Goal: Task Accomplishment & Management: Manage account settings

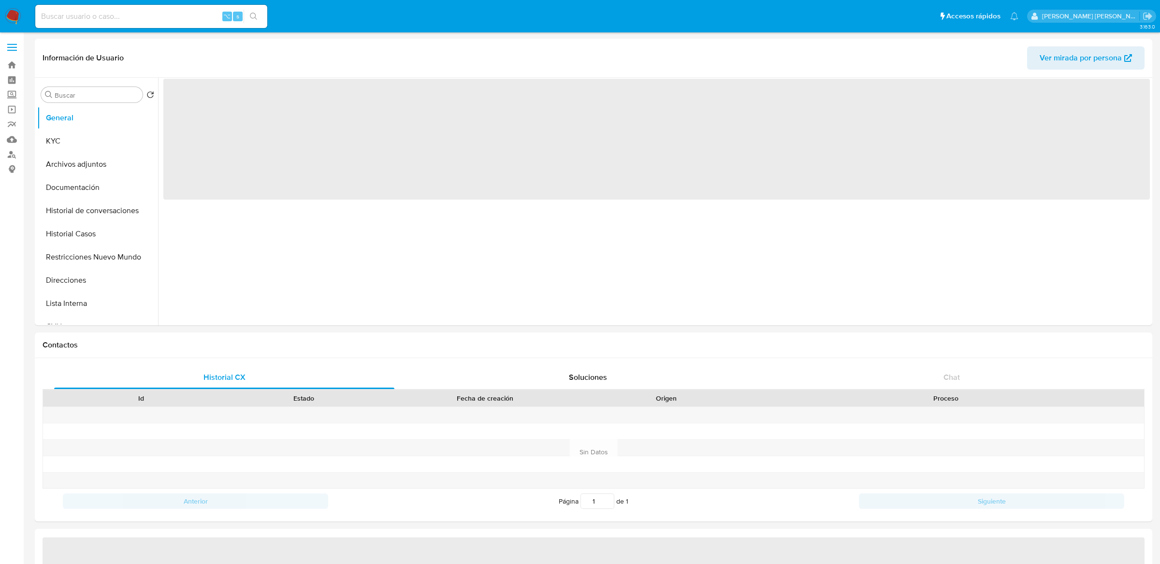
select select "10"
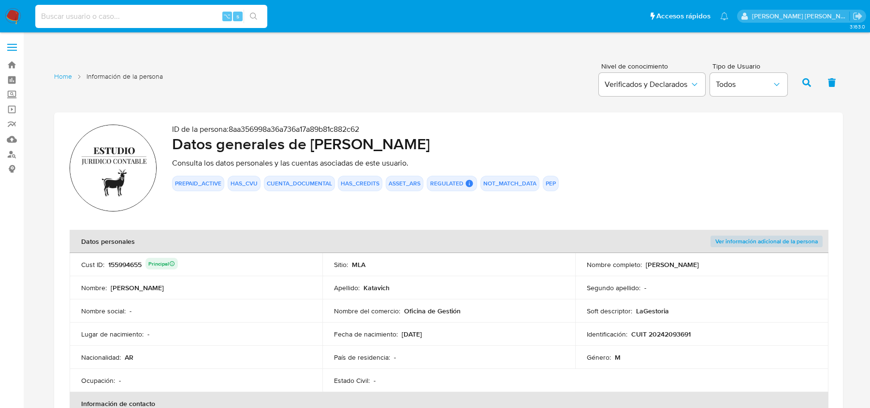
click at [96, 19] on input at bounding box center [151, 16] width 232 height 13
paste input "bihxdhJEsGJnYtMs46aSWzAF"
type input "bihxdhJEsGJnYtMs46aSWzAF"
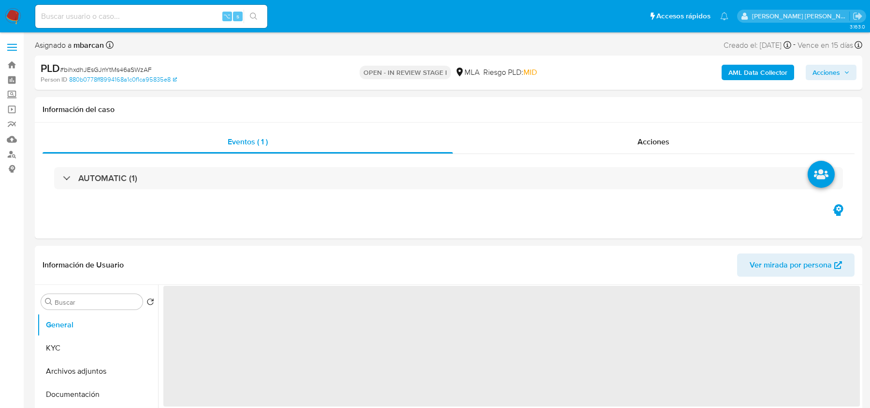
select select "10"
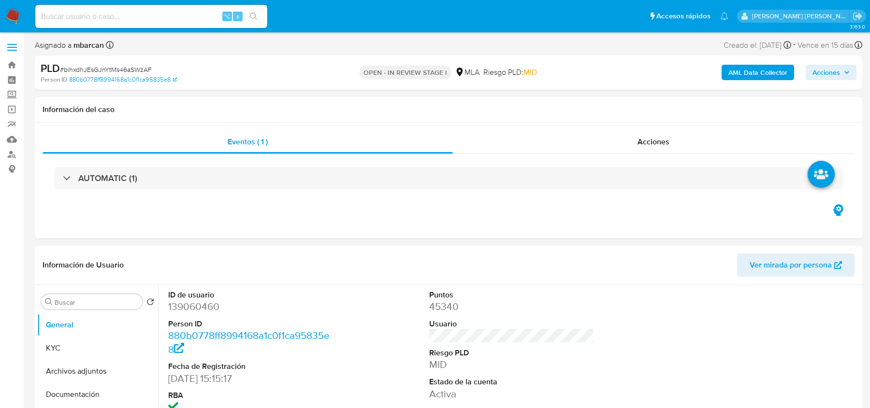
click at [95, 70] on span "# bihxdhJEsGJnYtMs46aSWzAF" at bounding box center [106, 70] width 92 height 10
copy span "bihxdhJEsGJnYtMs46aSWzAF"
click at [92, 19] on input at bounding box center [151, 16] width 232 height 13
paste input "bihxdhJEsGJnYtMs46aSWzAF"
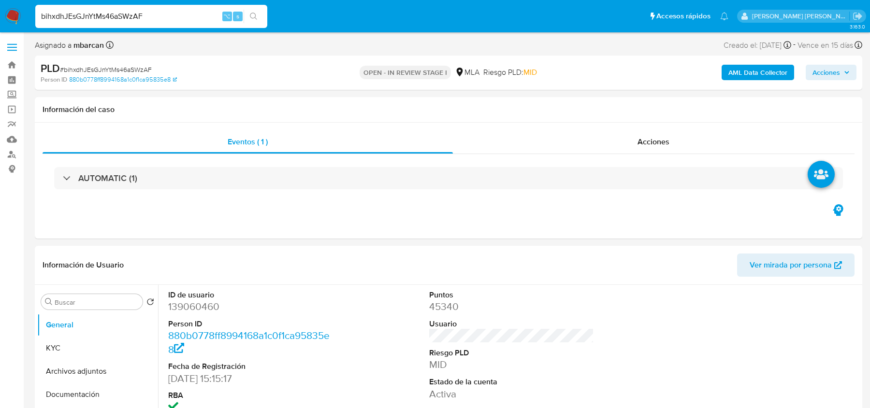
type input "bihxdhJEsGJnYtMs46aSWzAF"
click at [84, 72] on span "# bihxdhJEsGJnYtMs46aSWzAF" at bounding box center [106, 70] width 92 height 10
copy span "bihxdhJEsGJnYtMs46aSWzAF"
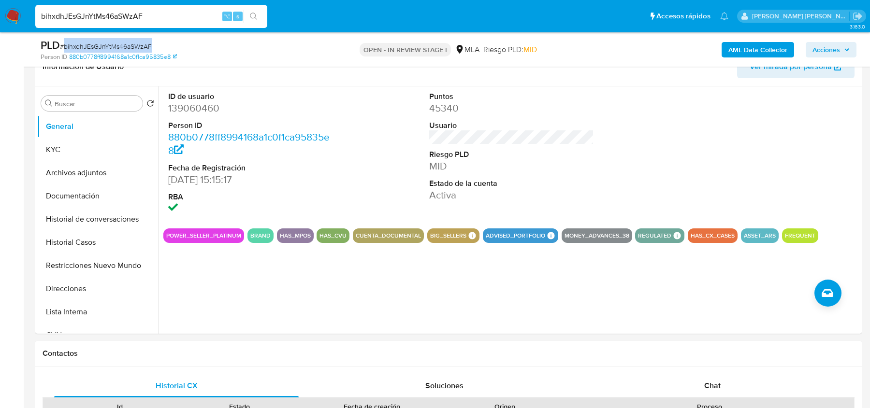
scroll to position [166, 0]
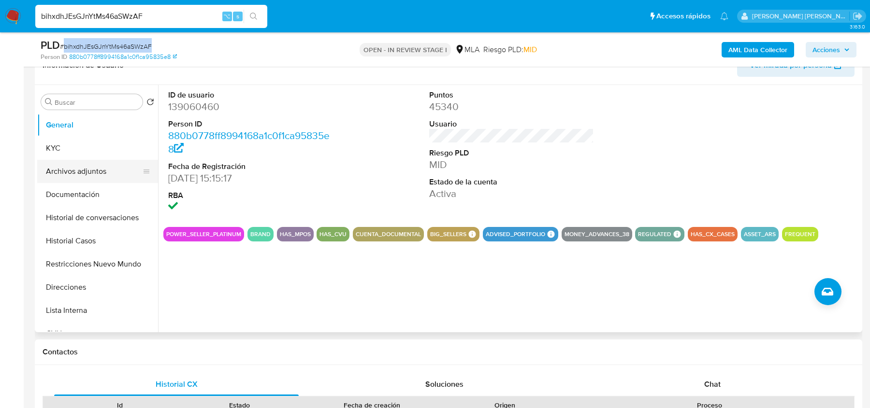
click at [79, 160] on button "Archivos adjuntos" at bounding box center [93, 171] width 113 height 23
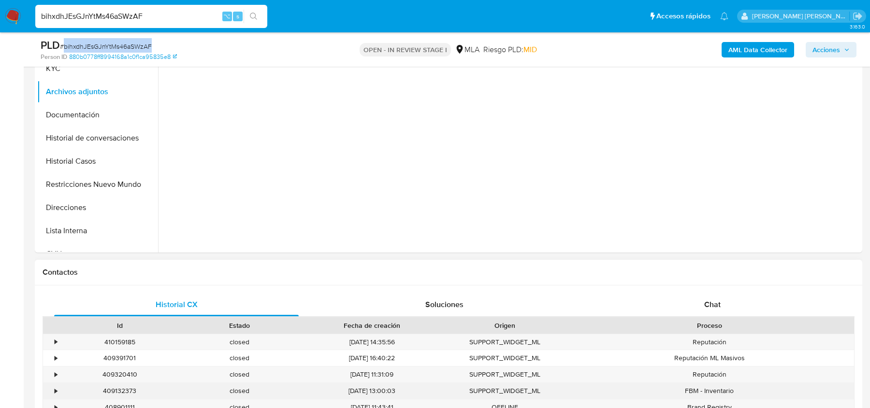
scroll to position [392, 0]
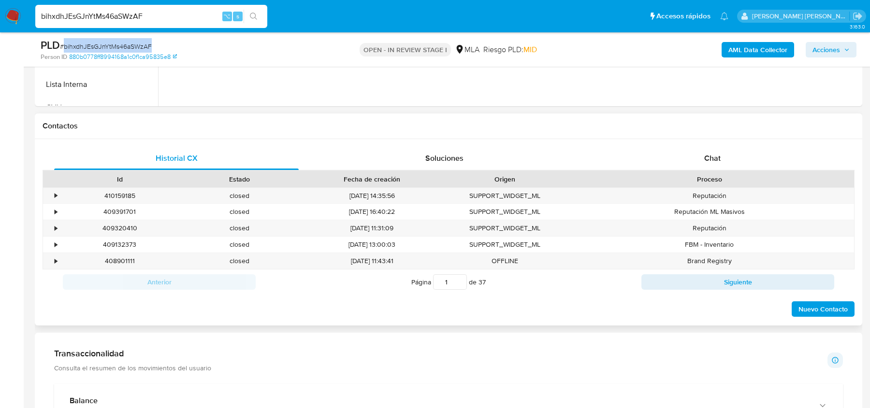
click at [700, 171] on div "Proceso" at bounding box center [708, 179] width 289 height 16
click at [706, 148] on div "Chat" at bounding box center [712, 158] width 244 height 23
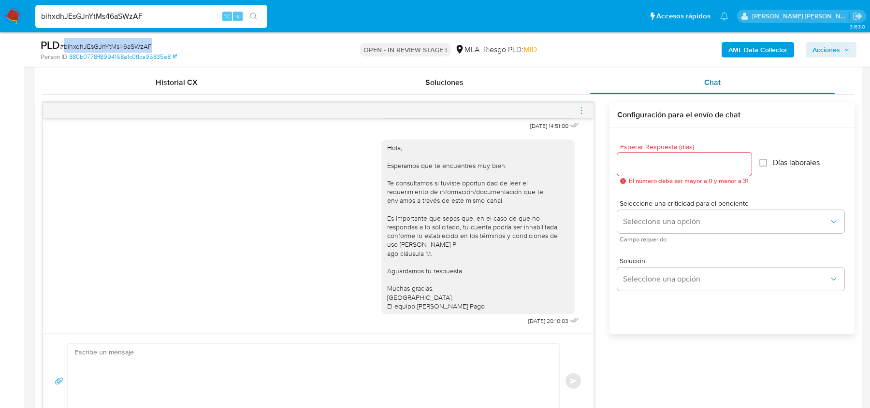
scroll to position [469, 0]
click at [584, 109] on icon "menu-action" at bounding box center [581, 109] width 9 height 9
click at [504, 89] on li "Cerrar conversación" at bounding box center [527, 90] width 99 height 17
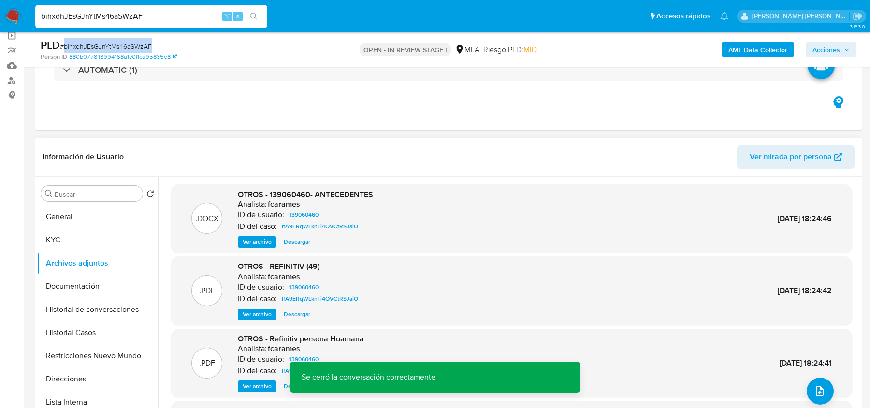
scroll to position [42, 0]
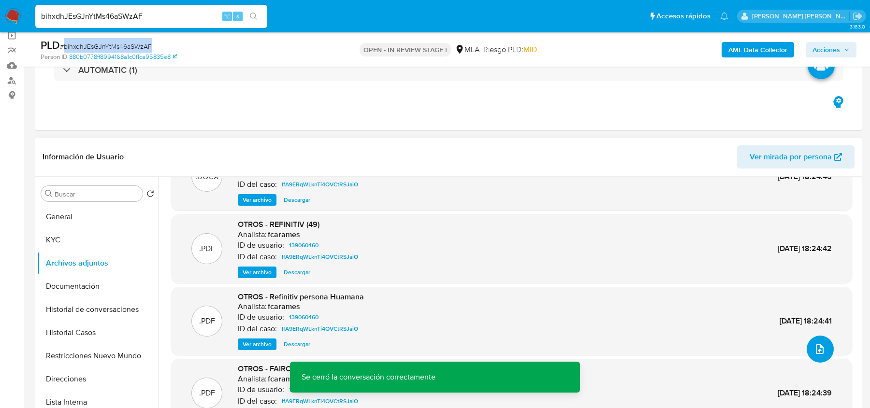
click at [825, 353] on button "upload-file" at bounding box center [819, 349] width 27 height 27
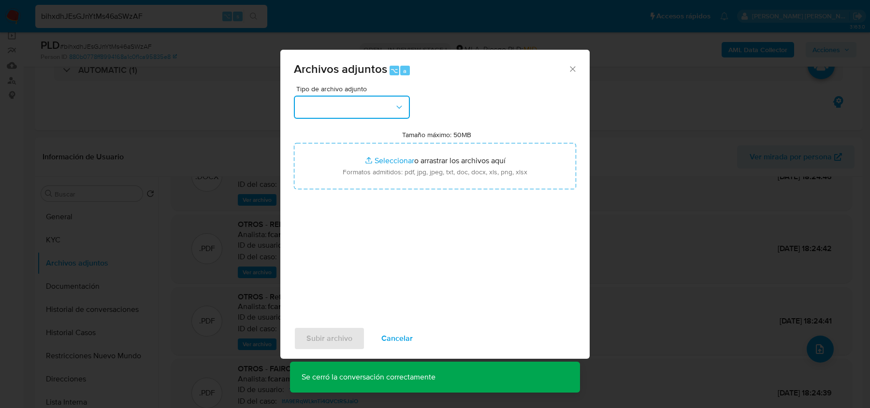
click at [388, 109] on button "button" at bounding box center [352, 107] width 116 height 23
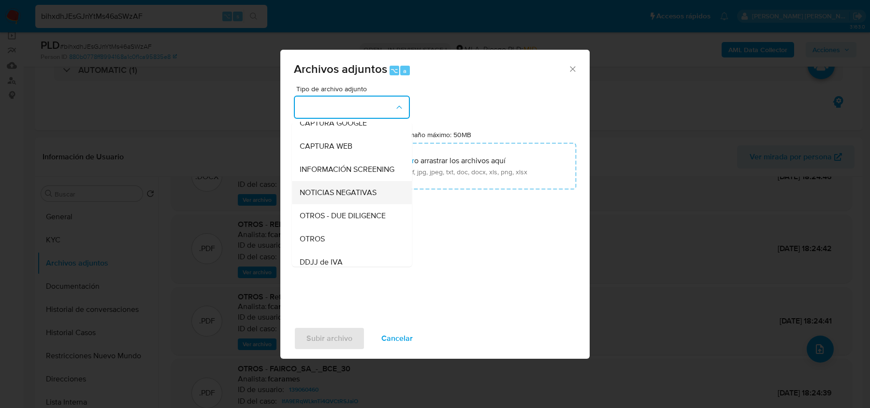
scroll to position [90, 0]
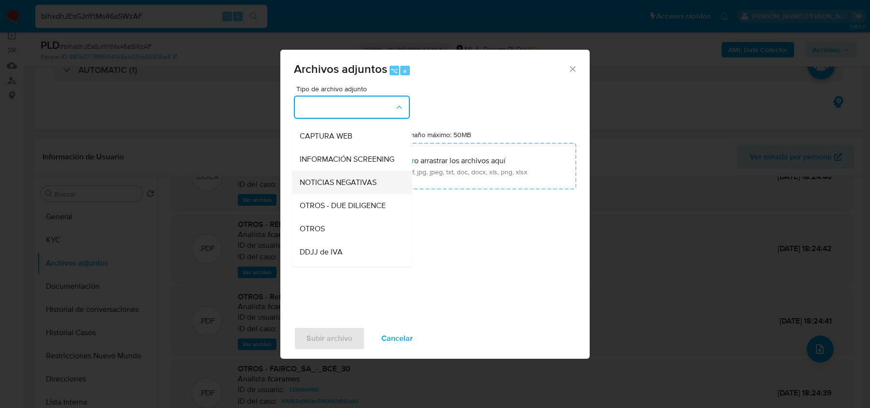
click at [349, 221] on div "OTROS" at bounding box center [349, 228] width 99 height 23
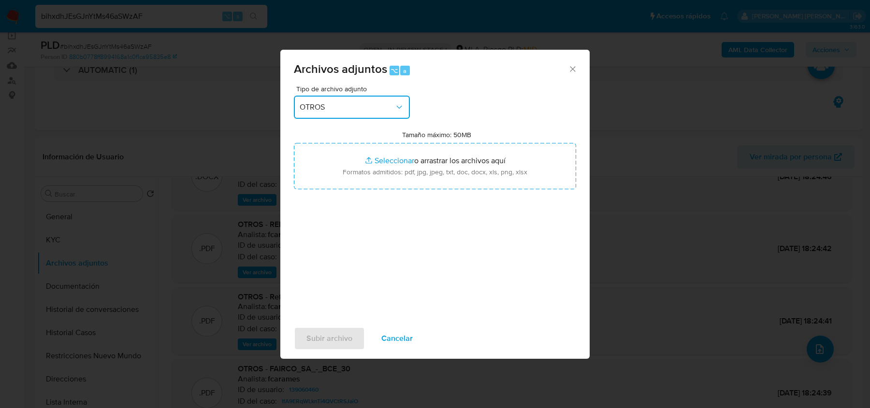
click at [352, 111] on span "OTROS" at bounding box center [347, 107] width 95 height 10
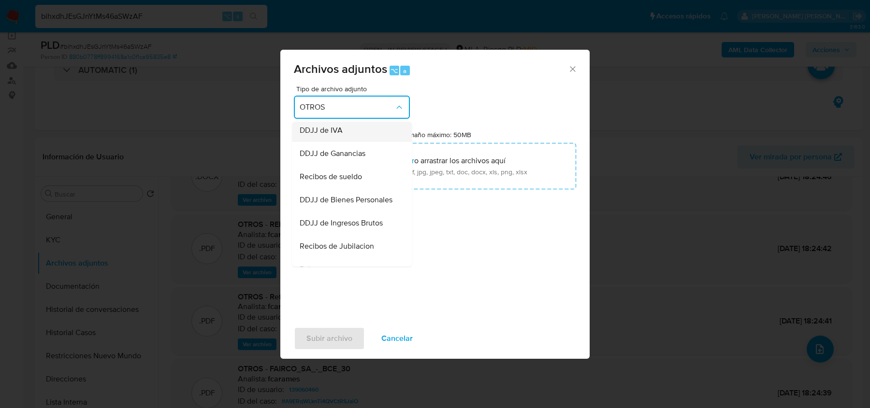
scroll to position [213, 0]
click at [336, 214] on div "DDJJ de Ingresos Brutos" at bounding box center [349, 222] width 99 height 23
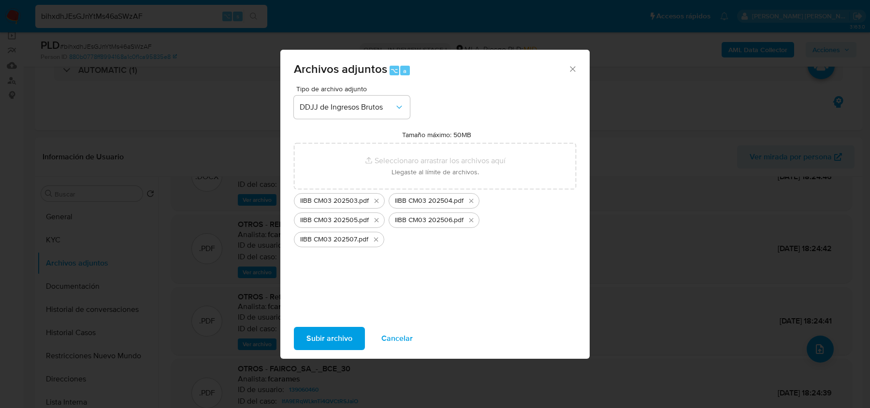
click at [329, 340] on span "Subir archivo" at bounding box center [329, 338] width 46 height 21
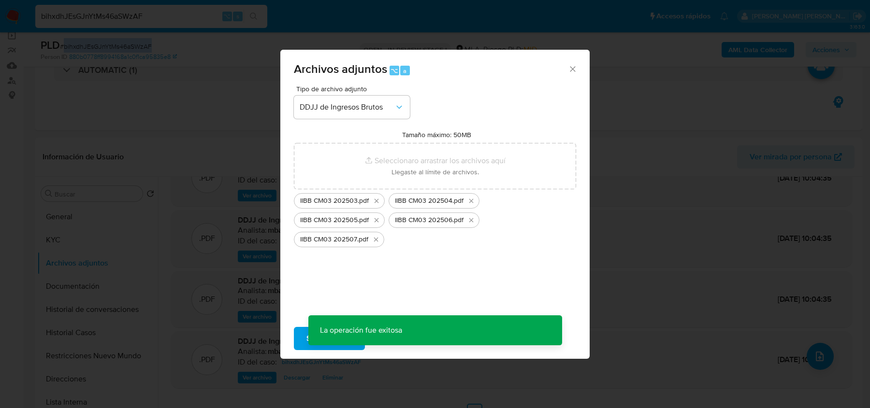
scroll to position [35, 0]
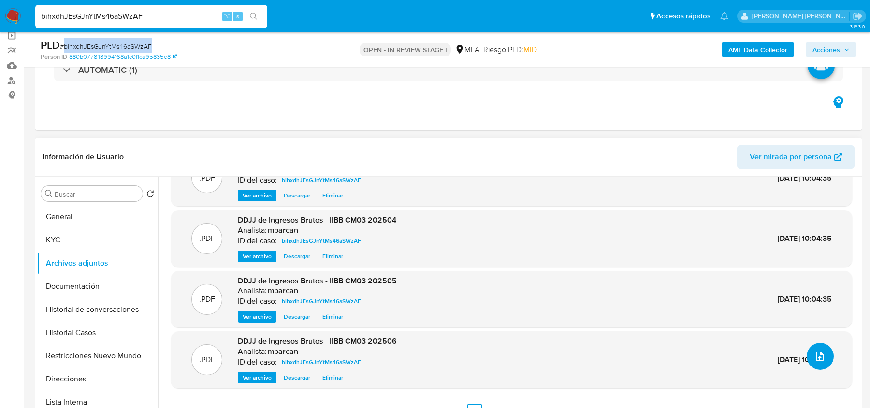
click at [808, 358] on button "upload-file" at bounding box center [819, 356] width 27 height 27
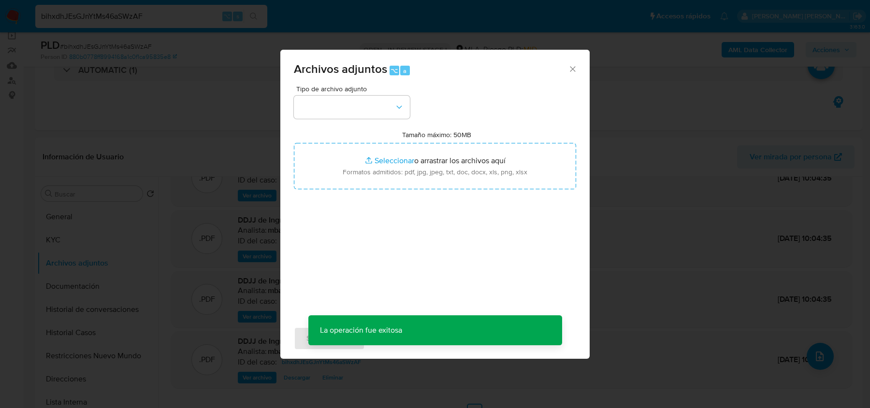
click at [398, 124] on div "Tipo de archivo adjunto Tamaño máximo: 50MB Seleccionar archivos Seleccionar o …" at bounding box center [435, 200] width 282 height 228
click at [393, 106] on button "button" at bounding box center [352, 107] width 116 height 23
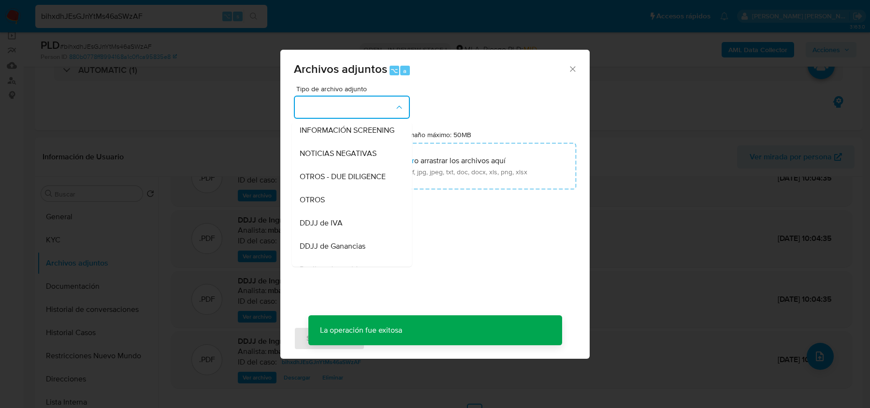
scroll to position [120, 0]
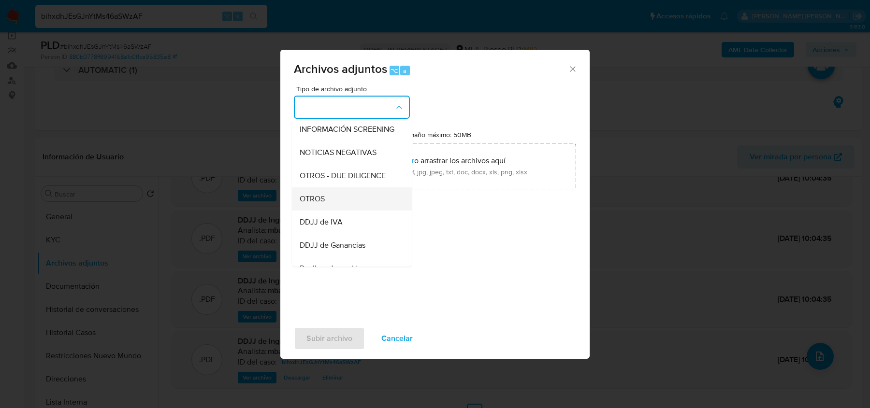
click at [361, 201] on div "OTROS" at bounding box center [349, 198] width 99 height 23
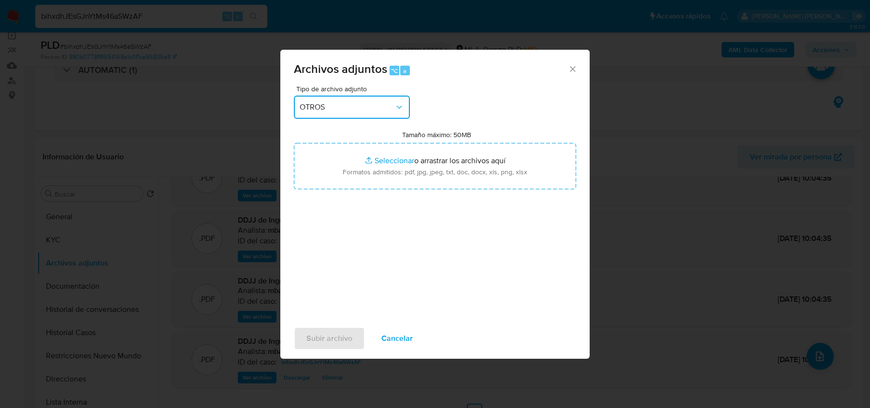
click at [363, 110] on span "OTROS" at bounding box center [347, 107] width 95 height 10
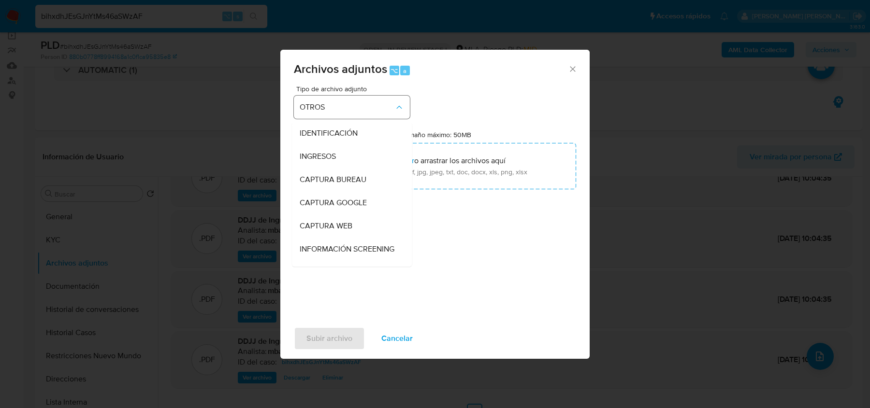
click at [363, 110] on span "OTROS" at bounding box center [347, 107] width 95 height 10
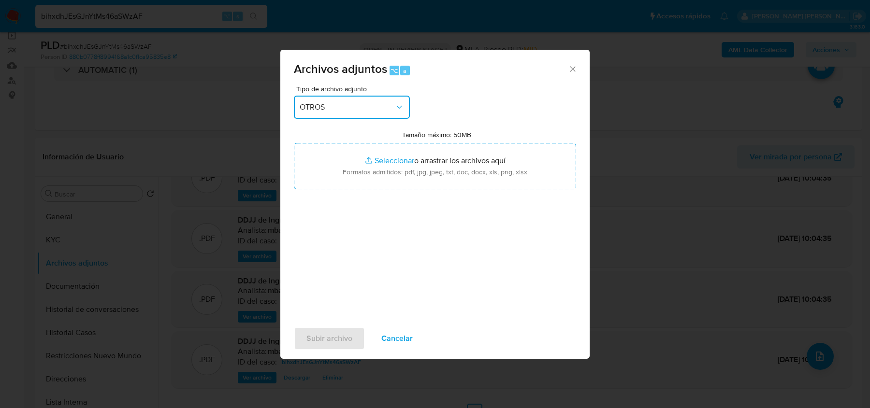
click at [362, 108] on span "OTROS" at bounding box center [347, 107] width 95 height 10
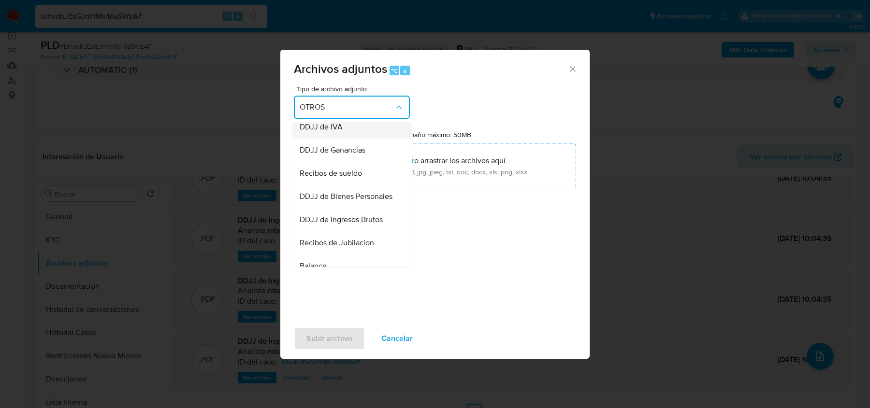
scroll to position [218, 0]
click at [357, 218] on span "DDJJ de Ingresos Brutos" at bounding box center [341, 217] width 83 height 10
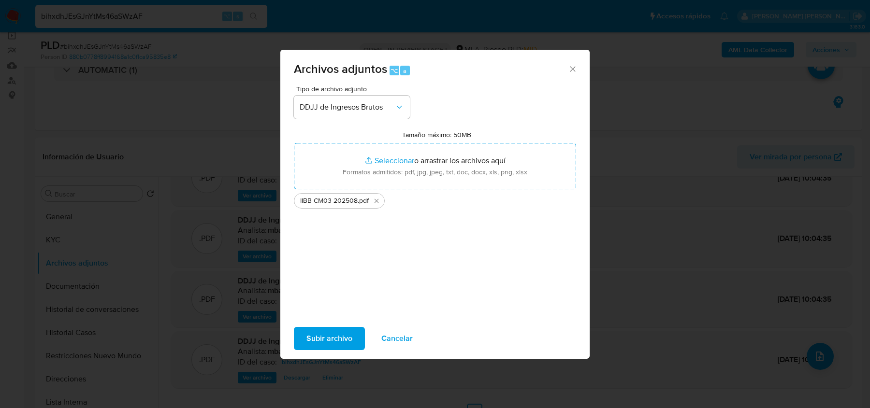
click at [316, 336] on span "Subir archivo" at bounding box center [329, 338] width 46 height 21
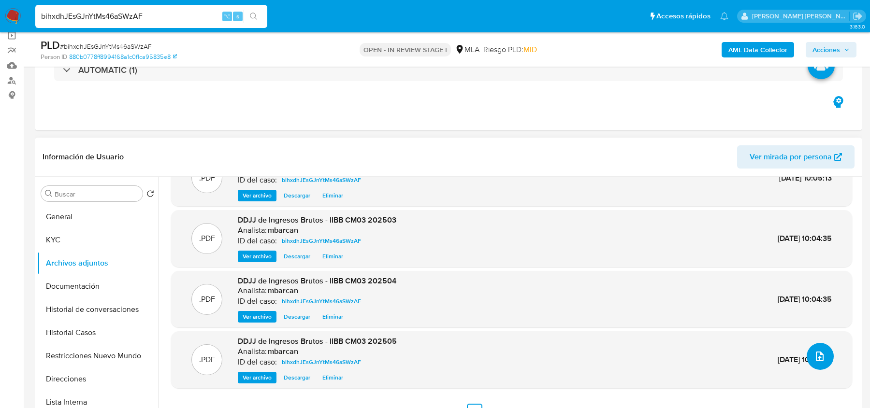
click at [823, 355] on button "upload-file" at bounding box center [819, 356] width 27 height 27
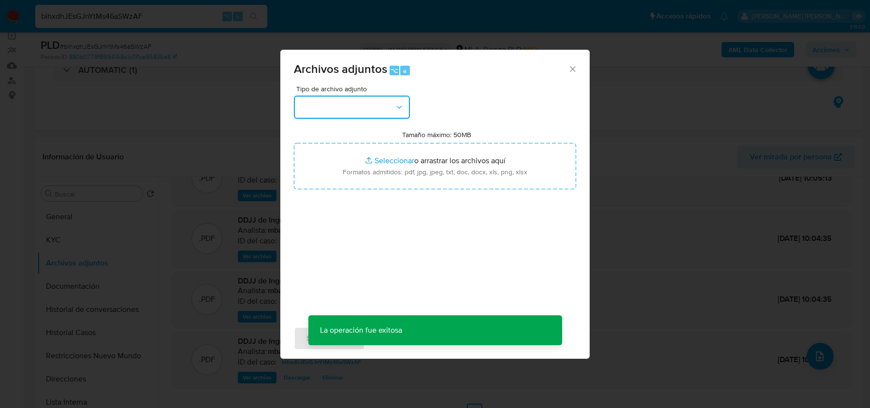
click at [380, 114] on button "button" at bounding box center [352, 107] width 116 height 23
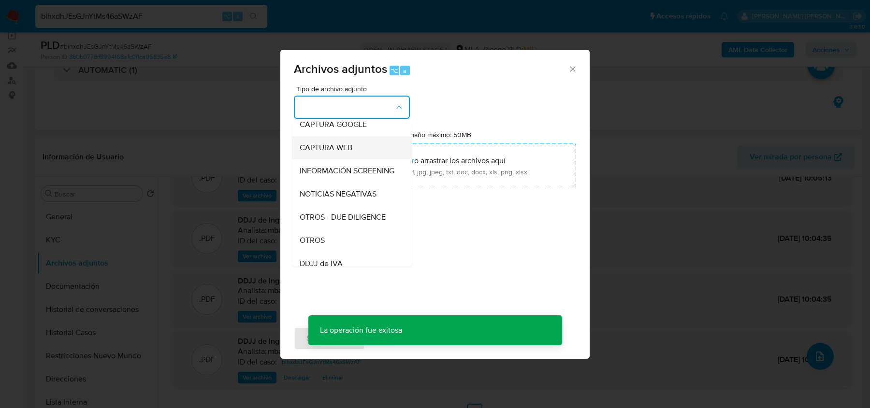
scroll to position [86, 0]
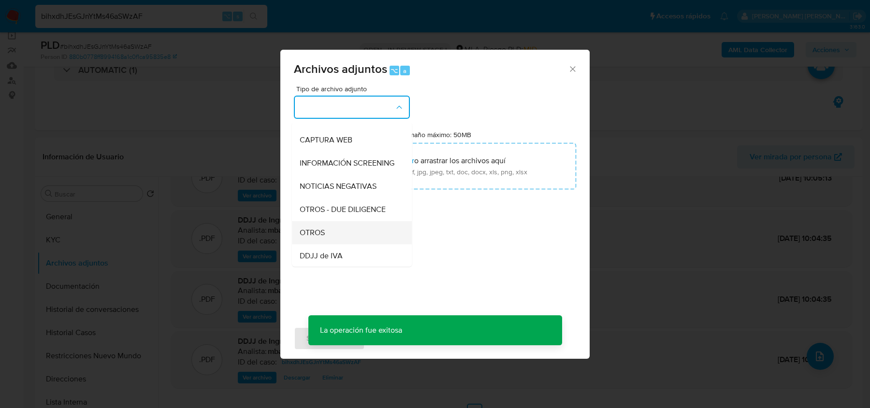
click at [370, 229] on div "OTROS" at bounding box center [349, 232] width 99 height 23
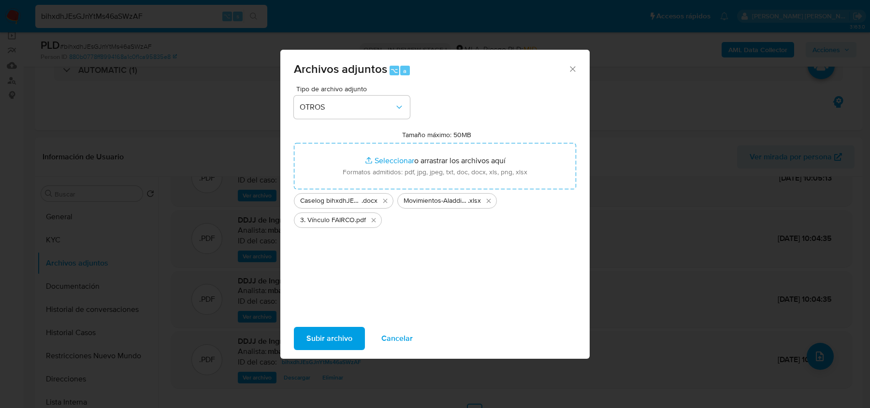
click at [330, 341] on span "Subir archivo" at bounding box center [329, 338] width 46 height 21
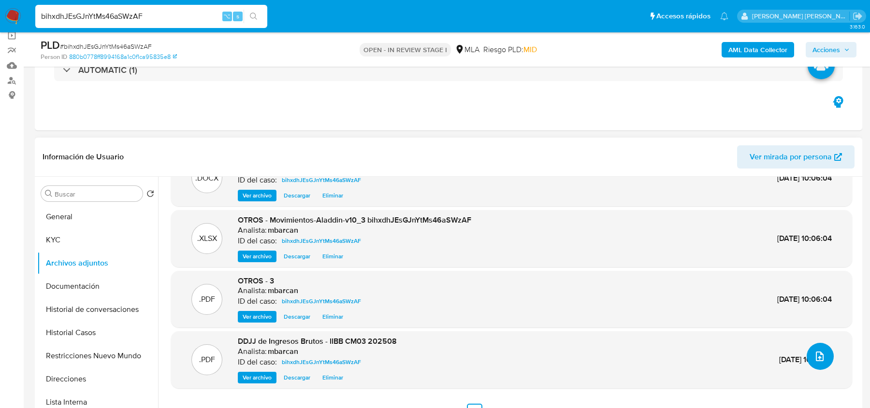
scroll to position [0, 0]
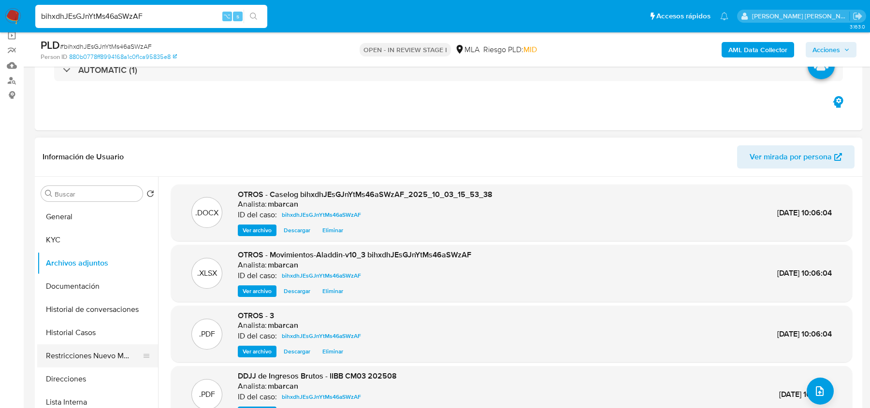
click at [67, 362] on button "Restricciones Nuevo Mundo" at bounding box center [93, 355] width 113 height 23
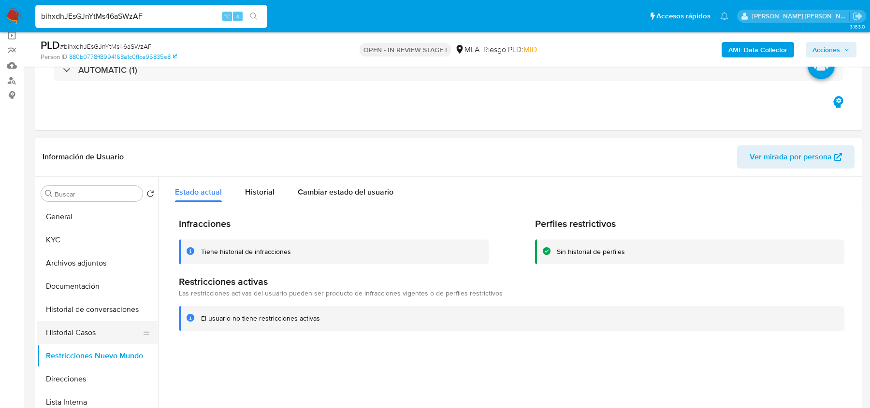
click at [74, 329] on button "Historial Casos" at bounding box center [93, 332] width 113 height 23
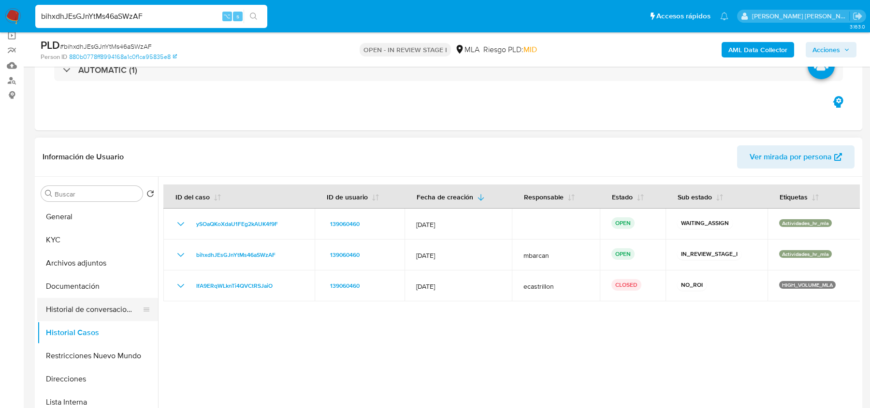
click at [78, 312] on button "Historial de conversaciones" at bounding box center [93, 309] width 113 height 23
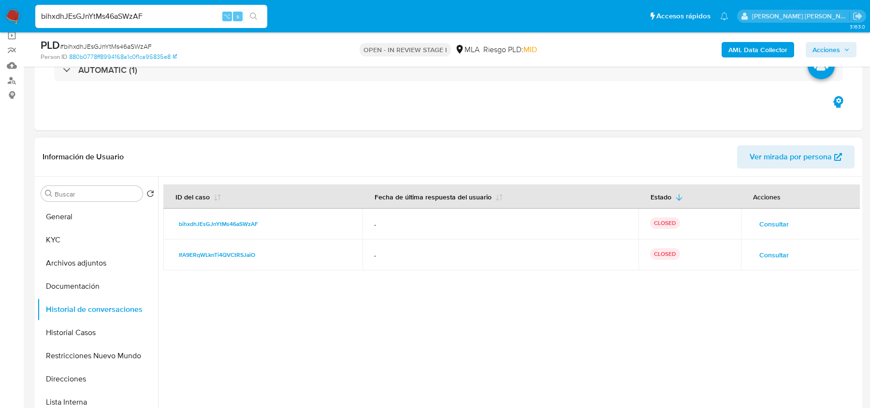
scroll to position [51, 0]
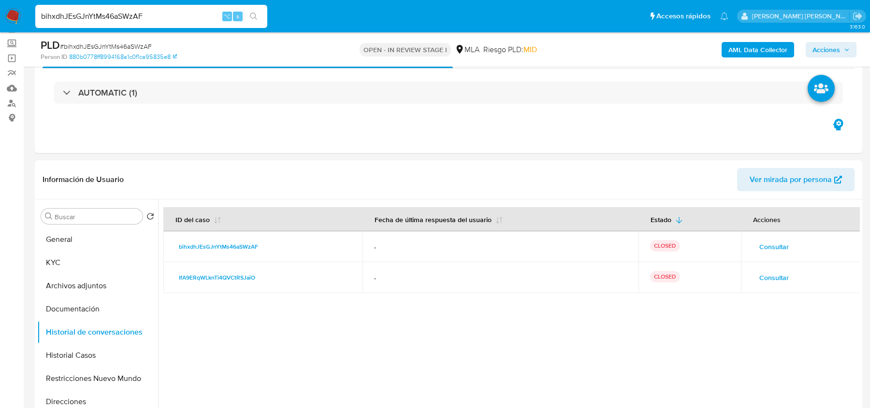
click at [845, 46] on span "Acciones" at bounding box center [830, 50] width 37 height 14
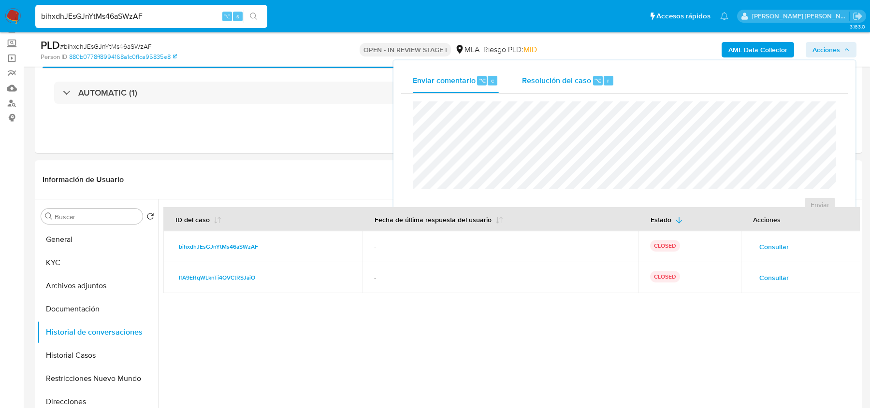
click at [548, 80] on span "Resolución del caso" at bounding box center [556, 79] width 69 height 11
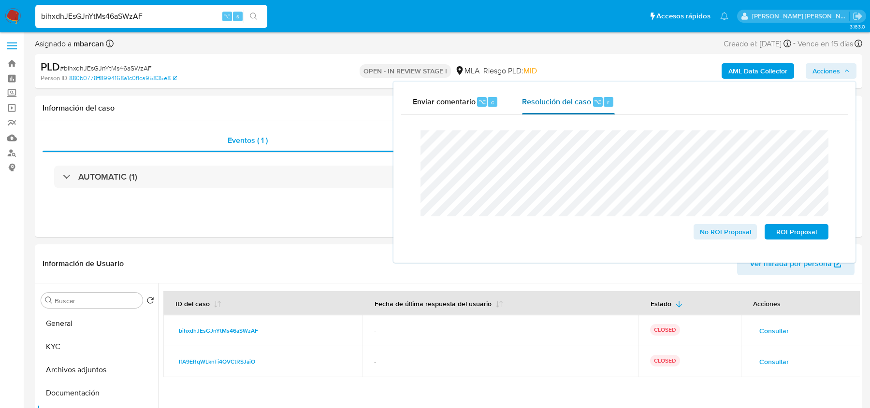
scroll to position [0, 0]
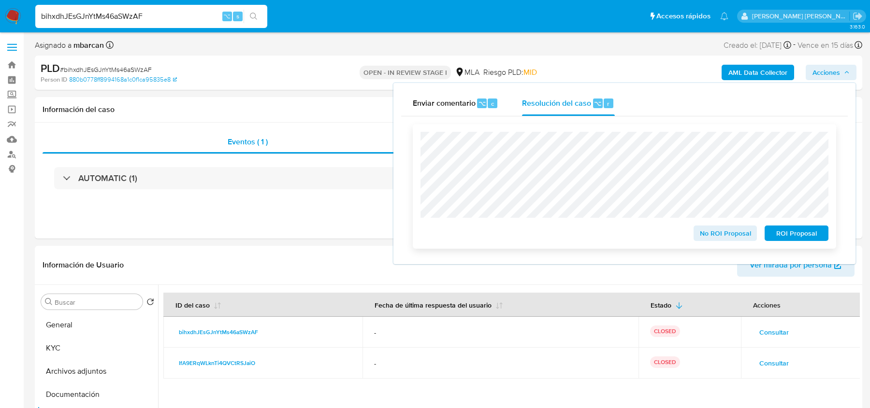
click at [712, 236] on span "No ROI Proposal" at bounding box center [725, 234] width 50 height 14
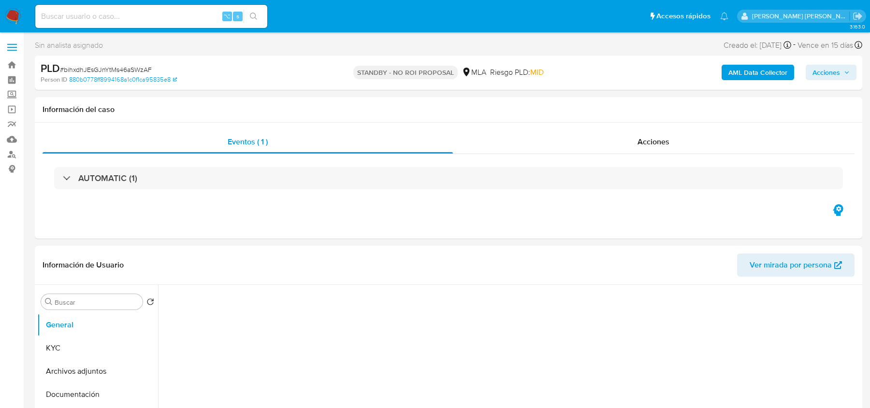
select select "10"
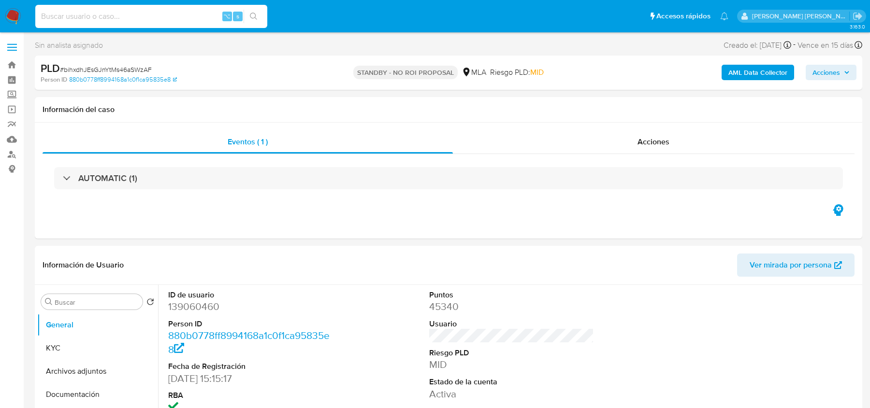
click at [145, 16] on input at bounding box center [151, 16] width 232 height 13
paste input "N36AitU9cpbXj7GWL88WMFPT"
type input "N36AitU9cpbXj7GWL88WMFPT"
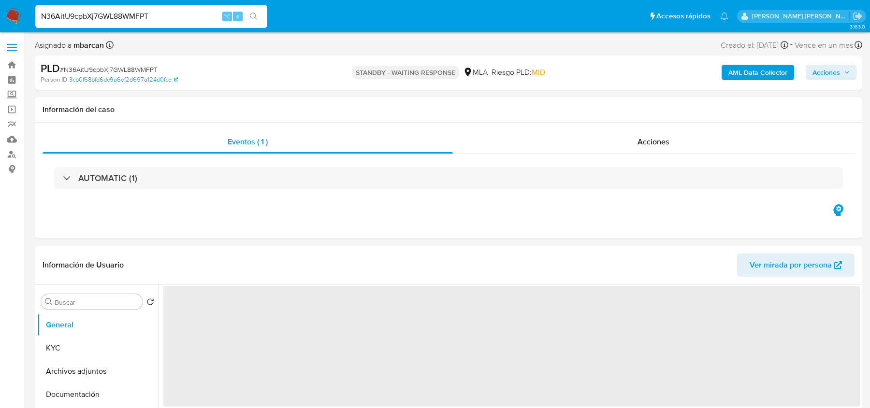
select select "10"
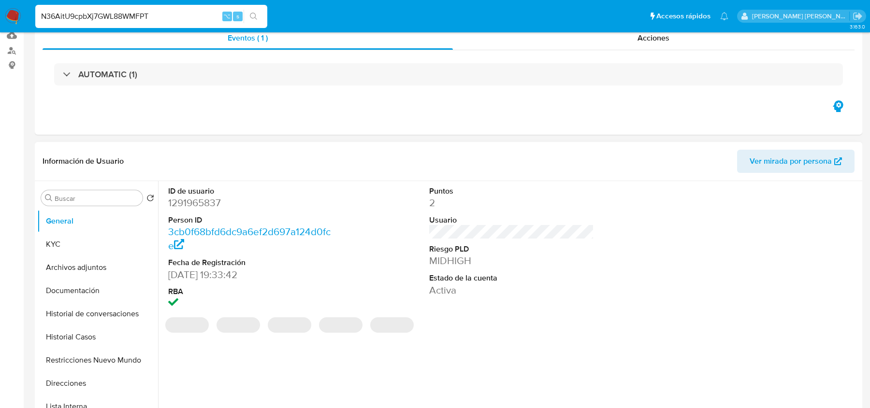
scroll to position [220, 0]
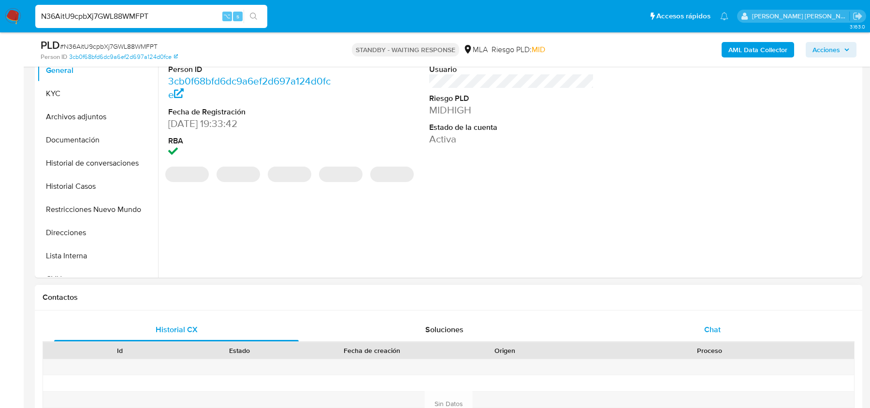
click at [664, 332] on div "Chat" at bounding box center [712, 329] width 244 height 23
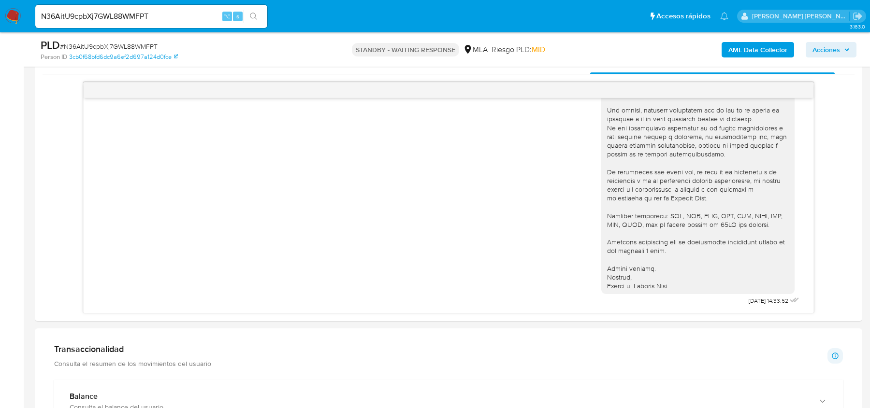
scroll to position [494, 0]
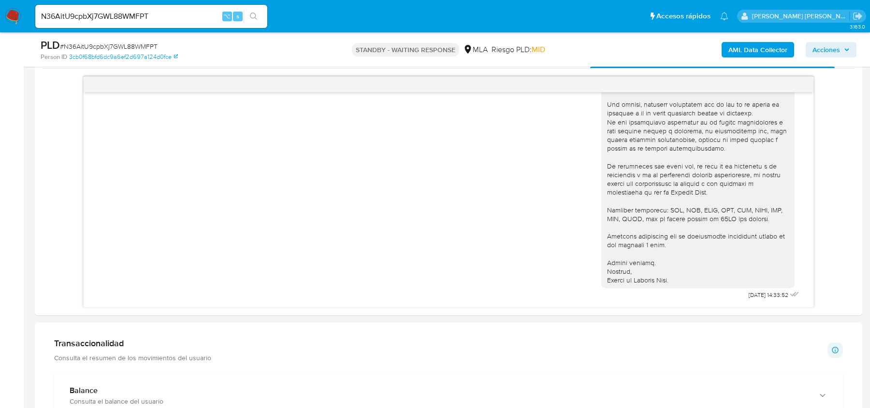
click at [121, 43] on span "# N36AitU9cpbXj7GWL88WMFPT" at bounding box center [109, 47] width 98 height 10
copy span "N36AitU9cpbXj7GWL88WMFPT"
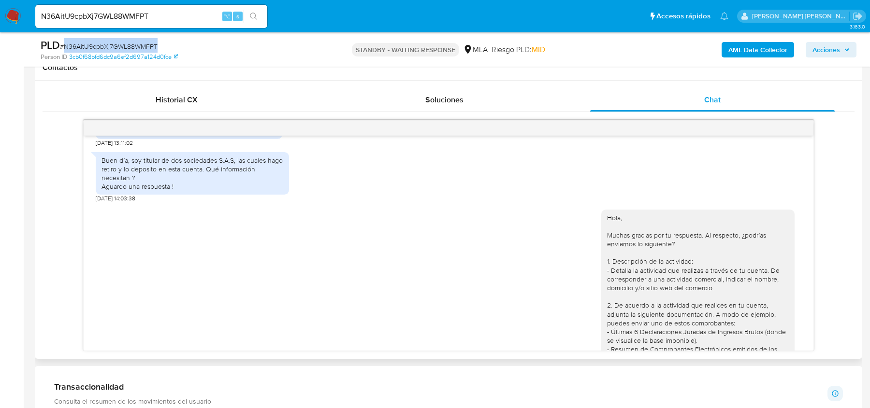
scroll to position [1301, 0]
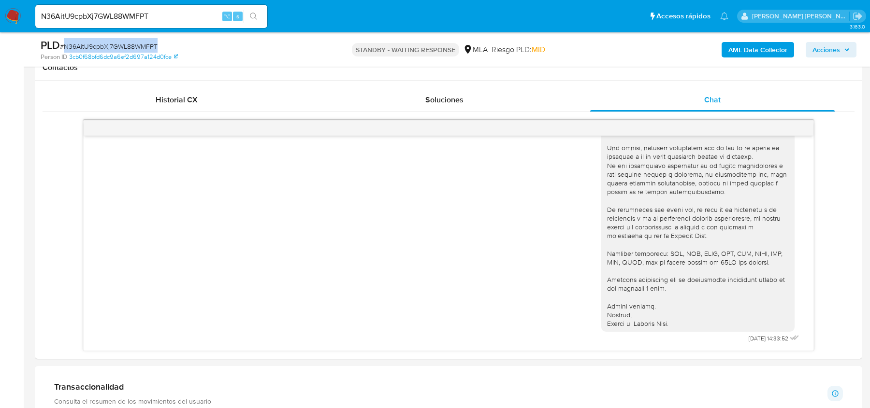
click at [115, 44] on span "# N36AitU9cpbXj7GWL88WMFPT" at bounding box center [109, 47] width 98 height 10
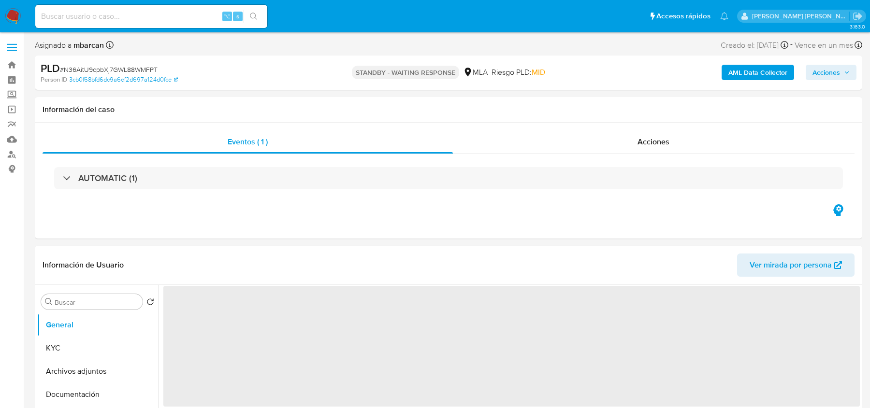
select select "10"
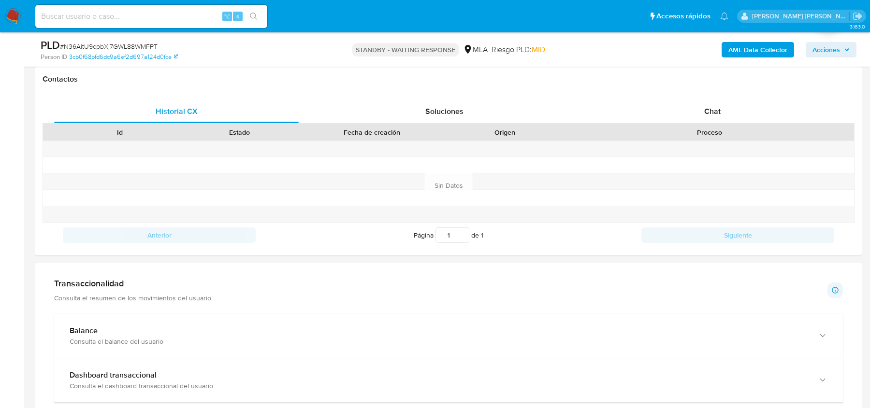
scroll to position [414, 0]
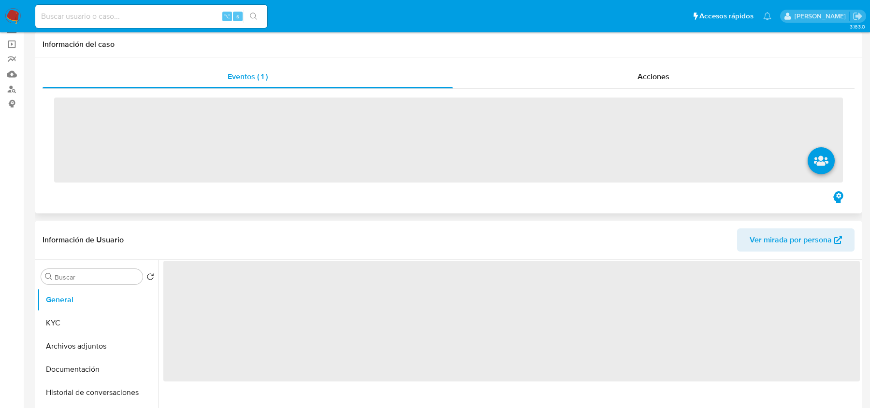
scroll to position [153, 0]
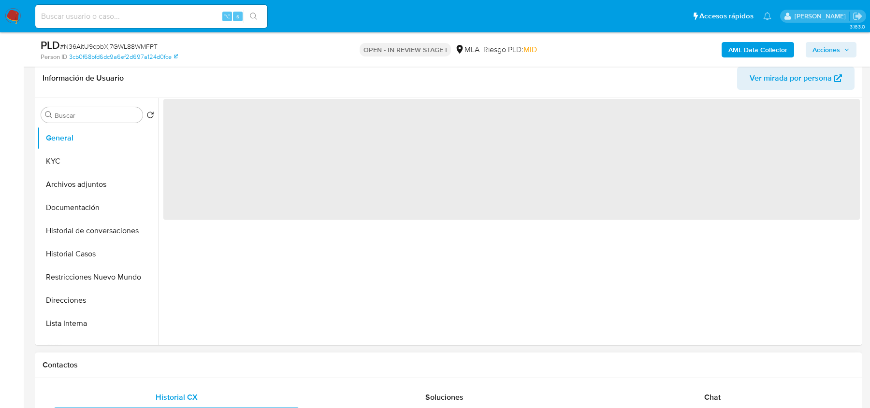
select select "10"
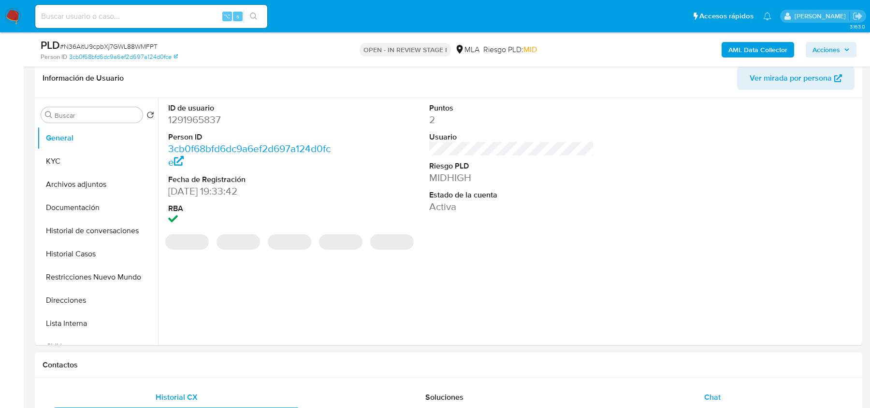
click at [704, 390] on div "Chat" at bounding box center [712, 397] width 244 height 23
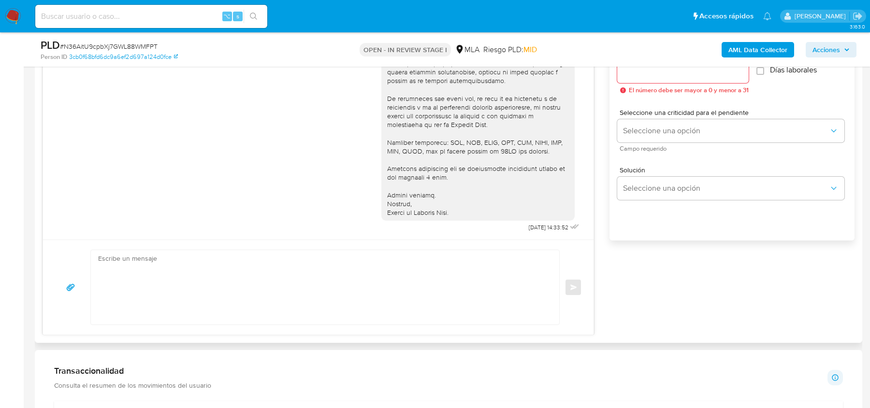
scroll to position [590, 0]
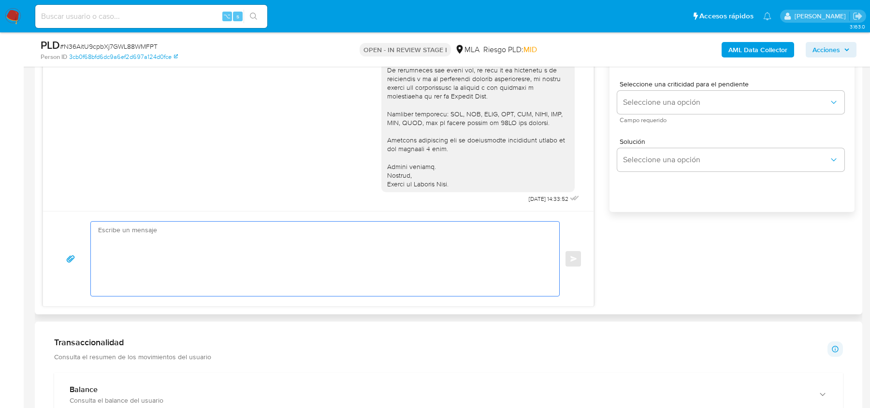
click at [210, 242] on textarea at bounding box center [322, 259] width 449 height 74
paste textarea "Hola, Esperamos que te encuentres muy bien. Te consultamos si tuviste oportunid…"
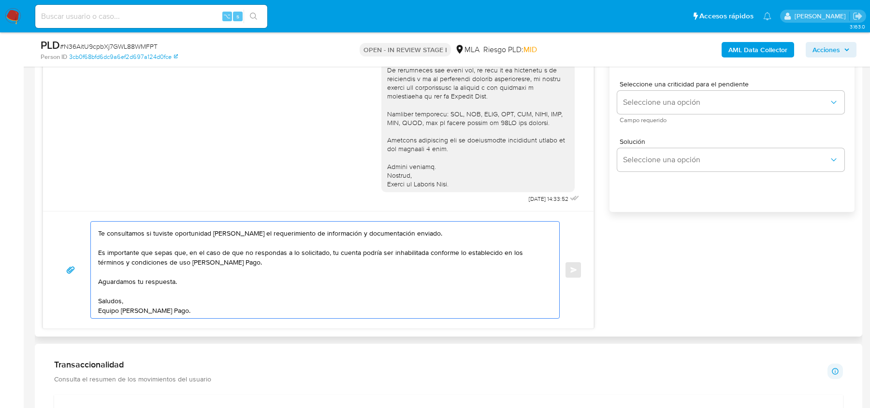
scroll to position [0, 0]
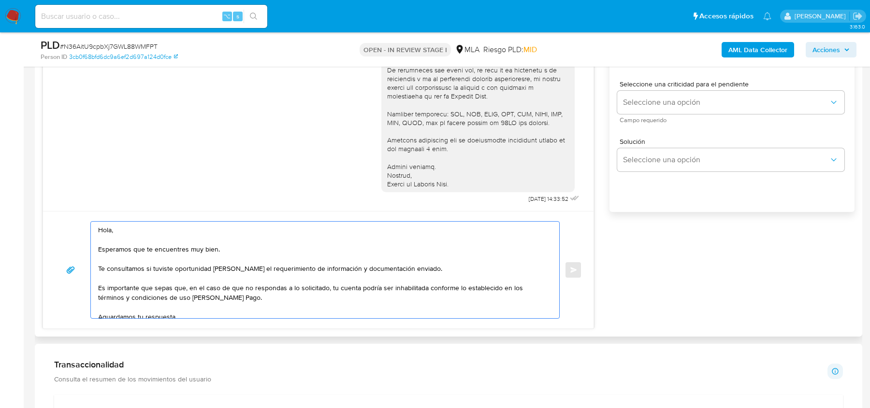
click at [98, 267] on textarea "Hola, Esperamos que te encuentres muy bien. Te consultamos si tuviste oportunid…" at bounding box center [322, 270] width 449 height 97
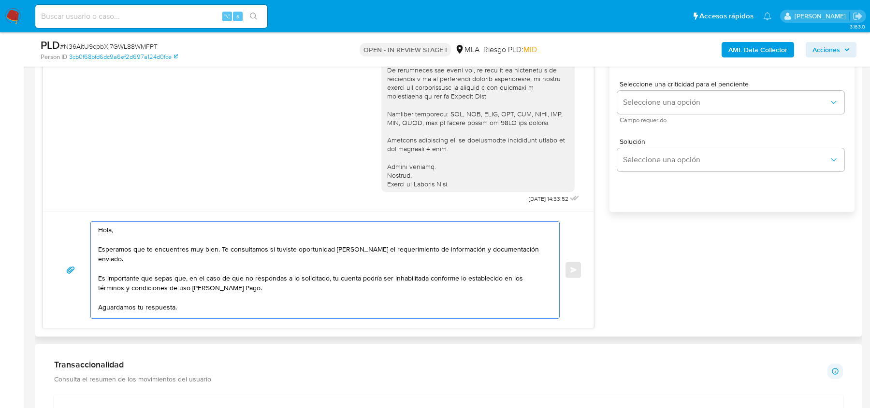
scroll to position [16, 0]
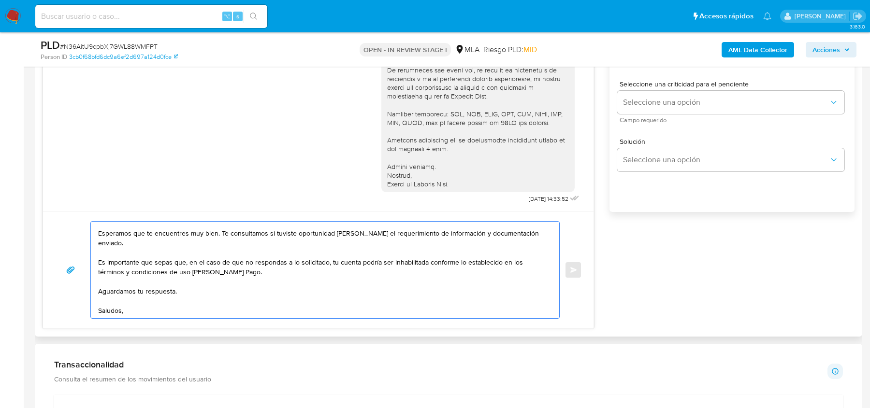
click at [190, 282] on textarea "Hola, Esperamos que te encuentres muy bien. Te consultamos si tuviste oportunid…" at bounding box center [322, 270] width 449 height 97
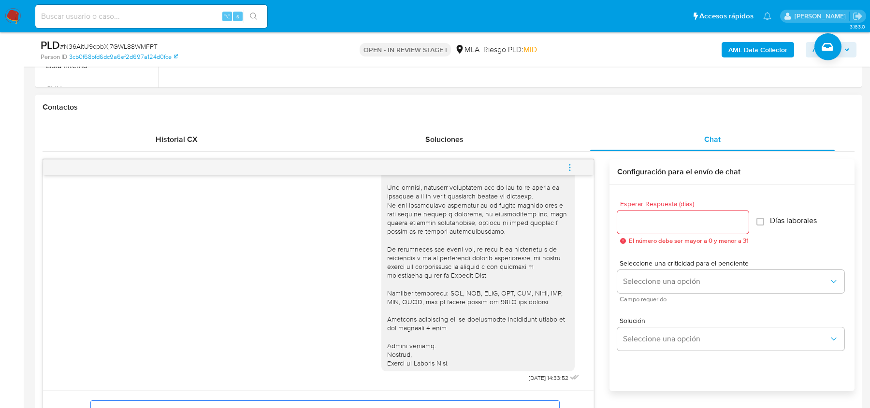
type textarea "Hola, Esperamos que te encuentres muy bien. Te consultamos si tuviste oportunid…"
click at [680, 216] on input "Esperar Respuesta (días)" at bounding box center [682, 222] width 131 height 13
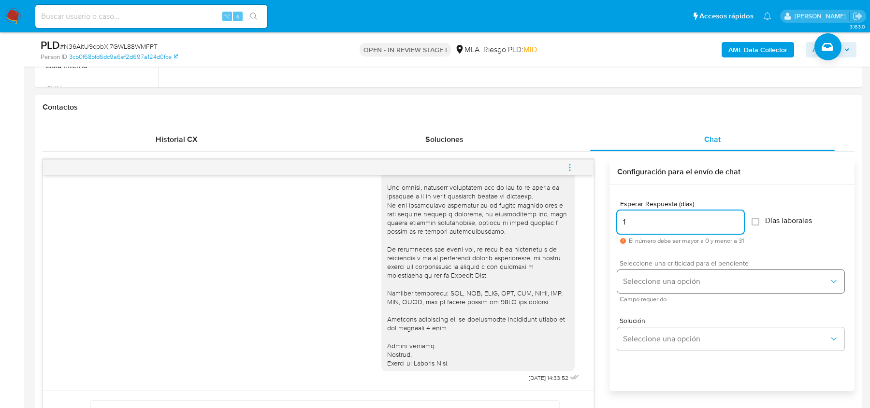
type input "1"
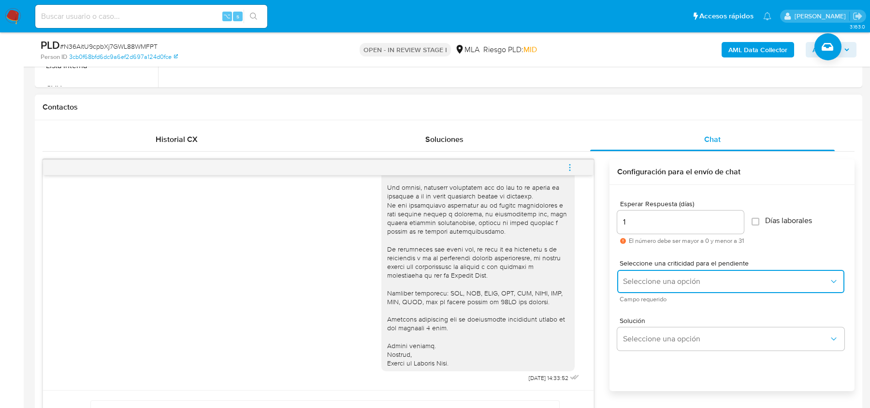
drag, startPoint x: 660, startPoint y: 269, endPoint x: 646, endPoint y: 309, distance: 42.9
click at [646, 310] on div "Esperar Respuesta (días) 1 El número debe ser mayor a 0 y menor a 31 Días labor…" at bounding box center [731, 301] width 245 height 232
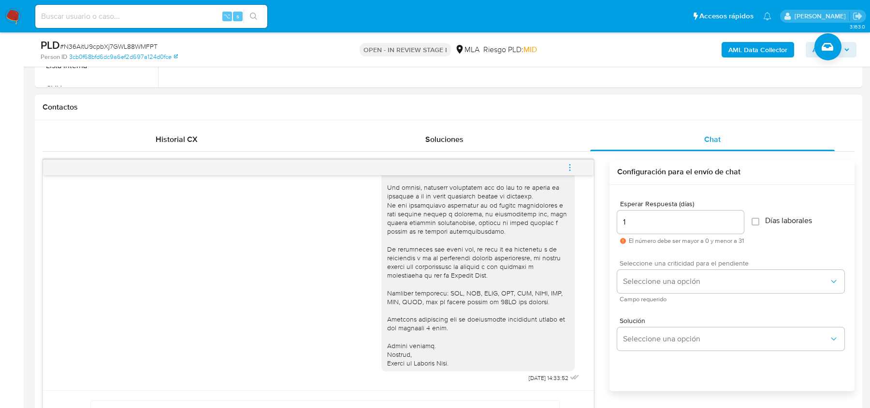
click at [646, 297] on span "Campo requerido" at bounding box center [732, 299] width 227 height 5
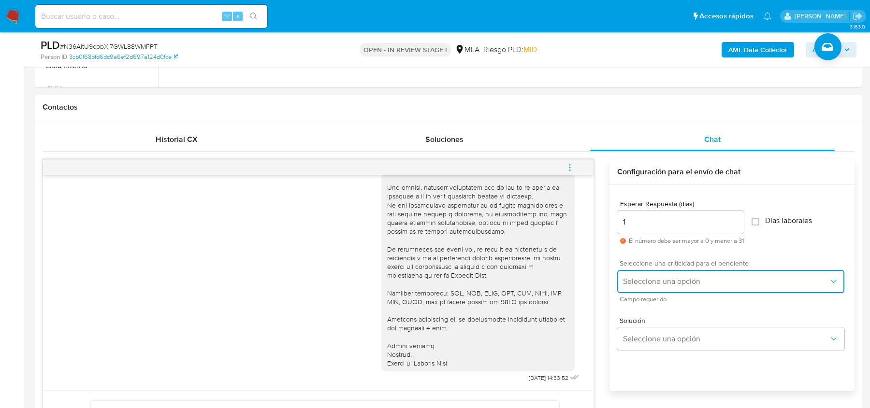
click at [651, 275] on button "Seleccione una opción" at bounding box center [730, 281] width 227 height 23
click at [650, 301] on div "HIGH" at bounding box center [729, 301] width 212 height 19
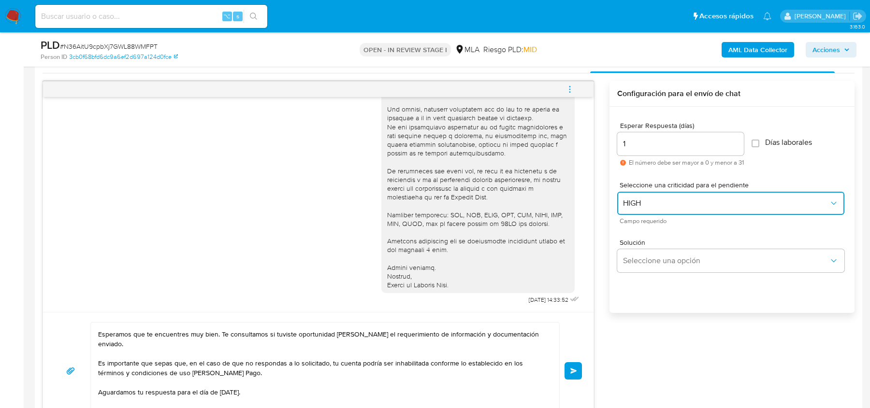
scroll to position [526, 0]
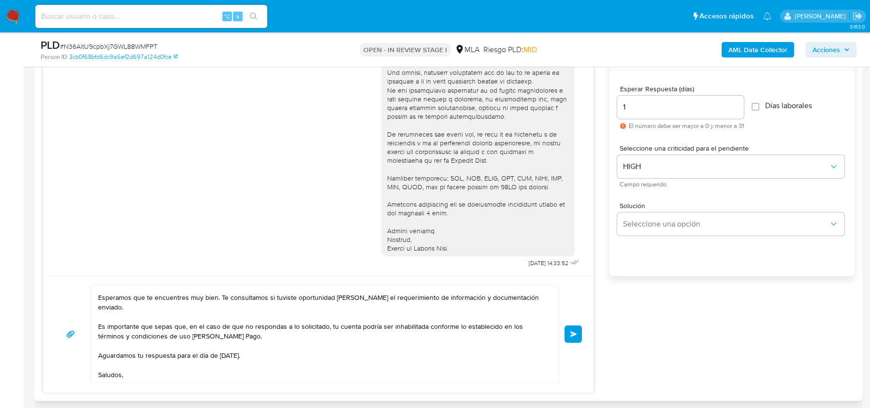
click at [576, 331] on span "Enviar" at bounding box center [573, 334] width 7 height 6
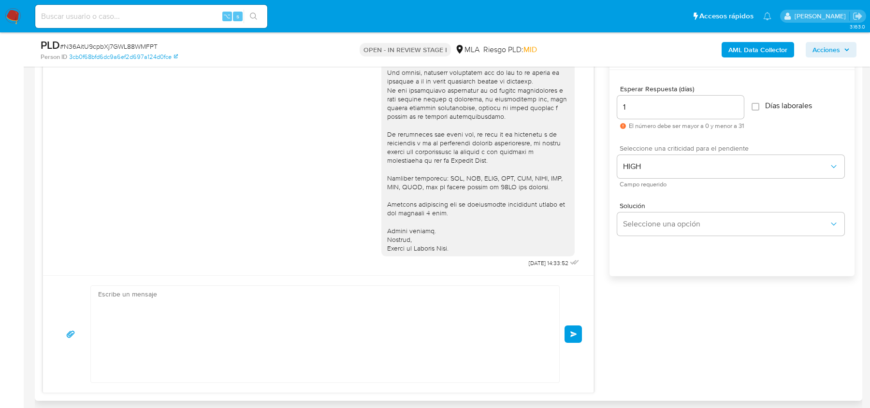
scroll to position [1461, 0]
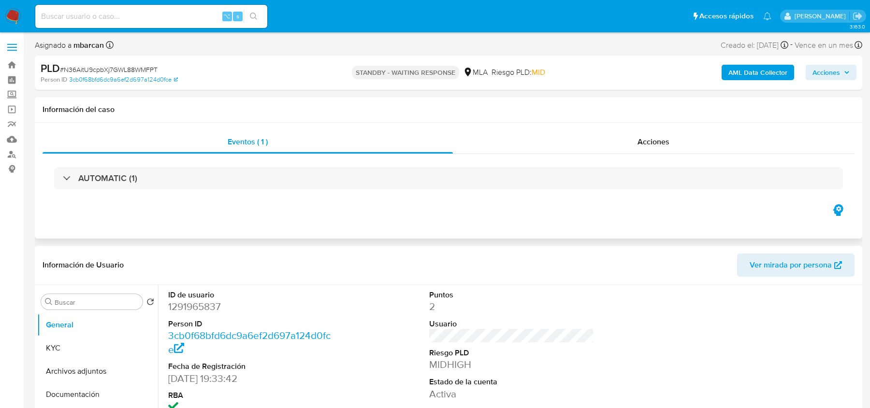
select select "10"
click at [184, 21] on input at bounding box center [151, 16] width 232 height 13
paste input "qr5V9UXtDNNrl4adAdD1rqMg"
type input "qr5V9UXtDNNrl4adAdD1rqMg"
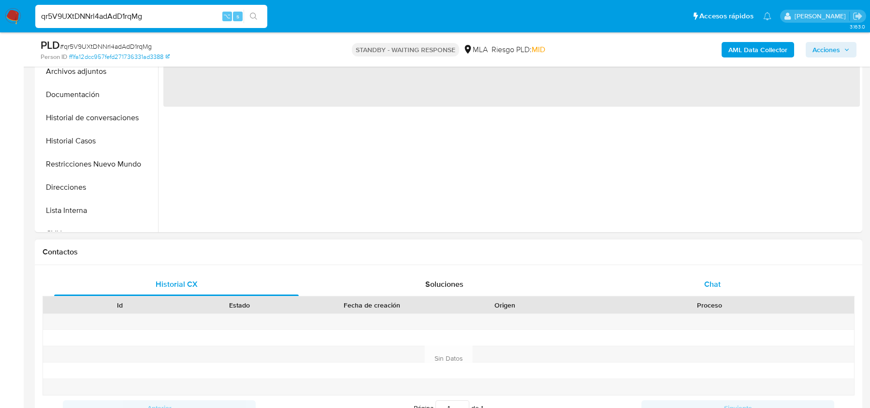
click at [693, 276] on div "Chat" at bounding box center [712, 284] width 244 height 23
select select "10"
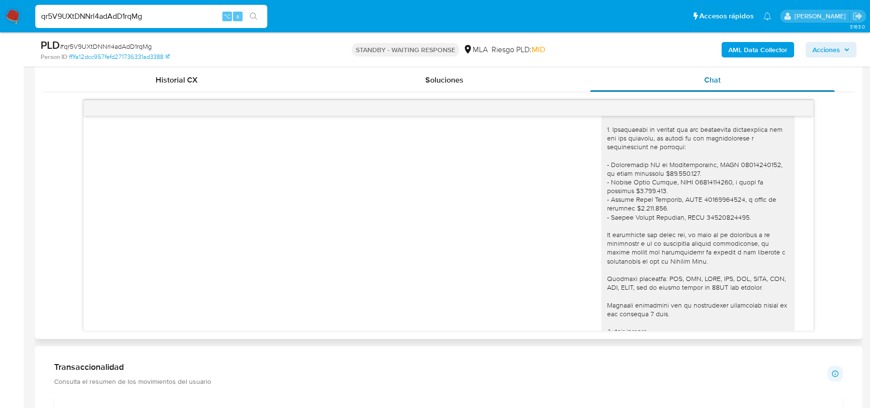
scroll to position [1110, 0]
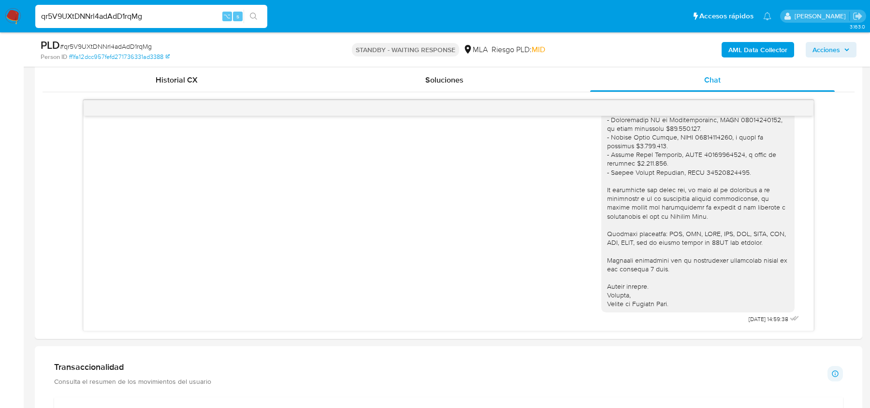
click at [121, 19] on input "qr5V9UXtDNNrl4adAdD1rqMg" at bounding box center [151, 16] width 232 height 13
paste input "9dvGWpIr7wi8a4smlUsf591B"
type input "9dvGWpIr7wi8a4smlUsf591B"
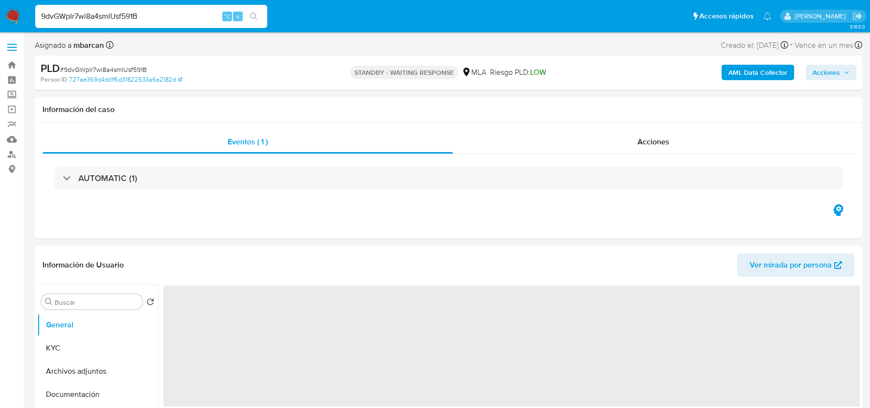
select select "10"
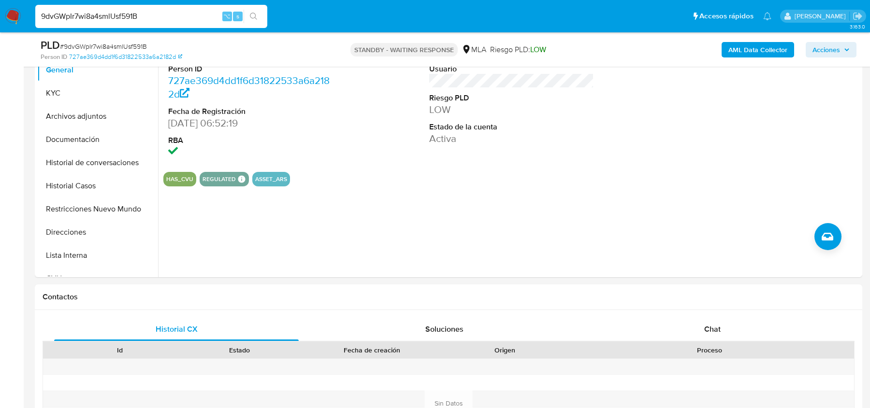
scroll to position [293, 0]
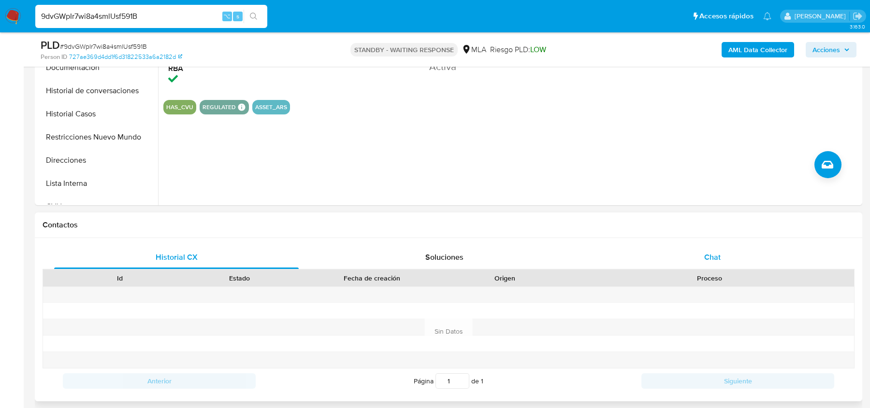
click at [674, 268] on div "Chat" at bounding box center [712, 257] width 244 height 23
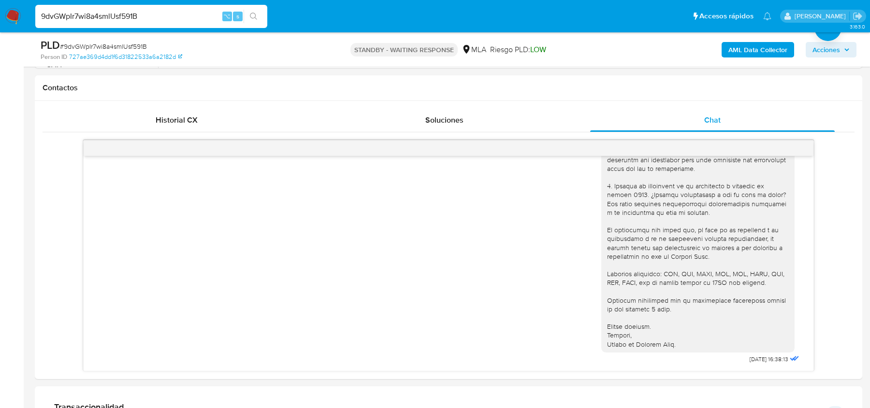
scroll to position [436, 0]
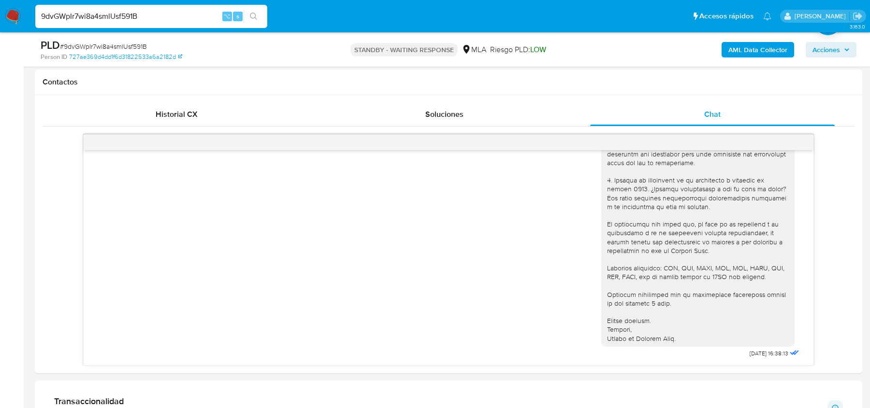
click at [133, 46] on span "# 9dvGWpIr7wi8a4smlUsf591B" at bounding box center [103, 47] width 87 height 10
click at [75, 48] on span "# 9dvGWpIr7wi8a4smlUsf591B" at bounding box center [103, 47] width 87 height 10
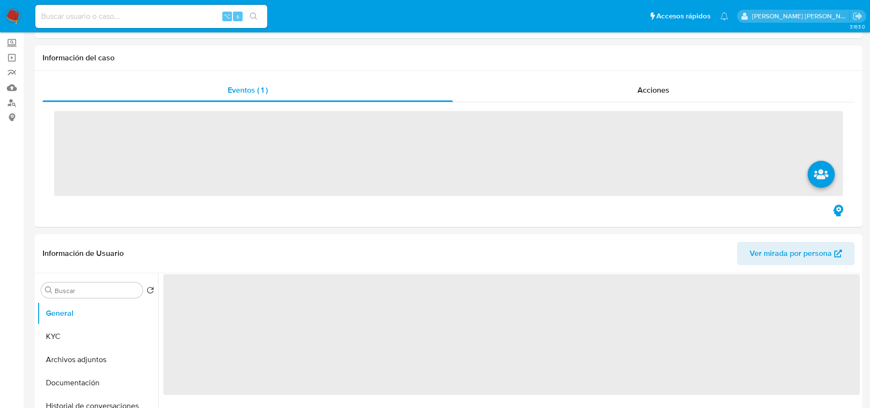
scroll to position [175, 0]
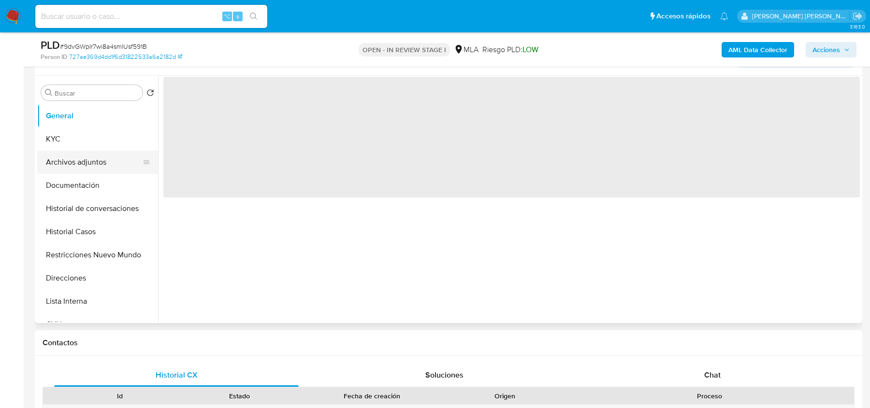
click at [77, 152] on button "Archivos adjuntos" at bounding box center [93, 162] width 113 height 23
select select "10"
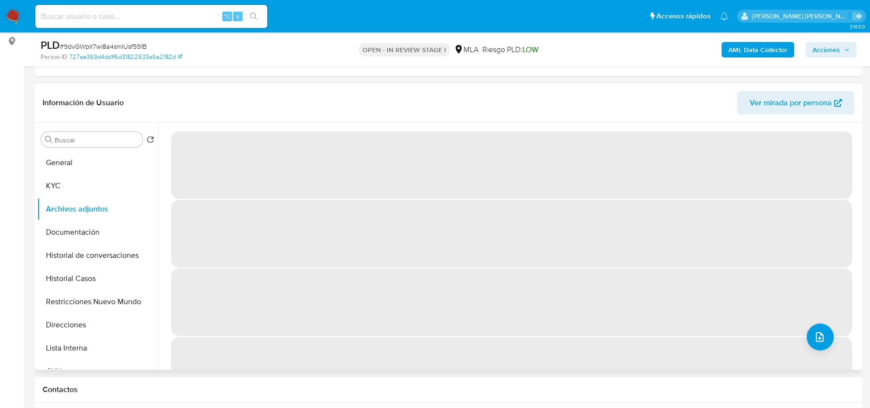
scroll to position [127, 0]
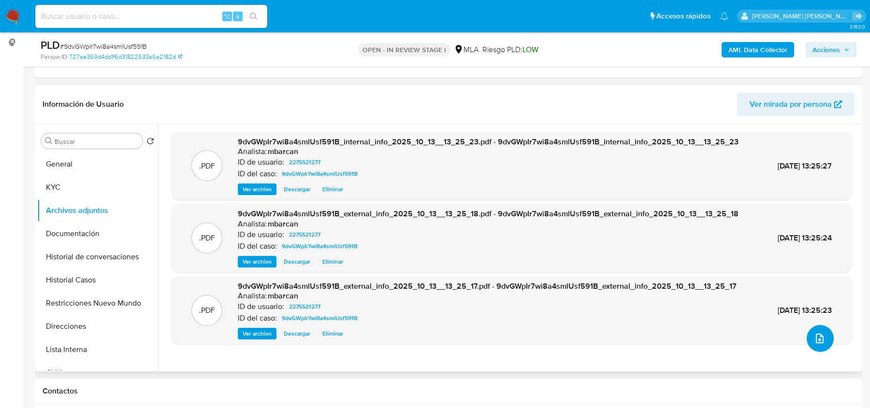
click at [814, 337] on icon "upload-file" at bounding box center [820, 339] width 12 height 12
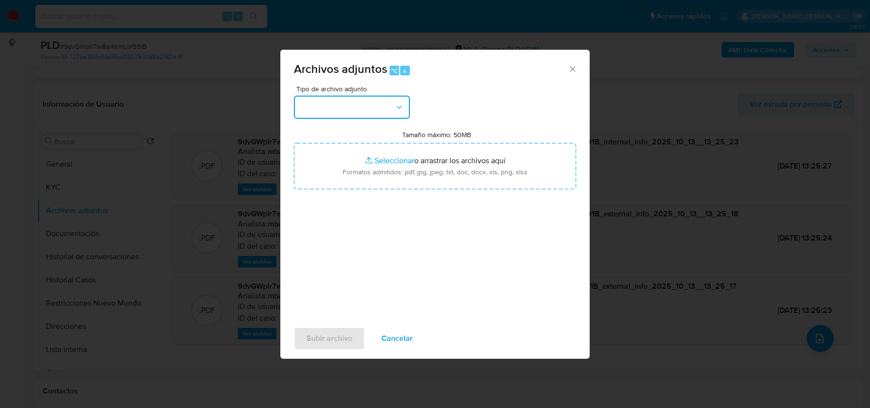
click at [390, 105] on button "button" at bounding box center [352, 107] width 116 height 23
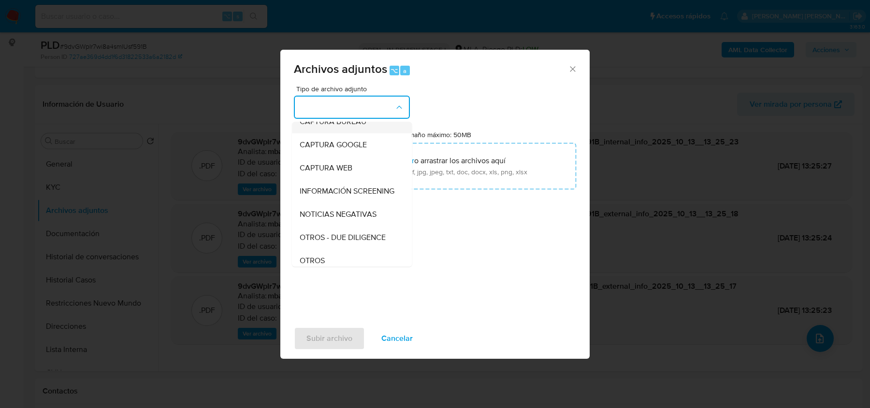
scroll to position [61, 0]
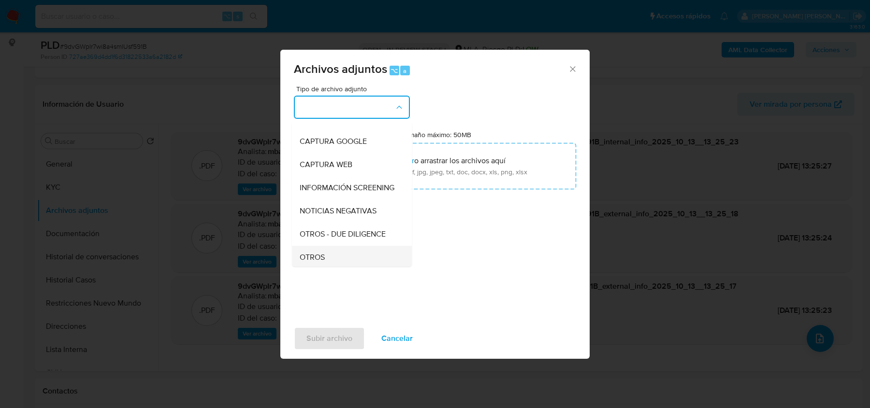
click at [316, 254] on span "OTROS" at bounding box center [312, 258] width 25 height 10
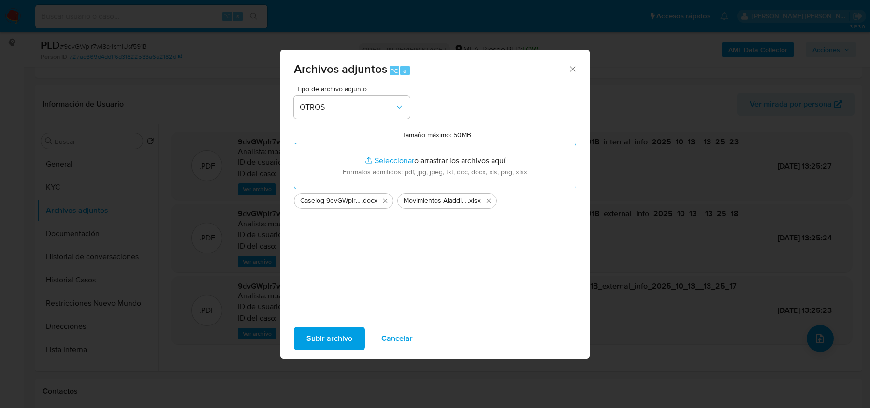
click at [322, 343] on span "Subir archivo" at bounding box center [329, 338] width 46 height 21
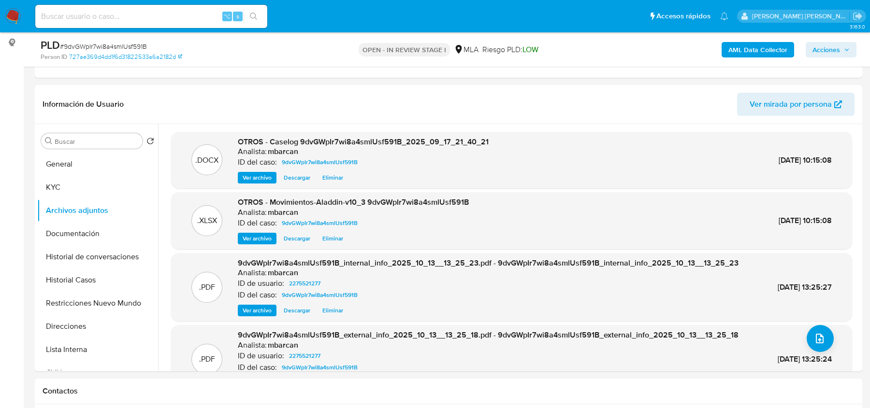
scroll to position [327, 0]
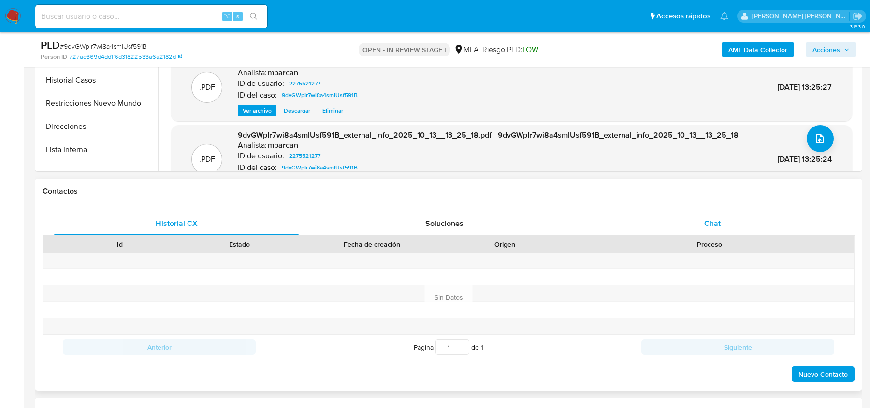
click at [720, 231] on div "Chat" at bounding box center [712, 223] width 244 height 23
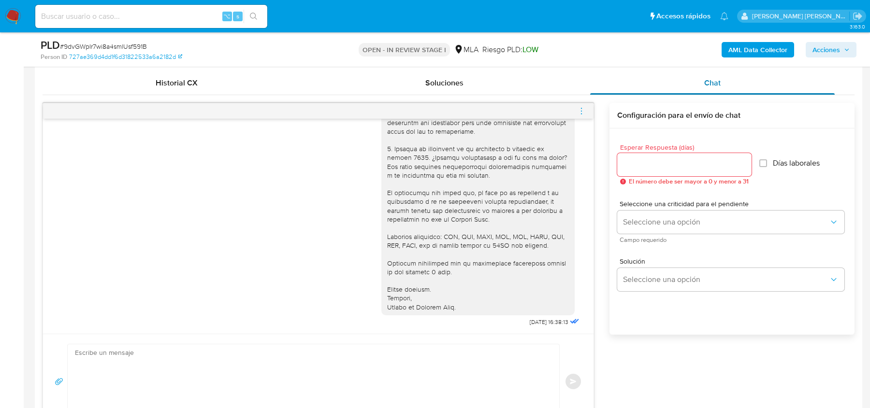
scroll to position [473, 0]
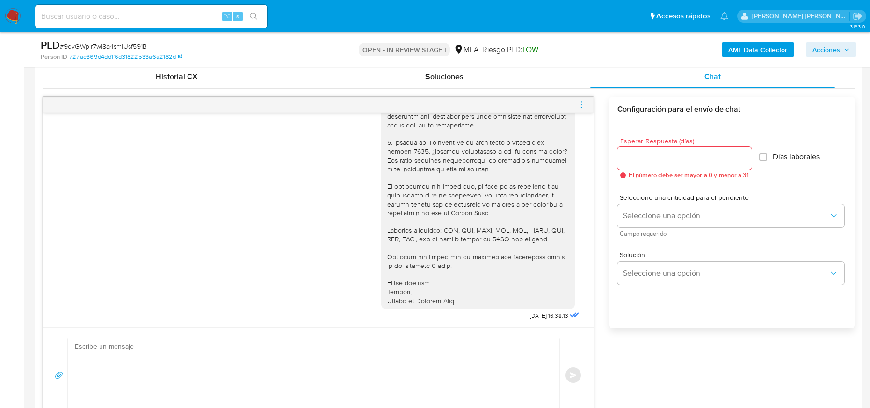
click at [583, 103] on icon "menu-action" at bounding box center [581, 104] width 9 height 9
click at [505, 83] on li "Cerrar conversación" at bounding box center [527, 85] width 99 height 17
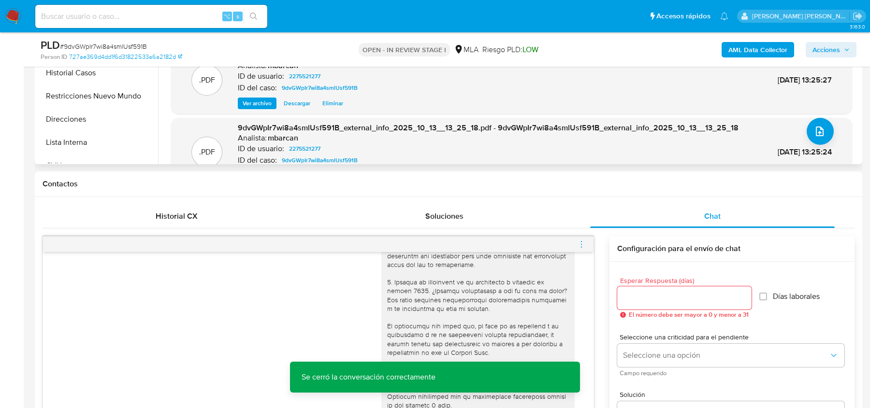
scroll to position [150, 0]
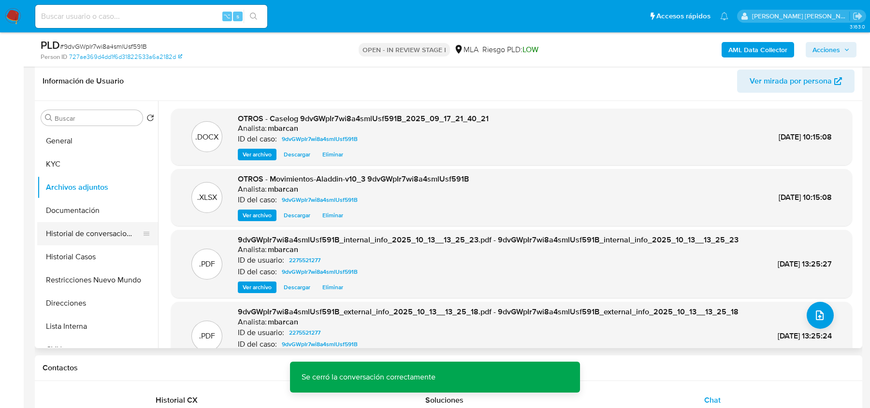
click at [74, 242] on button "Historial de conversaciones" at bounding box center [93, 233] width 113 height 23
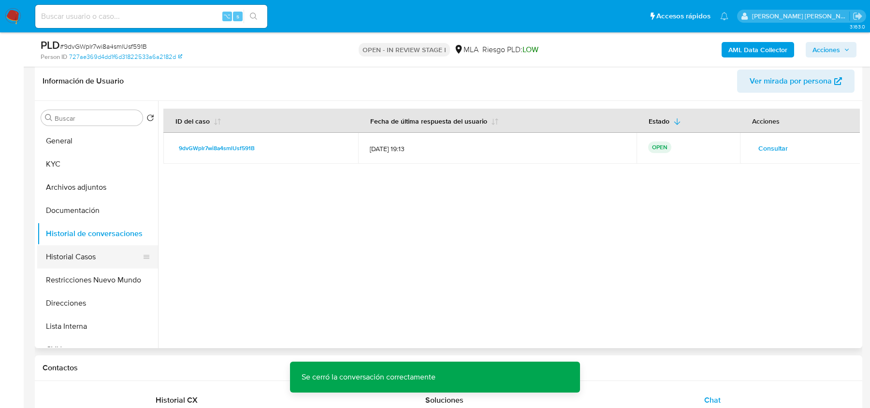
click at [72, 253] on button "Historial Casos" at bounding box center [93, 256] width 113 height 23
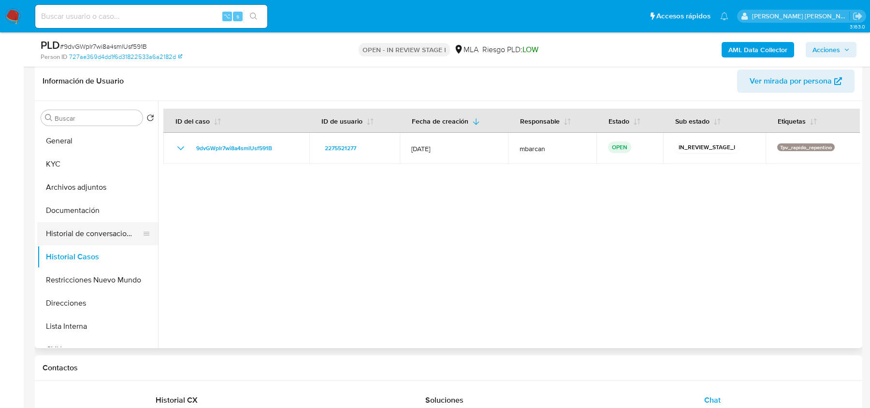
click at [100, 228] on button "Historial de conversaciones" at bounding box center [93, 233] width 113 height 23
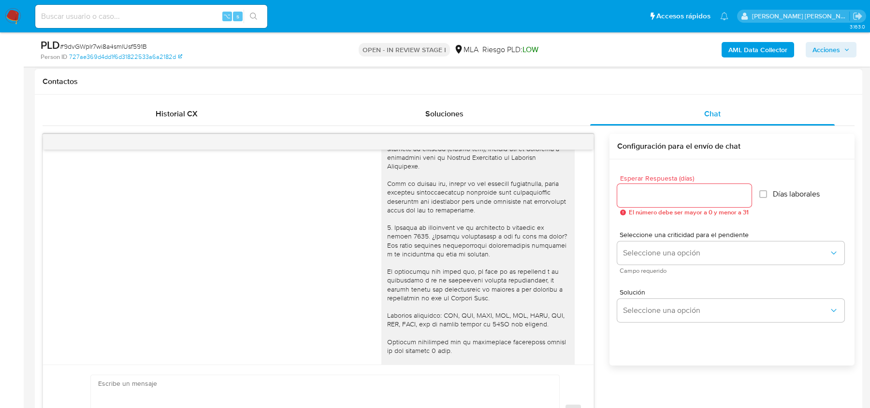
scroll to position [693, 0]
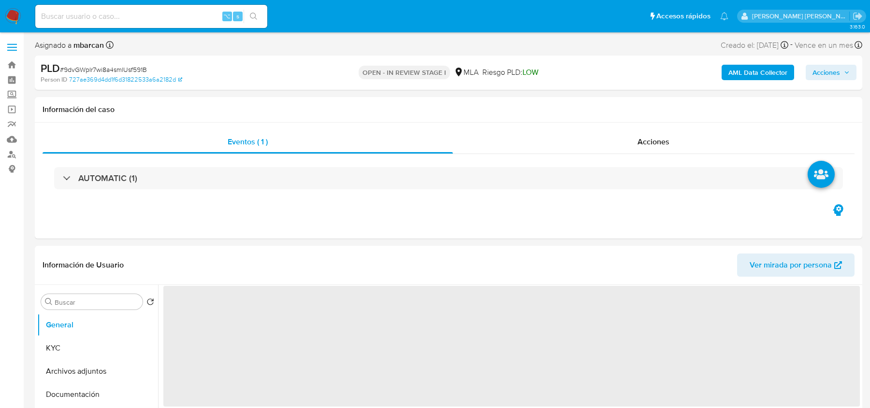
select select "10"
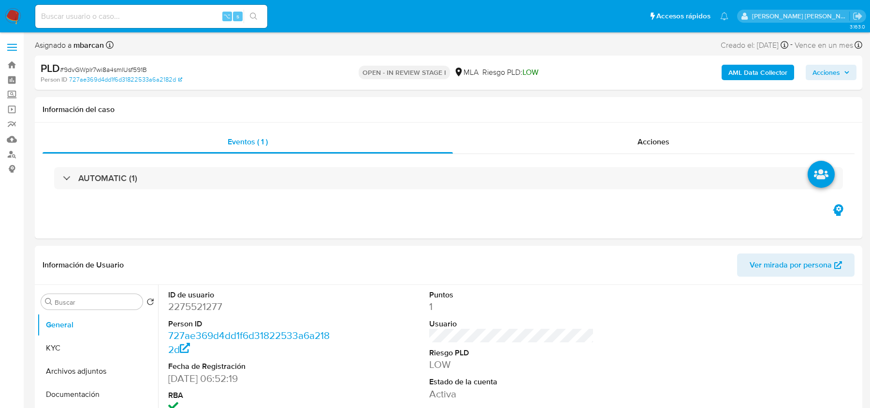
click at [828, 68] on span "Acciones" at bounding box center [826, 72] width 28 height 15
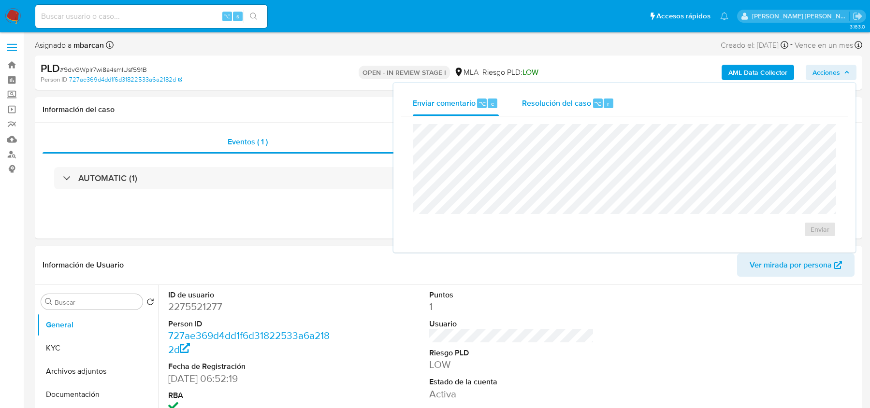
click at [524, 109] on div "Resolución del caso ⌥ r" at bounding box center [568, 103] width 92 height 25
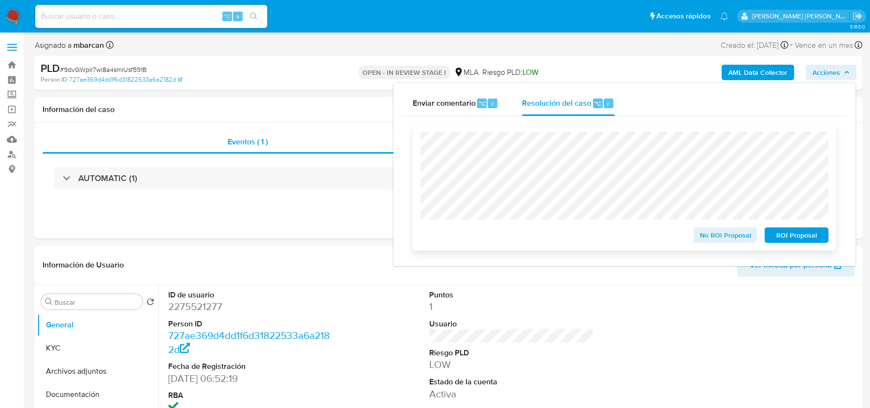
click at [716, 232] on span "No ROI Proposal" at bounding box center [725, 236] width 50 height 14
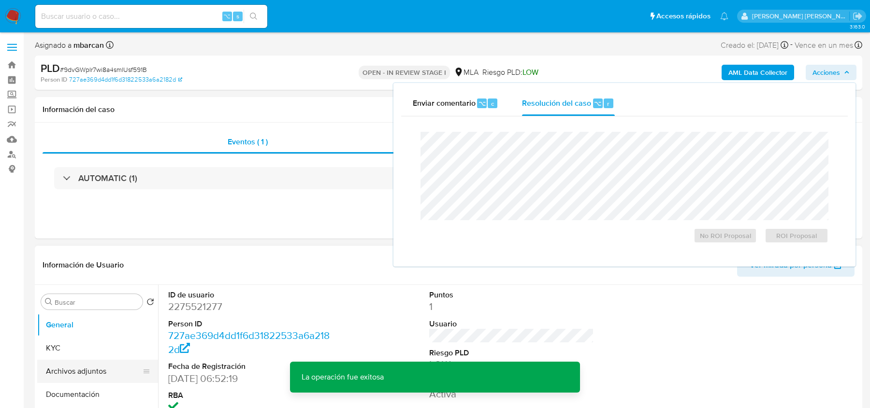
click at [99, 374] on button "Archivos adjuntos" at bounding box center [93, 371] width 113 height 23
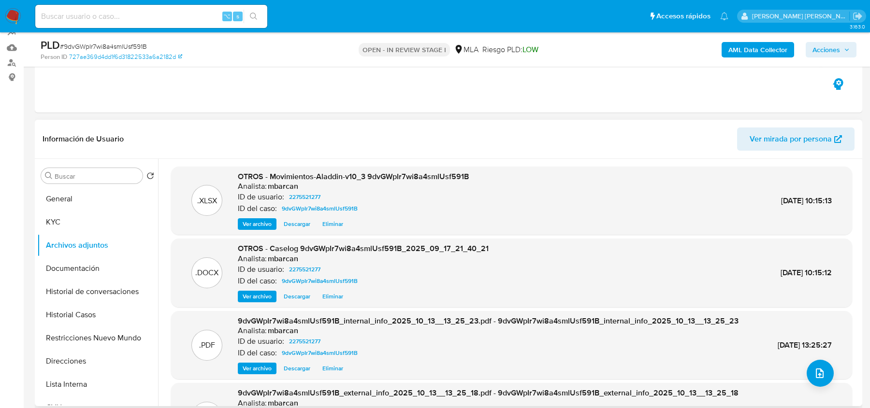
scroll to position [99, 0]
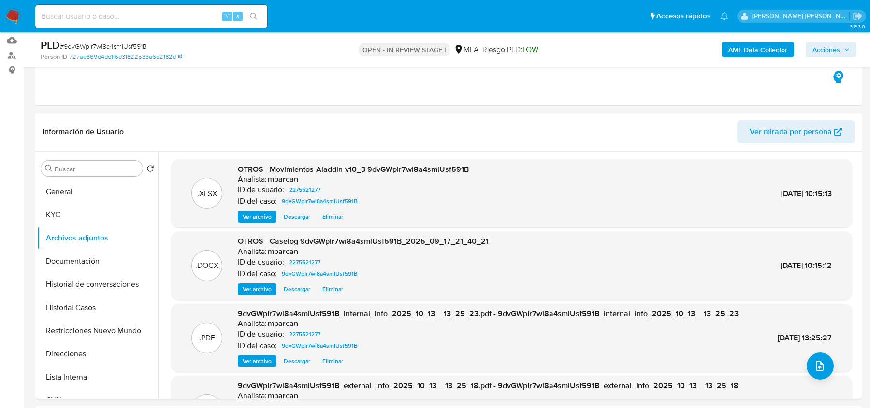
click at [129, 44] on span "# 9dvGWpIr7wi8a4smlUsf591B" at bounding box center [103, 47] width 87 height 10
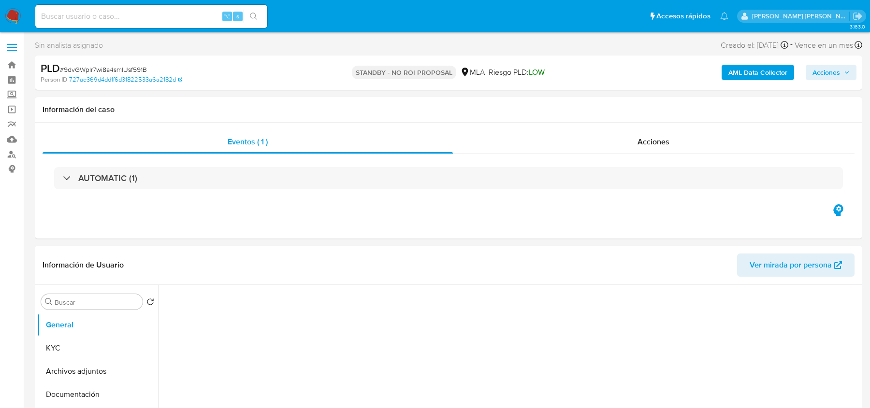
select select "10"
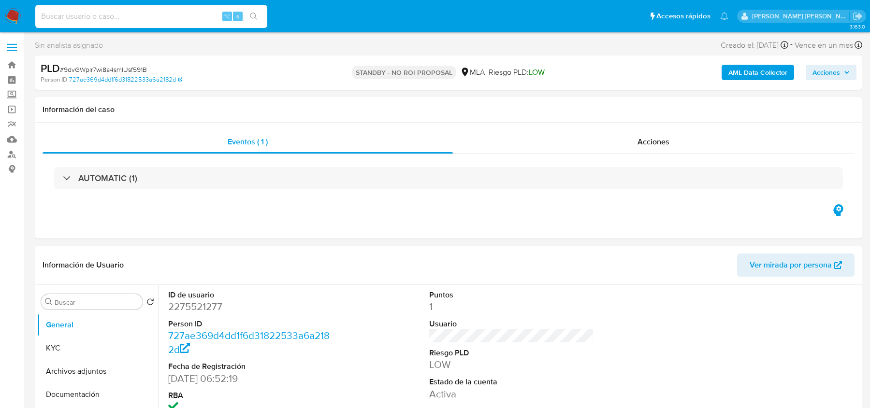
click at [192, 19] on input at bounding box center [151, 16] width 232 height 13
paste input "lcQFuKP755Wwcv1I11mSJzq7"
type input "lcQFuKP755Wwcv1I11mSJzq7"
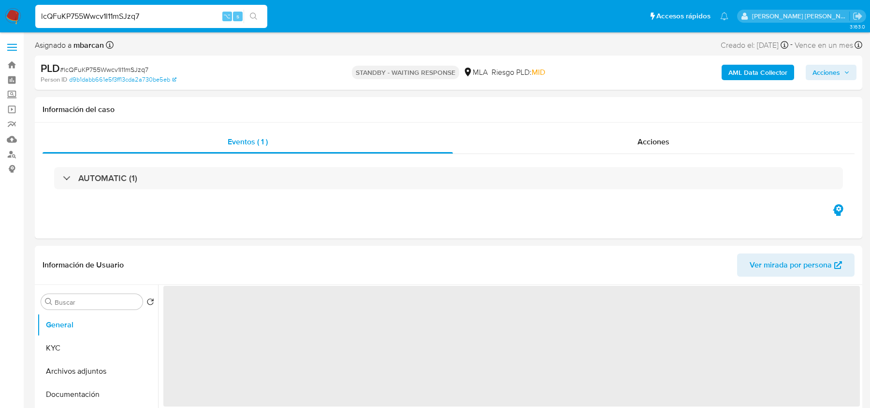
select select "10"
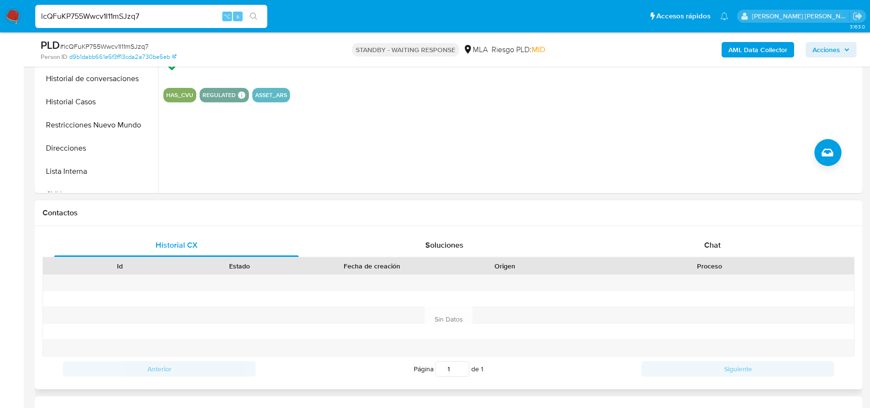
scroll to position [332, 0]
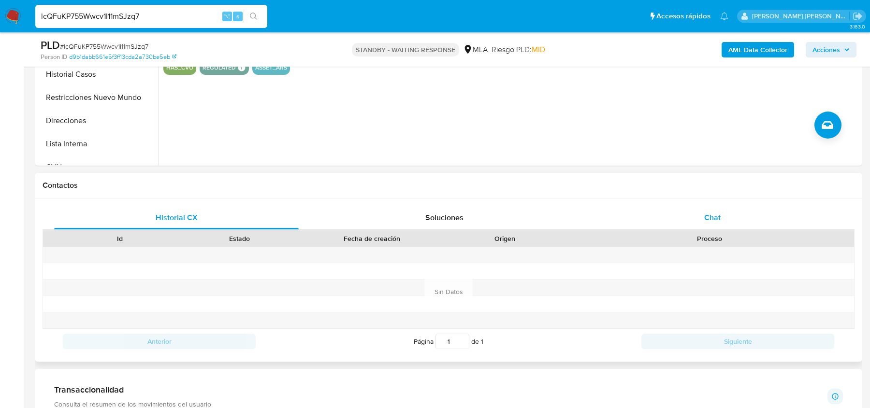
click at [690, 213] on div "Chat" at bounding box center [712, 217] width 244 height 23
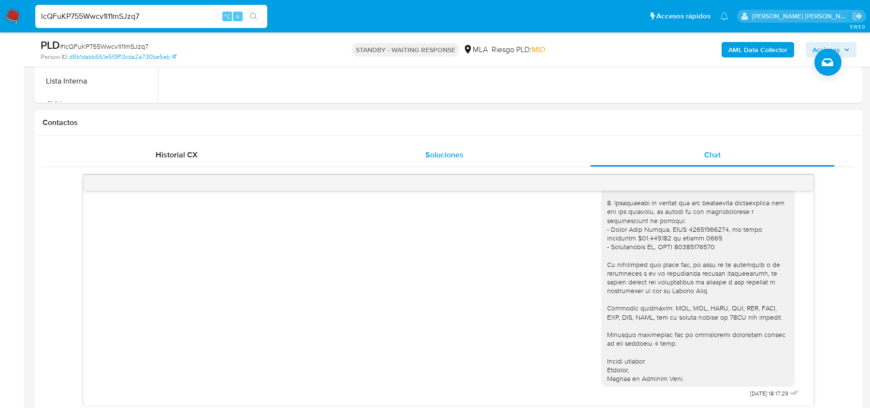
scroll to position [380, 0]
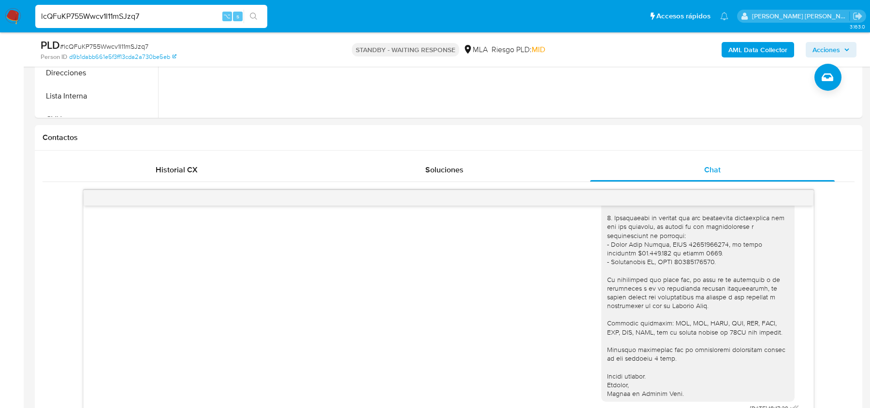
click at [137, 47] on span "# lcQFuKP755Wwcv1I11mSJzq7" at bounding box center [104, 47] width 88 height 10
copy span "lcQFuKP755Wwcv1I11mSJzq7"
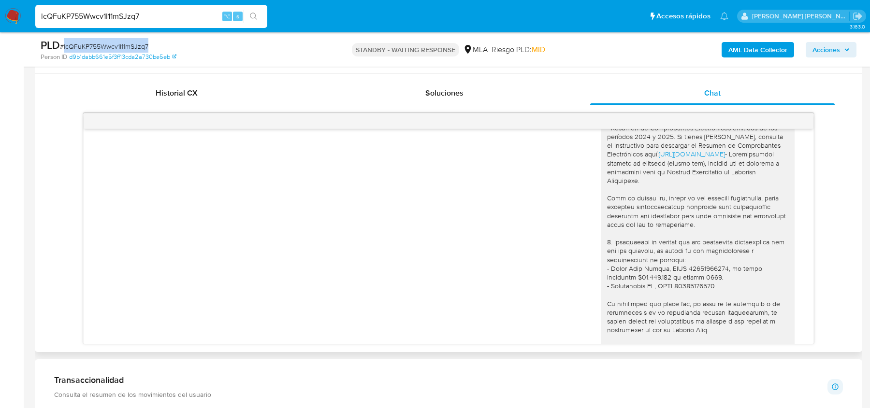
scroll to position [1040, 0]
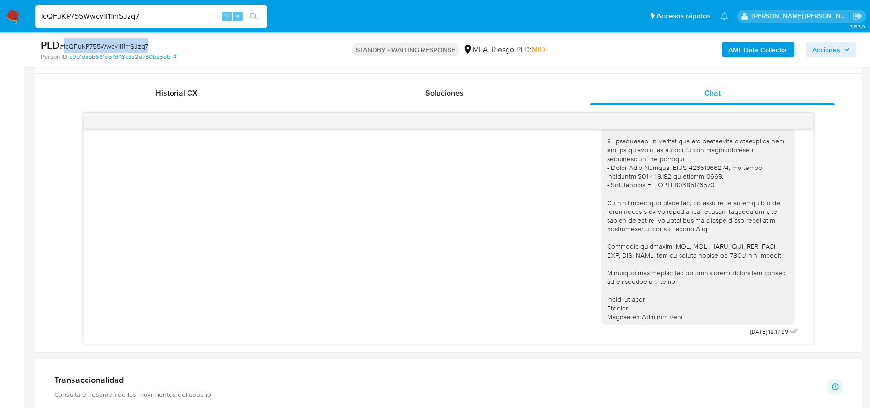
click at [87, 13] on input "lcQFuKP755Wwcv1I11mSJzq7" at bounding box center [151, 16] width 232 height 13
paste input "mvJVETiVFvGDigg1odjTDRZJ"
type input "mvJVETiVFvGDigg1odjTDRZJ"
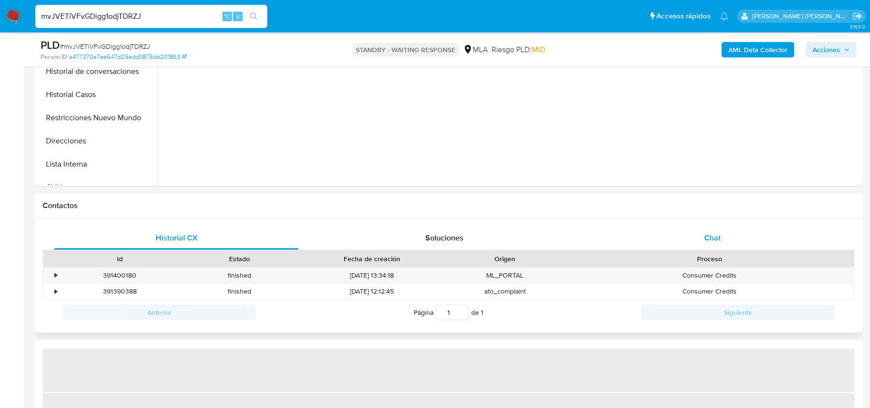
click at [672, 230] on div "Chat" at bounding box center [712, 238] width 244 height 23
select select "10"
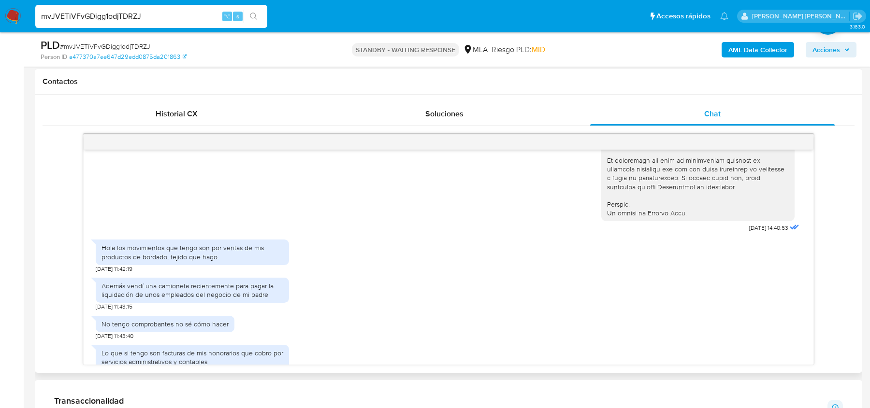
scroll to position [606, 0]
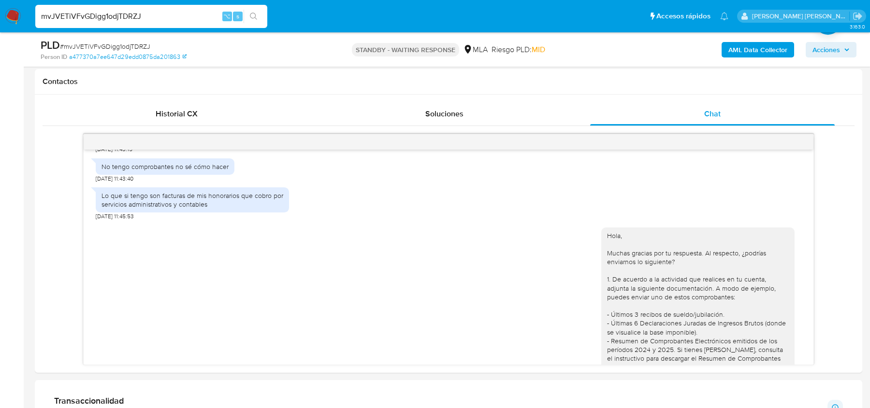
click at [121, 42] on span "# mvJVETiVFvGDigg1odjTDRZJ" at bounding box center [105, 47] width 90 height 10
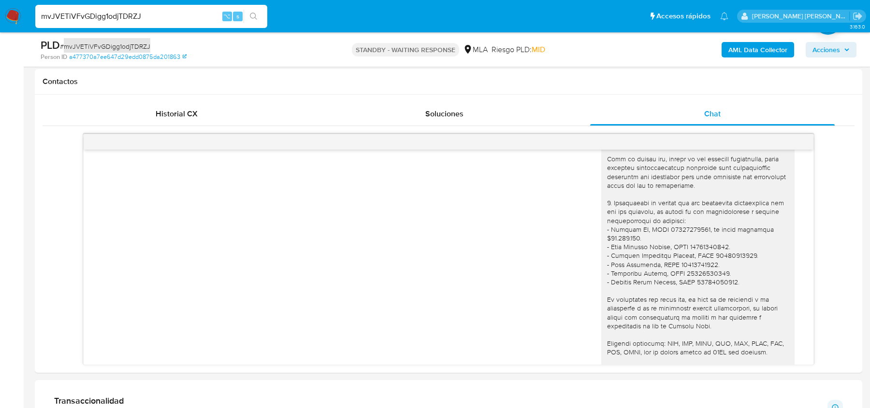
scroll to position [952, 0]
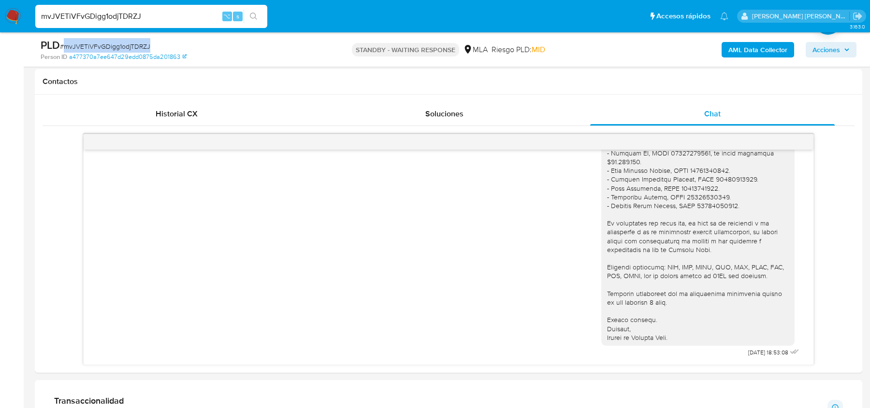
click at [102, 47] on span "# mvJVETiVFvGDigg1odjTDRZJ" at bounding box center [105, 47] width 90 height 10
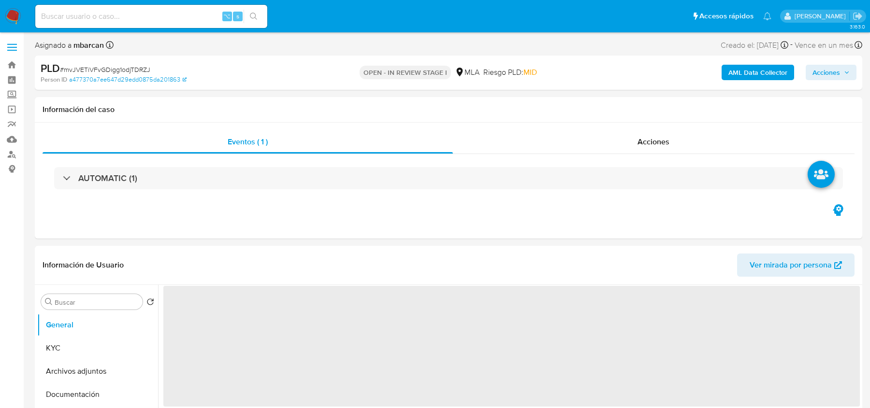
select select "10"
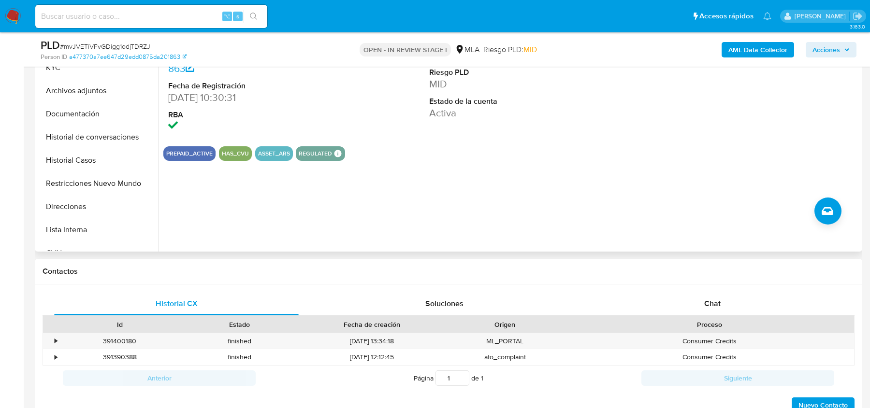
scroll to position [274, 0]
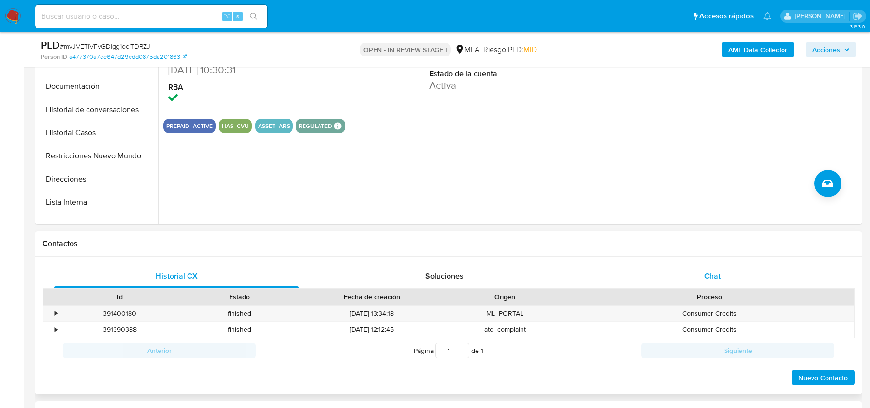
click at [713, 276] on span "Chat" at bounding box center [712, 276] width 16 height 11
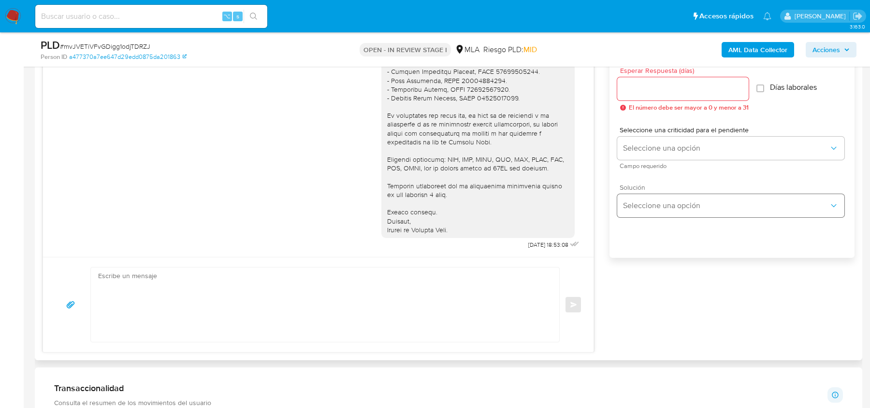
scroll to position [549, 0]
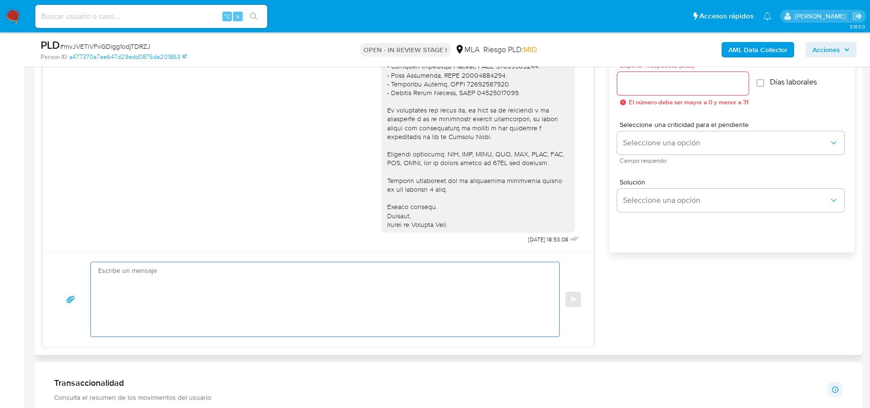
click at [177, 289] on textarea at bounding box center [322, 299] width 449 height 74
paste textarea "Hola, Esperamos que te encuentres muy bien. Te consultamos si tuviste oportunid…"
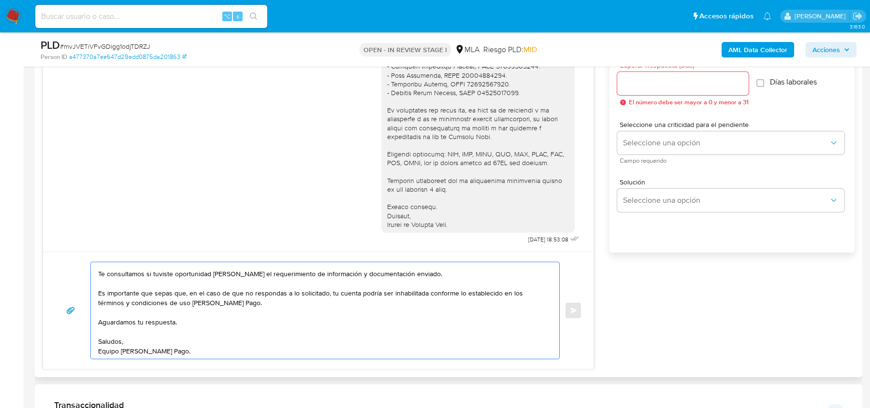
scroll to position [0, 0]
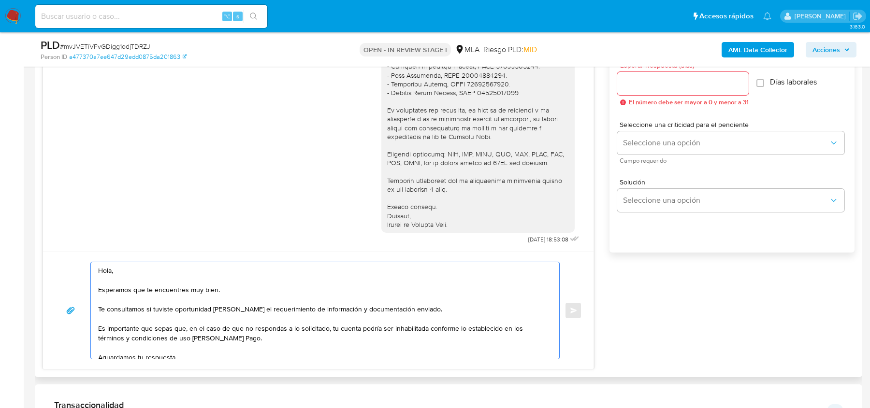
click at [95, 309] on div "Hola, Esperamos que te encuentres muy bien. Te consultamos si tuviste oportunid…" at bounding box center [322, 310] width 463 height 97
click at [101, 308] on textarea "Hola, Esperamos que te encuentres muy bien. Te consultamos si tuviste oportunid…" at bounding box center [322, 310] width 449 height 97
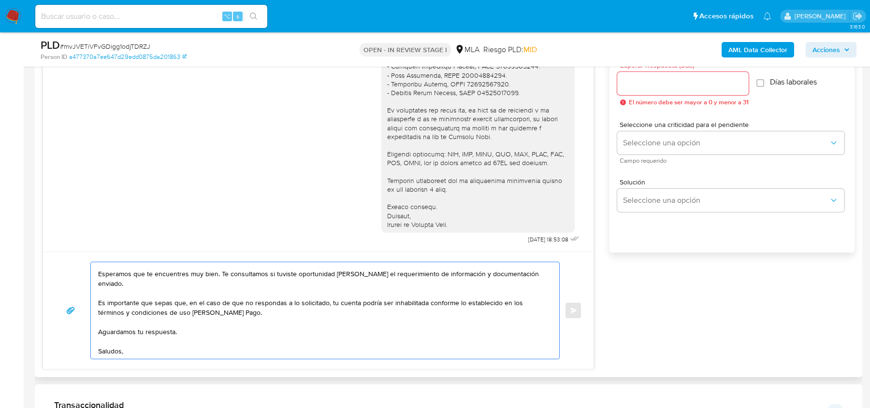
scroll to position [552, 0]
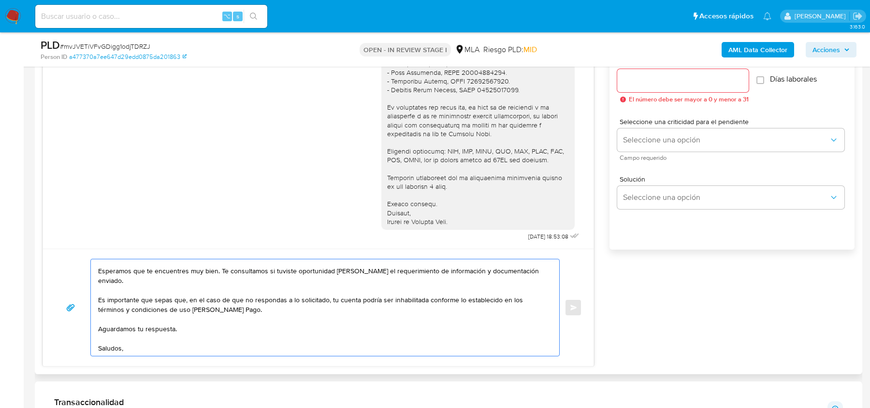
click at [170, 321] on textarea "Hola, Esperamos que te encuentres muy bien. Te consultamos si tuviste oportunid…" at bounding box center [322, 307] width 449 height 97
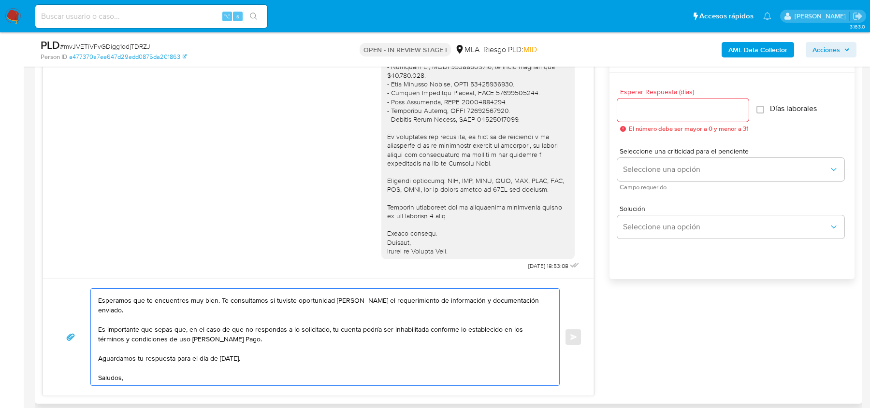
scroll to position [499, 0]
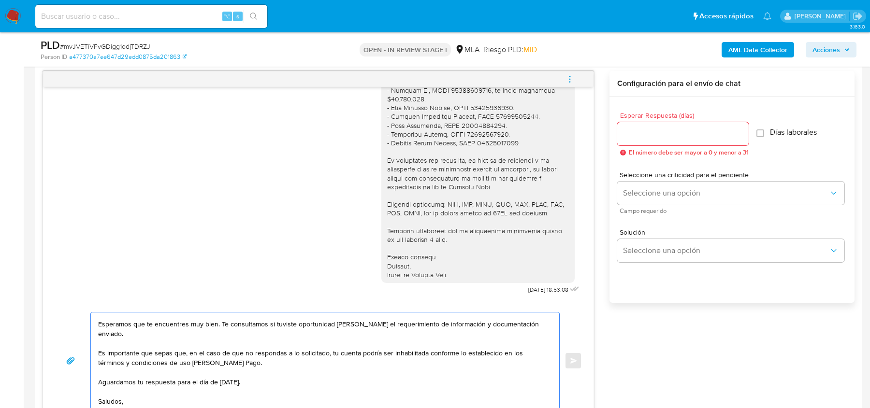
type textarea "Hola, Esperamos que te encuentres muy bien. Te consultamos si tuviste oportunid…"
click at [642, 132] on input "Esperar Respuesta (días)" at bounding box center [682, 134] width 131 height 13
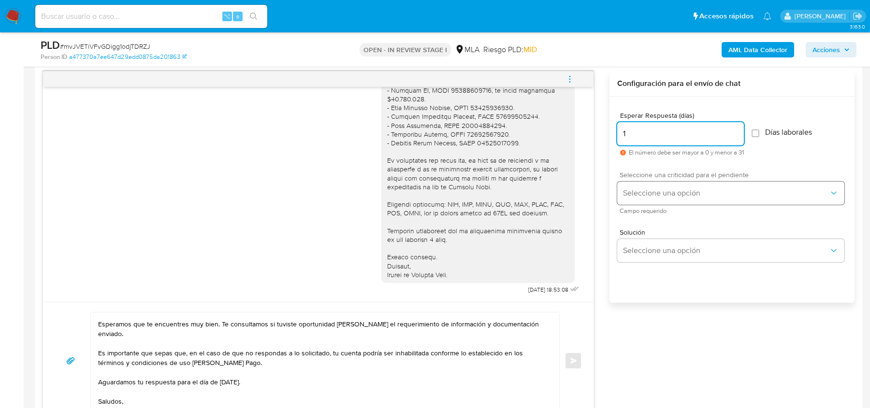
type input "1"
click at [647, 199] on button "Seleccione una opción" at bounding box center [730, 193] width 227 height 23
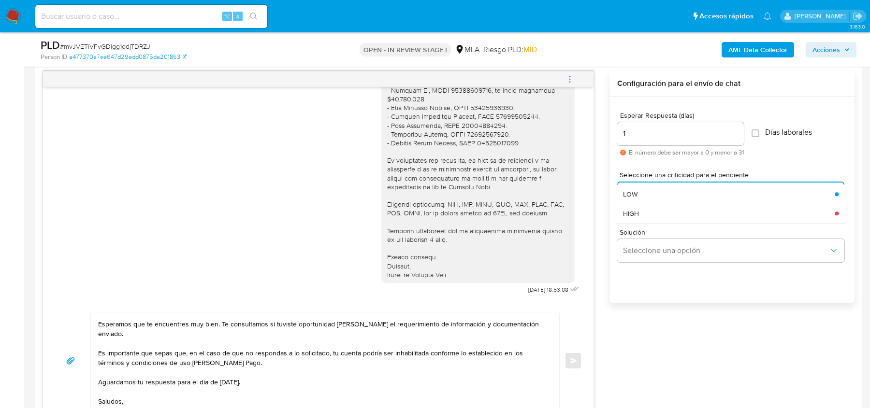
click at [647, 223] on div "Solución Seleccione una opción" at bounding box center [732, 247] width 230 height 53
click at [643, 203] on button "Seleccione una opción" at bounding box center [730, 193] width 227 height 23
click at [642, 225] on div "Solución Seleccione una opción" at bounding box center [732, 247] width 230 height 53
click at [642, 201] on button "Seleccione una opción" at bounding box center [730, 193] width 227 height 23
click at [642, 219] on div "HIGH" at bounding box center [729, 213] width 212 height 19
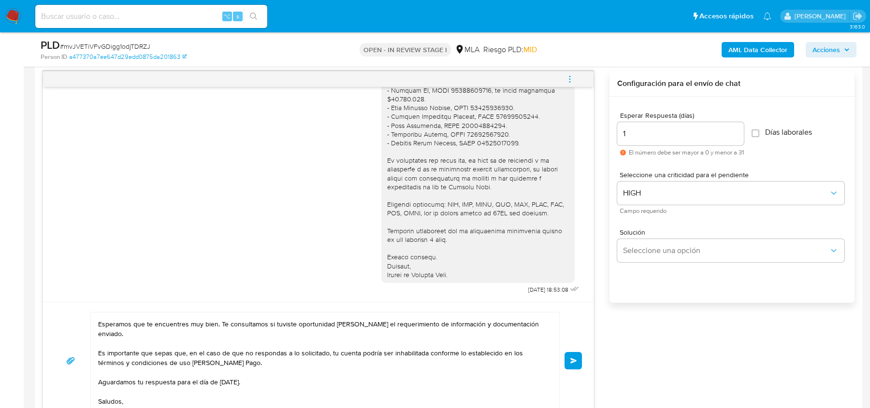
click at [576, 354] on button "Enviar" at bounding box center [572, 360] width 17 height 17
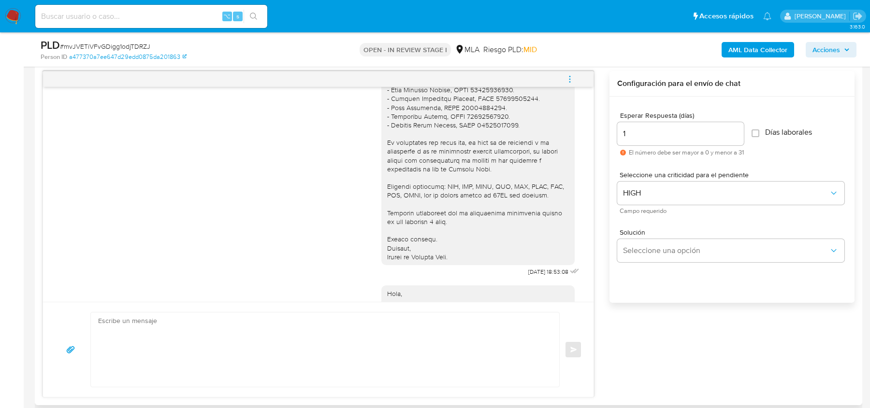
scroll to position [1113, 0]
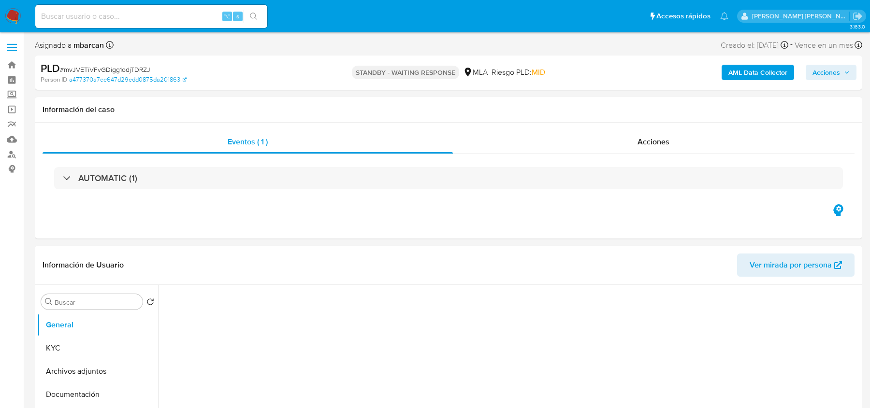
select select "10"
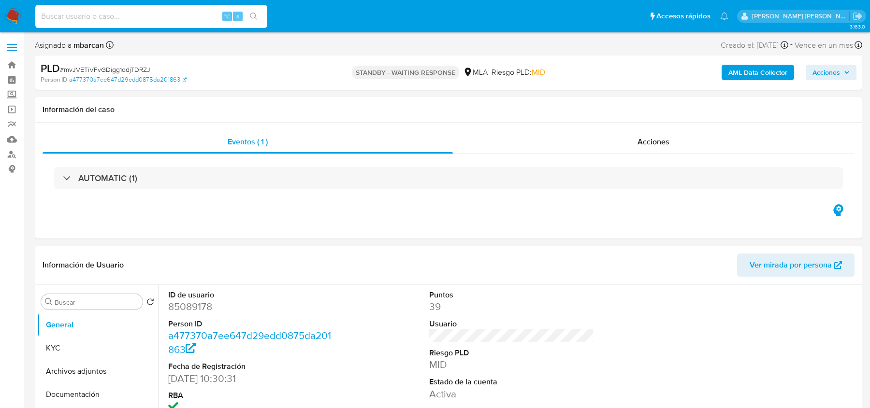
click at [118, 14] on input at bounding box center [151, 16] width 232 height 13
paste input "EX4VQVCP399g7vRa6lKcNvKF"
type input "EX4VQVCP399g7vRa6lKcNvKF"
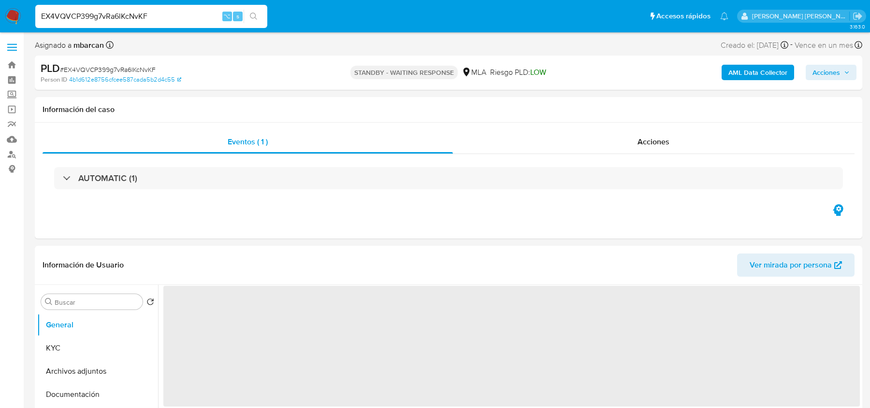
select select "10"
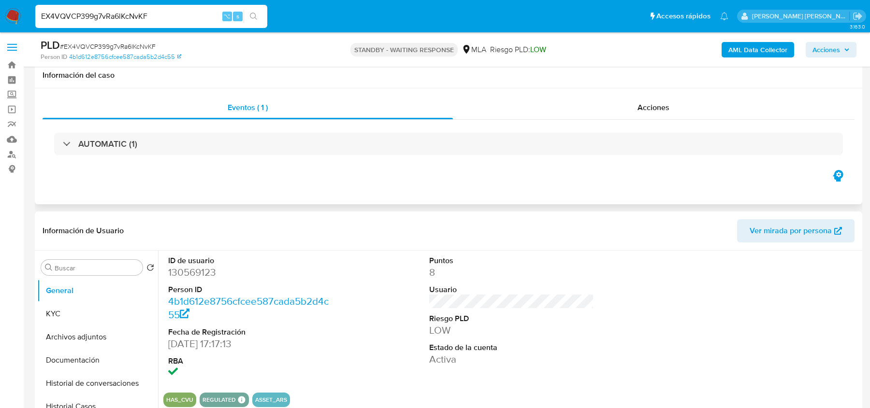
scroll to position [265, 0]
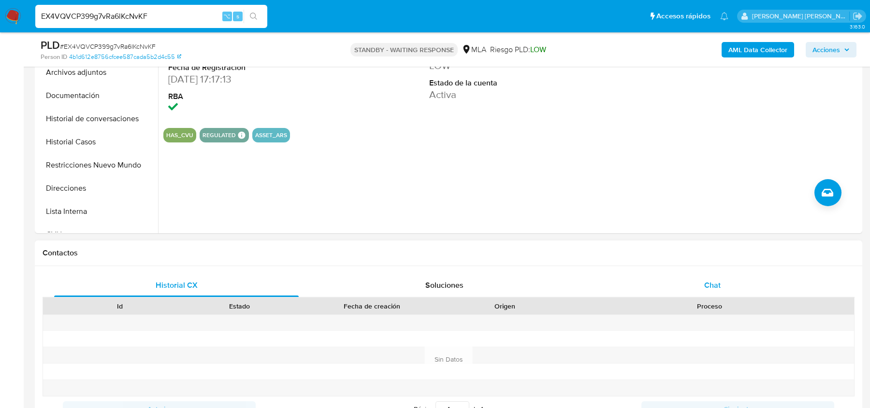
click at [688, 293] on div "Chat" at bounding box center [712, 285] width 244 height 23
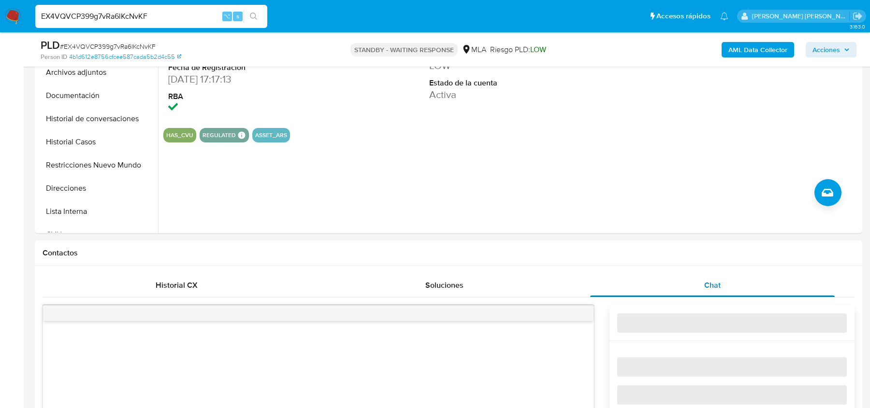
click at [688, 293] on div "Chat" at bounding box center [712, 285] width 244 height 23
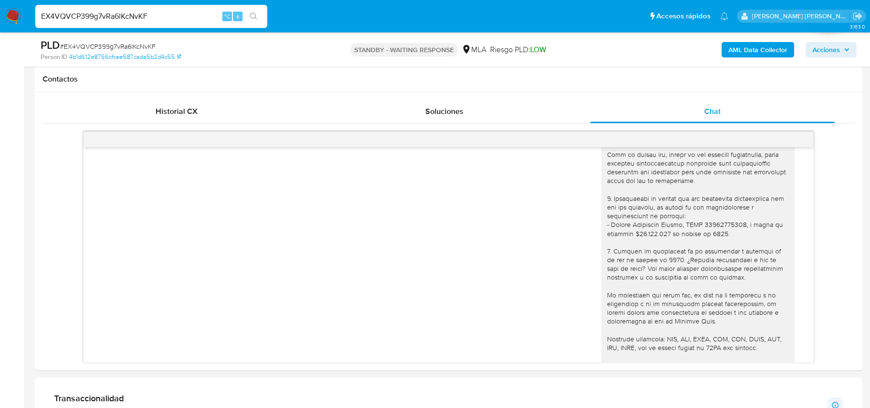
scroll to position [1102, 0]
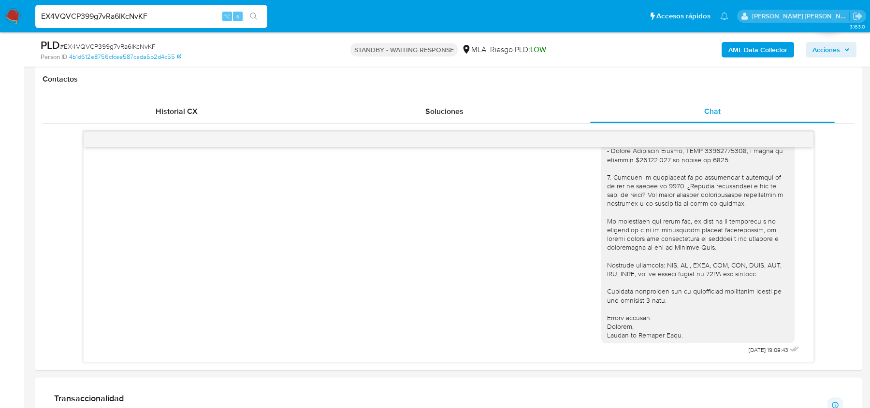
click at [128, 47] on span "# EX4VQVCP399g7vRa6lKcNvKF" at bounding box center [108, 47] width 96 height 10
copy span "EX4VQVCP399g7vRa6lKcNvKF"
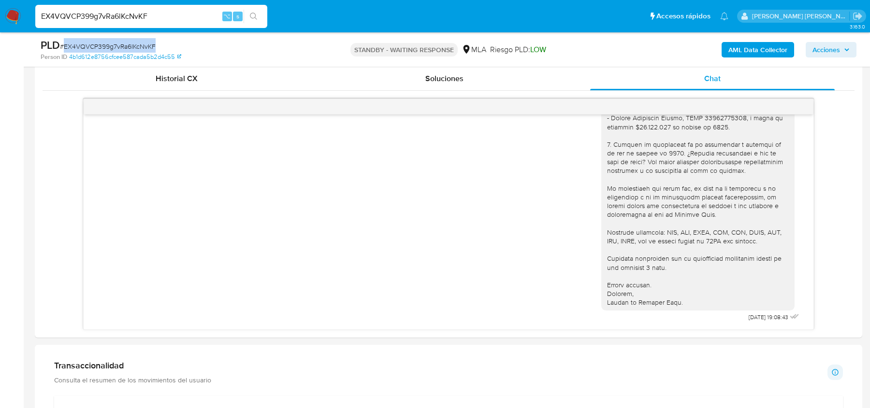
scroll to position [196, 0]
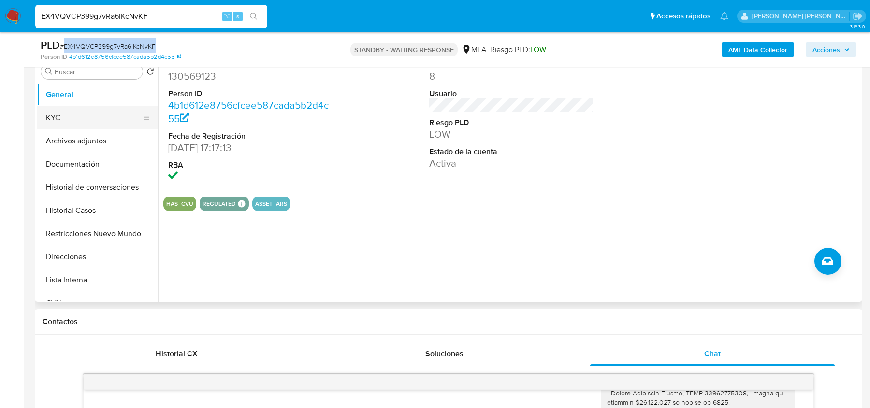
click at [72, 115] on button "KYC" at bounding box center [93, 117] width 113 height 23
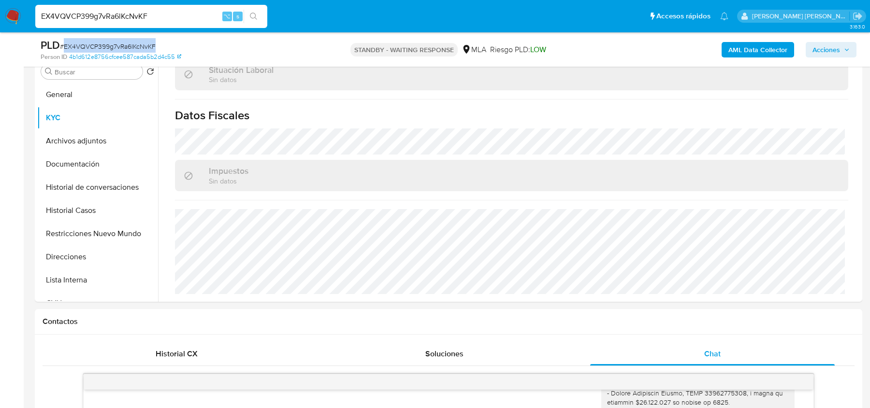
scroll to position [508, 0]
click at [74, 252] on button "Direcciones" at bounding box center [93, 256] width 113 height 23
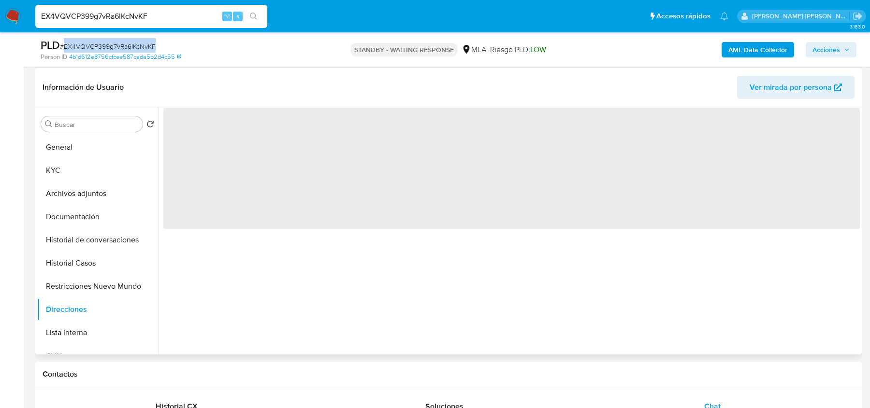
scroll to position [137, 0]
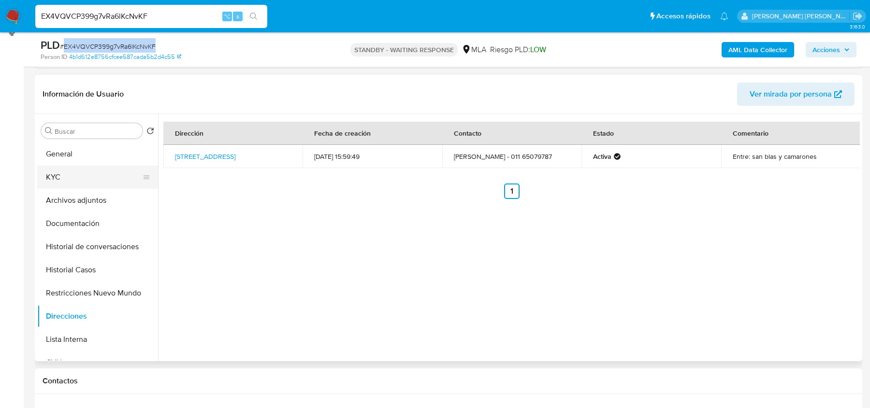
click at [86, 185] on button "KYC" at bounding box center [93, 177] width 113 height 23
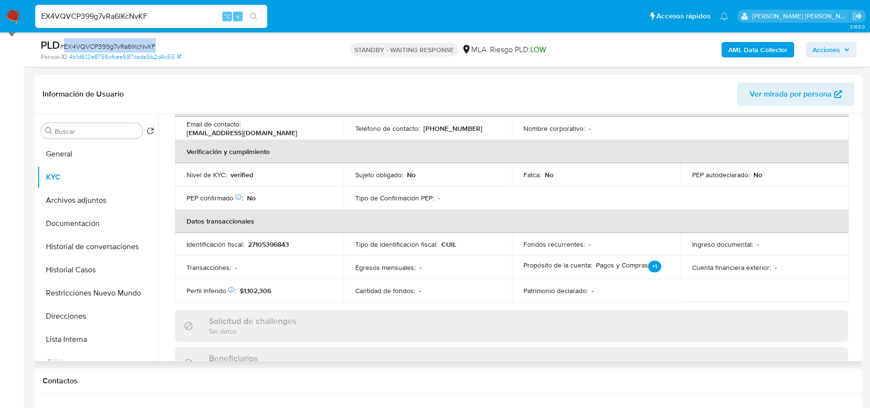
scroll to position [508, 0]
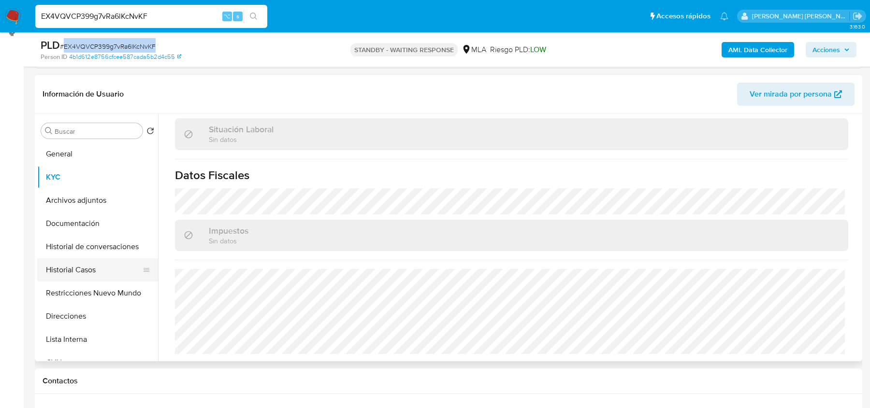
click at [64, 280] on button "Historial Casos" at bounding box center [93, 269] width 113 height 23
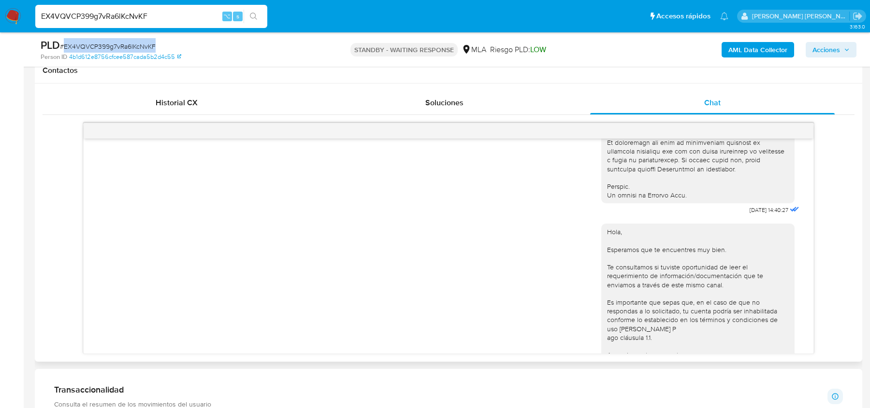
scroll to position [1102, 0]
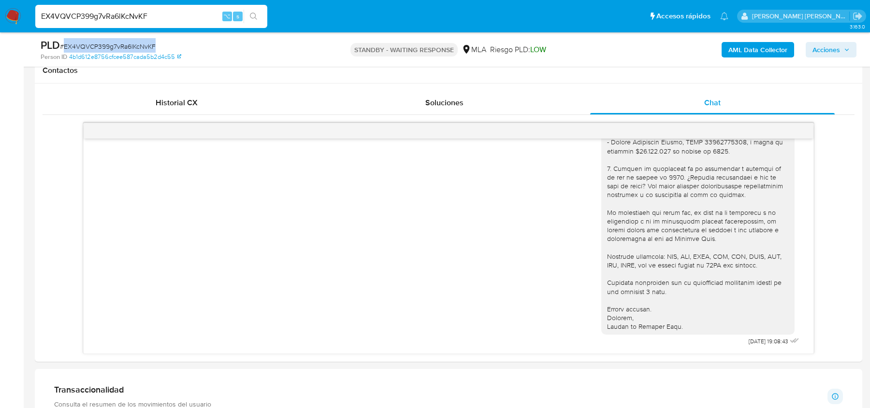
click at [80, 51] on span "# EX4VQVCP399g7vRa6lKcNvKF" at bounding box center [108, 47] width 96 height 10
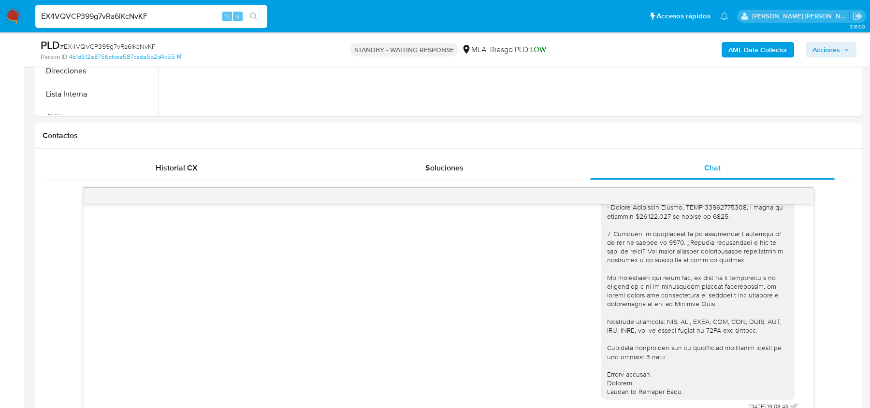
scroll to position [349, 0]
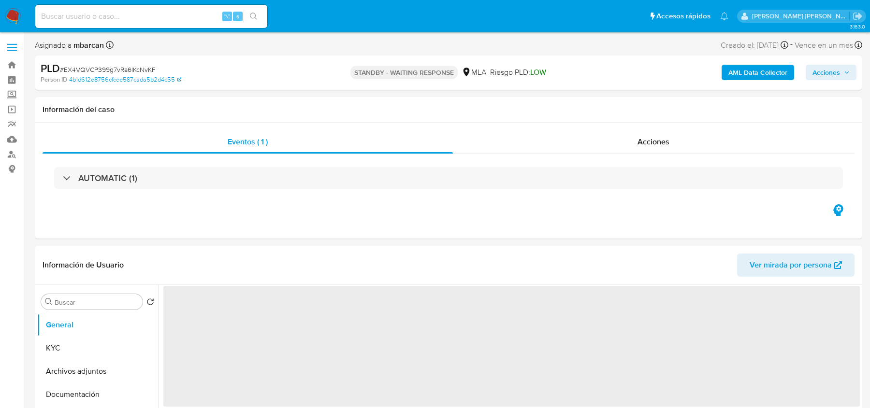
select select "10"
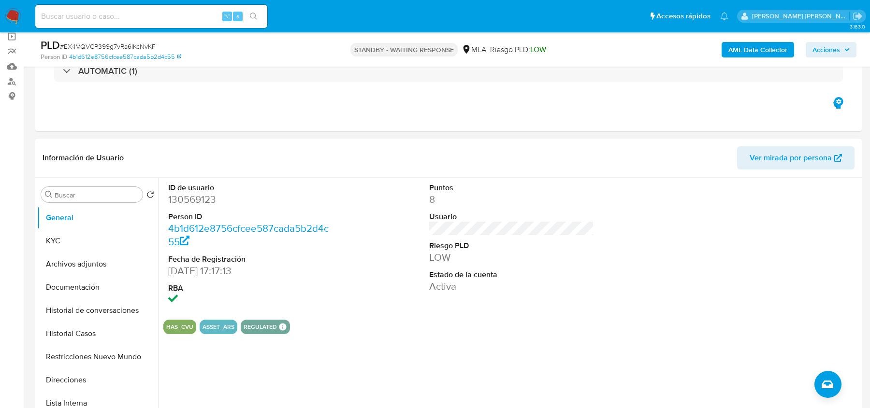
scroll to position [73, 0]
click at [13, 82] on link "Buscador de personas" at bounding box center [57, 80] width 115 height 15
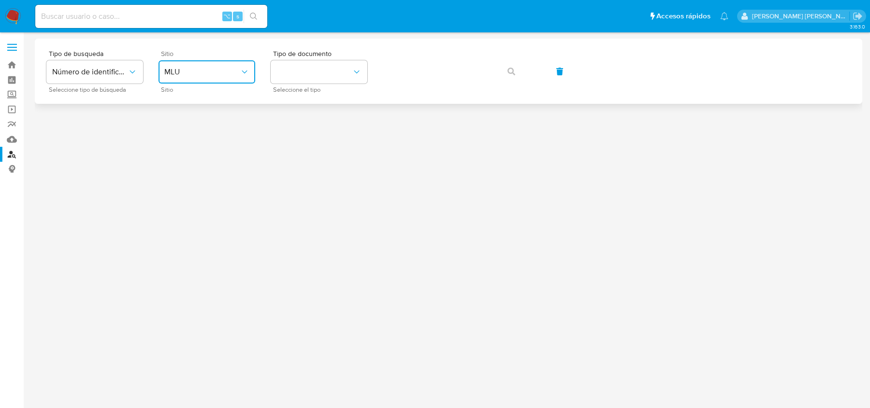
click at [222, 71] on span "MLU" at bounding box center [201, 72] width 75 height 10
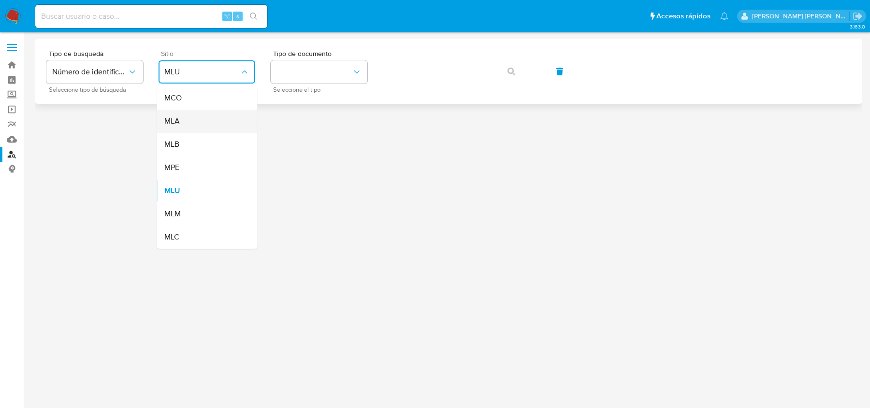
click at [191, 129] on div "MLA" at bounding box center [203, 121] width 79 height 23
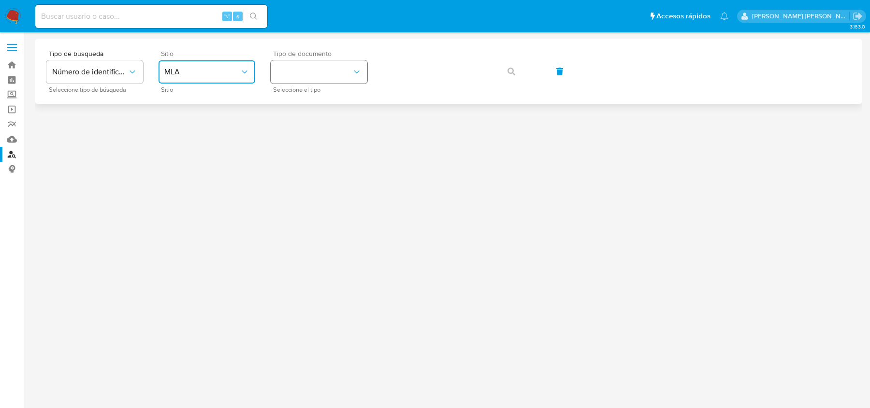
click at [302, 81] on button "identificationType" at bounding box center [319, 71] width 97 height 23
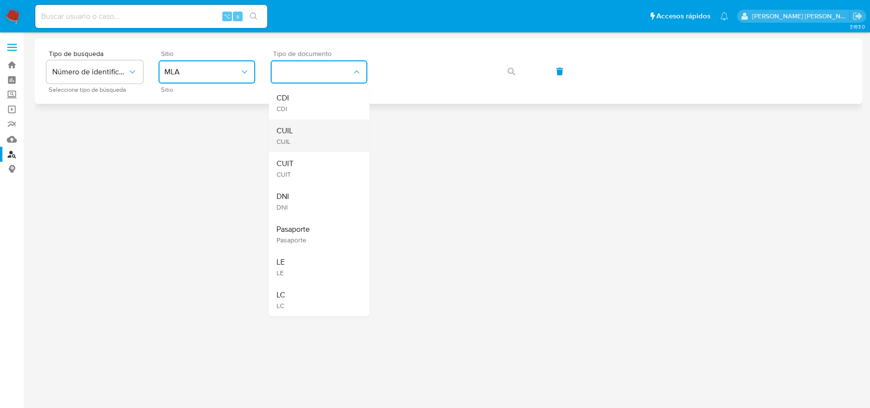
click at [295, 136] on div "CUIL CUIL" at bounding box center [315, 135] width 79 height 33
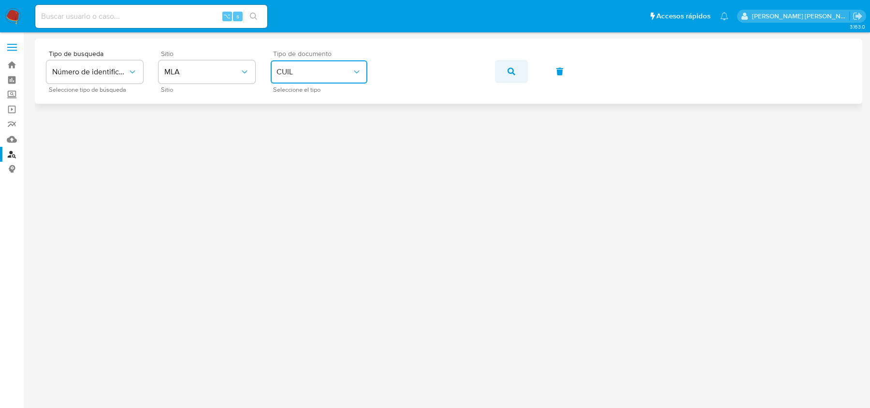
click at [502, 74] on button "button" at bounding box center [511, 71] width 33 height 23
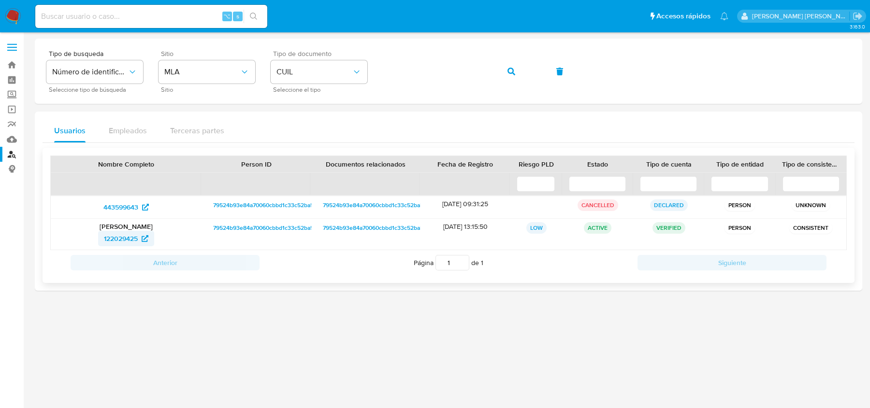
click at [123, 238] on span "122029425" at bounding box center [121, 238] width 34 height 15
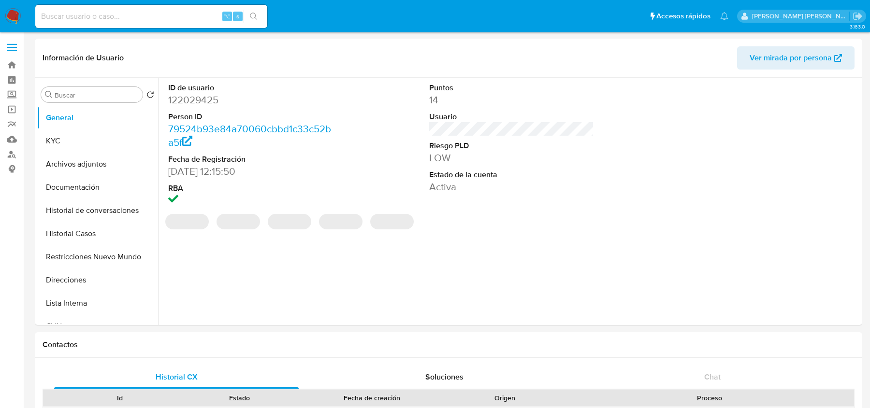
select select "10"
click at [72, 142] on button "KYC" at bounding box center [93, 140] width 113 height 23
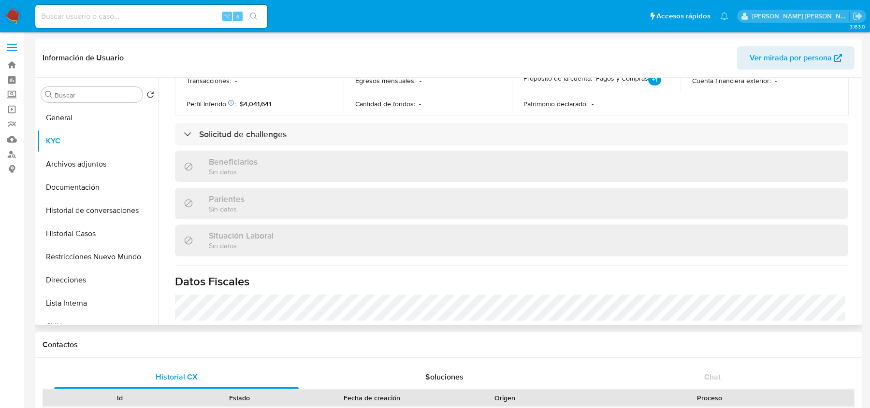
scroll to position [499, 0]
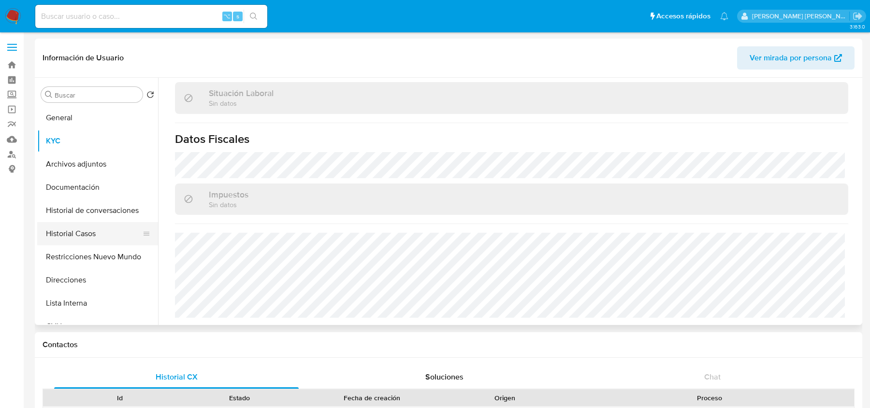
click at [71, 235] on button "Historial Casos" at bounding box center [93, 233] width 113 height 23
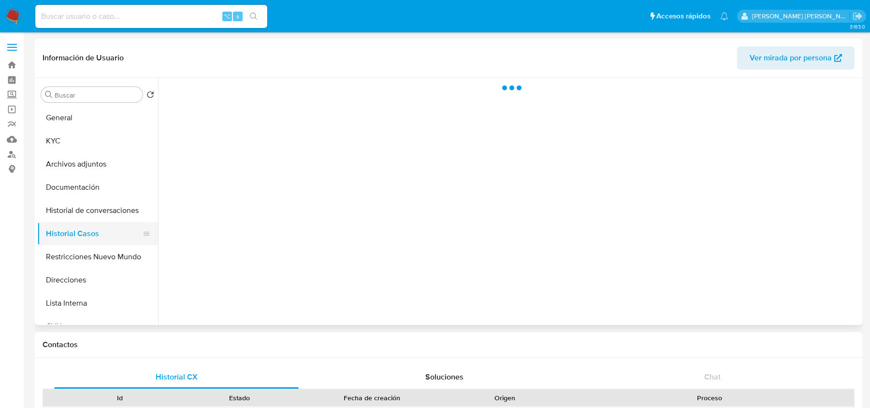
scroll to position [0, 0]
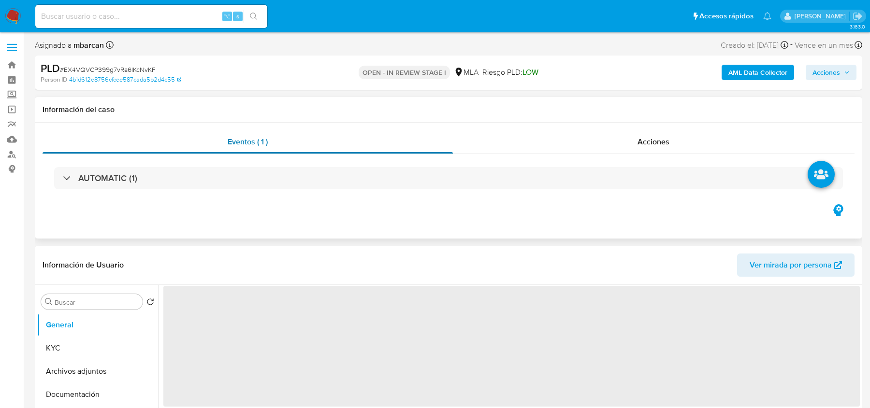
scroll to position [119, 0]
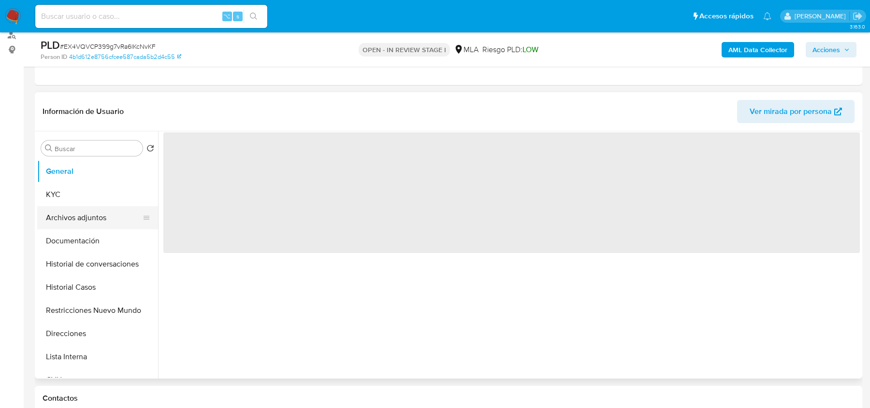
select select "10"
click at [67, 208] on button "Archivos adjuntos" at bounding box center [93, 217] width 113 height 23
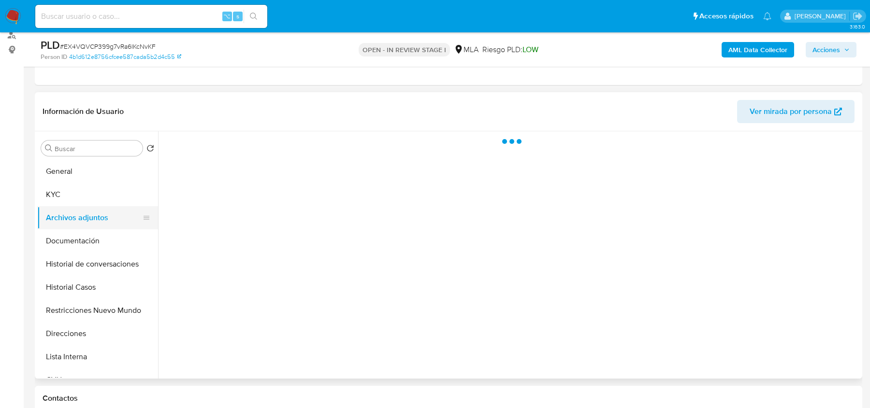
click at [77, 213] on button "Archivos adjuntos" at bounding box center [93, 217] width 113 height 23
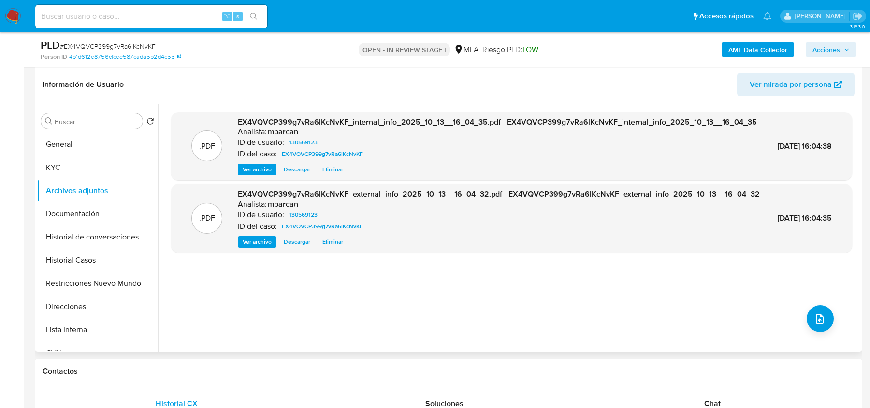
scroll to position [165, 0]
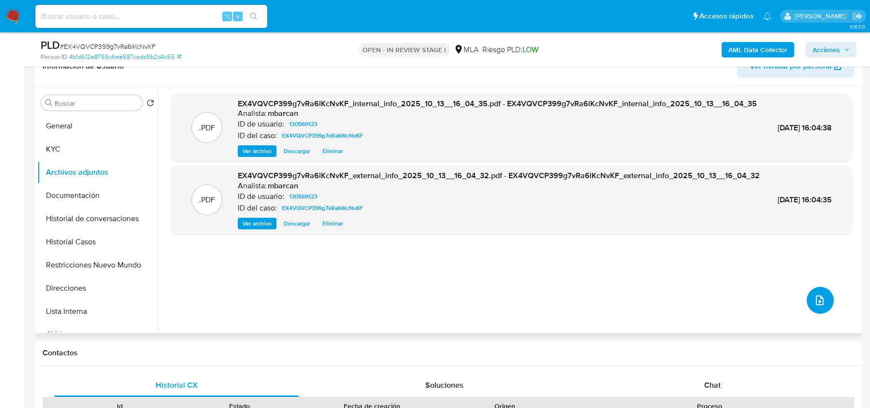
click at [818, 297] on icon "upload-file" at bounding box center [820, 301] width 8 height 10
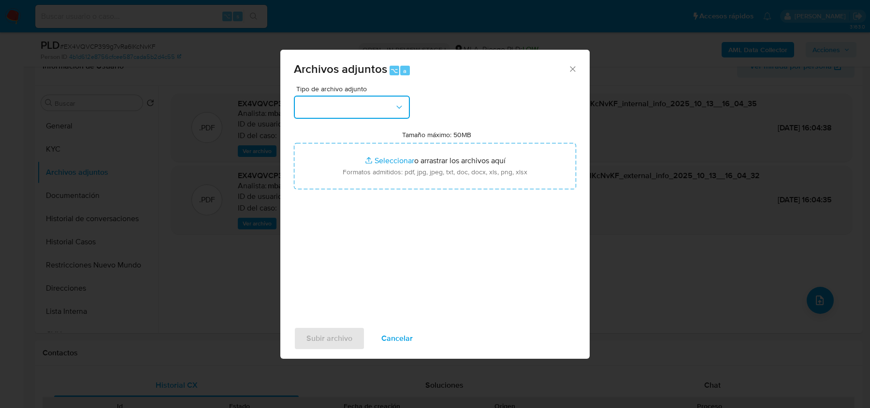
click at [366, 97] on button "button" at bounding box center [352, 107] width 116 height 23
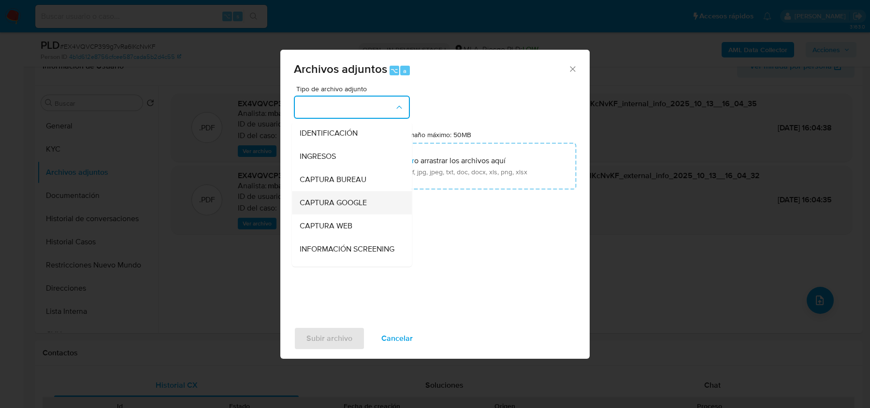
scroll to position [80, 0]
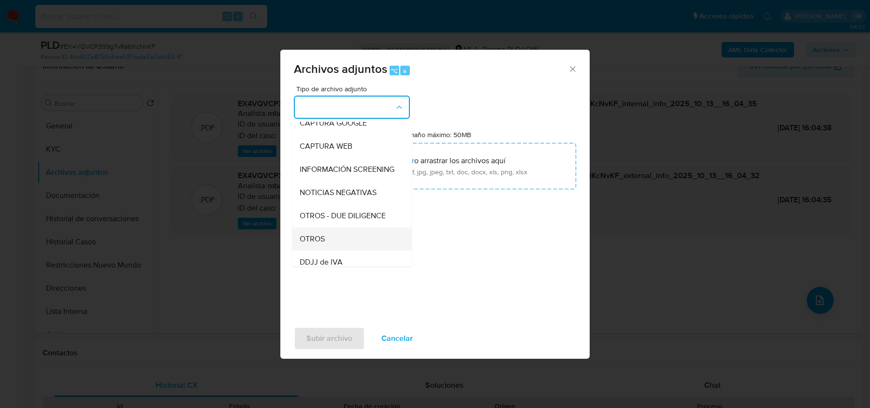
click at [333, 232] on div "OTROS" at bounding box center [349, 239] width 99 height 23
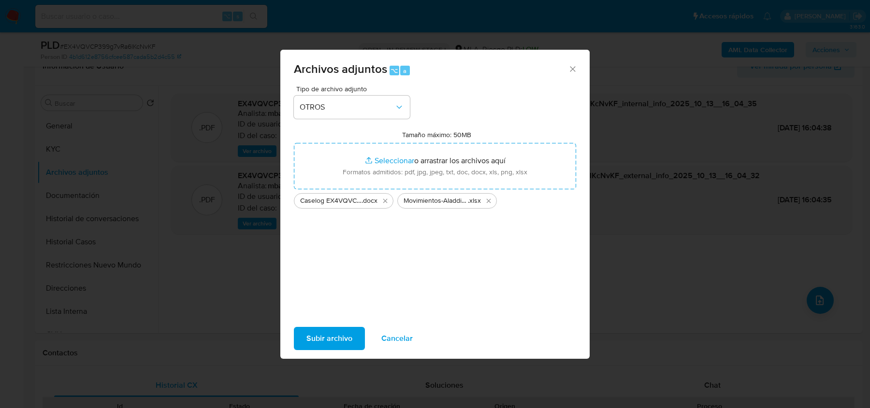
click at [326, 330] on span "Subir archivo" at bounding box center [329, 338] width 46 height 21
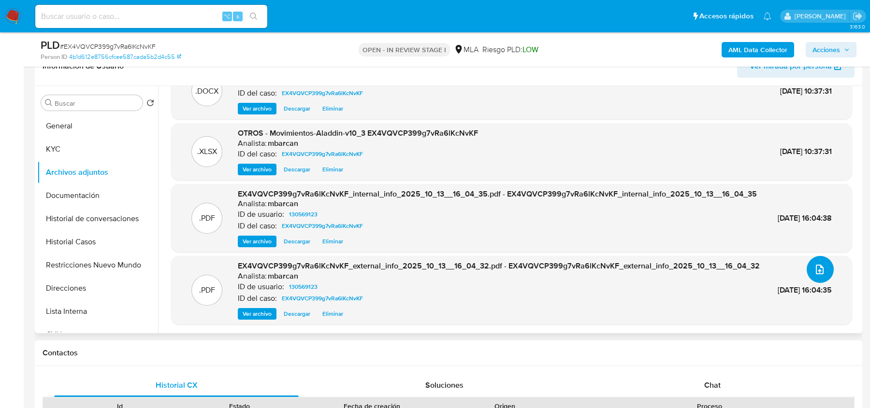
scroll to position [0, 0]
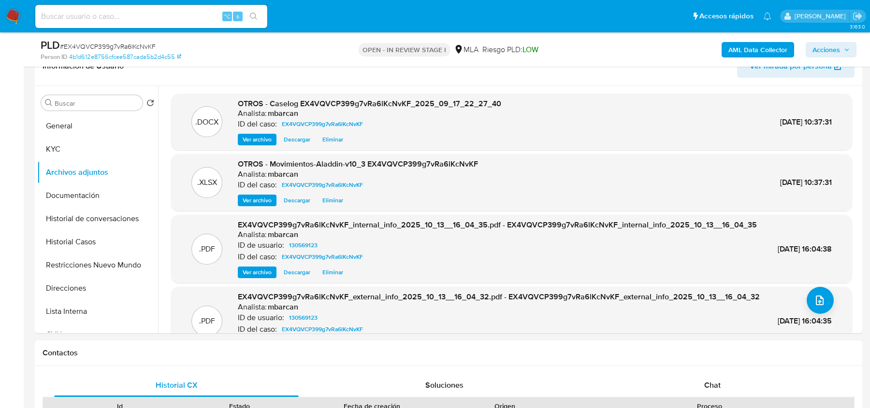
click at [835, 54] on span "Acciones" at bounding box center [826, 49] width 28 height 15
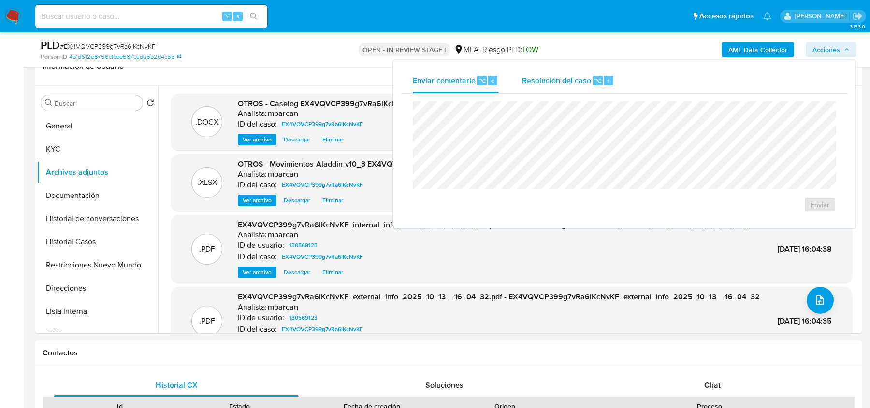
click at [557, 81] on span "Resolución del caso" at bounding box center [556, 79] width 69 height 11
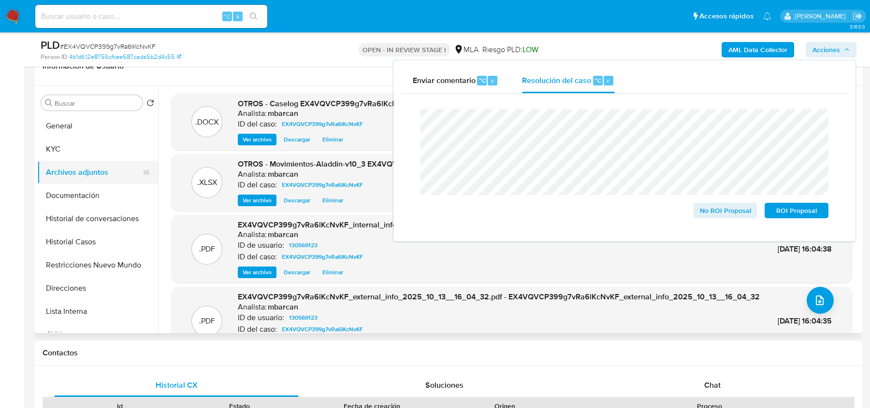
click at [100, 179] on button "Archivos adjuntos" at bounding box center [93, 172] width 113 height 23
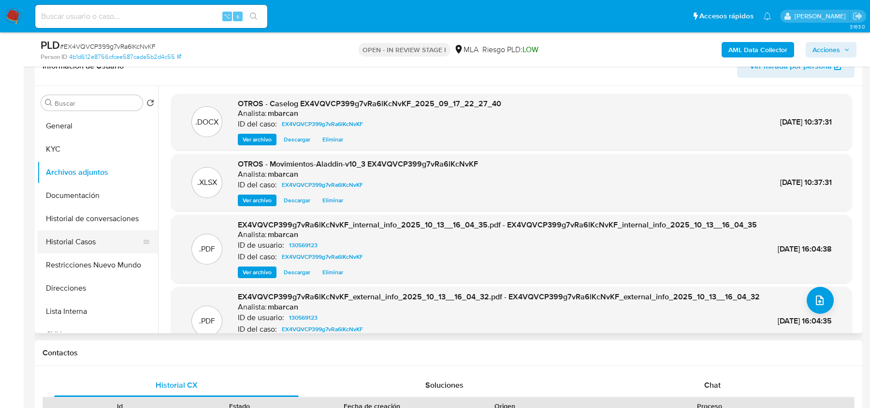
click at [86, 246] on button "Historial Casos" at bounding box center [93, 241] width 113 height 23
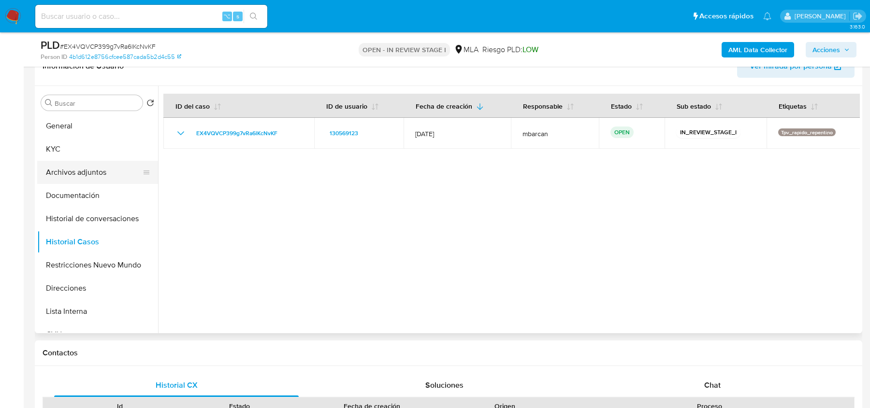
click at [76, 170] on button "Archivos adjuntos" at bounding box center [93, 172] width 113 height 23
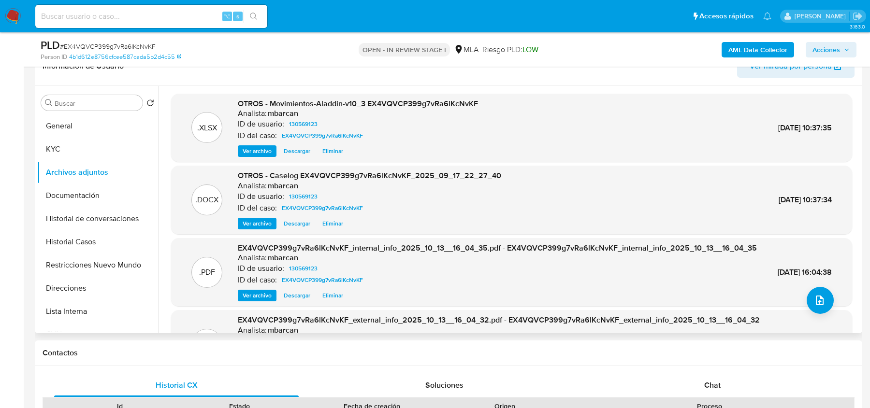
scroll to position [75, 0]
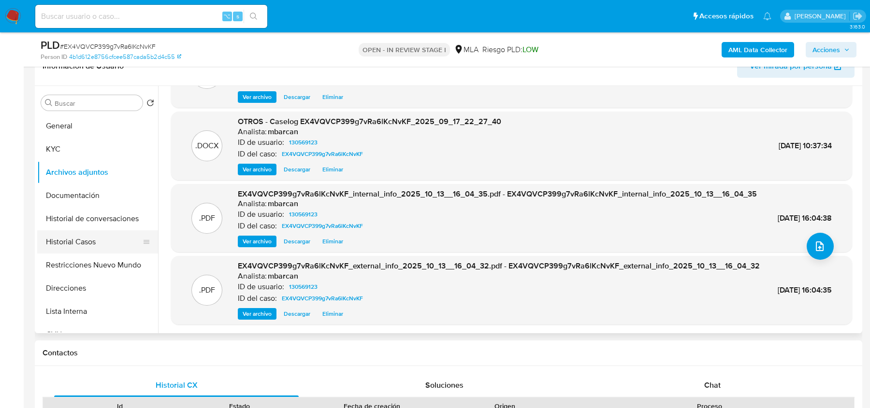
click at [87, 236] on button "Historial Casos" at bounding box center [93, 241] width 113 height 23
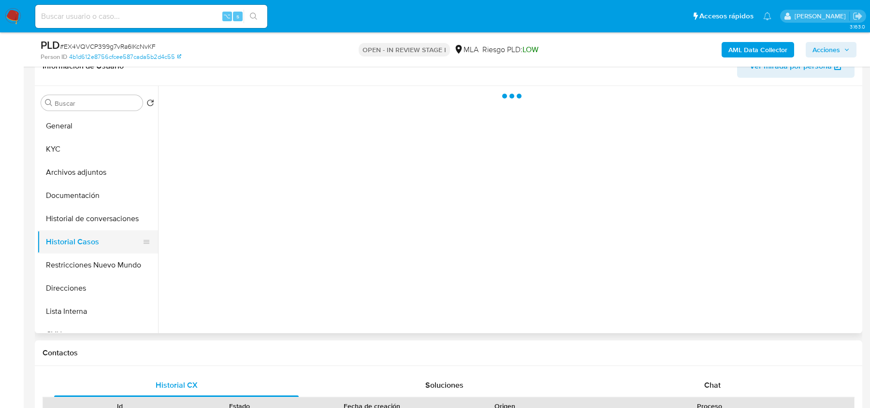
scroll to position [0, 0]
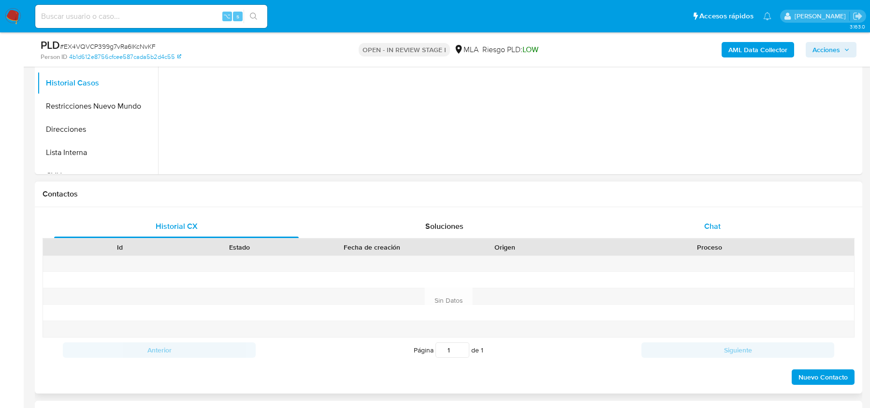
click at [697, 219] on div "Chat" at bounding box center [712, 226] width 244 height 23
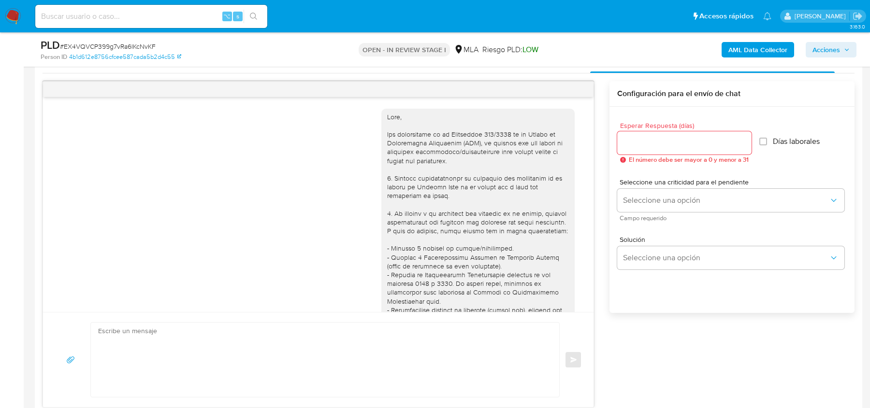
scroll to position [1102, 0]
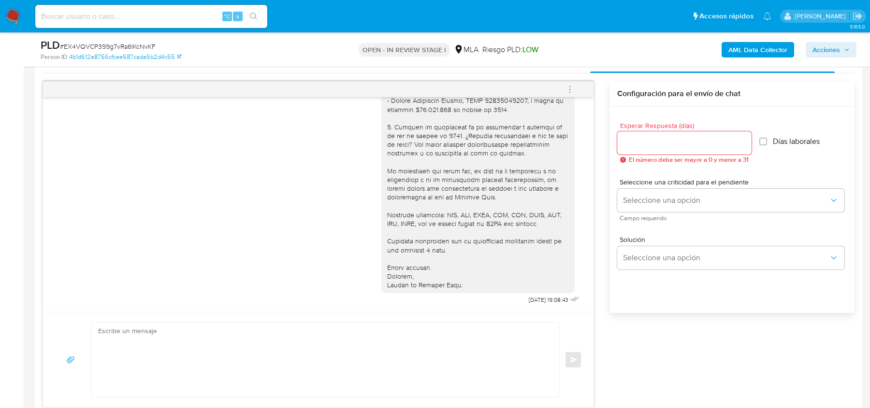
click at [568, 80] on span "menu-action" at bounding box center [569, 89] width 9 height 23
click at [495, 65] on li "Cerrar conversación" at bounding box center [504, 69] width 99 height 17
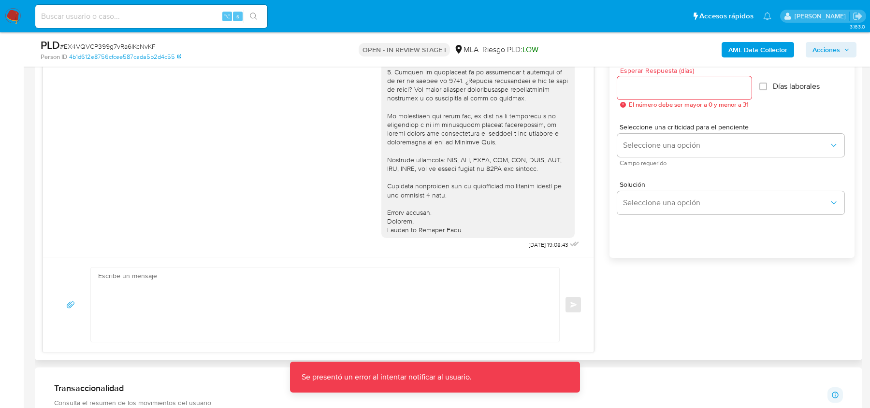
scroll to position [489, 0]
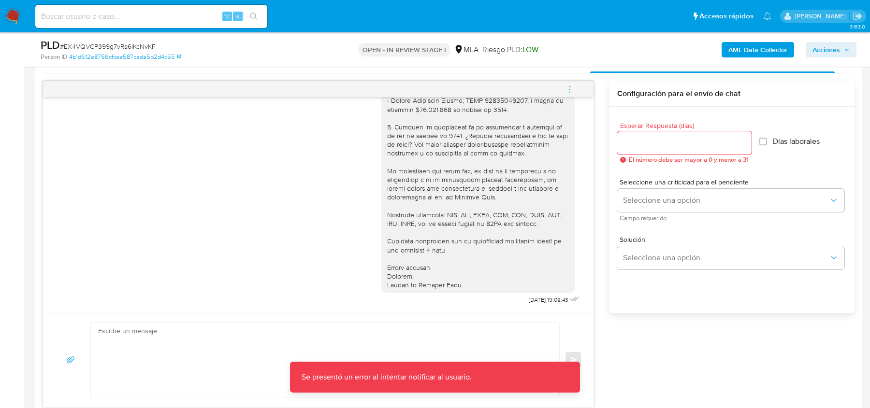
click at [574, 87] on icon "menu-action" at bounding box center [569, 89] width 9 height 9
click at [472, 65] on li "Cerrar conversación" at bounding box center [504, 69] width 99 height 17
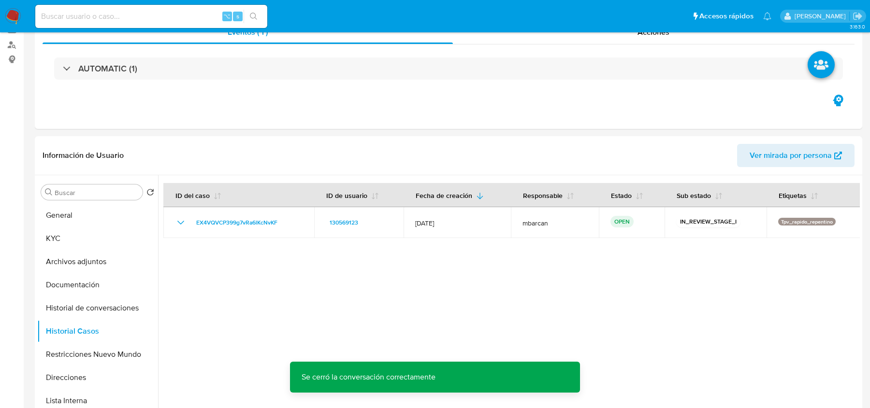
scroll to position [0, 0]
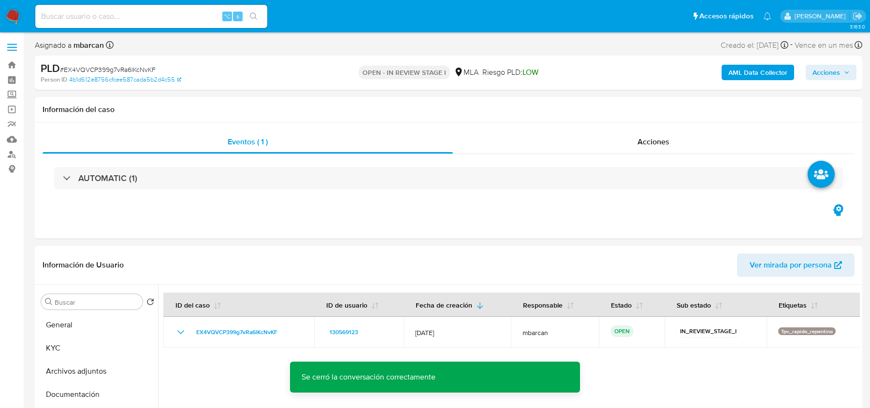
click at [820, 69] on span "Acciones" at bounding box center [826, 72] width 28 height 15
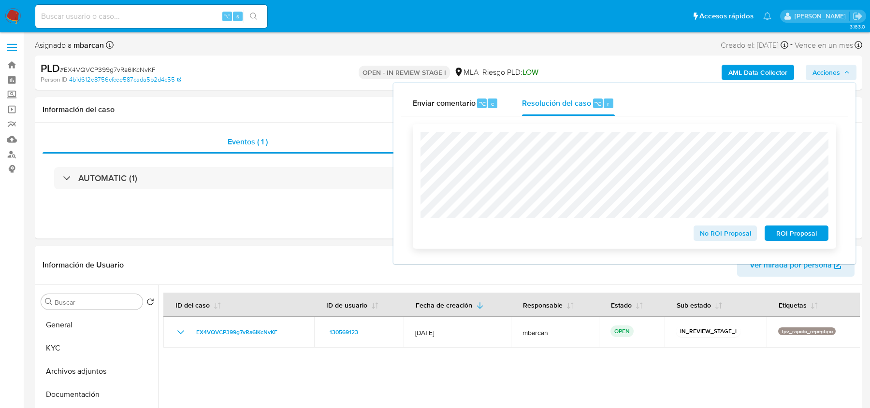
click at [711, 236] on span "No ROI Proposal" at bounding box center [725, 234] width 50 height 14
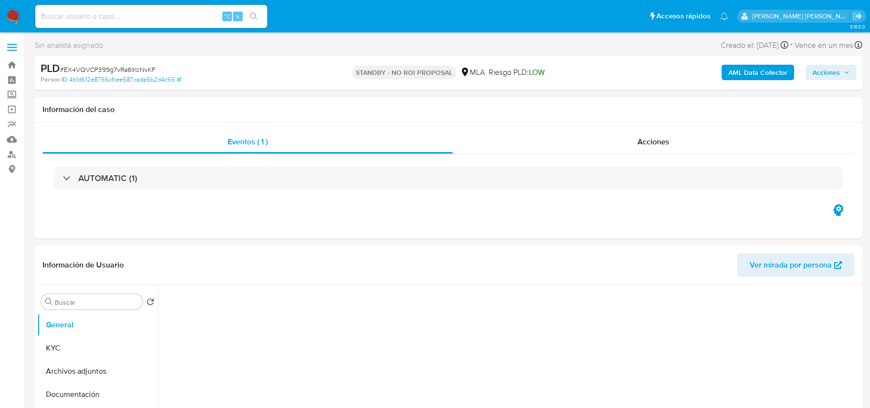
select select "10"
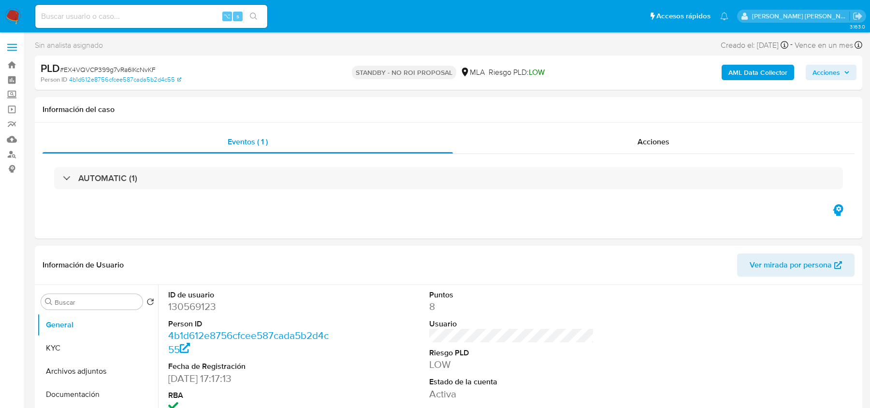
click at [10, 15] on img at bounding box center [13, 16] width 16 height 16
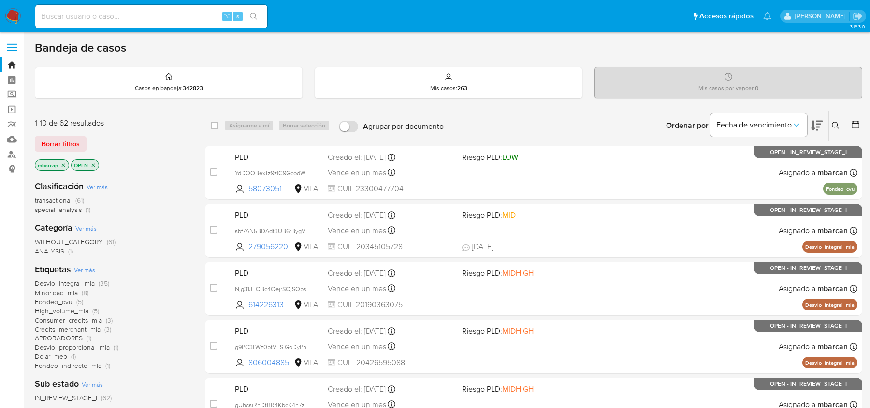
click at [142, 183] on div "Clasificación Ver más transactional (61) special_analysis (1)" at bounding box center [112, 198] width 155 height 34
click at [67, 164] on p "mbarcan" at bounding box center [51, 165] width 33 height 11
click at [64, 164] on icon "close-filter" at bounding box center [63, 165] width 6 height 6
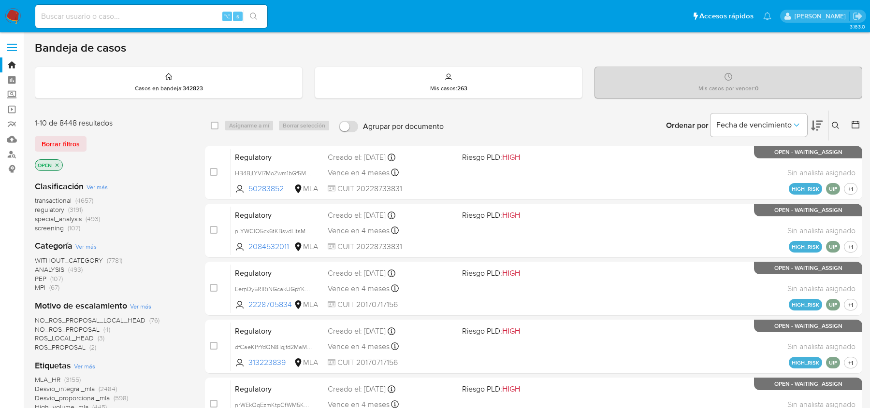
click at [15, 13] on img at bounding box center [13, 16] width 16 height 16
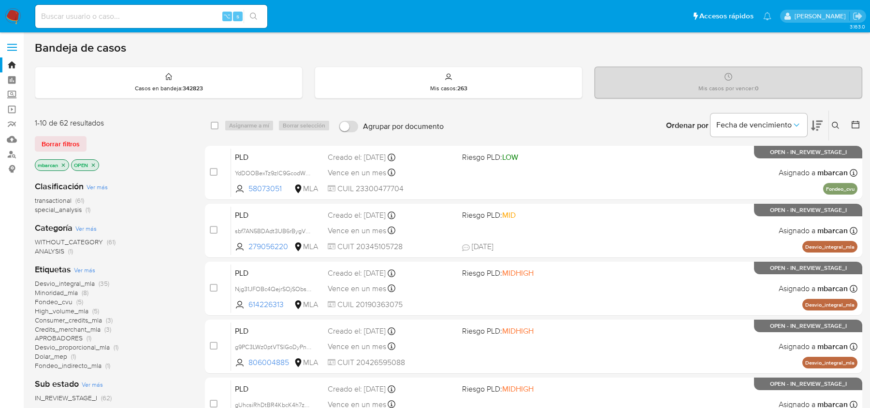
click at [133, 159] on div "mbarcan OPEN" at bounding box center [112, 166] width 155 height 14
click at [162, 20] on input at bounding box center [151, 16] width 232 height 13
paste input "Jd9krvFdnaZcmoQoLiErn5yB"
type input "Jd9krvFdnaZcmoQoLiErn5yB"
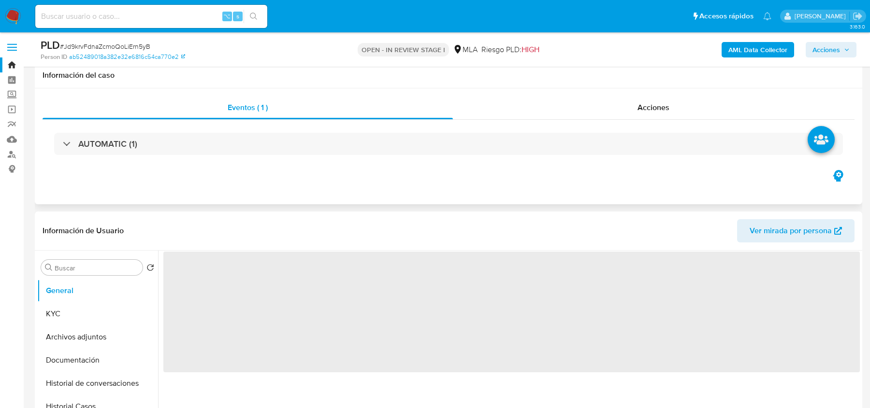
scroll to position [115, 0]
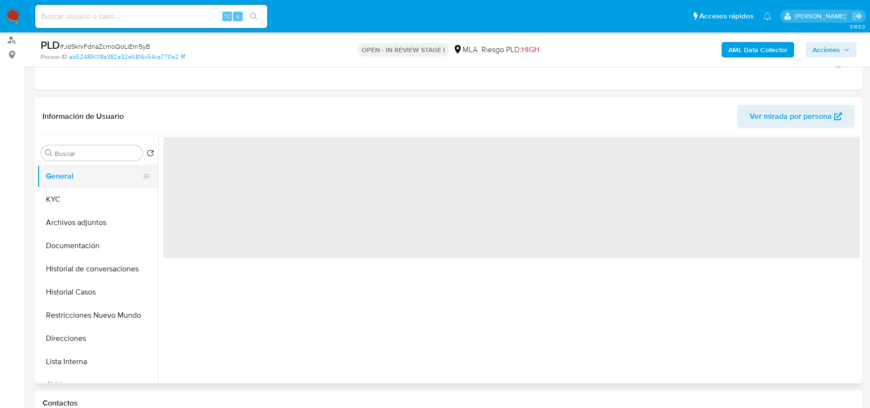
select select "10"
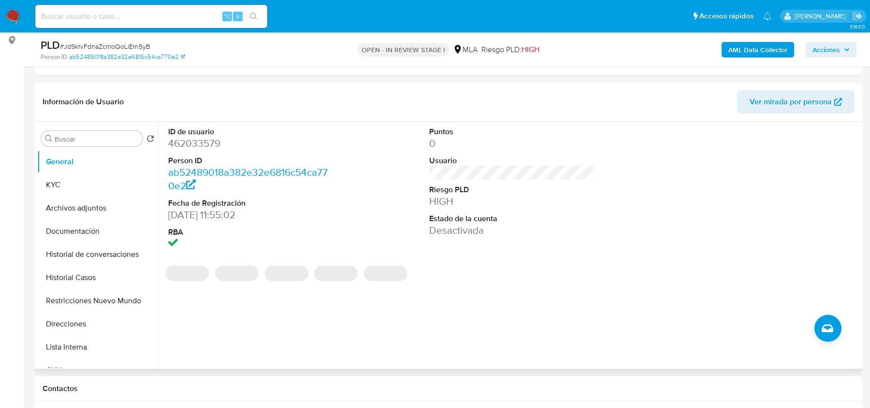
scroll to position [126, 0]
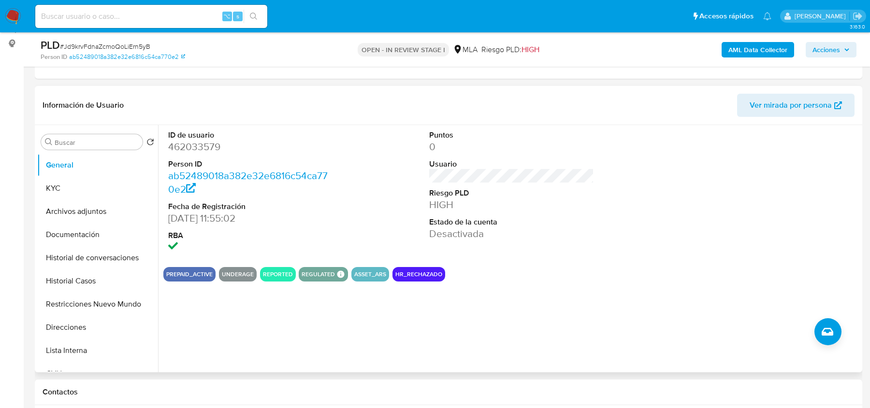
click at [187, 150] on dd "462033579" at bounding box center [250, 147] width 164 height 14
copy dd "462033579"
click at [84, 44] on span "# Jd9krvFdnaZcmoQoLiErn5yB" at bounding box center [105, 47] width 90 height 10
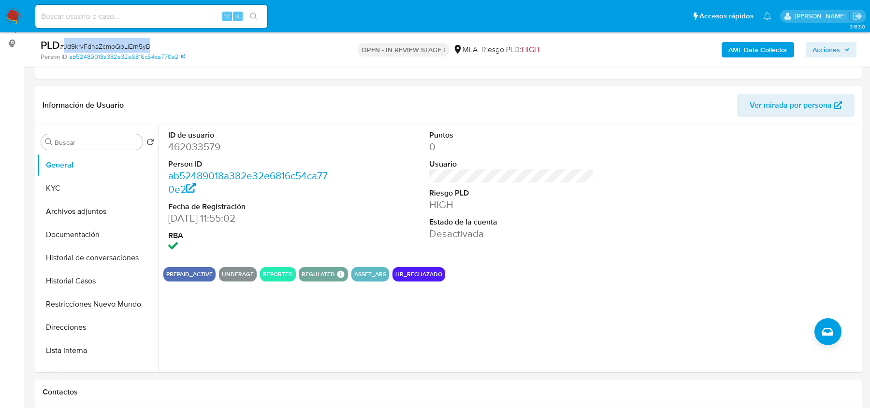
copy span "Jd9krvFdnaZcmoQoLiErn5yB"
click at [82, 182] on button "KYC" at bounding box center [93, 188] width 113 height 23
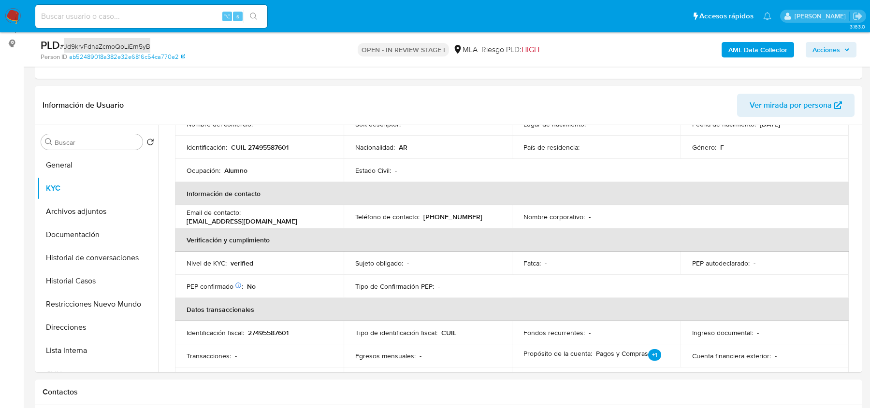
scroll to position [131, 0]
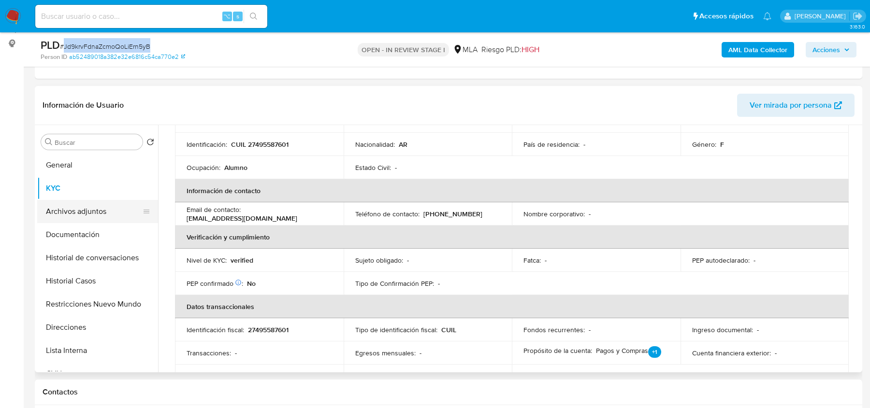
click at [100, 205] on button "Archivos adjuntos" at bounding box center [93, 211] width 113 height 23
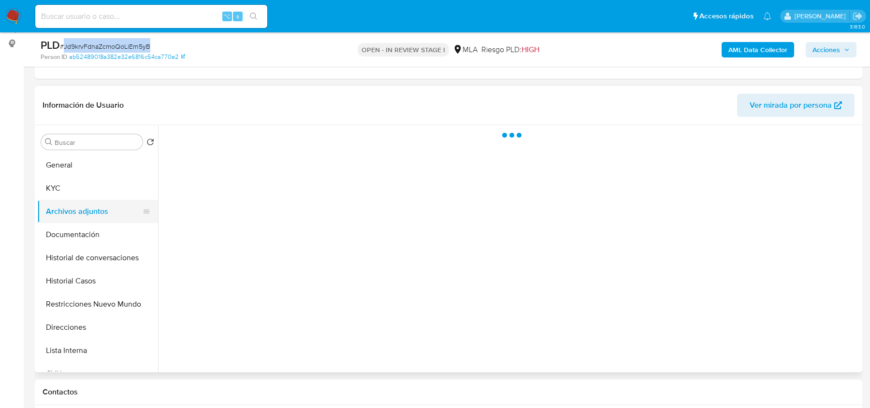
scroll to position [0, 0]
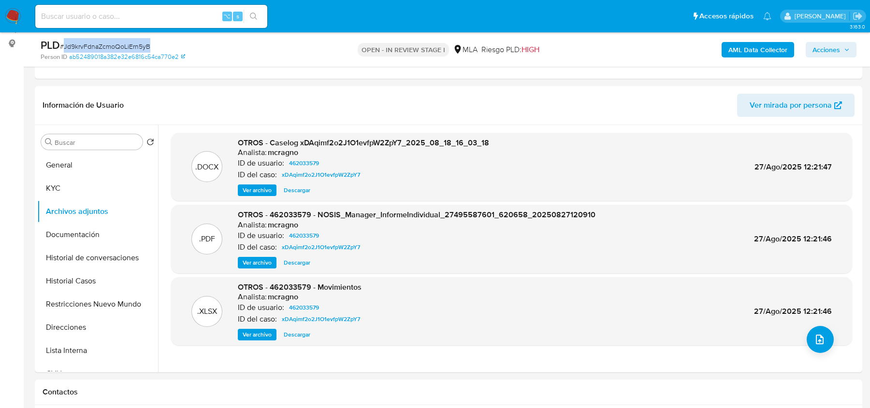
click at [737, 46] on b "AML Data Collector" at bounding box center [757, 49] width 59 height 15
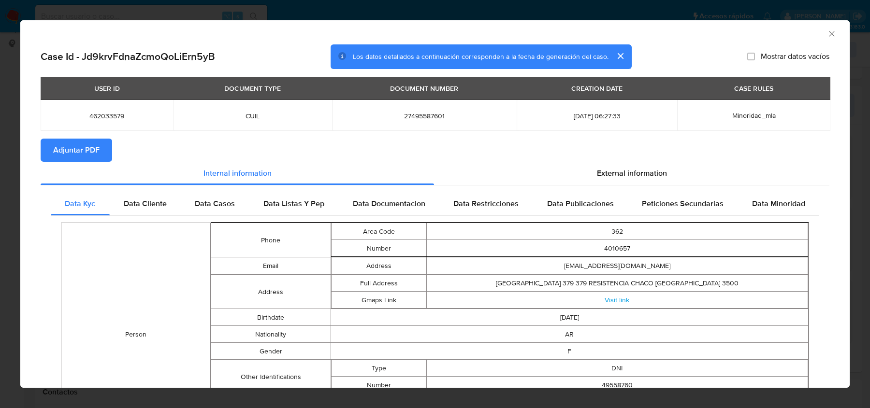
click at [74, 157] on span "Adjuntar PDF" at bounding box center [76, 150] width 46 height 21
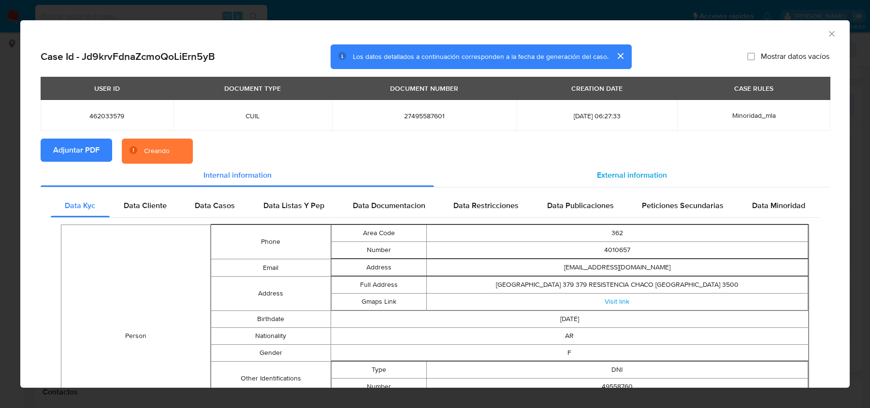
click at [647, 170] on span "External information" at bounding box center [632, 175] width 70 height 11
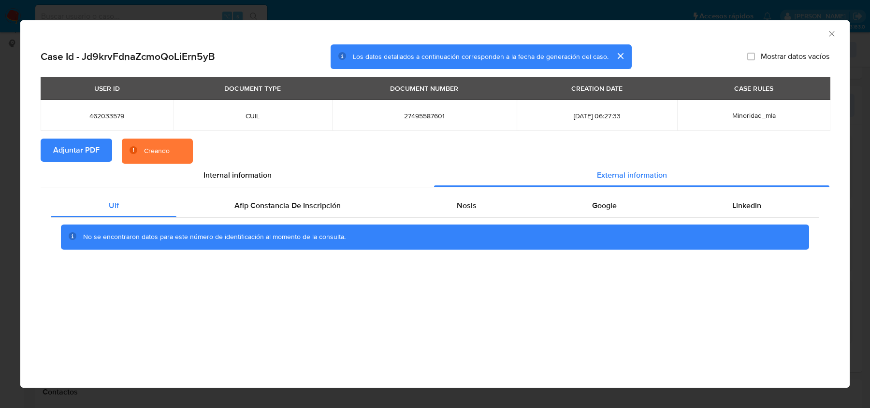
click at [326, 219] on div "No se encontraron datos para este número de identificación al momento de la con…" at bounding box center [435, 237] width 768 height 39
click at [334, 195] on div "Afip Constancia De Inscripción" at bounding box center [287, 205] width 222 height 23
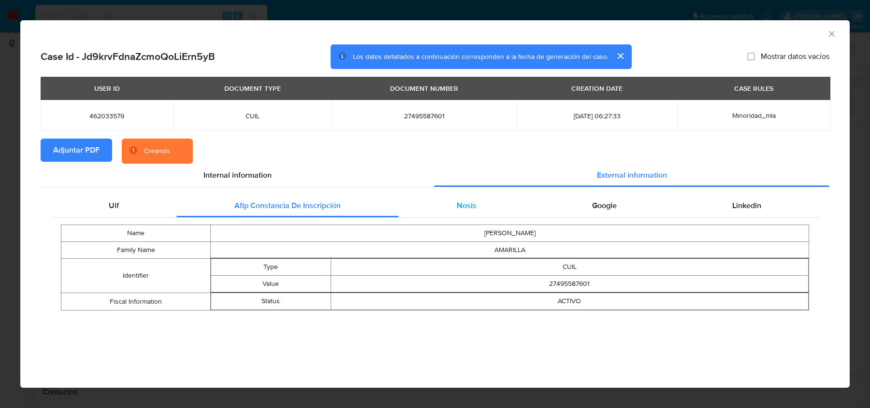
click at [450, 209] on div "Nosis" at bounding box center [466, 205] width 135 height 23
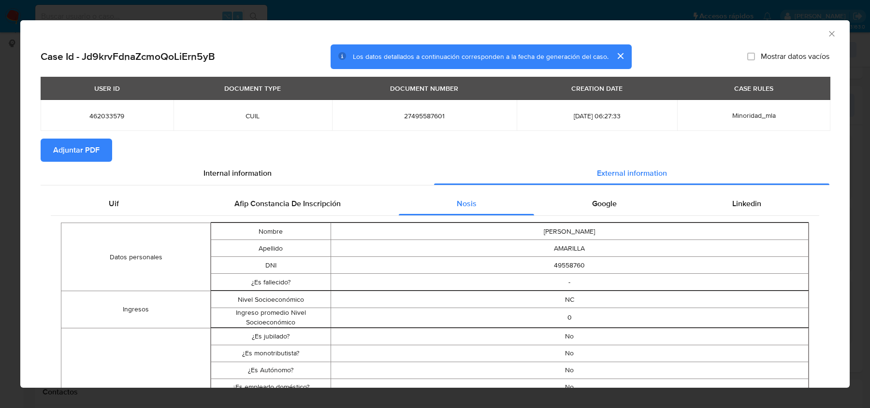
click at [831, 34] on icon "Cerrar ventana" at bounding box center [832, 34] width 10 height 10
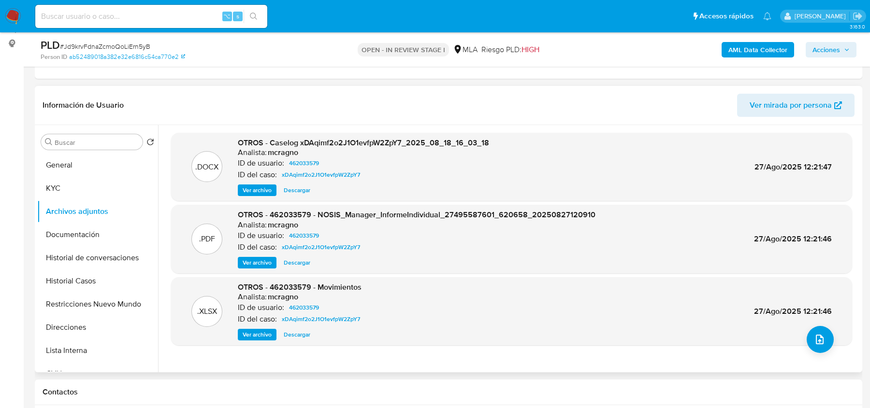
click at [262, 190] on span "Ver archivo" at bounding box center [257, 191] width 29 height 10
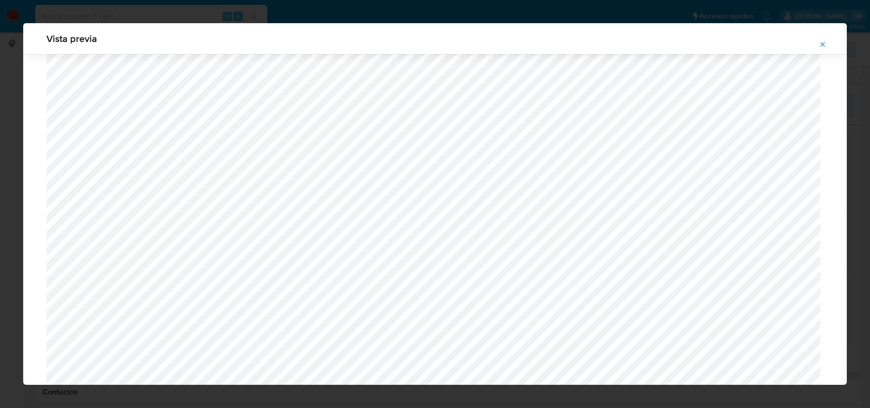
scroll to position [748, 0]
click at [822, 54] on div "Vista previa" at bounding box center [434, 38] width 823 height 31
click at [822, 47] on icon "Attachment preview" at bounding box center [822, 45] width 8 height 8
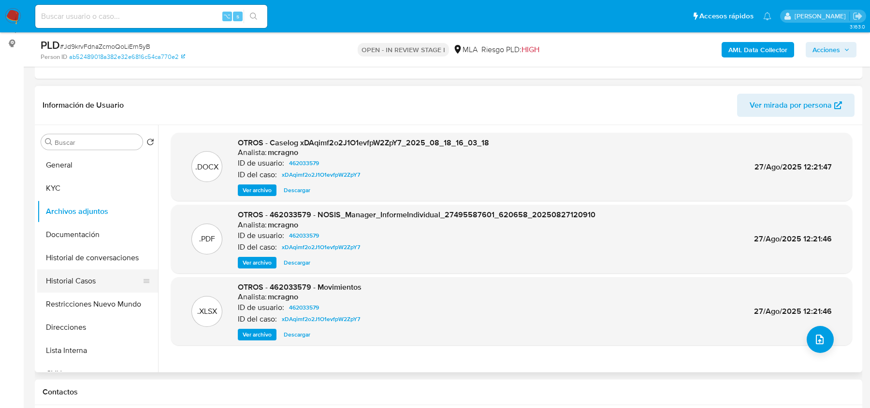
click at [84, 290] on button "Historial Casos" at bounding box center [93, 281] width 113 height 23
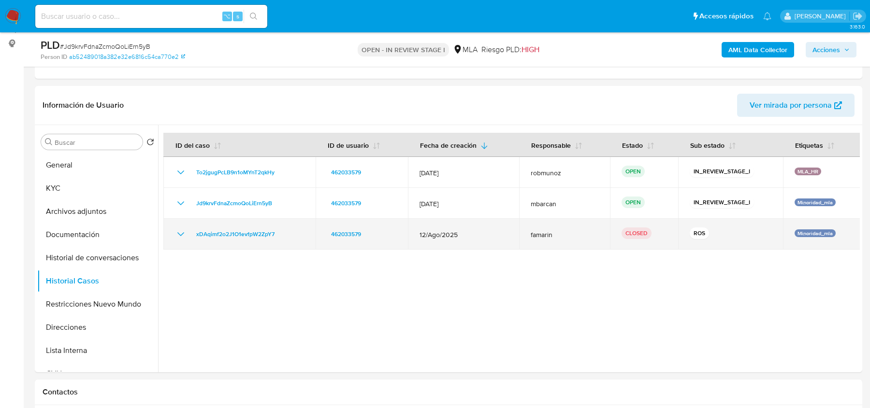
click at [186, 232] on div "xDAqimf2o2J1O1evfpW2ZpY7" at bounding box center [239, 235] width 129 height 12
click at [181, 232] on icon "Mostrar/Ocultar" at bounding box center [181, 235] width 12 height 12
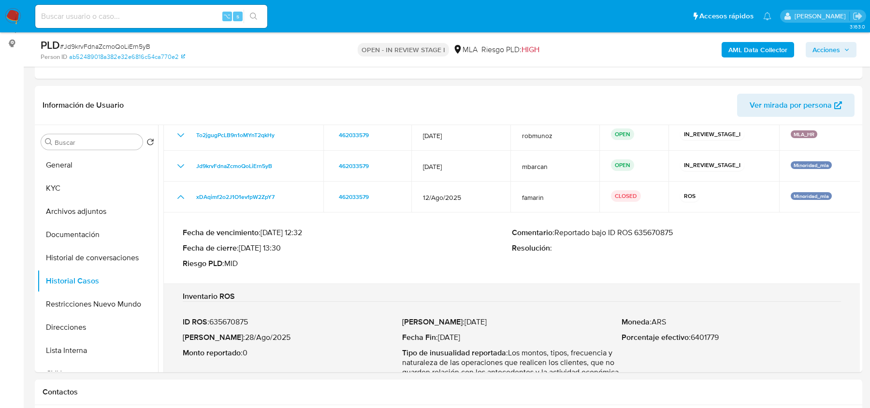
scroll to position [42, 0]
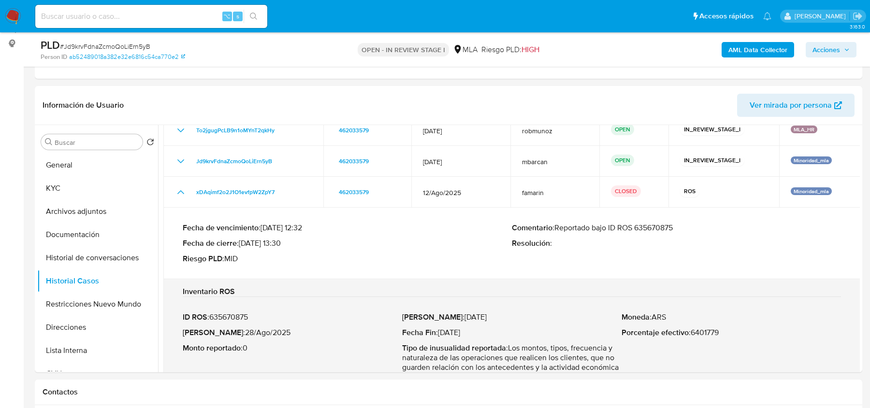
drag, startPoint x: 559, startPoint y: 228, endPoint x: 685, endPoint y: 227, distance: 126.1
click at [685, 227] on p "Comentario : Reportado bajo ID ROS 635670875" at bounding box center [676, 228] width 329 height 10
click at [571, 229] on p "Comentario : Reportado bajo ID ROS 635670875" at bounding box center [676, 228] width 329 height 10
drag, startPoint x: 555, startPoint y: 226, endPoint x: 700, endPoint y: 225, distance: 145.0
click at [700, 225] on p "Comentario : Reportado bajo ID ROS 635670875" at bounding box center [676, 228] width 329 height 10
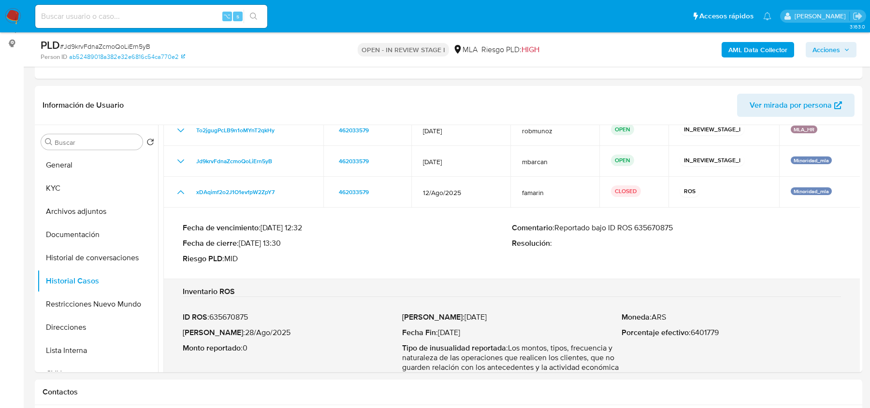
drag, startPoint x: 682, startPoint y: 225, endPoint x: 556, endPoint y: 226, distance: 126.6
click at [556, 226] on p "Comentario : Reportado bajo ID ROS 635670875" at bounding box center [676, 228] width 329 height 10
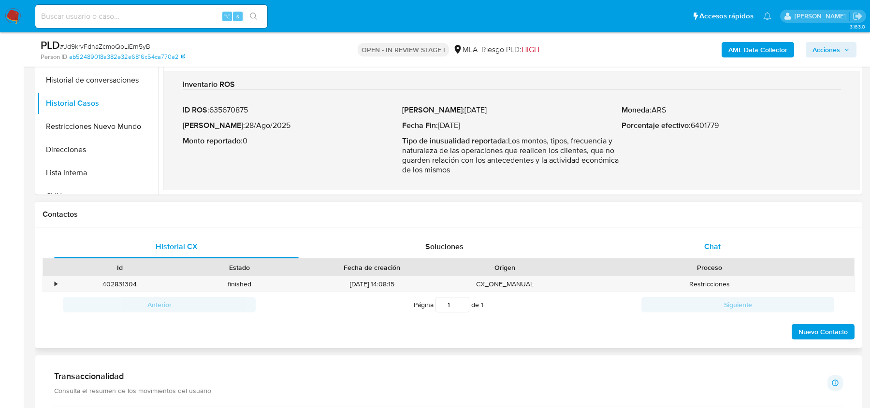
click at [729, 249] on div "Chat" at bounding box center [712, 246] width 244 height 23
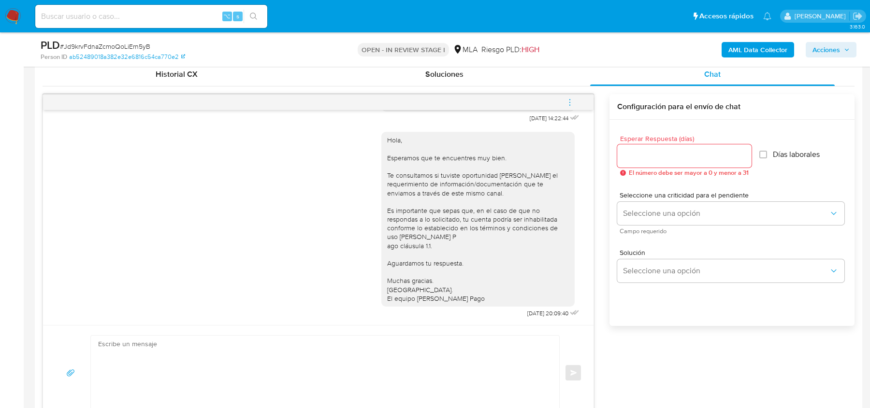
scroll to position [406, 0]
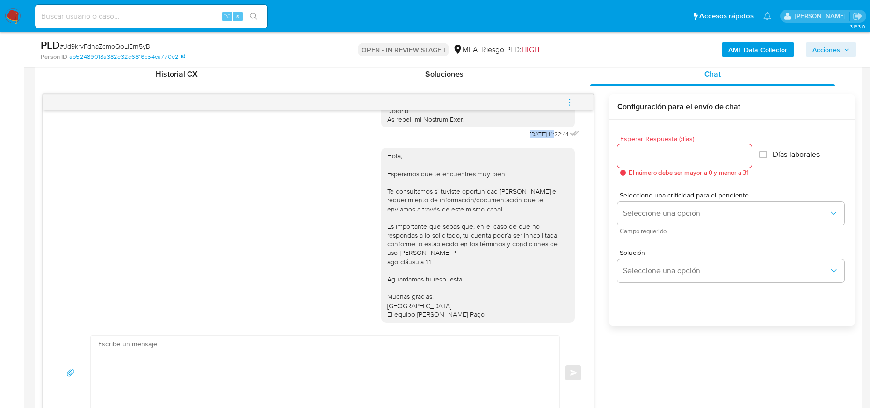
drag, startPoint x: 517, startPoint y: 142, endPoint x: 545, endPoint y: 142, distance: 27.1
copy span "17/09/2025"
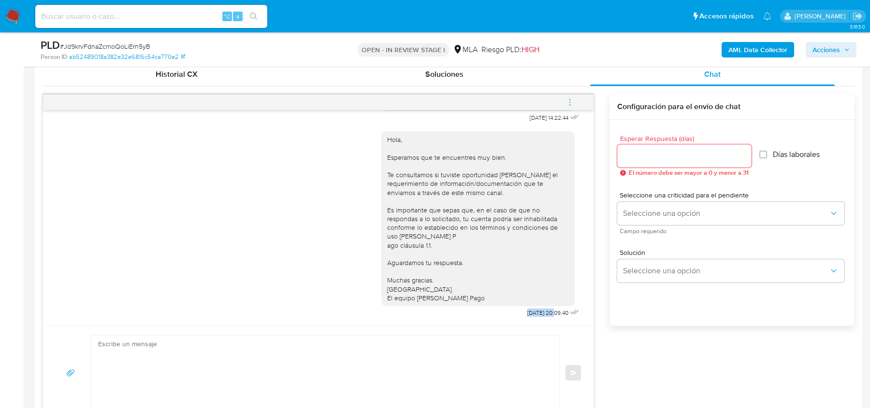
drag, startPoint x: 514, startPoint y: 312, endPoint x: 545, endPoint y: 312, distance: 30.9
click at [545, 312] on span "22/09/2025 20:09:40" at bounding box center [547, 313] width 41 height 8
copy span "22/09/2025"
click at [566, 95] on span "menu-action" at bounding box center [569, 102] width 9 height 23
click at [488, 80] on li "Cerrar conversación" at bounding box center [504, 82] width 99 height 17
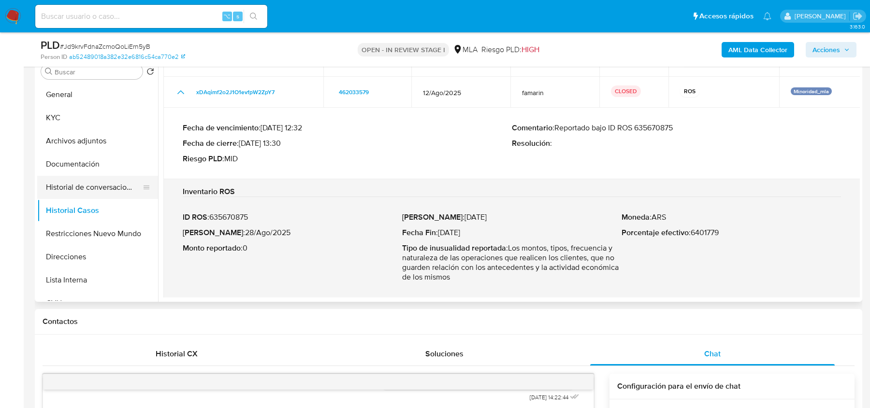
scroll to position [524, 0]
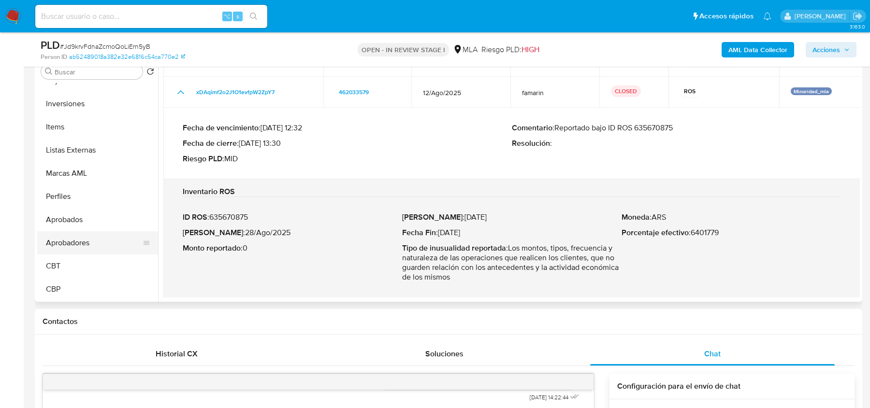
click at [68, 237] on button "Aprobadores" at bounding box center [93, 242] width 113 height 23
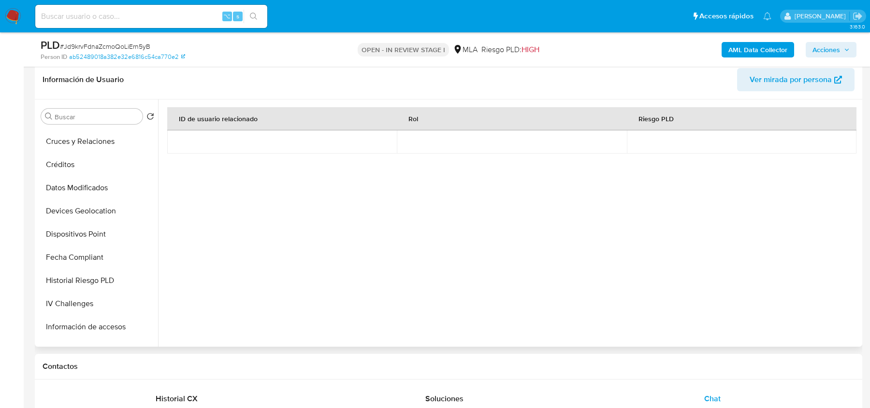
scroll to position [0, 0]
click at [79, 186] on button "Archivos adjuntos" at bounding box center [93, 185] width 113 height 23
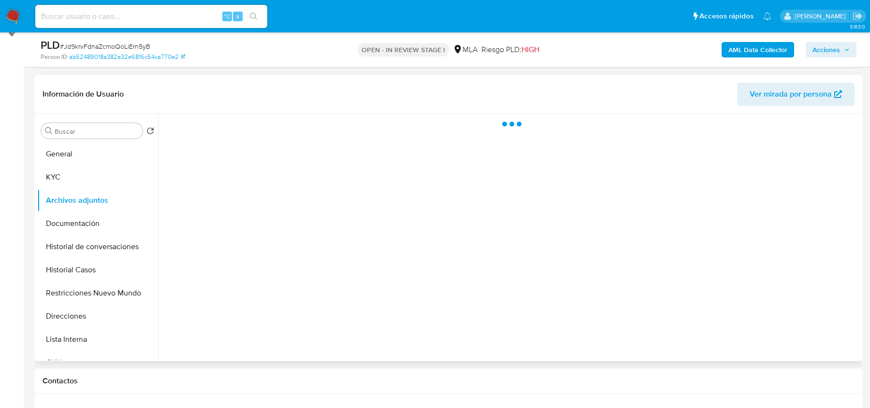
scroll to position [136, 0]
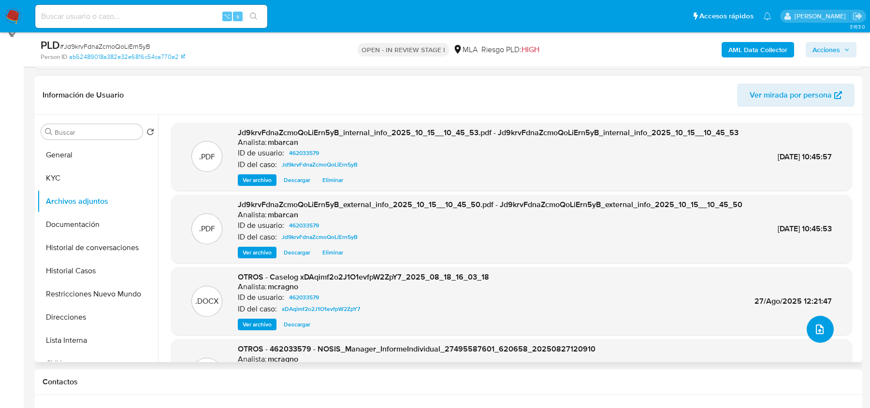
click at [818, 331] on icon "upload-file" at bounding box center [820, 330] width 12 height 12
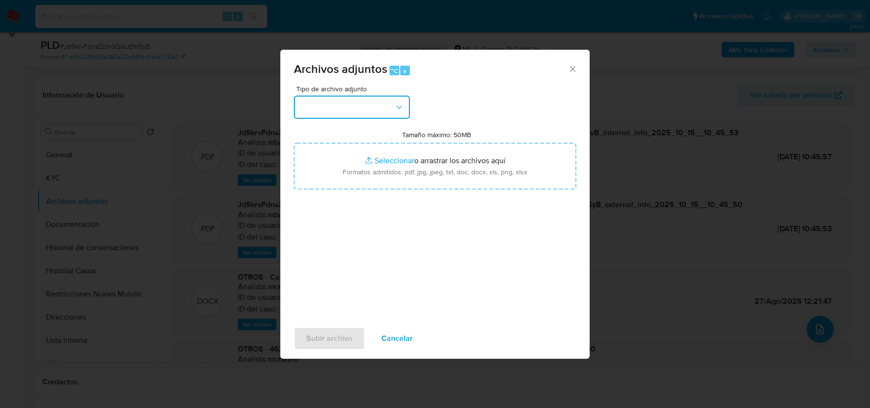
click at [396, 110] on icon "button" at bounding box center [399, 107] width 10 height 10
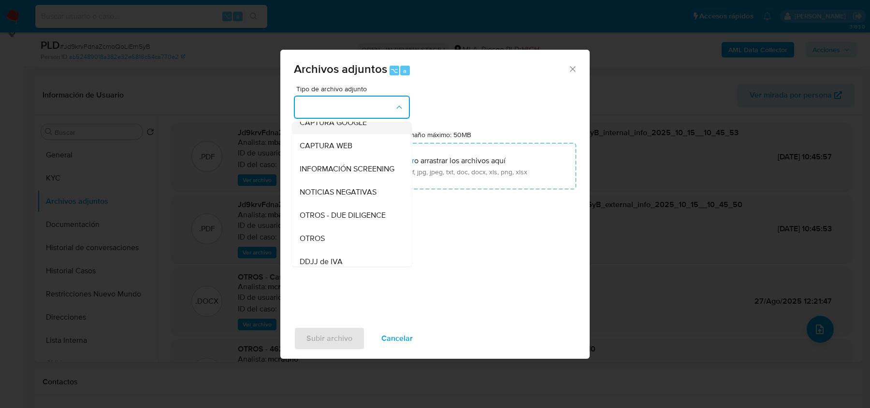
scroll to position [84, 0]
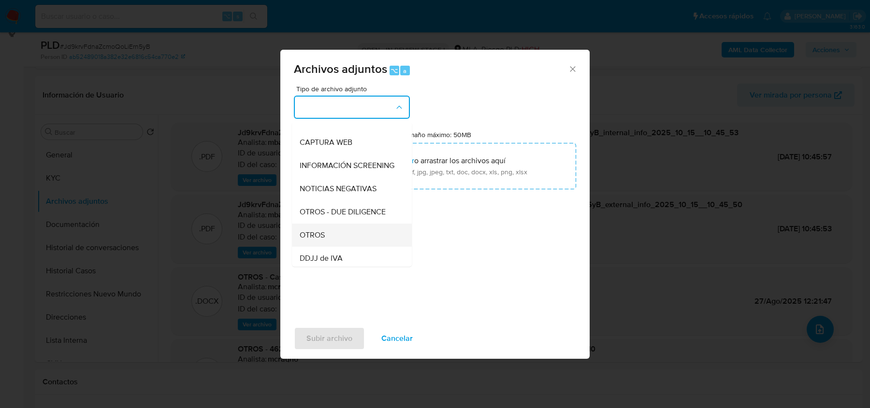
click at [347, 228] on div "OTROS" at bounding box center [349, 235] width 99 height 23
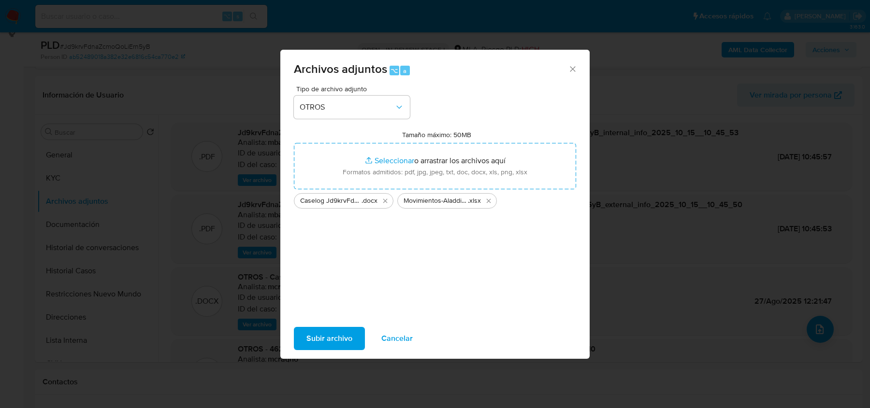
click at [329, 335] on span "Subir archivo" at bounding box center [329, 338] width 46 height 21
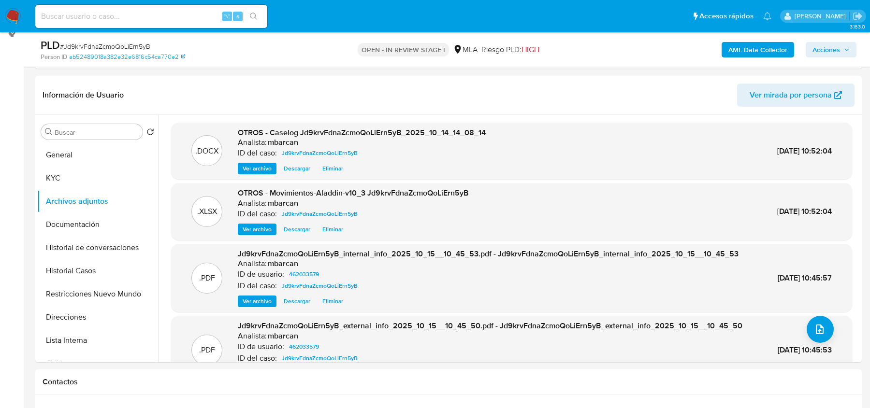
click at [822, 52] on span "Acciones" at bounding box center [826, 49] width 28 height 15
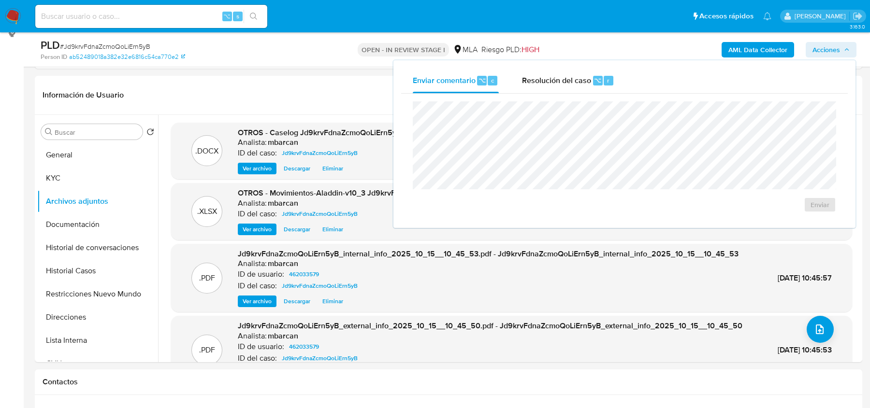
click at [531, 94] on div "Enviar" at bounding box center [624, 157] width 446 height 127
click at [541, 86] on div "Resolución del caso ⌥ r" at bounding box center [568, 80] width 92 height 25
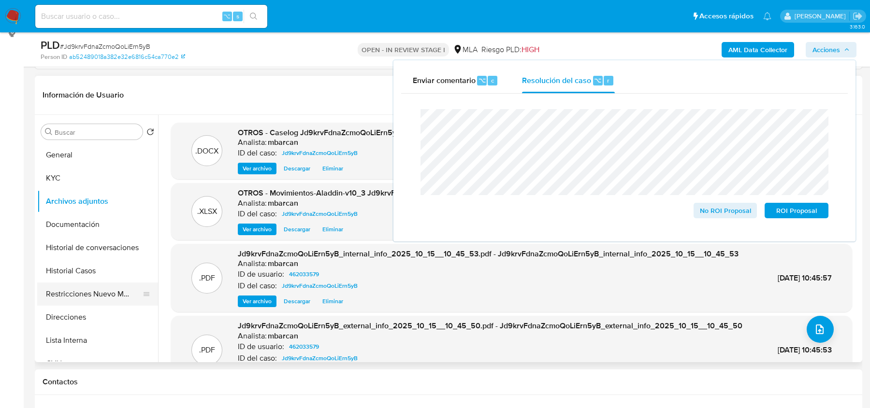
click at [63, 299] on button "Restricciones Nuevo Mundo" at bounding box center [93, 294] width 113 height 23
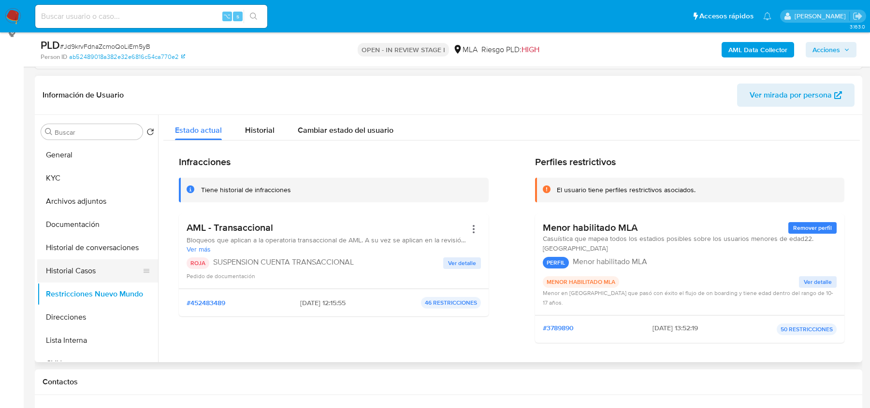
click at [73, 267] on button "Historial Casos" at bounding box center [93, 270] width 113 height 23
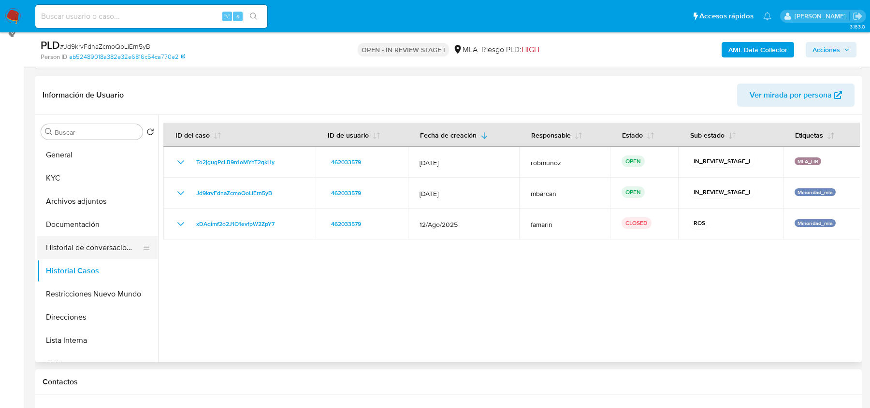
click at [86, 242] on button "Historial de conversaciones" at bounding box center [93, 247] width 113 height 23
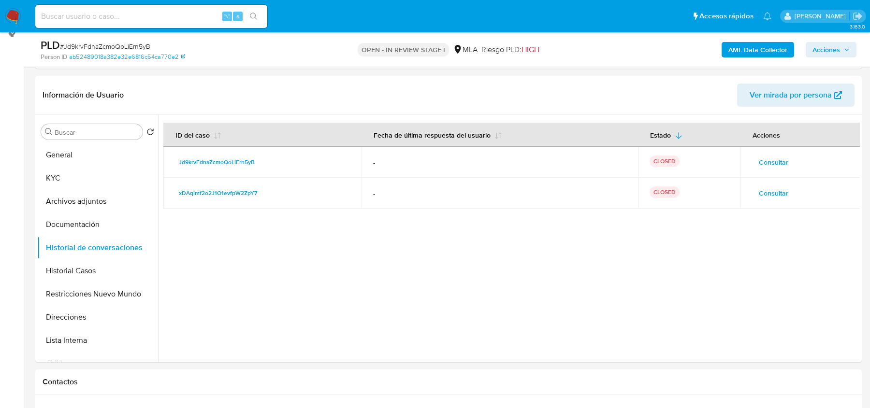
click at [828, 44] on span "Acciones" at bounding box center [826, 49] width 28 height 15
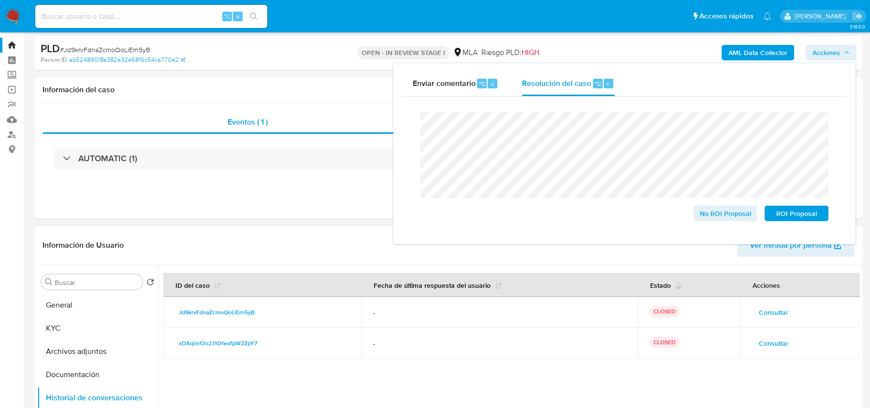
scroll to position [0, 0]
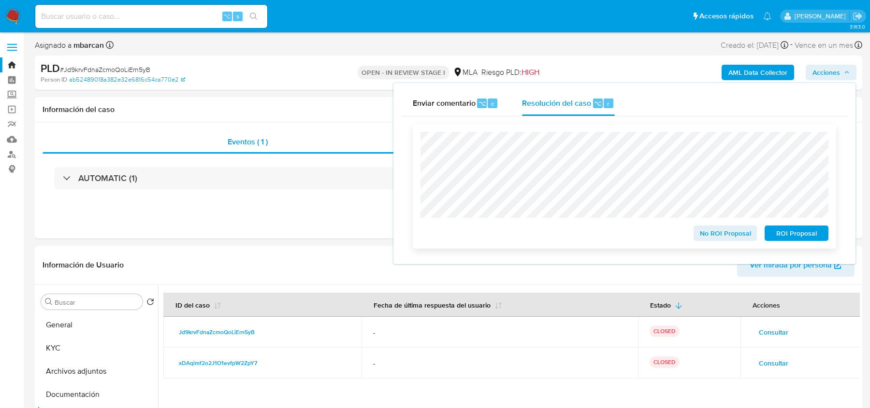
click at [787, 231] on span "ROI Proposal" at bounding box center [796, 234] width 50 height 14
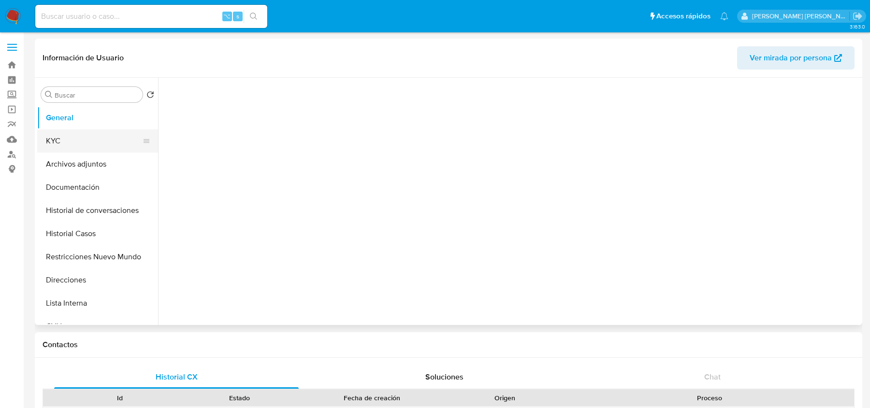
select select "10"
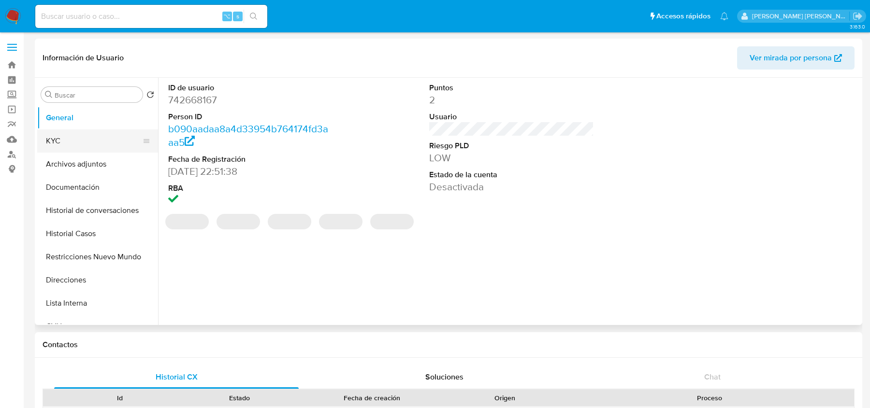
click at [55, 134] on button "KYC" at bounding box center [93, 140] width 113 height 23
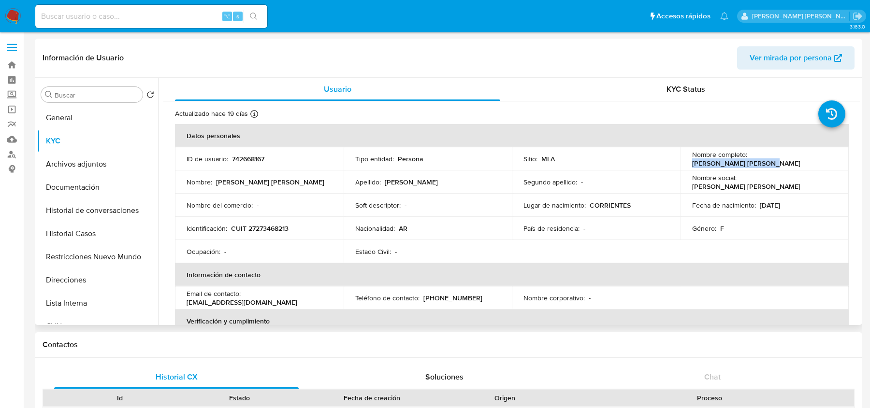
drag, startPoint x: 748, startPoint y: 158, endPoint x: 820, endPoint y: 160, distance: 72.5
click at [820, 160] on div "Nombre completo : Marina Alejandra Nuñez" at bounding box center [764, 158] width 145 height 17
copy p "Marina Alejandra Nuñez"
drag, startPoint x: 240, startPoint y: 229, endPoint x: 303, endPoint y: 229, distance: 63.8
click at [303, 229] on div "Identificación : CUIT 27273468213" at bounding box center [258, 228] width 145 height 9
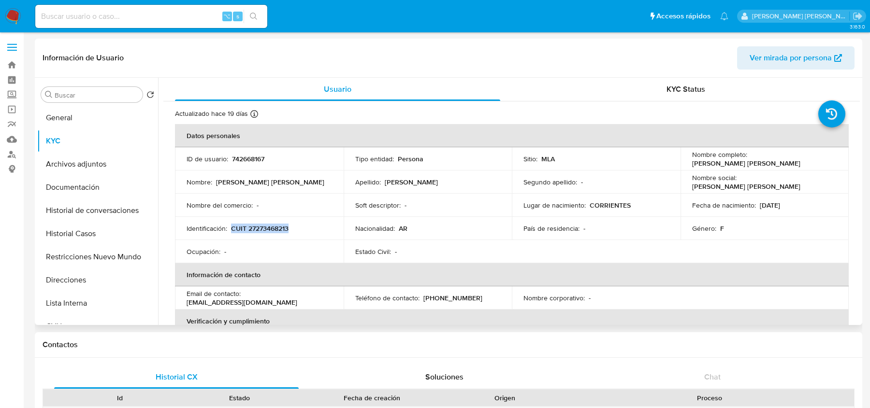
copy p "CUIT 27273468213"
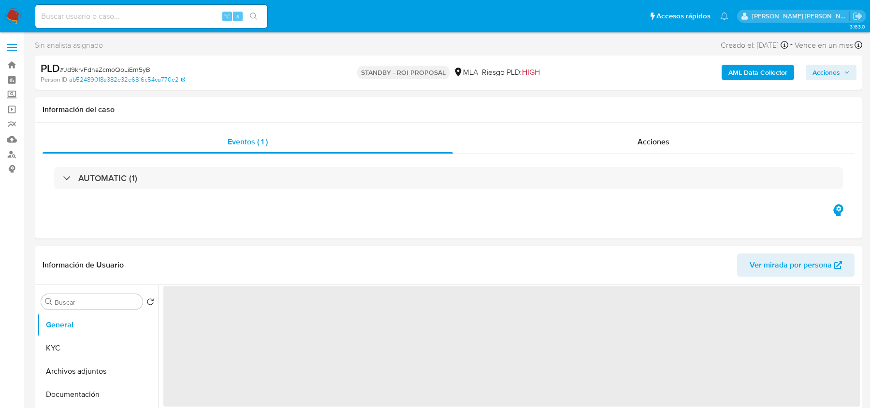
select select "10"
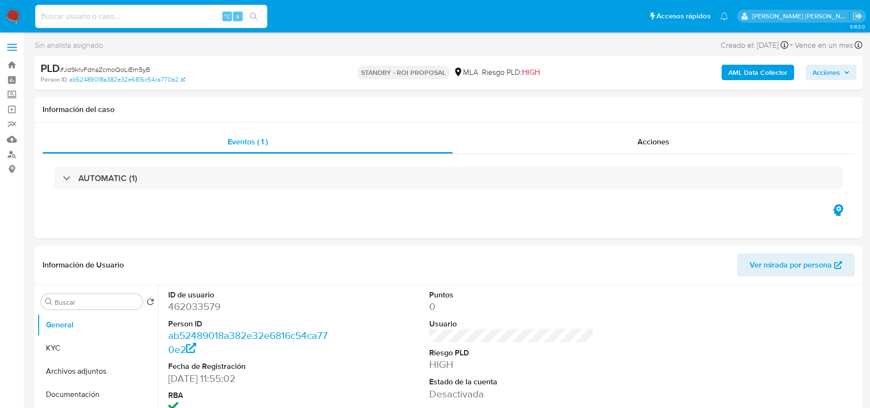
click at [144, 14] on input at bounding box center [151, 16] width 232 height 13
paste input "j6qdPdh9VgpKKP62YGIALTDq"
type input "j6qdPdh9VgpKKP62YGIALTDq"
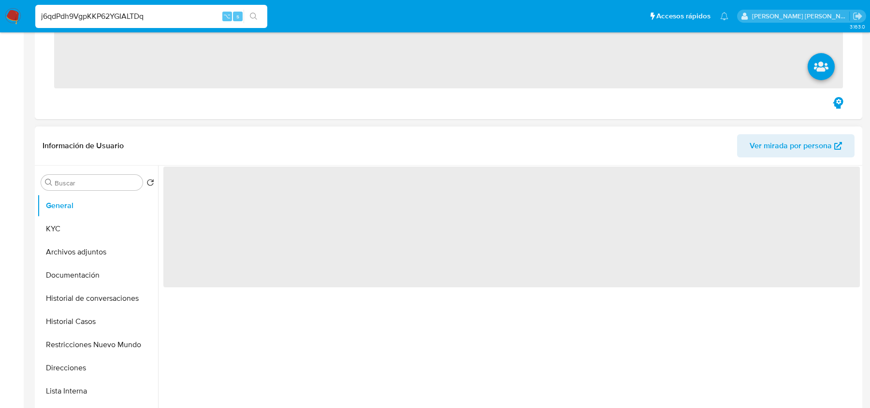
scroll to position [281, 0]
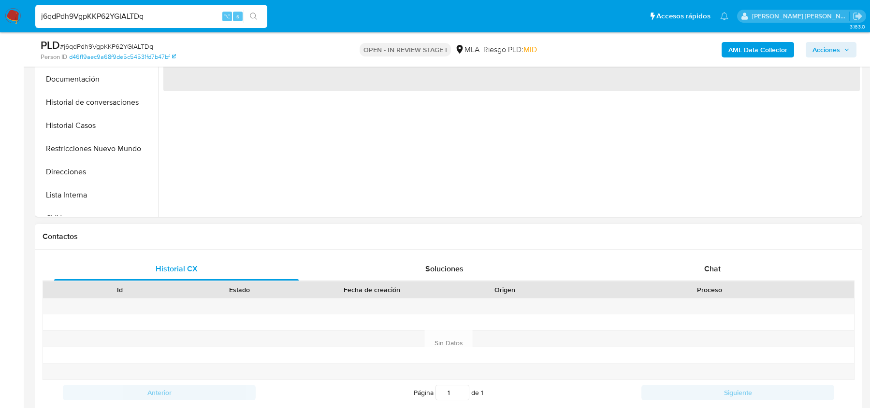
drag, startPoint x: 728, startPoint y: 247, endPoint x: 720, endPoint y: 251, distance: 8.6
click at [728, 247] on div "Contactos" at bounding box center [448, 237] width 827 height 26
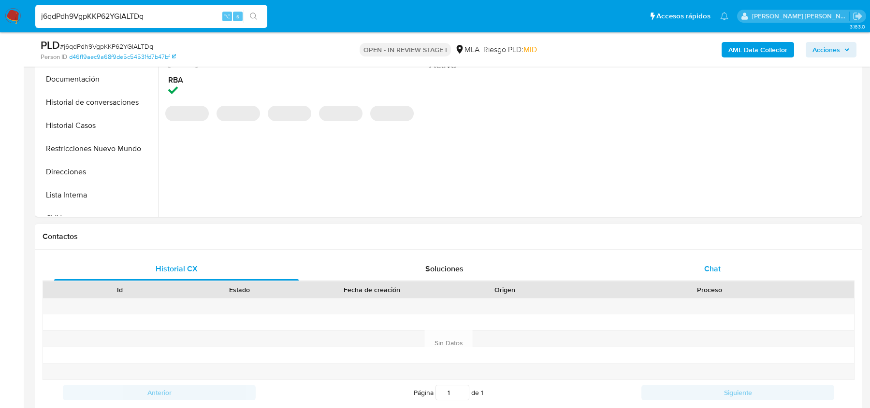
click at [698, 272] on div "Chat" at bounding box center [712, 269] width 244 height 23
select select "10"
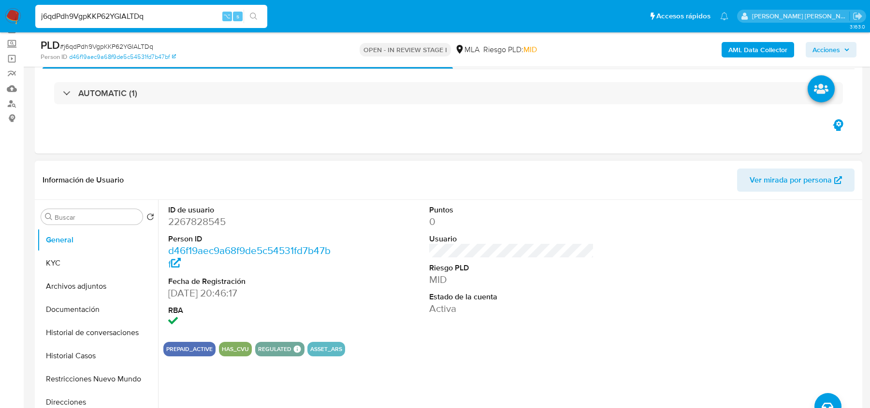
scroll to position [132, 0]
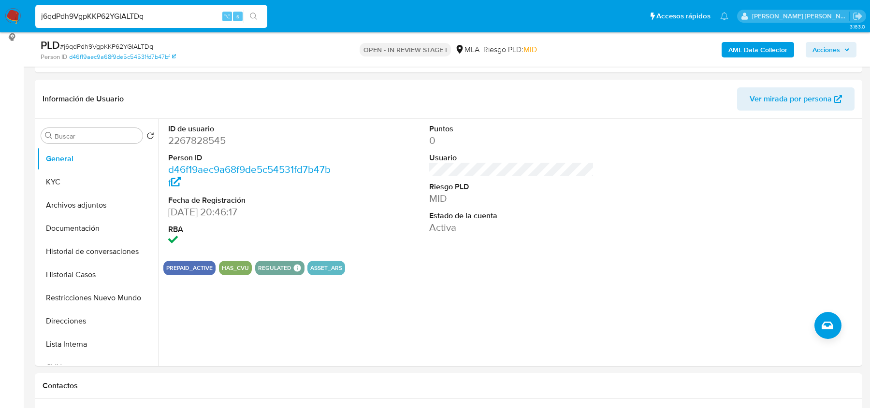
click at [110, 42] on span "# j6qdPdh9VgpKKP62YGIALTDq" at bounding box center [106, 47] width 93 height 10
copy span "j6qdPdh9VgpKKP62YGIALTDq"
click at [87, 209] on button "Archivos adjuntos" at bounding box center [93, 205] width 113 height 23
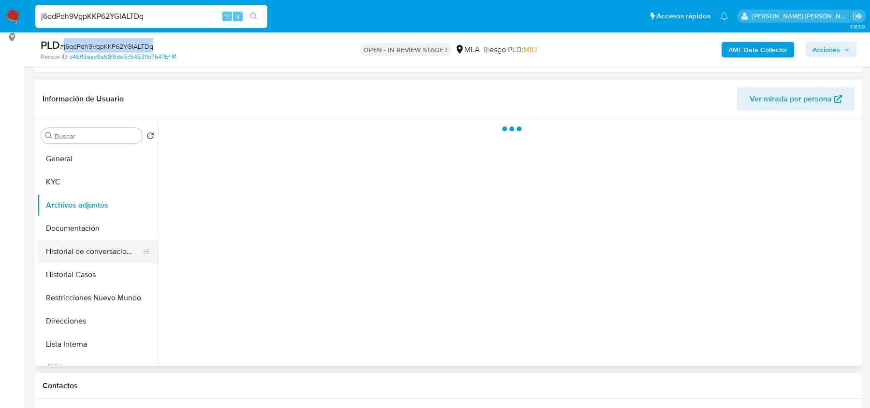
click at [111, 261] on button "Historial de conversaciones" at bounding box center [93, 251] width 113 height 23
click at [107, 273] on button "Historial Casos" at bounding box center [93, 274] width 113 height 23
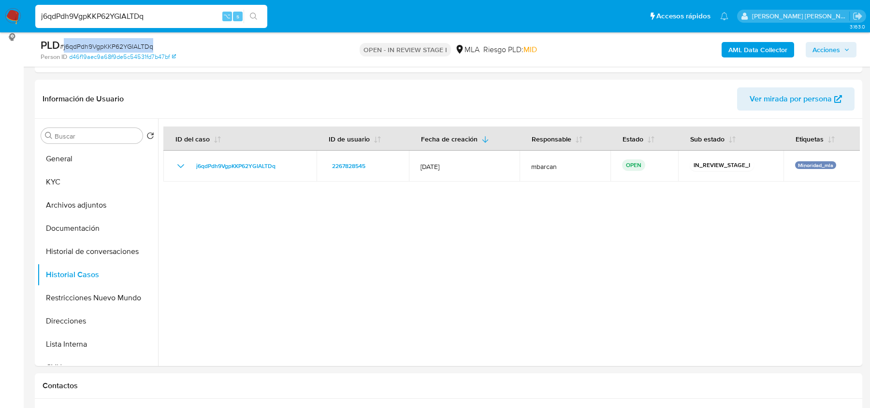
click at [746, 43] on b "AML Data Collector" at bounding box center [757, 49] width 59 height 15
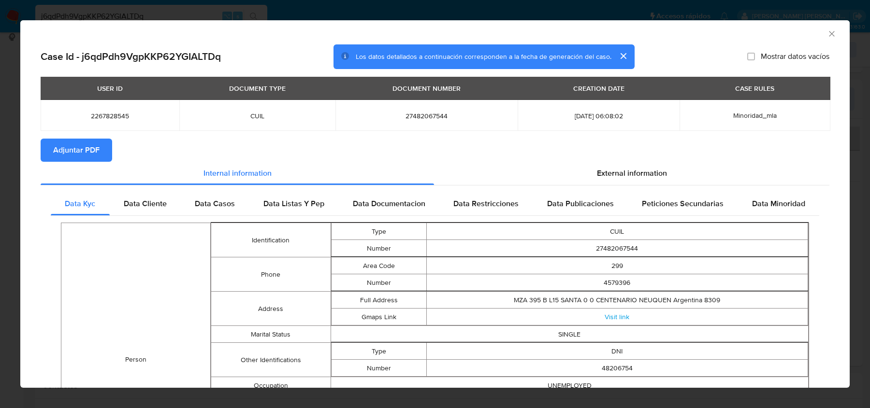
click at [61, 150] on span "Adjuntar PDF" at bounding box center [76, 150] width 46 height 21
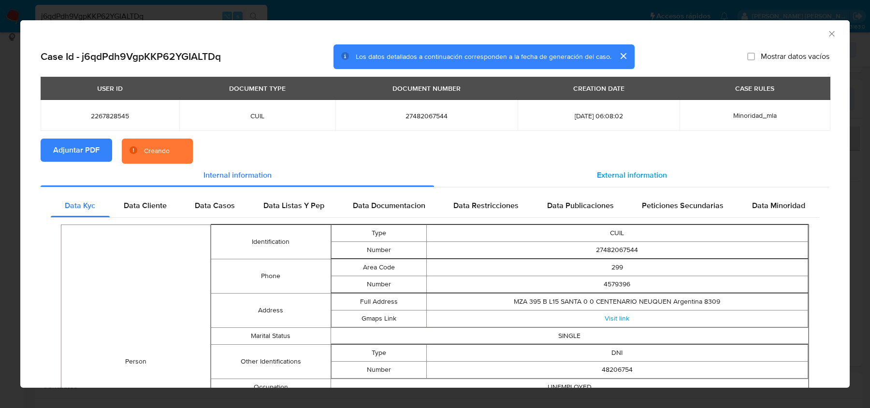
click at [676, 180] on div "External information" at bounding box center [631, 175] width 395 height 23
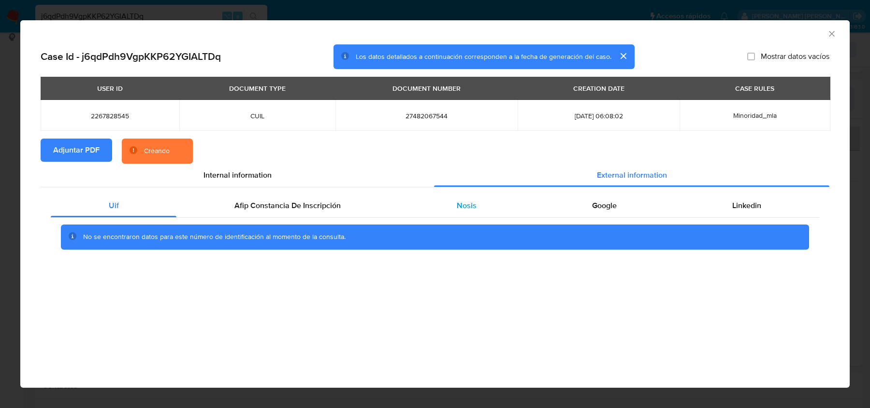
click at [505, 201] on div "Nosis" at bounding box center [466, 205] width 135 height 23
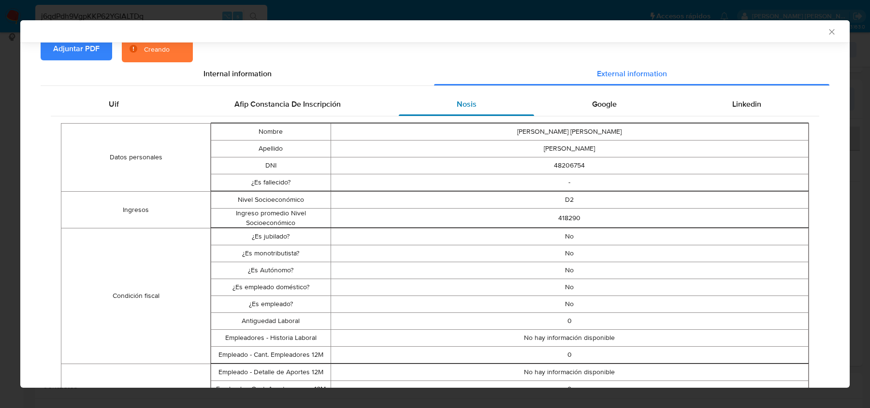
scroll to position [114, 0]
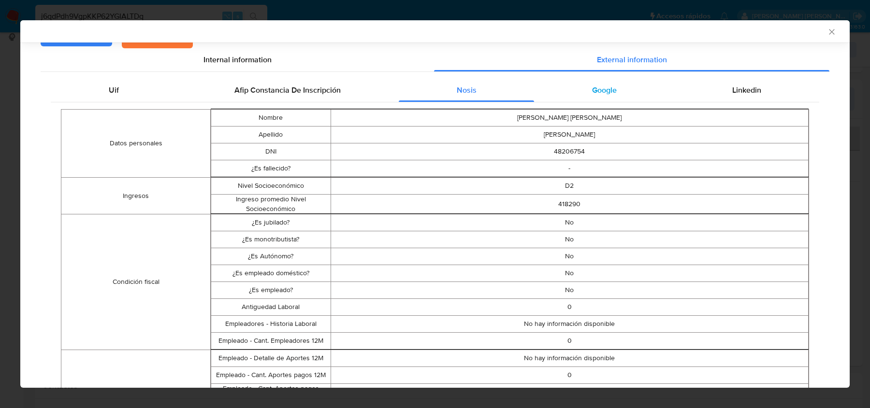
click at [641, 90] on div "Google" at bounding box center [604, 90] width 140 height 23
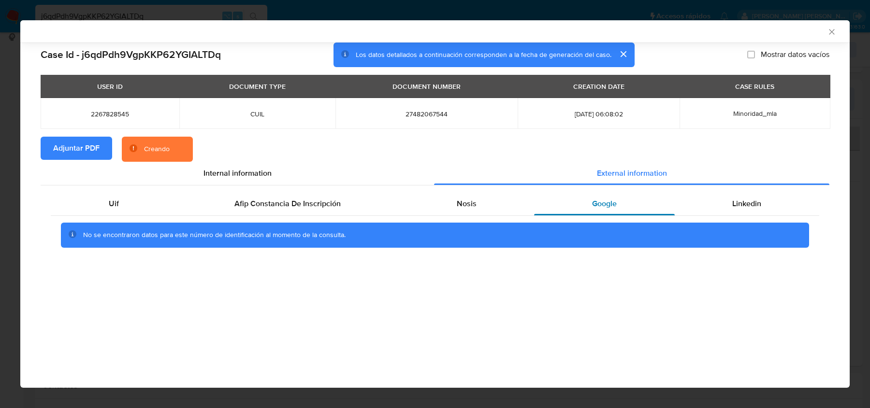
scroll to position [0, 0]
click at [300, 207] on span "Afip Constancia De Inscripción" at bounding box center [287, 203] width 106 height 11
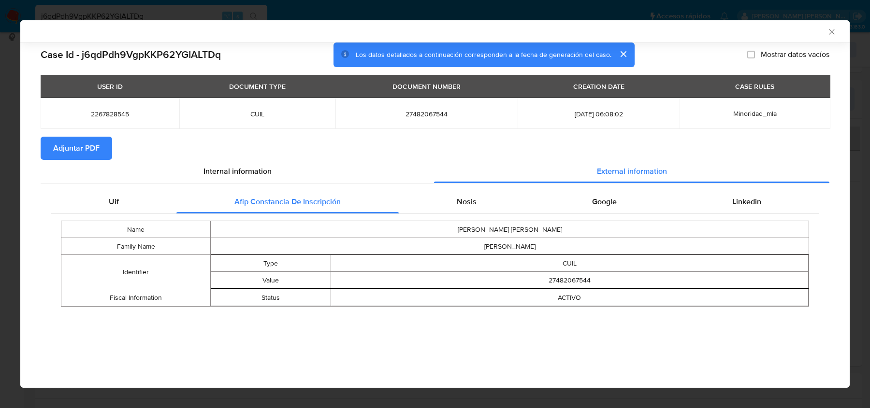
click at [840, 31] on div "AML Data Collector" at bounding box center [434, 31] width 829 height 22
click at [822, 33] on div "AML Data Collector" at bounding box center [427, 31] width 800 height 9
click at [830, 33] on icon "Cerrar ventana" at bounding box center [832, 32] width 10 height 10
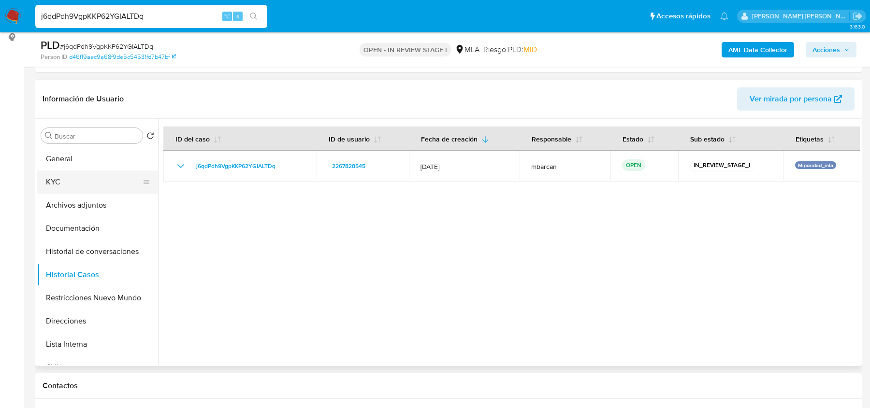
click at [70, 186] on button "KYC" at bounding box center [93, 182] width 113 height 23
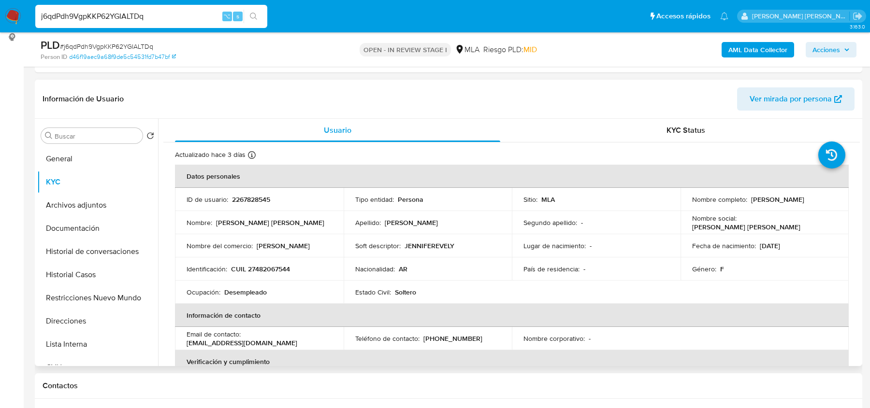
click at [248, 199] on p "2267828545" at bounding box center [251, 199] width 38 height 9
copy p "2267828545"
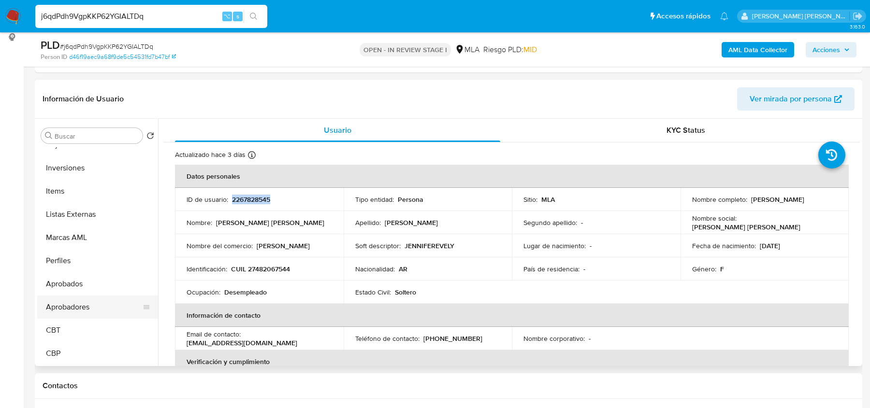
click at [72, 307] on button "Aprobadores" at bounding box center [93, 307] width 113 height 23
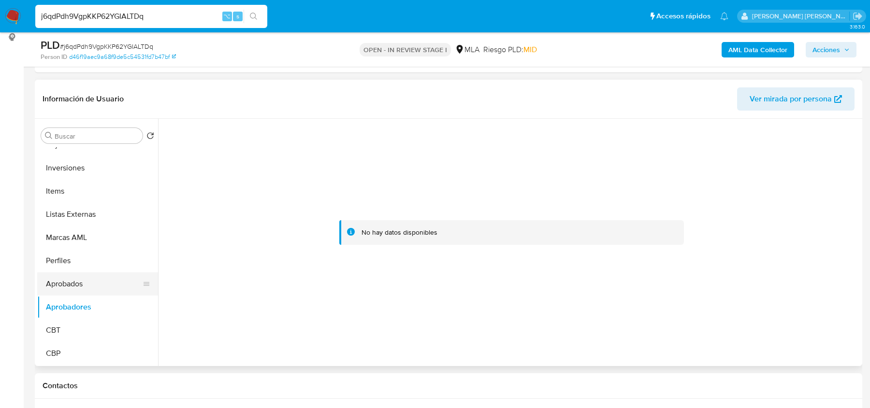
click at [82, 283] on button "Aprobados" at bounding box center [93, 284] width 113 height 23
click at [78, 314] on button "Aprobadores" at bounding box center [93, 307] width 113 height 23
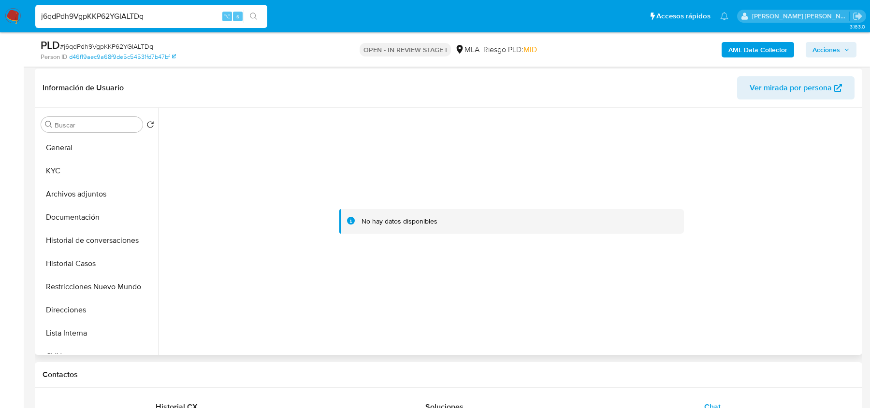
scroll to position [161, 0]
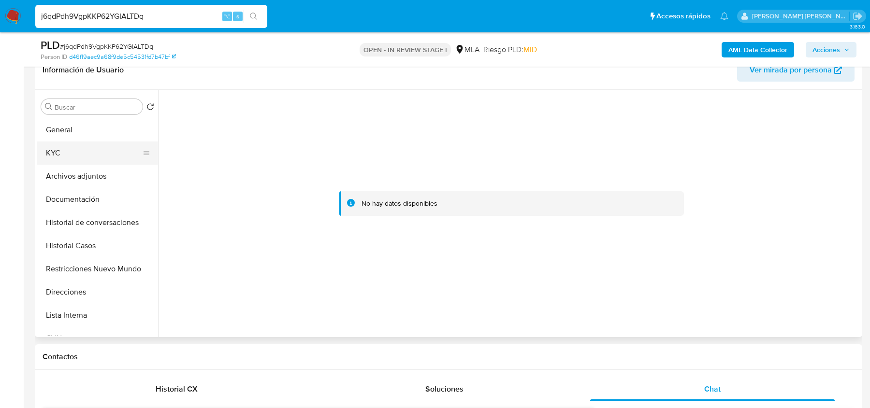
click at [55, 146] on button "KYC" at bounding box center [93, 153] width 113 height 23
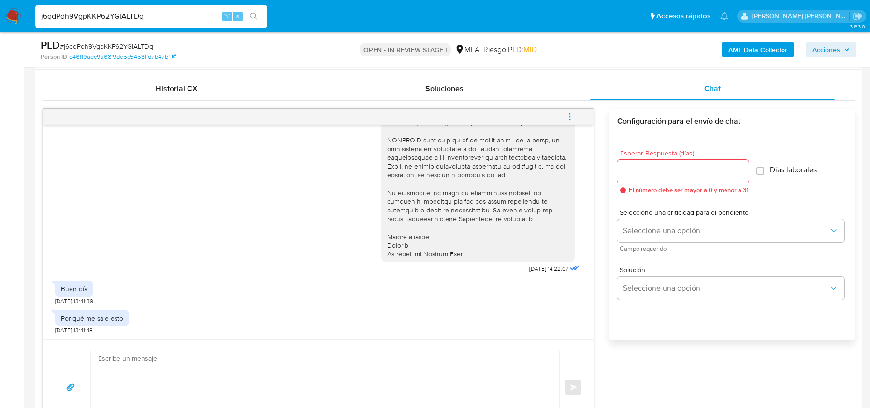
scroll to position [515, 0]
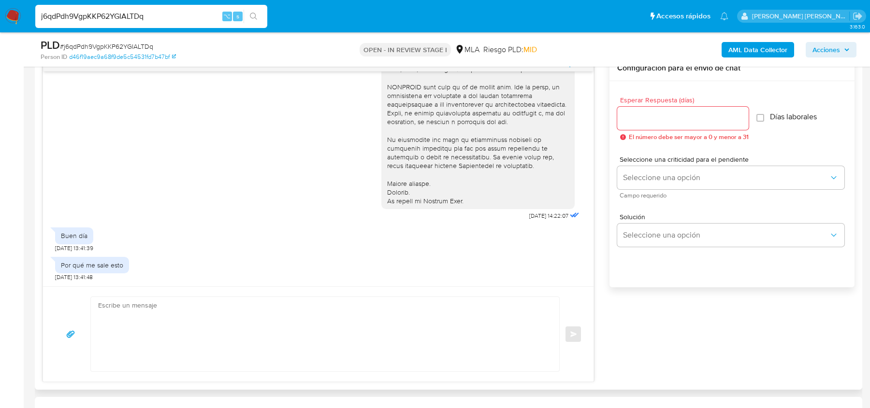
drag, startPoint x: 511, startPoint y: 214, endPoint x: 546, endPoint y: 216, distance: 35.3
click at [546, 215] on div "17/09/2025 14:22:07" at bounding box center [481, 7] width 200 height 432
drag, startPoint x: 546, startPoint y: 216, endPoint x: 511, endPoint y: 216, distance: 35.3
click at [511, 216] on div "17/09/2025 14:22:07" at bounding box center [481, 7] width 200 height 432
copy span "[DATE]"
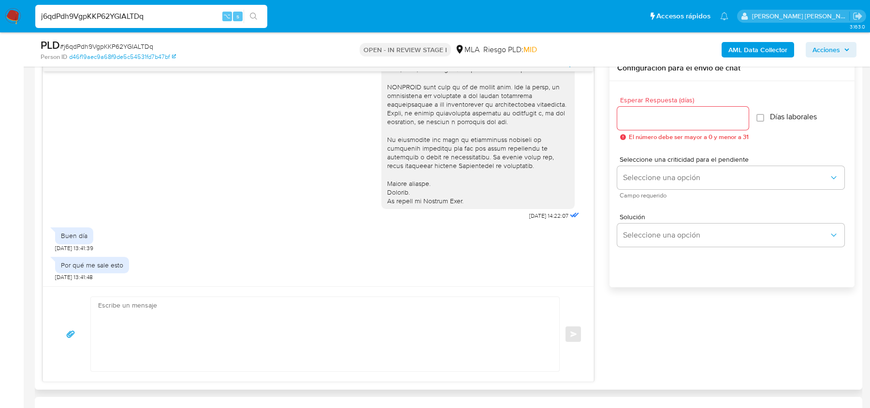
click at [78, 263] on div "Por qué me sale esto" at bounding box center [92, 265] width 62 height 9
copy div "Por qué me sale esto"
click at [143, 272] on div "Por qué me sale esto 20/09/2025 13:41:48" at bounding box center [318, 266] width 526 height 29
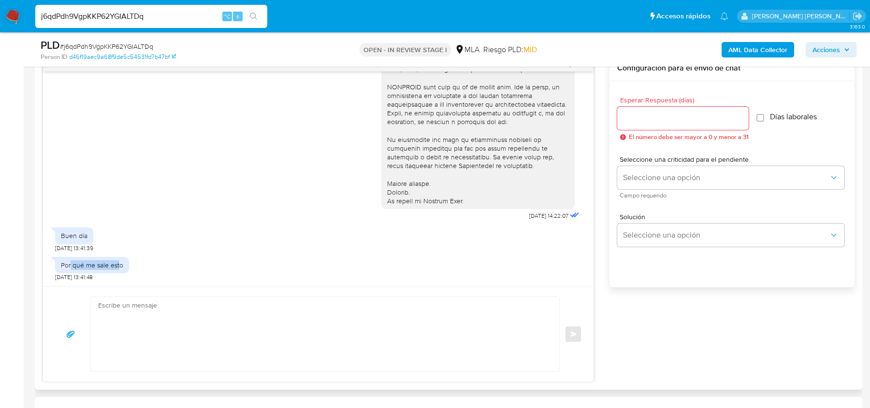
drag, startPoint x: 118, startPoint y: 265, endPoint x: 71, endPoint y: 265, distance: 47.3
click at [71, 265] on div "Por qué me sale esto" at bounding box center [92, 265] width 62 height 9
click at [194, 301] on textarea at bounding box center [322, 334] width 449 height 74
paste textarea "Hola, En función de las operaciones registradas en tu cuenta de Mercado Pago, n…"
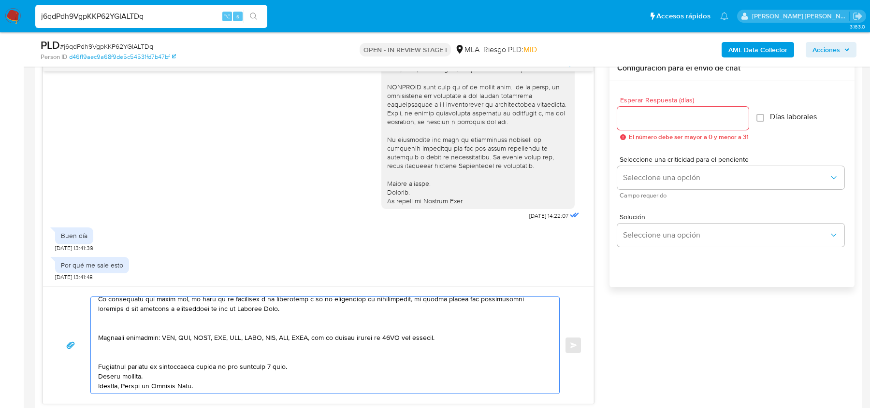
click at [118, 350] on textarea at bounding box center [322, 345] width 449 height 97
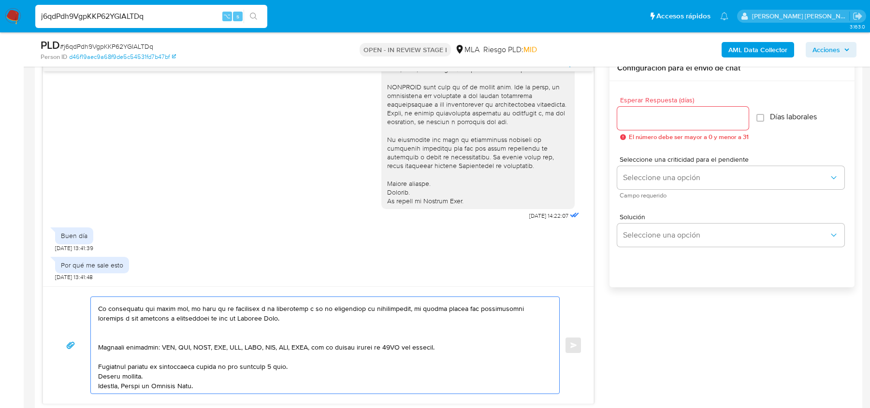
click at [107, 329] on textarea at bounding box center [322, 345] width 449 height 97
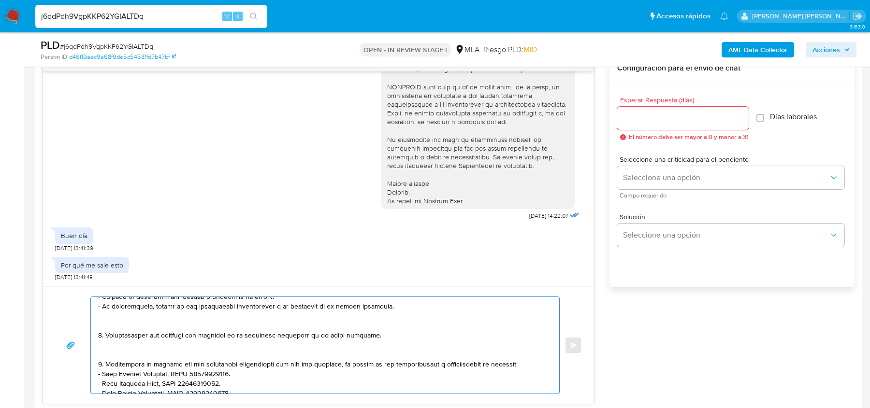
scroll to position [59, 0]
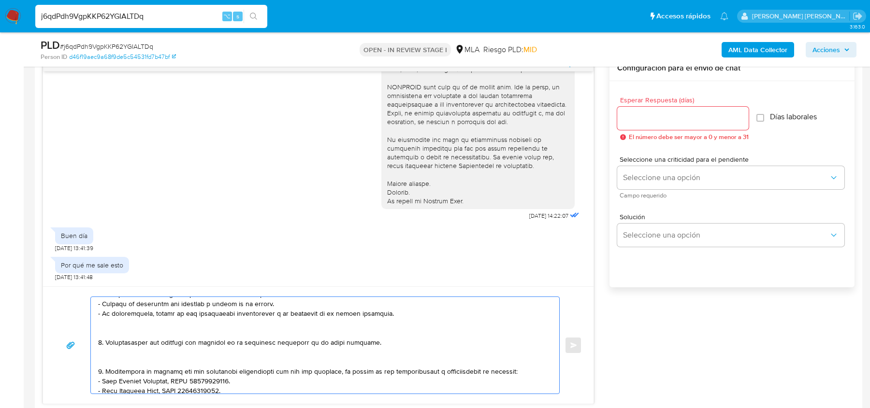
click at [121, 358] on textarea at bounding box center [322, 345] width 449 height 97
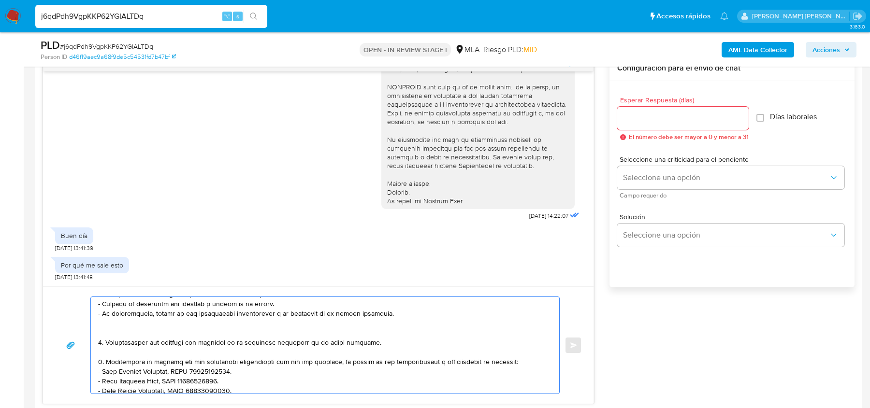
click at [112, 331] on textarea at bounding box center [322, 345] width 449 height 97
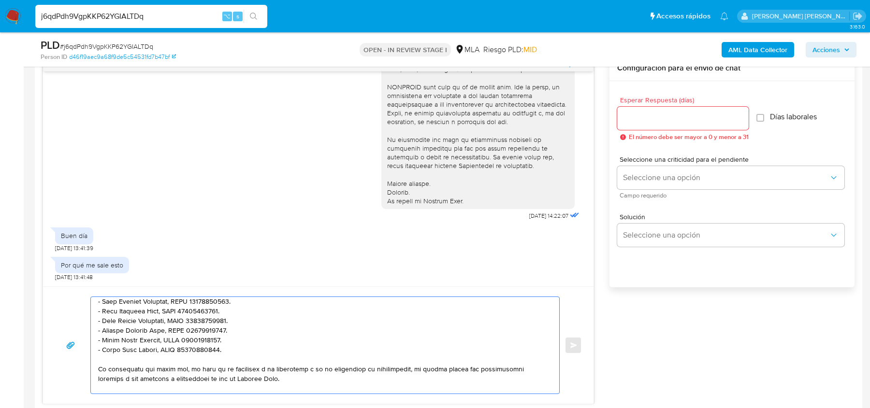
scroll to position [171, 0]
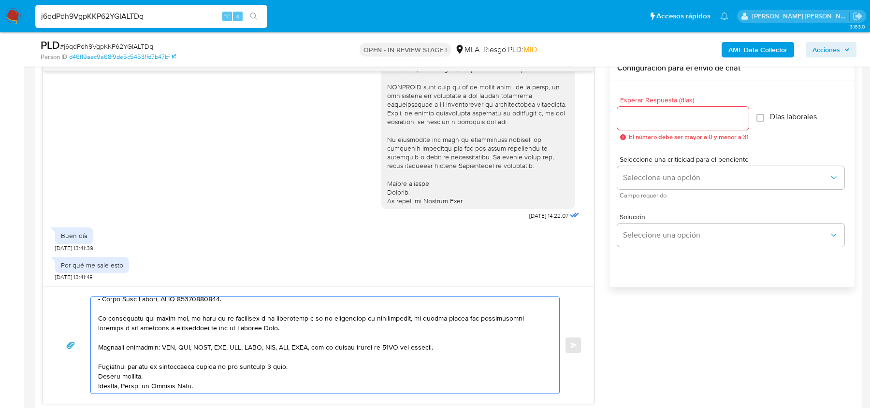
drag, startPoint x: 299, startPoint y: 366, endPoint x: 197, endPoint y: 366, distance: 102.4
click at [197, 366] on textarea at bounding box center [322, 345] width 449 height 97
type textarea "Hola, En función de las operaciones registradas en tu cuenta de Mercado Pago, n…"
click at [680, 117] on input "Esperar Respuesta (días)" at bounding box center [682, 118] width 131 height 13
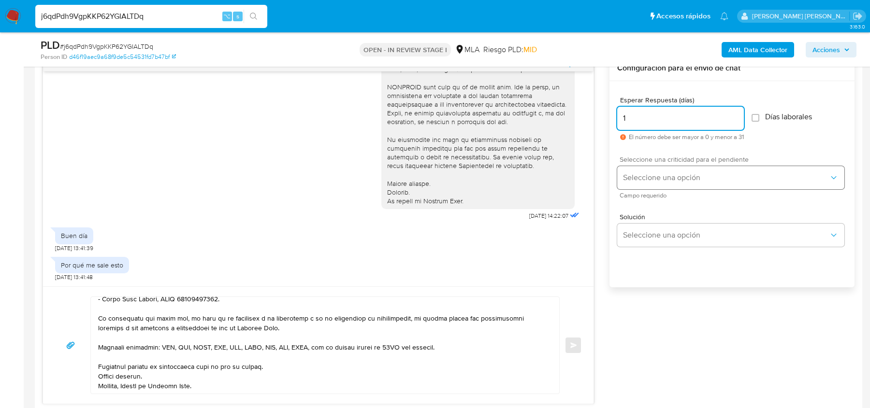
type input "1"
click at [654, 179] on span "Seleccione una opción" at bounding box center [726, 178] width 206 height 10
click at [646, 198] on div "HIGH" at bounding box center [729, 197] width 212 height 19
click at [579, 344] on button "Enviar" at bounding box center [572, 345] width 17 height 17
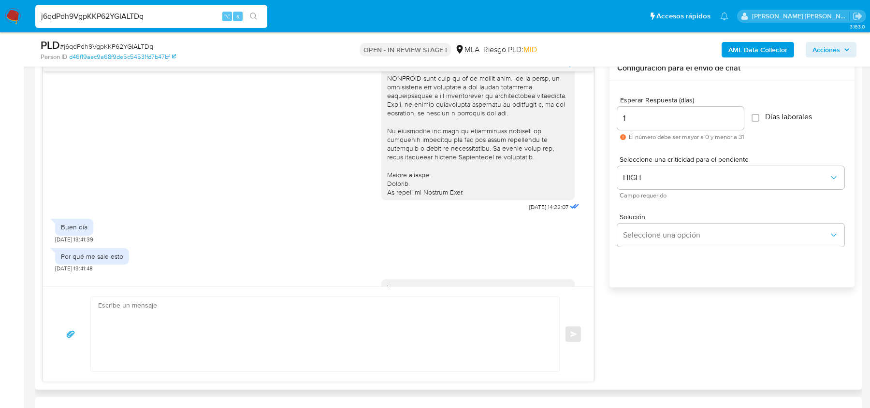
scroll to position [639, 0]
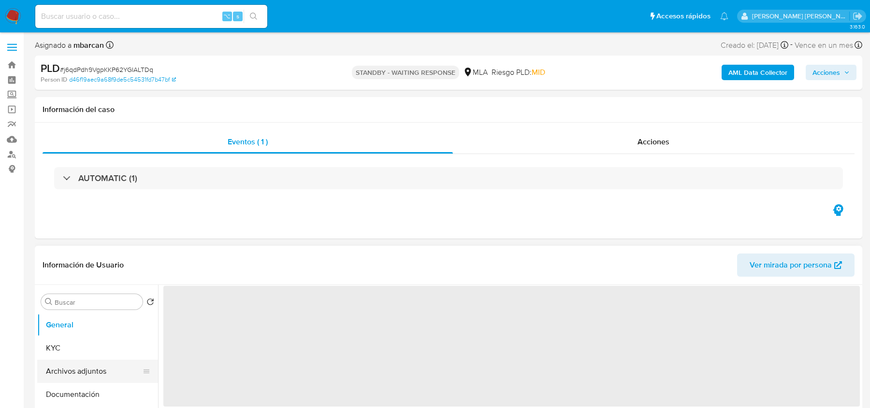
select select "10"
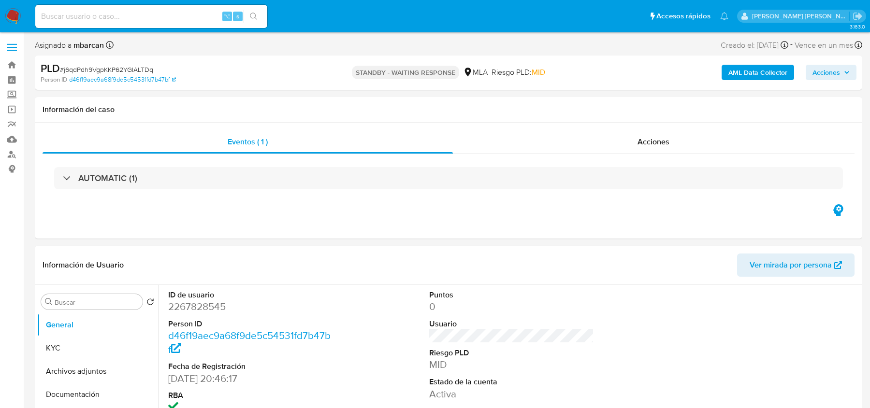
click at [124, 14] on input at bounding box center [151, 16] width 232 height 13
paste input "Da0DUXB6kuWS1oLnkOcLZ1sy"
type input "Da0DUXB6kuWS1oLnkOcLZ1sy"
select select "10"
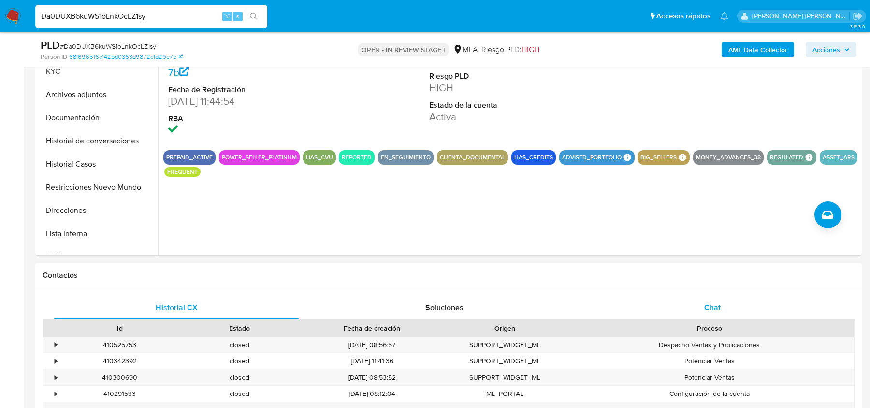
click at [638, 303] on div "Chat" at bounding box center [712, 307] width 244 height 23
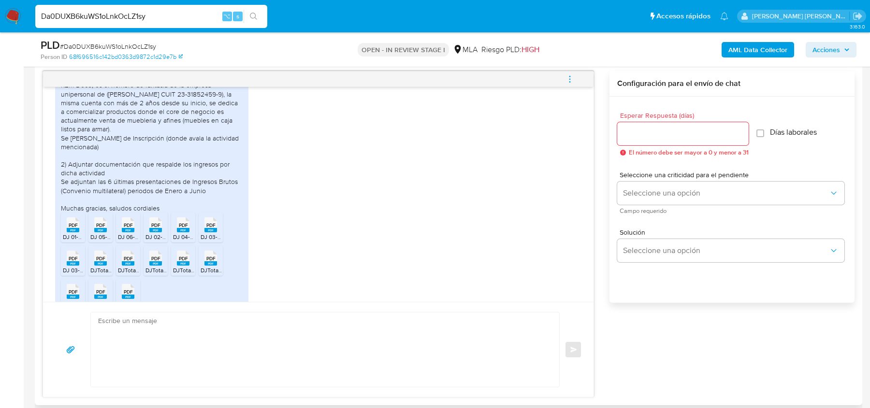
scroll to position [638, 0]
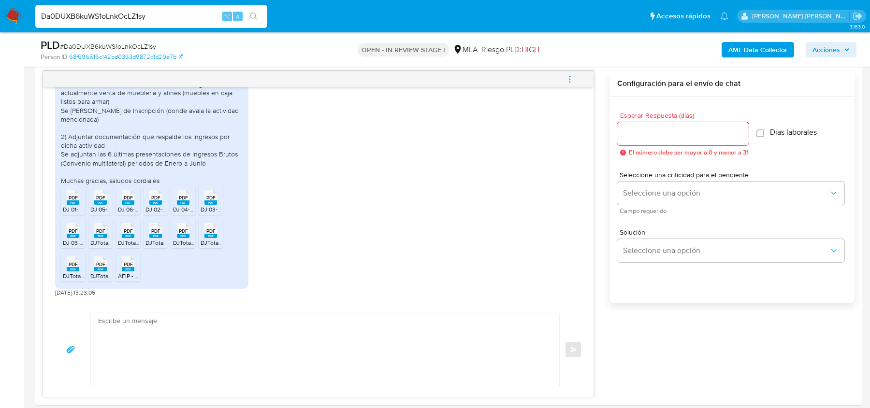
click at [94, 51] on span "# Da0DUXB6kuWS1oLnkOcLZ1sy" at bounding box center [108, 47] width 96 height 10
copy span "Da0DUXB6kuWS1oLnkOcLZ1sy"
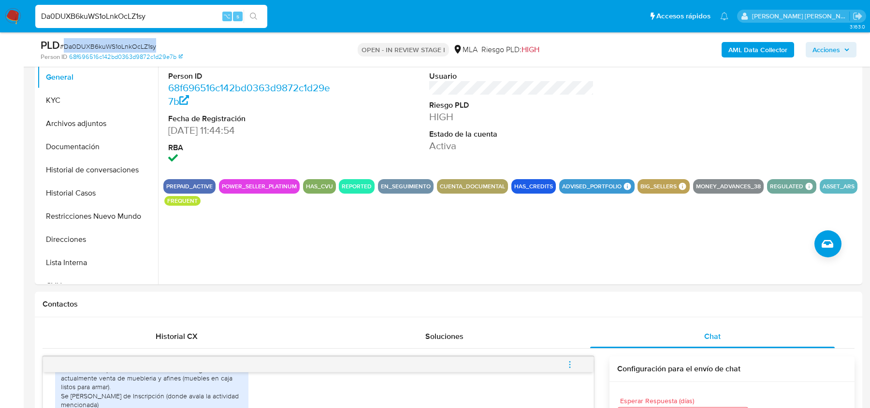
scroll to position [149, 0]
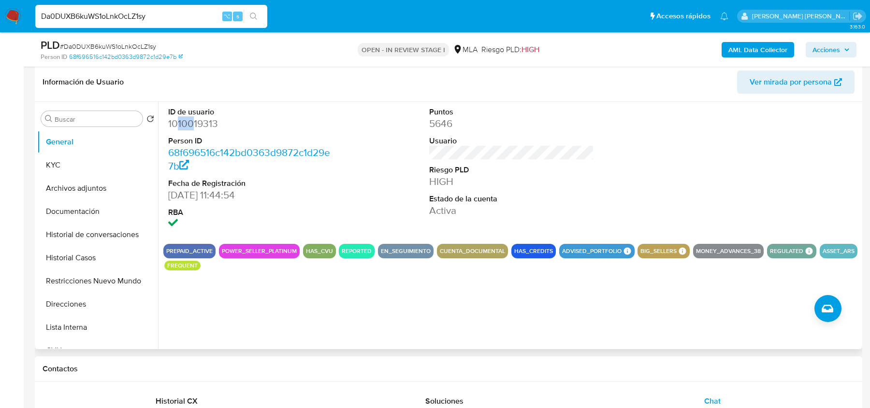
drag, startPoint x: 178, startPoint y: 125, endPoint x: 193, endPoint y: 125, distance: 15.5
click at [193, 125] on dd "1010019313" at bounding box center [250, 124] width 164 height 14
click at [223, 124] on dd "1010019313" at bounding box center [250, 124] width 164 height 14
click at [91, 261] on button "Historial Casos" at bounding box center [93, 257] width 113 height 23
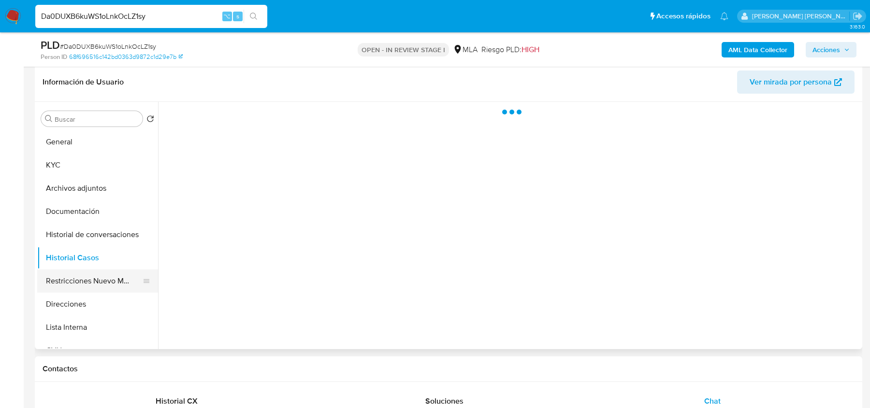
click at [89, 285] on button "Restricciones Nuevo Mundo" at bounding box center [93, 281] width 113 height 23
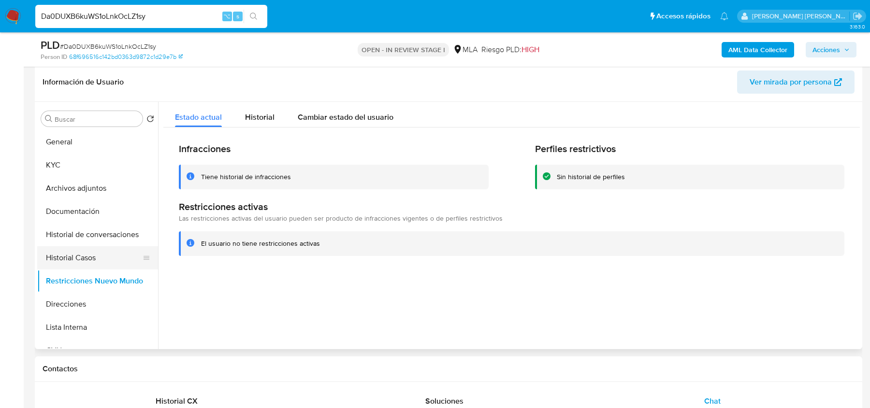
click at [94, 249] on button "Historial Casos" at bounding box center [93, 257] width 113 height 23
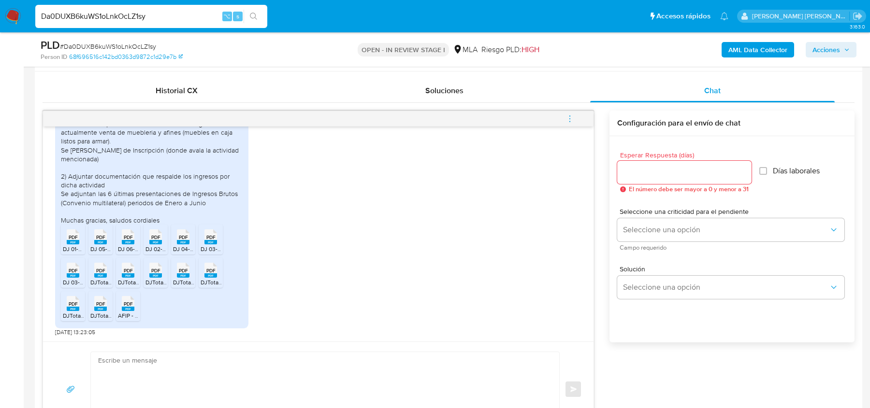
scroll to position [482, 0]
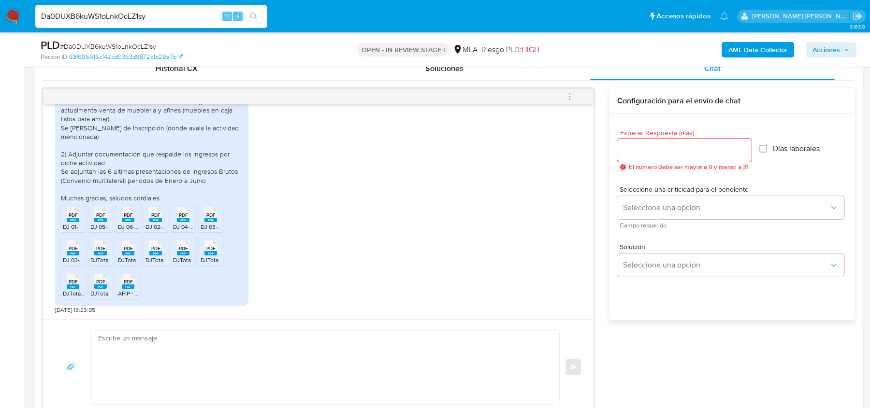
click at [139, 347] on textarea at bounding box center [322, 367] width 449 height 74
paste textarea "Hola, ¡Muchas gracias por tu respuesta! Confirmamos la recepción de la document…"
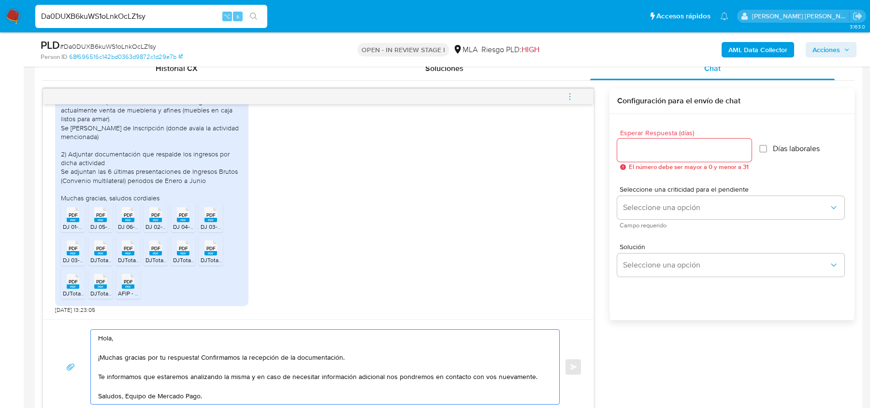
scroll to position [482, 0]
type textarea "Hola, ¡Muchas gracias por tu respuesta! Confirmamos la recepción de la document…"
click at [651, 156] on div at bounding box center [684, 149] width 134 height 23
click at [648, 149] on input "Esperar Respuesta (días)" at bounding box center [684, 149] width 134 height 13
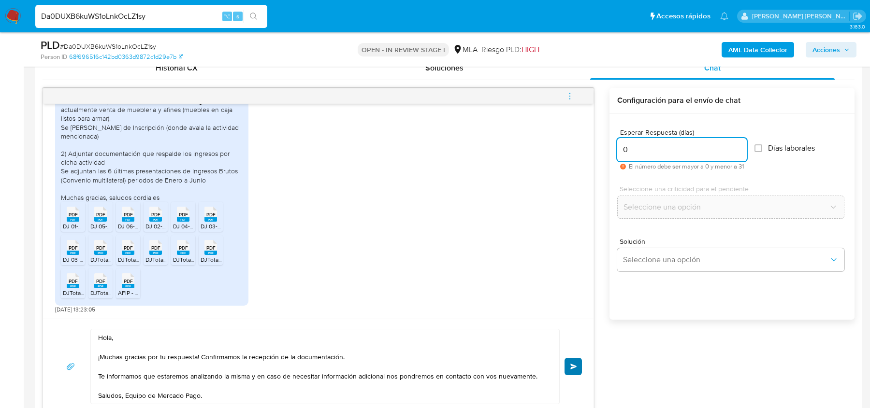
type input "0"
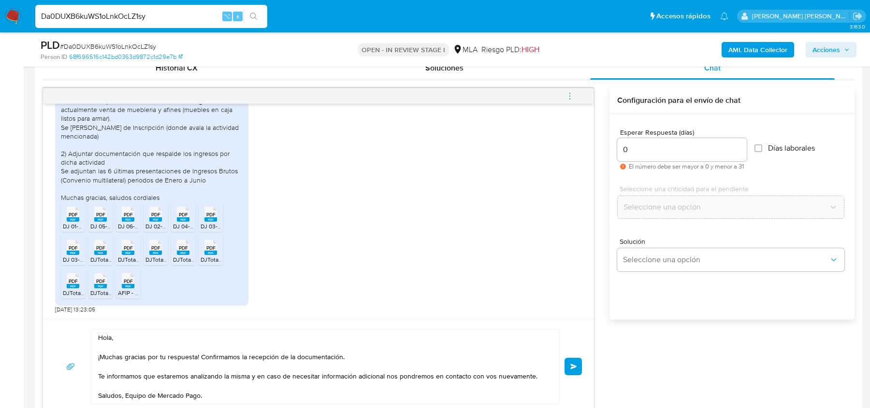
click at [578, 365] on button "Enviar" at bounding box center [572, 366] width 17 height 17
click at [570, 95] on icon "menu-action" at bounding box center [569, 95] width 1 height 1
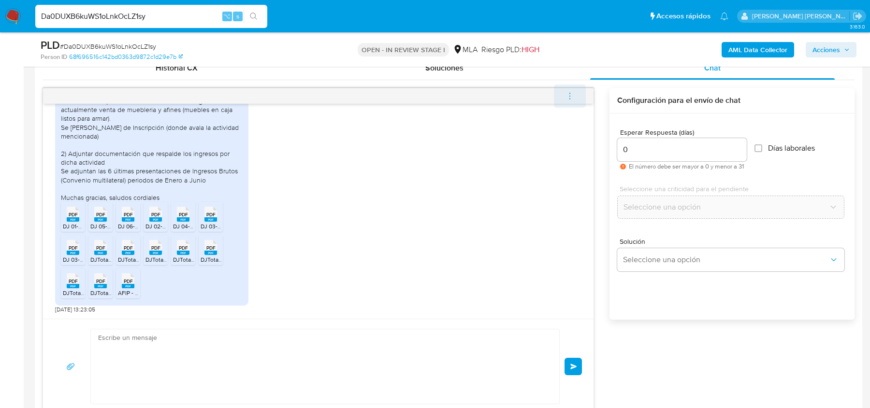
scroll to position [754, 0]
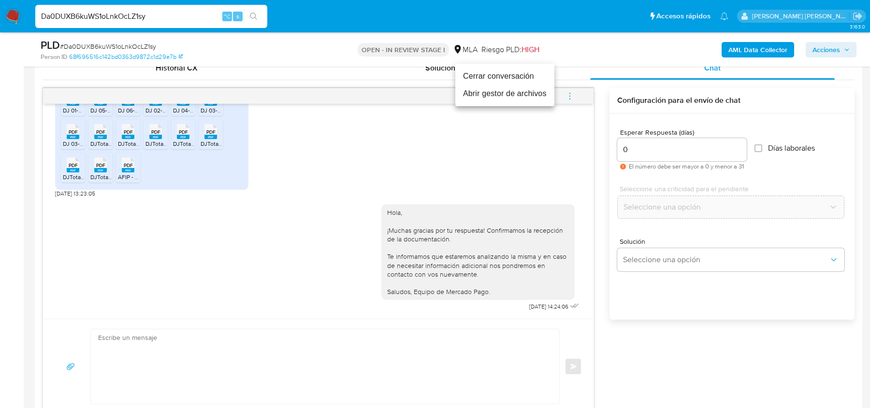
click at [507, 72] on li "Cerrar conversación" at bounding box center [504, 76] width 99 height 17
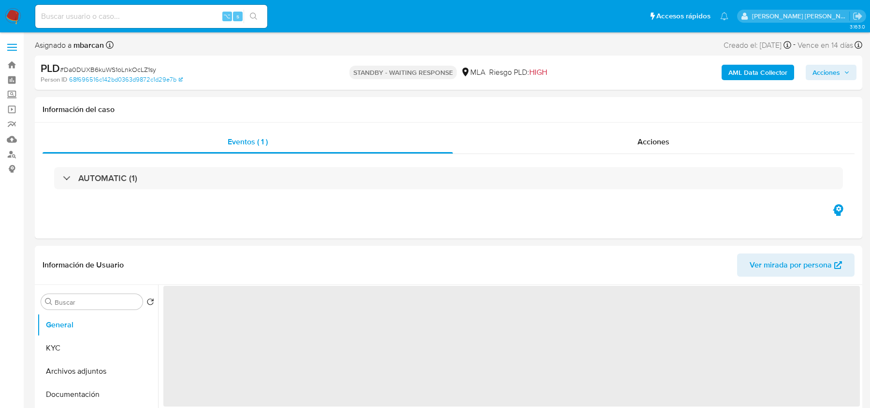
select select "10"
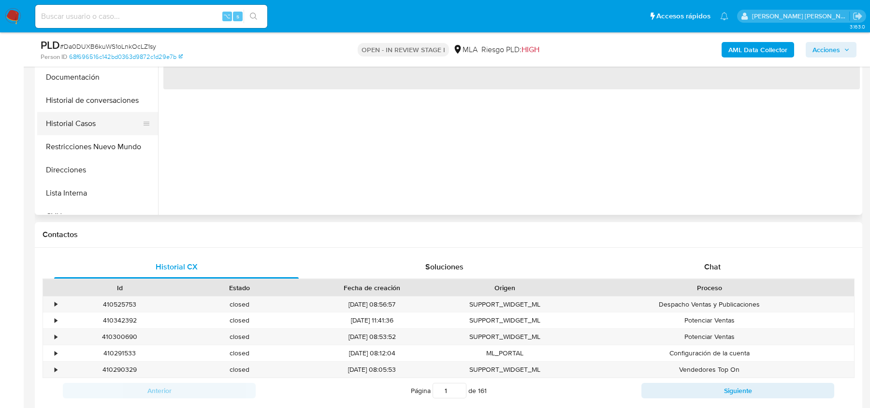
scroll to position [194, 0]
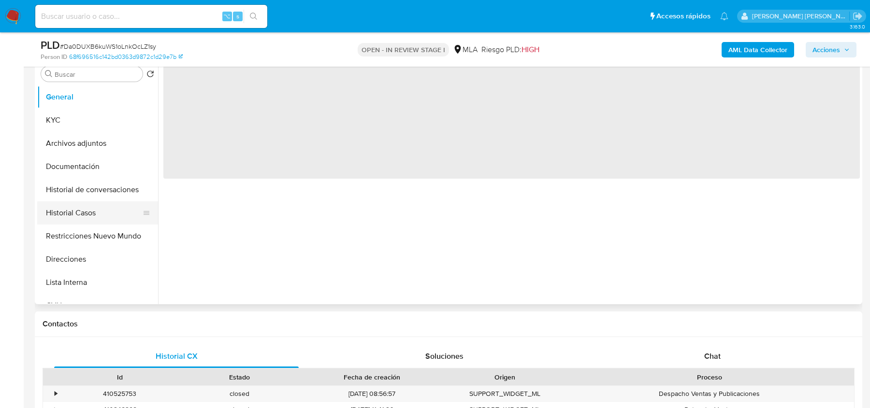
select select "10"
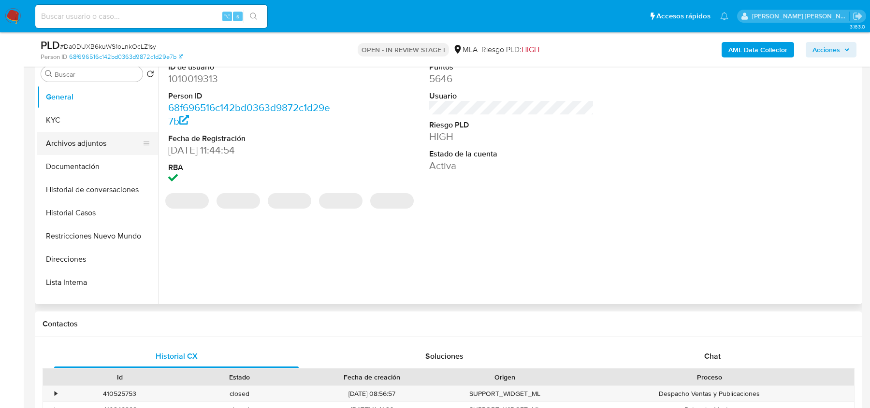
click at [82, 133] on button "Archivos adjuntos" at bounding box center [93, 143] width 113 height 23
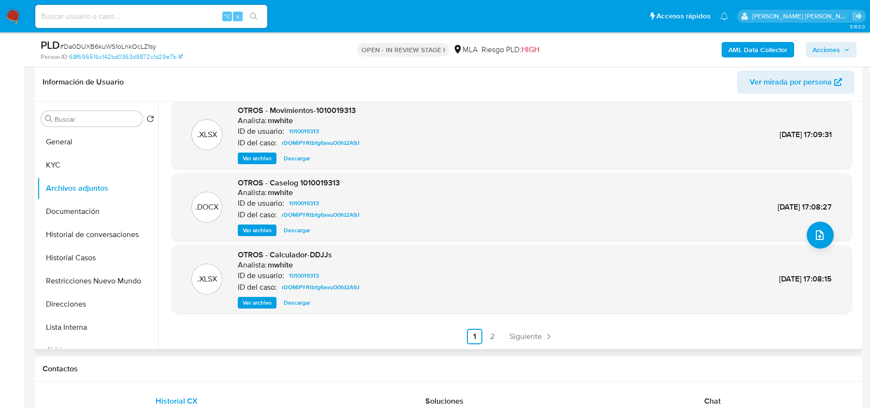
scroll to position [0, 0]
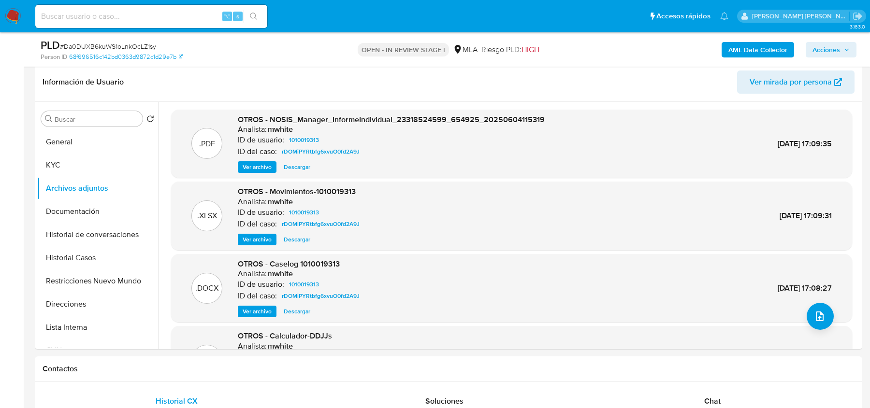
click at [736, 55] on b "AML Data Collector" at bounding box center [757, 49] width 59 height 15
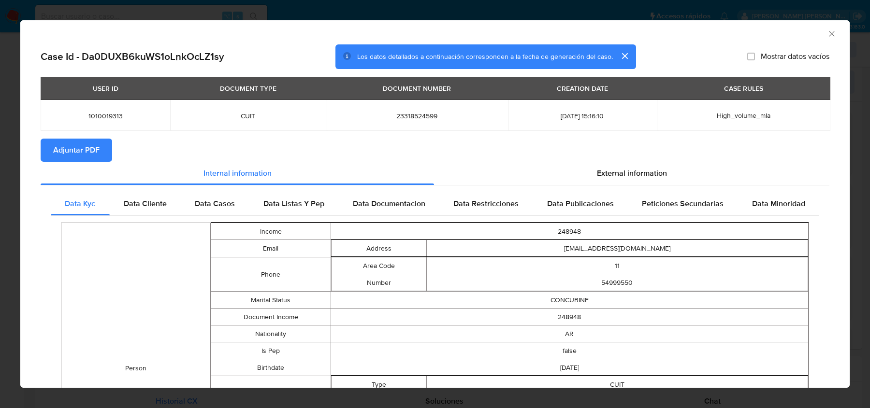
click at [57, 155] on span "Adjuntar PDF" at bounding box center [76, 150] width 46 height 21
click at [674, 177] on div "External information" at bounding box center [631, 175] width 395 height 23
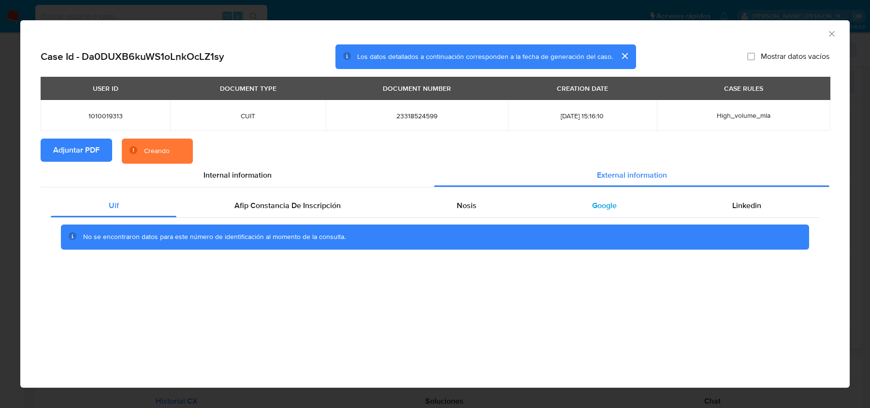
click at [572, 208] on div "Google" at bounding box center [604, 205] width 140 height 23
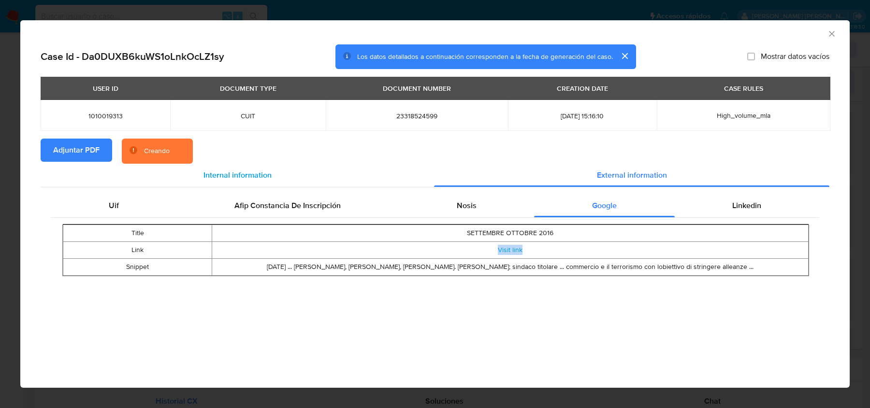
click at [259, 164] on div "Internal information" at bounding box center [237, 175] width 393 height 23
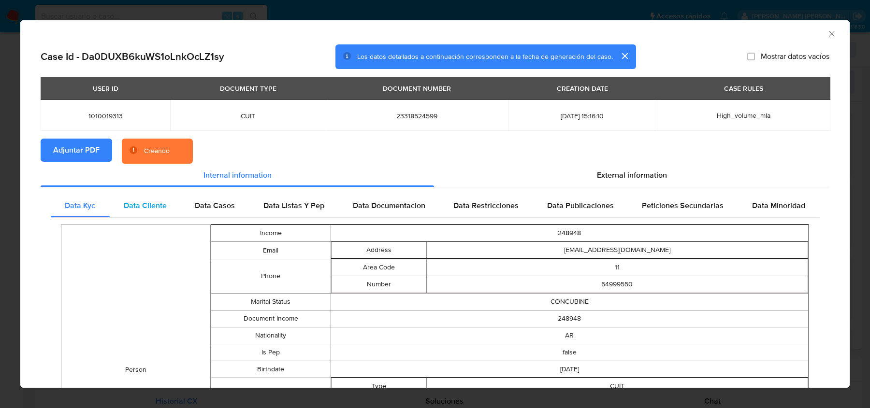
click at [152, 207] on span "Data Cliente" at bounding box center [145, 205] width 43 height 11
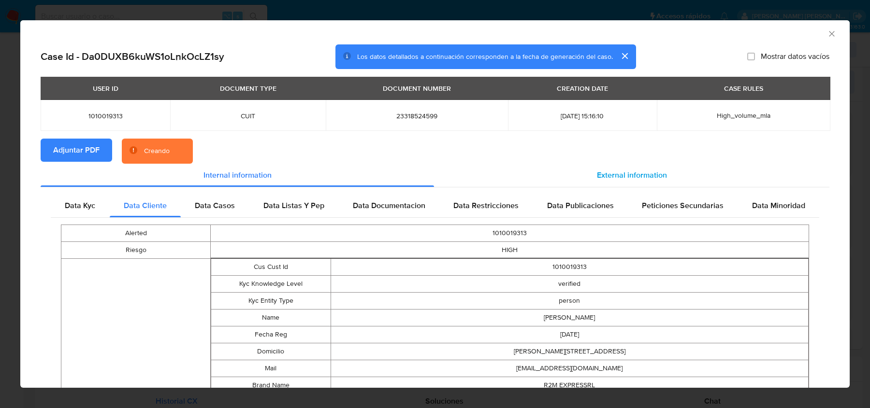
click at [574, 179] on div "External information" at bounding box center [631, 175] width 395 height 23
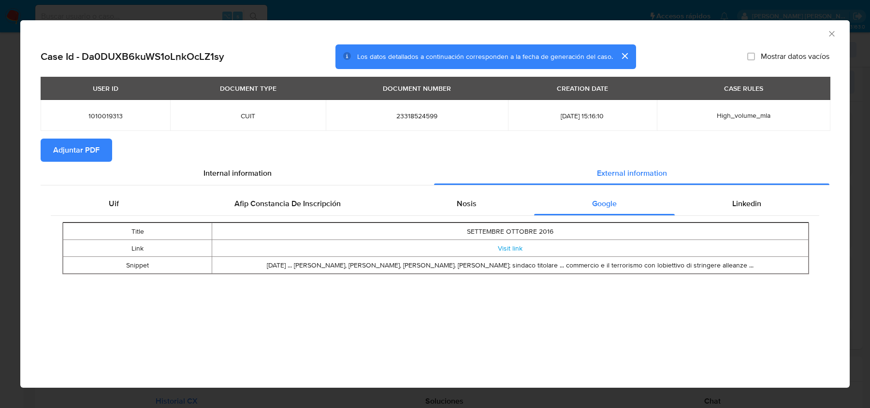
click at [828, 36] on icon "Cerrar ventana" at bounding box center [832, 34] width 10 height 10
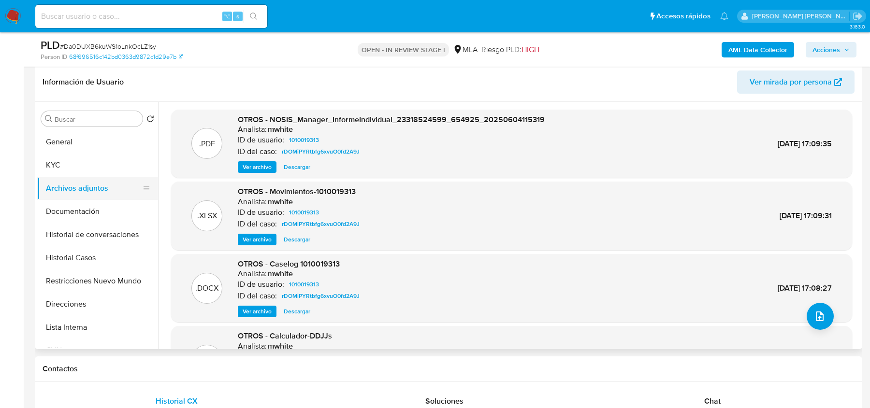
drag, startPoint x: 71, startPoint y: 152, endPoint x: 71, endPoint y: 185, distance: 32.9
click at [71, 152] on button "General" at bounding box center [97, 141] width 121 height 23
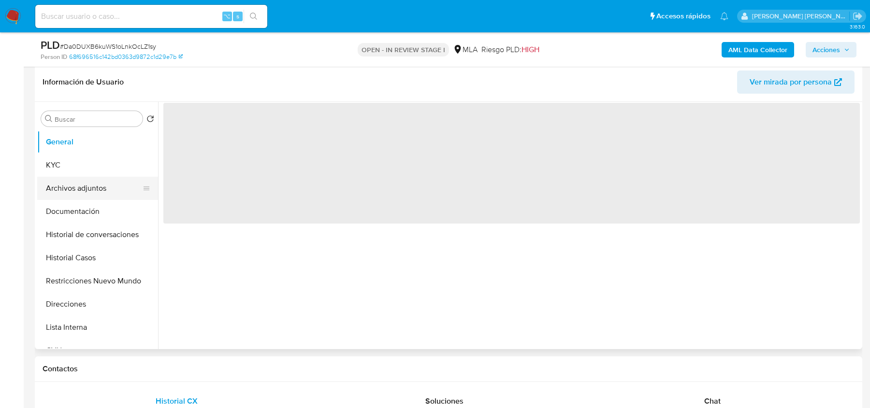
click at [71, 186] on button "Archivos adjuntos" at bounding box center [93, 188] width 113 height 23
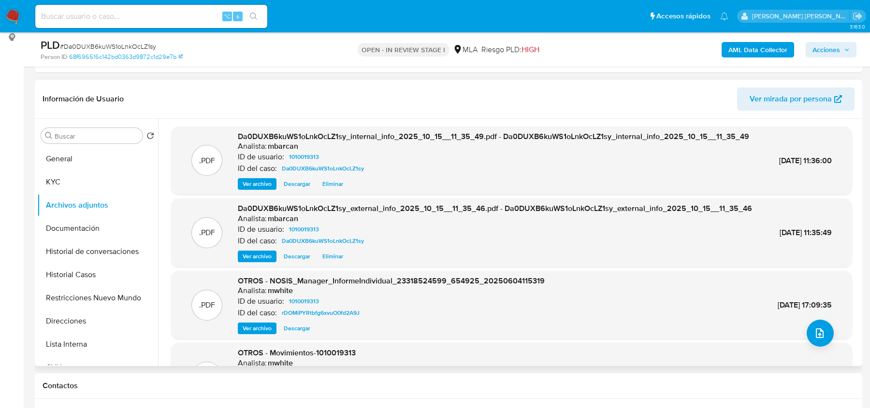
scroll to position [133, 0]
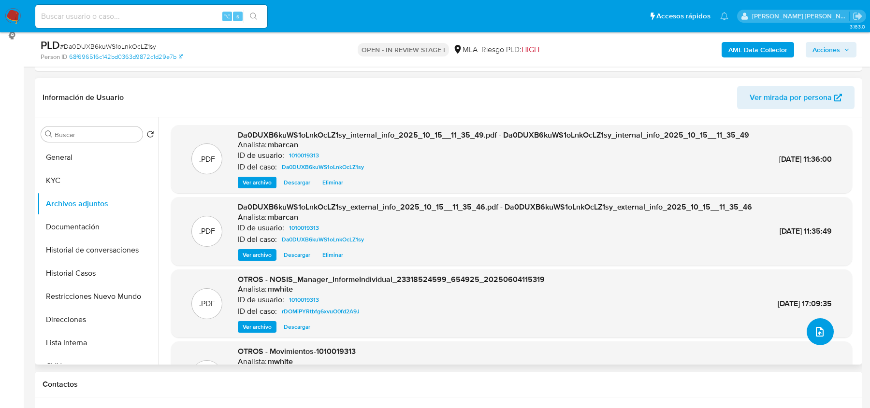
click at [820, 327] on span "upload-file" at bounding box center [820, 332] width 12 height 12
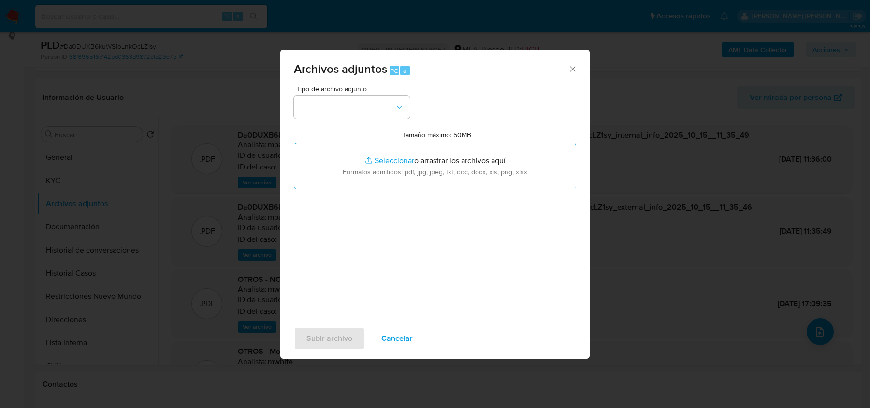
click at [374, 88] on span "Tipo de archivo adjunto" at bounding box center [354, 89] width 116 height 7
click at [367, 106] on button "button" at bounding box center [352, 107] width 116 height 23
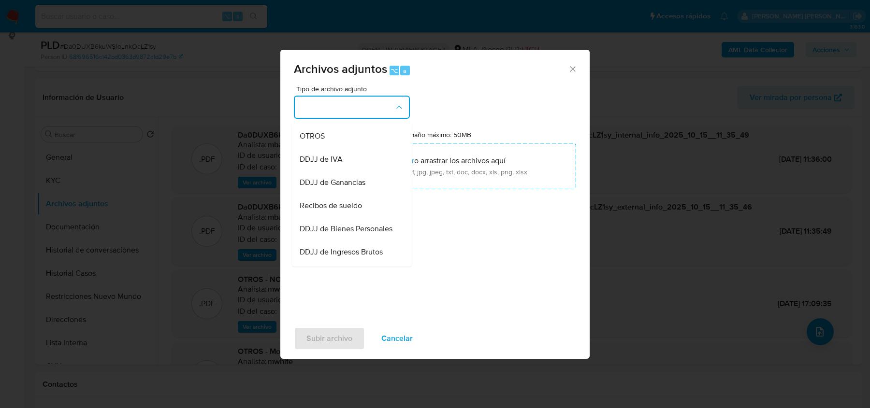
scroll to position [184, 0]
click at [338, 153] on span "DDJJ de IVA" at bounding box center [321, 158] width 43 height 10
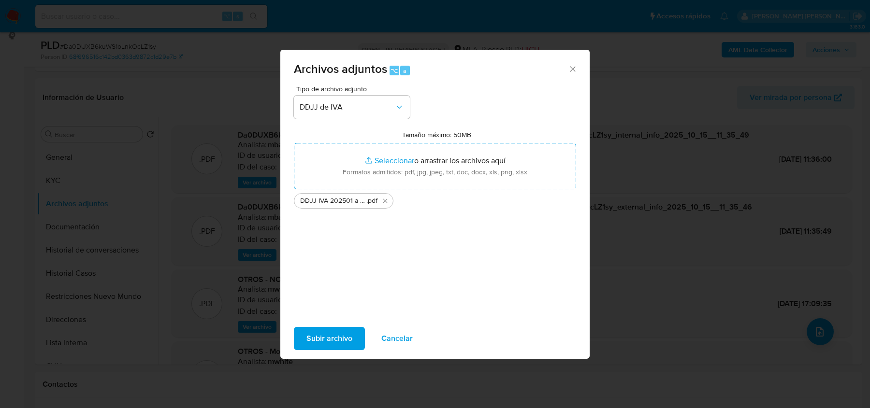
click at [336, 337] on span "Subir archivo" at bounding box center [329, 338] width 46 height 21
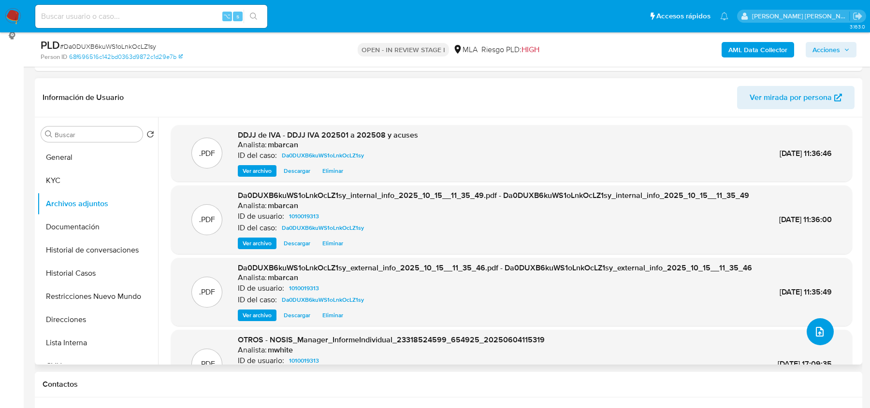
click at [821, 330] on button "upload-file" at bounding box center [819, 331] width 27 height 27
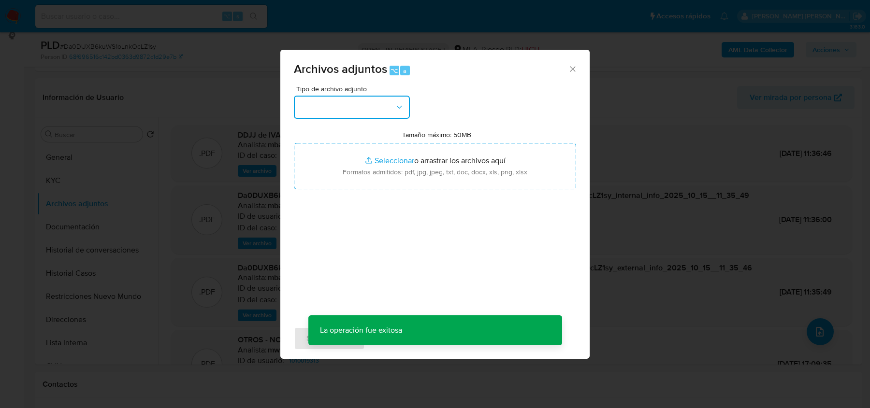
click at [346, 106] on button "button" at bounding box center [352, 107] width 116 height 23
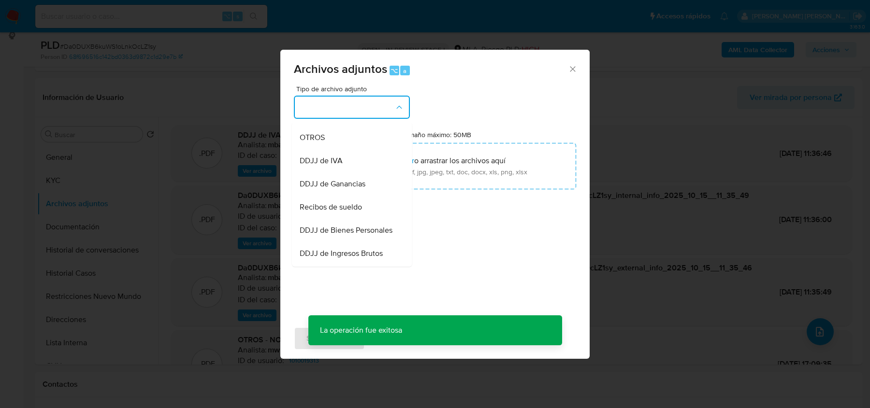
scroll to position [186, 0]
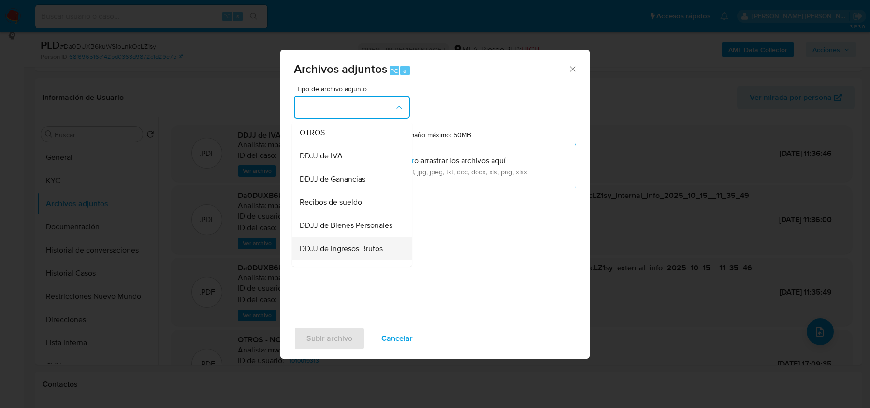
click at [328, 248] on span "DDJJ de Ingresos Brutos" at bounding box center [341, 249] width 83 height 10
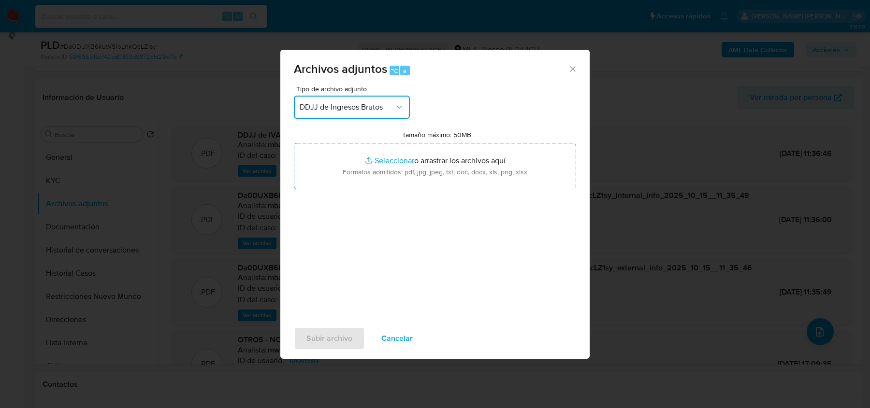
click at [341, 104] on span "DDJJ de Ingresos Brutos" at bounding box center [347, 107] width 95 height 10
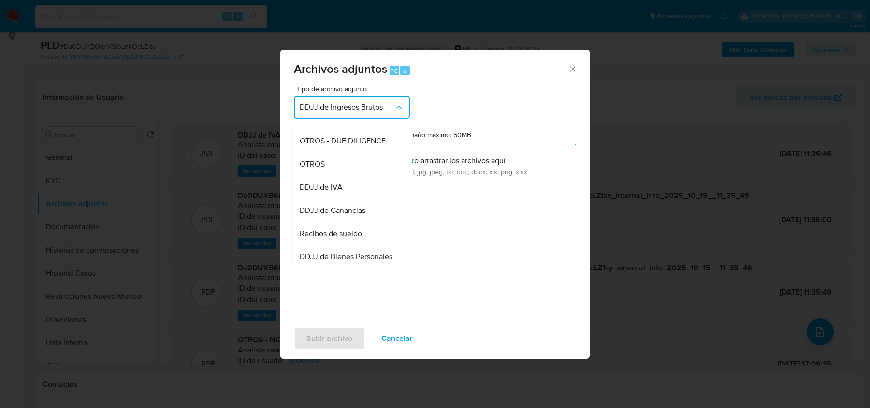
scroll to position [147, 0]
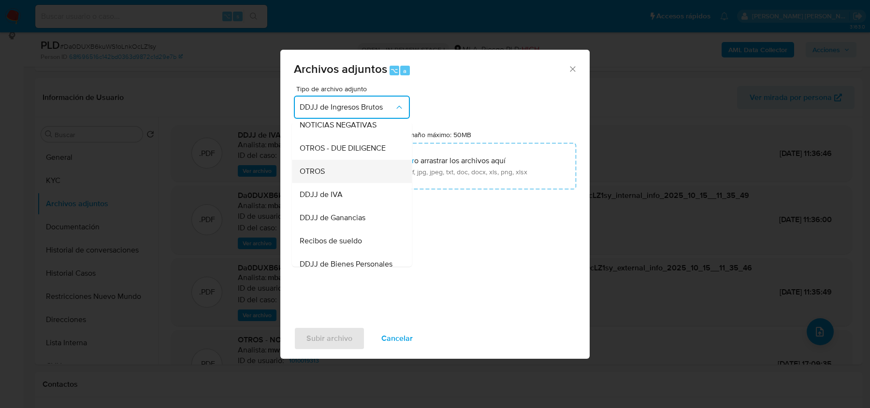
click at [325, 176] on span "OTROS" at bounding box center [312, 172] width 25 height 10
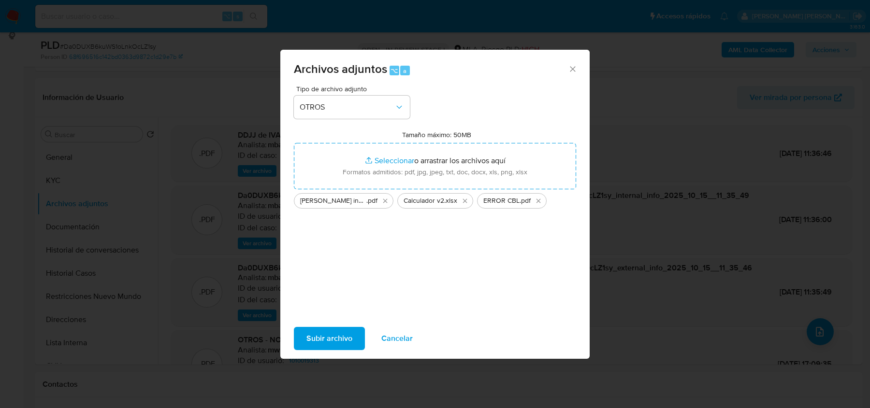
click at [328, 335] on span "Subir archivo" at bounding box center [329, 338] width 46 height 21
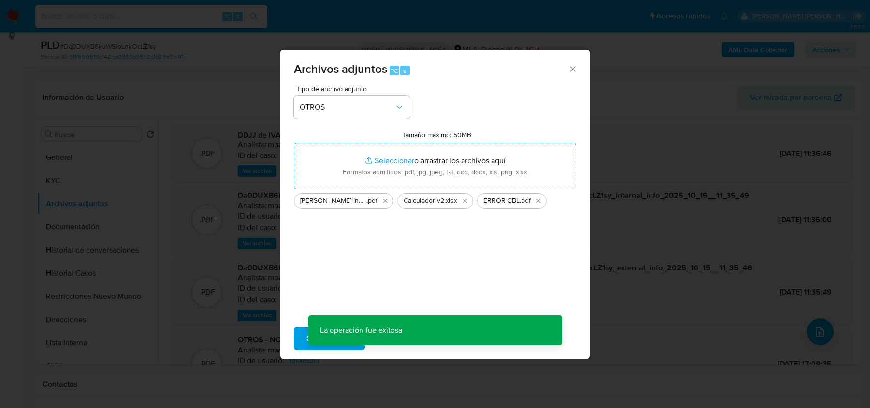
click at [813, 330] on div "Archivos adjuntos ⌥ a Tipo de archivo adjunto OTROS Tamaño máximo: 50MB Selecci…" at bounding box center [435, 204] width 870 height 408
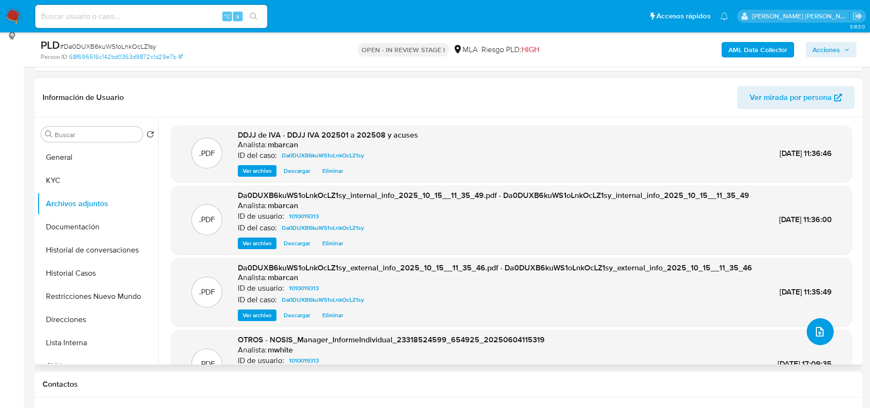
click at [818, 332] on icon "upload-file" at bounding box center [820, 332] width 12 height 12
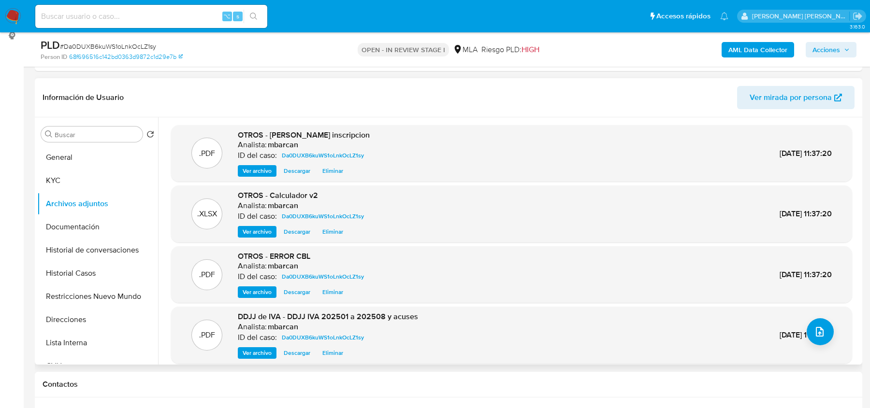
click at [825, 312] on div ".PDF DDJJ de IVA - DDJJ IVA 202501 a 202508 y acuses Analista: mbarcan ID del c…" at bounding box center [511, 335] width 671 height 47
click at [825, 321] on button "upload-file" at bounding box center [819, 331] width 27 height 27
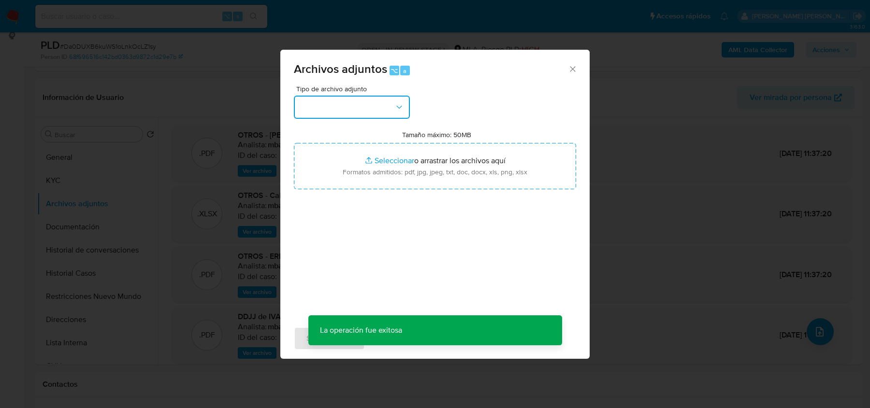
click at [382, 102] on button "button" at bounding box center [352, 107] width 116 height 23
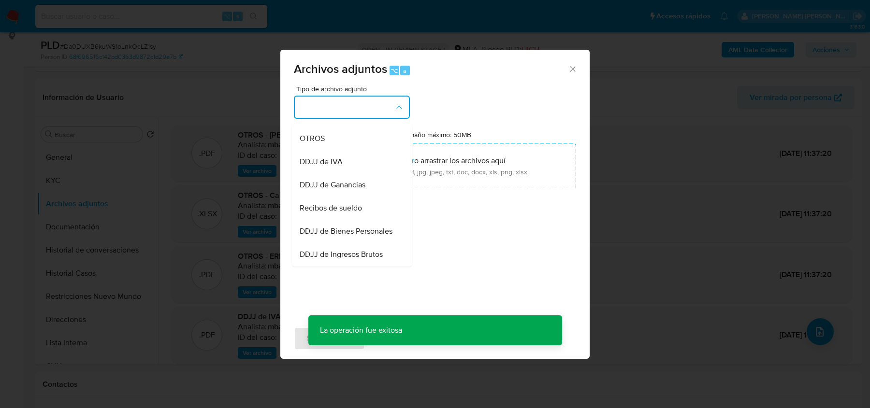
scroll to position [230, 0]
click at [352, 208] on span "DDJJ de Ingresos Brutos" at bounding box center [341, 206] width 83 height 10
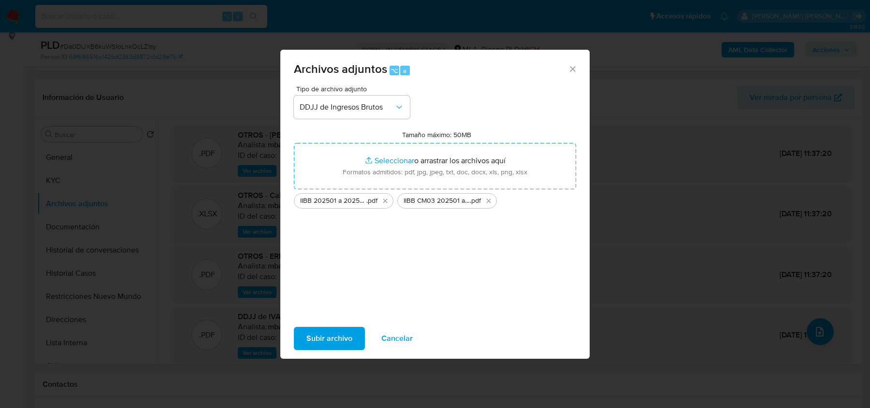
click at [319, 342] on span "Subir archivo" at bounding box center [329, 338] width 46 height 21
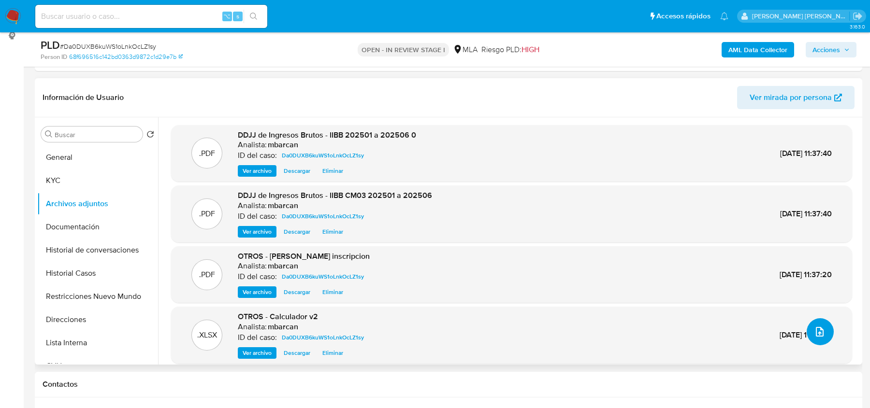
click at [822, 322] on button "upload-file" at bounding box center [819, 331] width 27 height 27
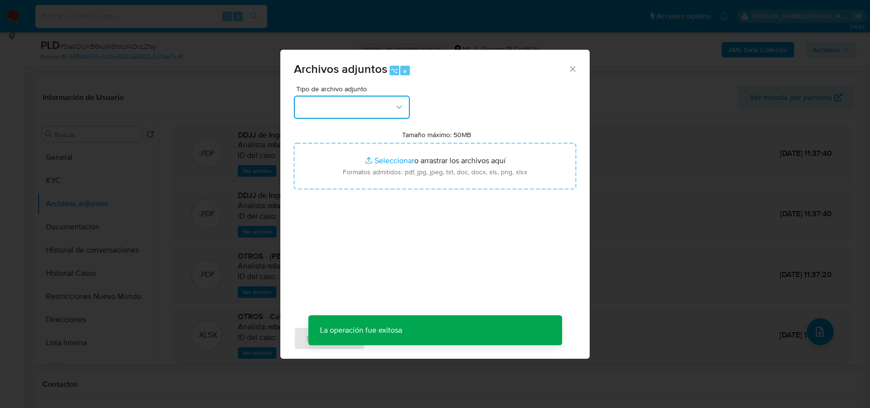
click at [399, 114] on button "button" at bounding box center [352, 107] width 116 height 23
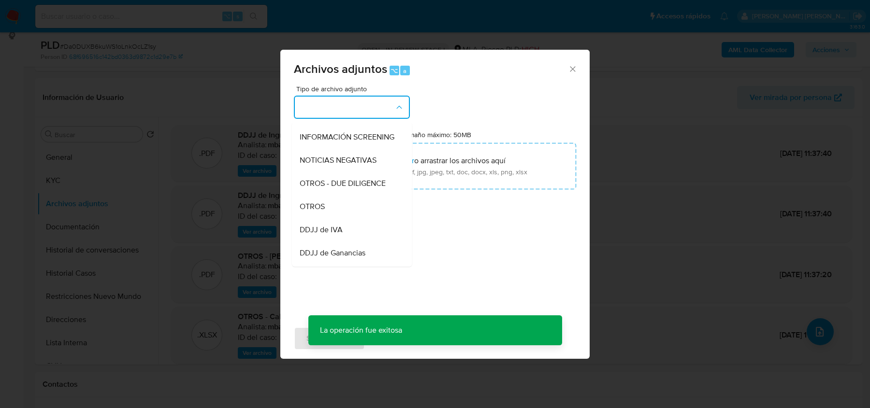
scroll to position [150, 0]
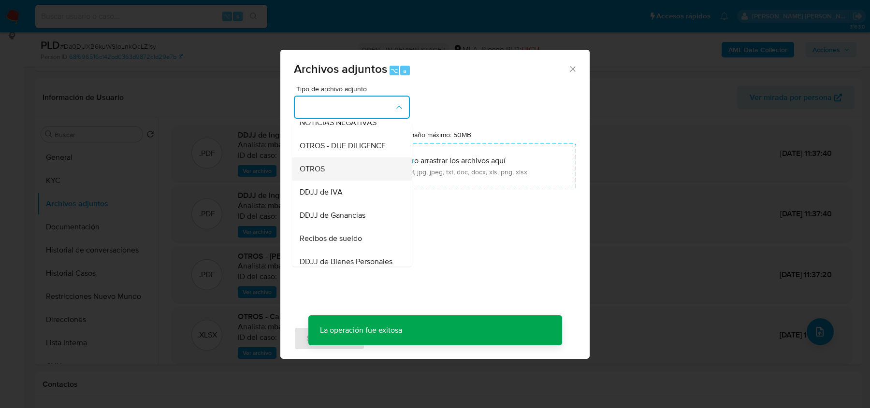
click at [340, 163] on div "OTROS" at bounding box center [349, 169] width 99 height 23
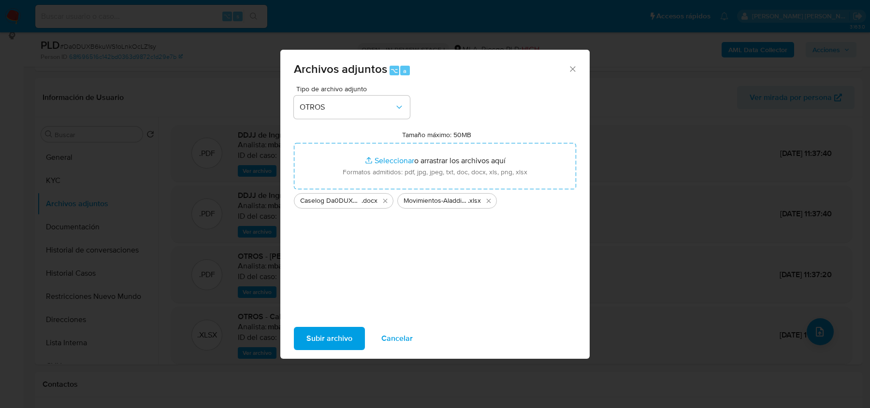
click at [335, 337] on span "Subir archivo" at bounding box center [329, 338] width 46 height 21
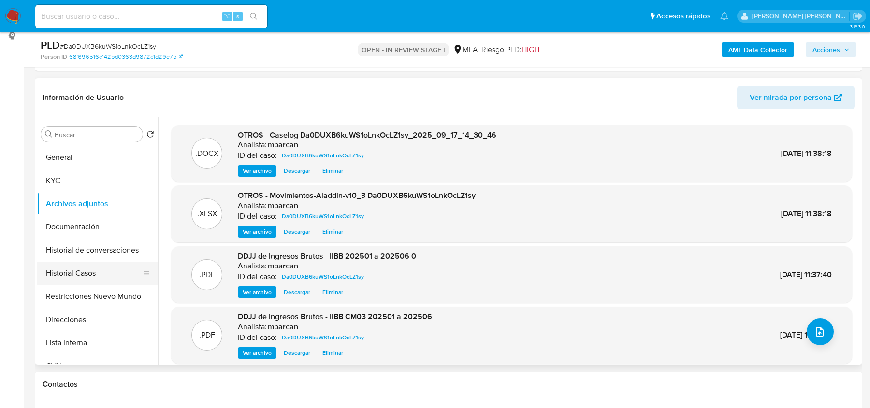
click at [82, 272] on button "Historial Casos" at bounding box center [93, 273] width 113 height 23
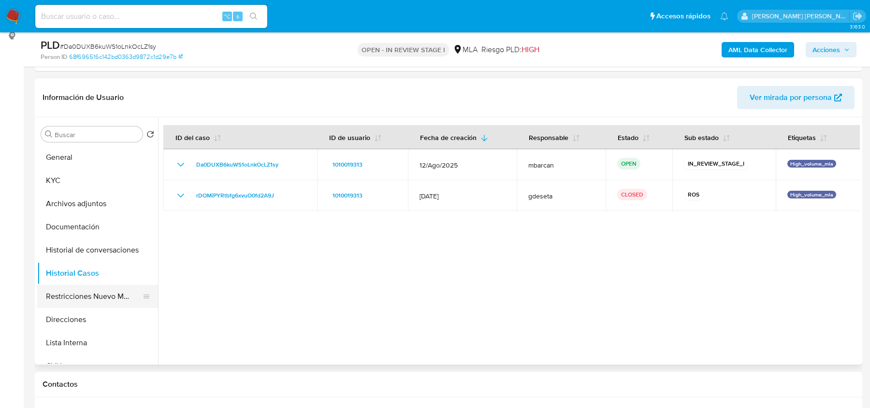
click at [79, 291] on button "Restricciones Nuevo Mundo" at bounding box center [93, 296] width 113 height 23
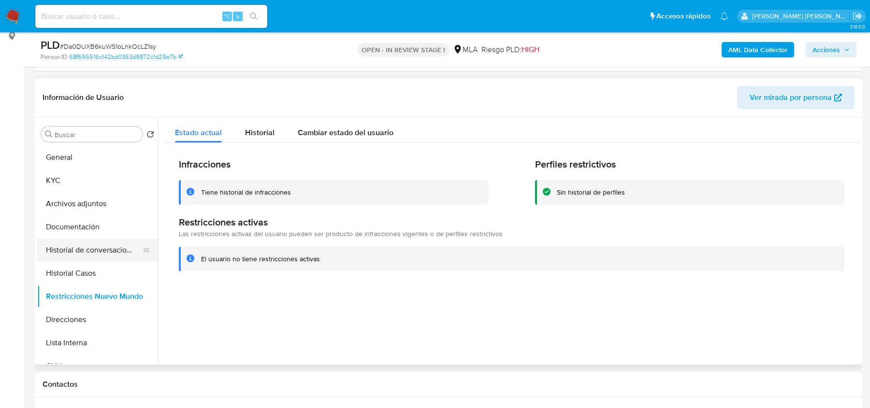
click at [86, 244] on button "Historial de conversaciones" at bounding box center [93, 250] width 113 height 23
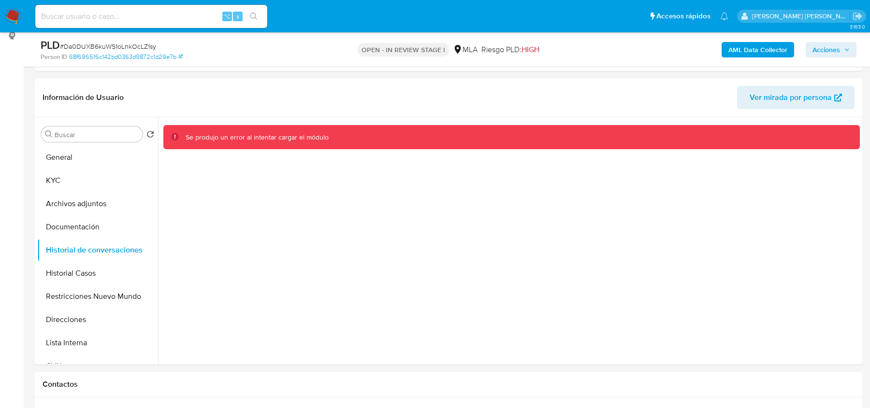
click at [831, 47] on span "Acciones" at bounding box center [826, 49] width 28 height 15
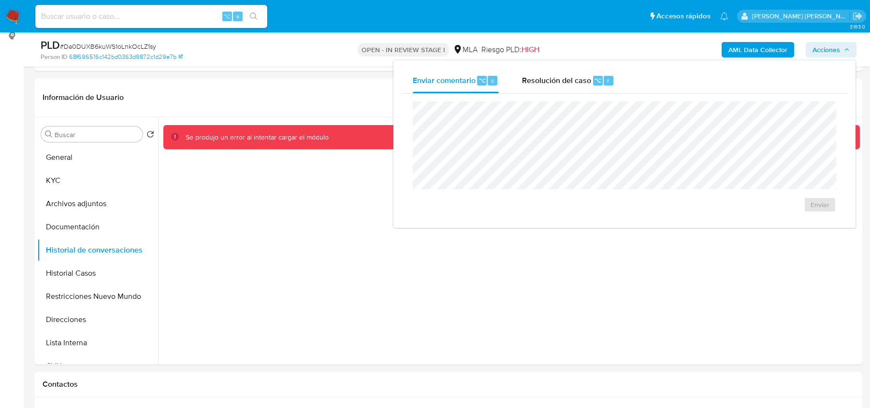
click at [519, 100] on div "Enviar" at bounding box center [624, 157] width 446 height 127
click at [525, 92] on div "Resolución del caso ⌥ r" at bounding box center [568, 80] width 92 height 25
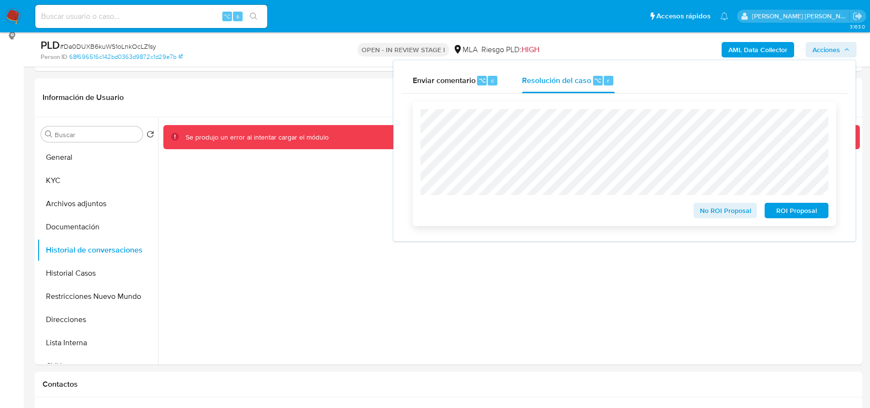
click at [700, 207] on span "No ROI Proposal" at bounding box center [725, 211] width 50 height 14
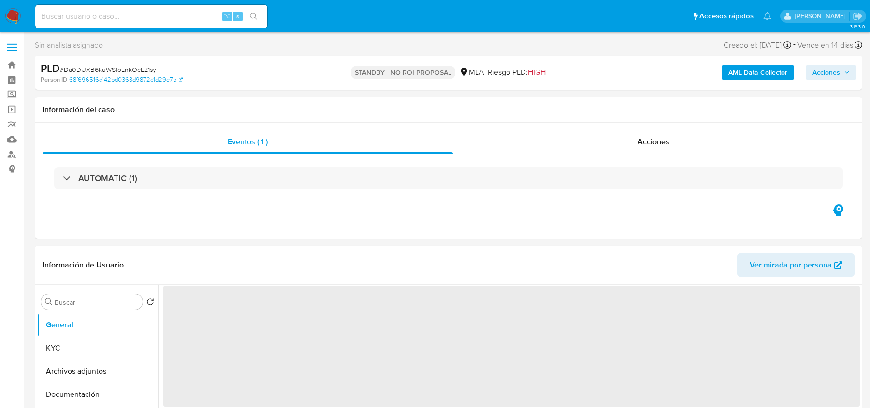
select select "10"
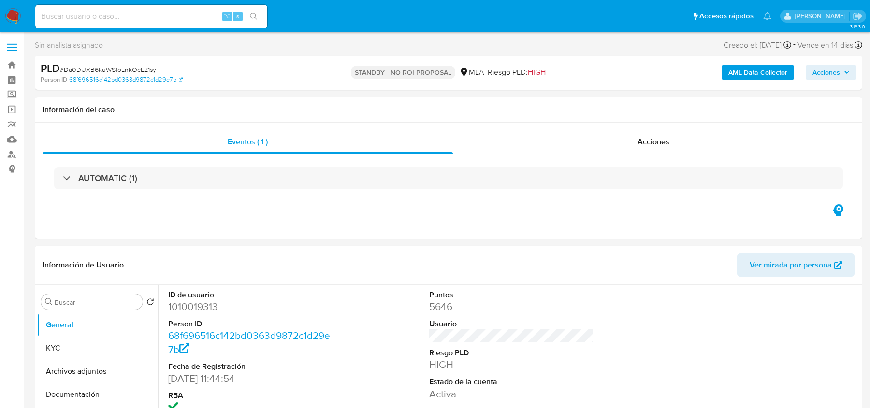
click at [61, 16] on input at bounding box center [151, 16] width 232 height 13
paste input "3OGJwDM89AGsvxePo6oqFU0L"
type input "3OGJwDM89AGsvxePo6oqFU0L"
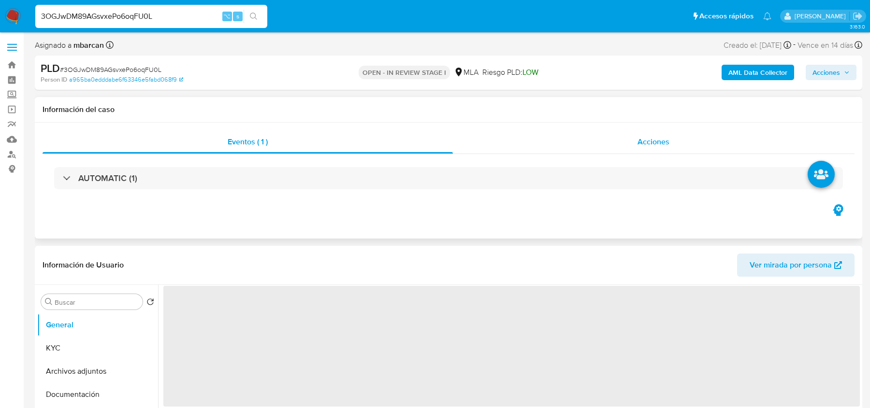
select select "10"
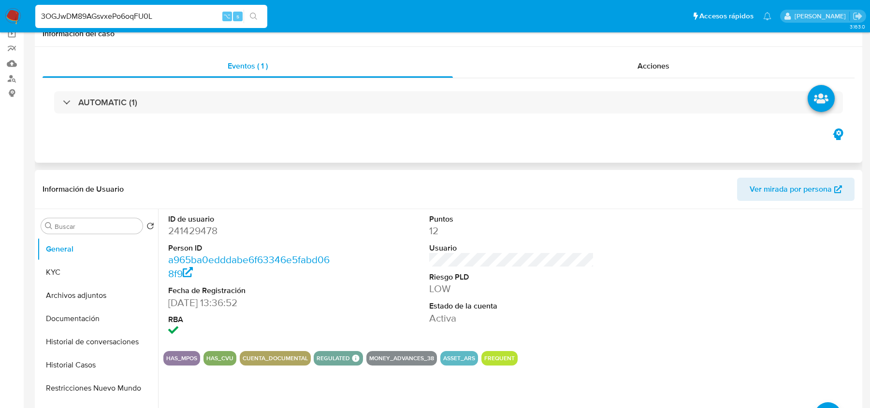
scroll to position [325, 0]
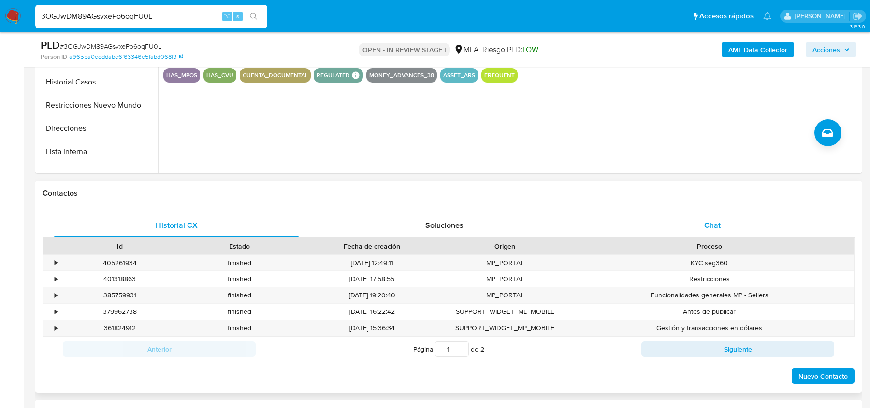
click at [711, 229] on span "Chat" at bounding box center [712, 225] width 16 height 11
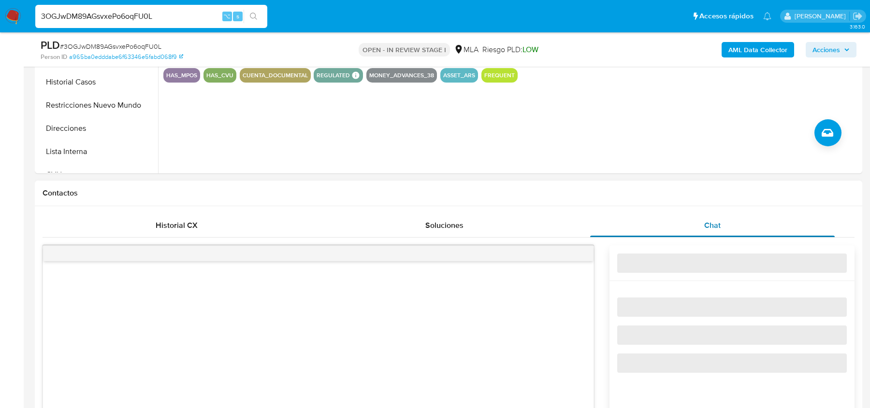
click at [711, 229] on span "Chat" at bounding box center [712, 225] width 16 height 11
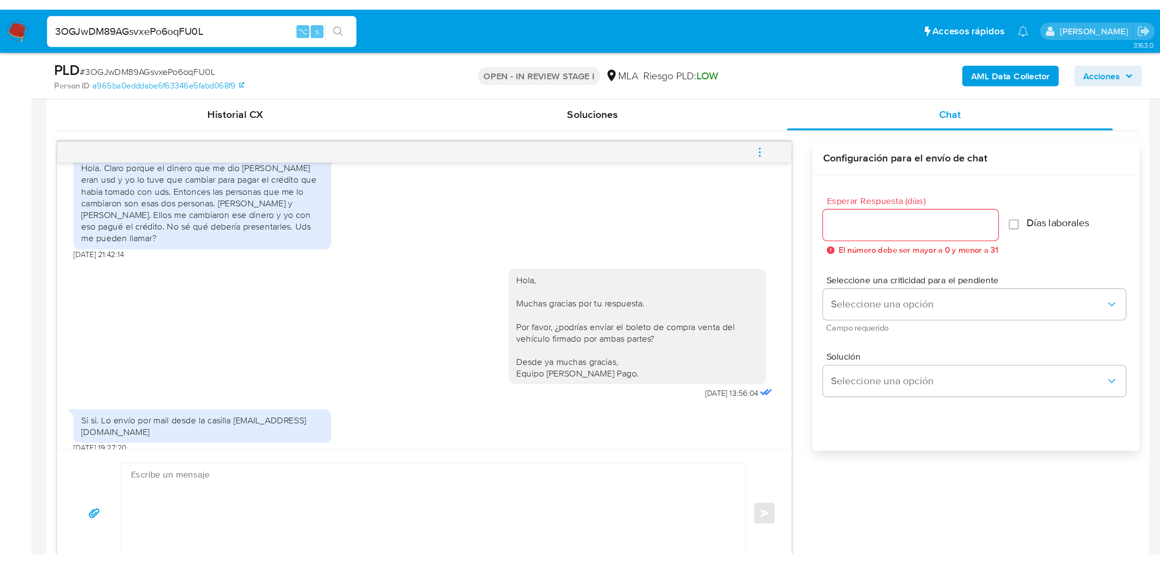
scroll to position [488, 0]
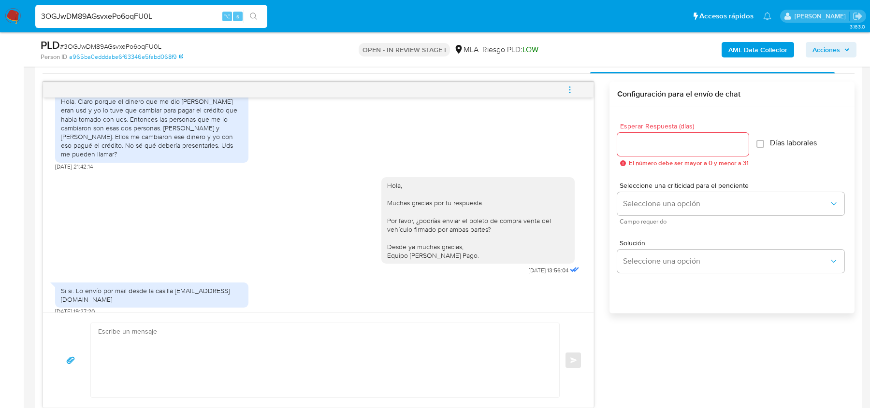
drag, startPoint x: 60, startPoint y: 291, endPoint x: 169, endPoint y: 291, distance: 108.7
click at [169, 291] on div "Si si. Lo envío por mail desde la casilla [EMAIL_ADDRESS][DOMAIN_NAME]" at bounding box center [152, 295] width 182 height 17
copy div "[EMAIL_ADDRESS][DOMAIN_NAME]"
click at [98, 39] on div "PLD # 3OGJwDM89AGsvxePo6oqFU0L" at bounding box center [175, 45] width 268 height 14
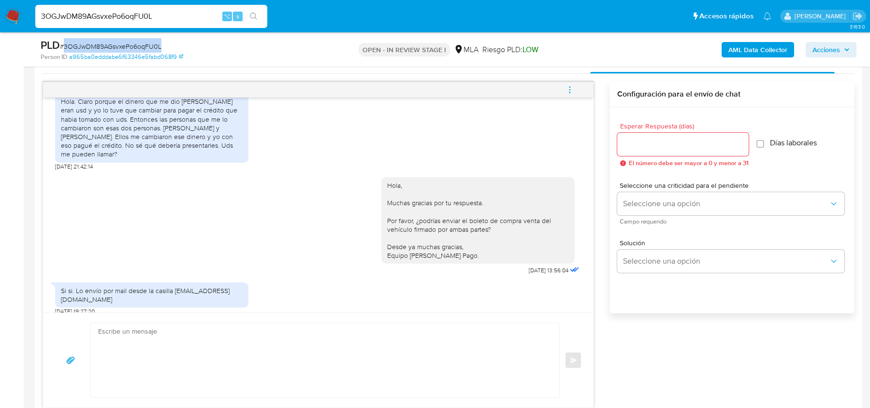
copy span "3OGJwDM89AGsvxePo6oqFU0L"
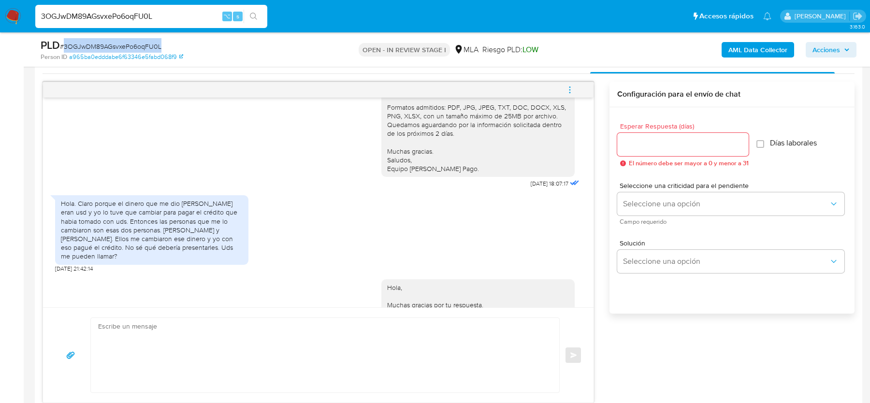
scroll to position [1080, 0]
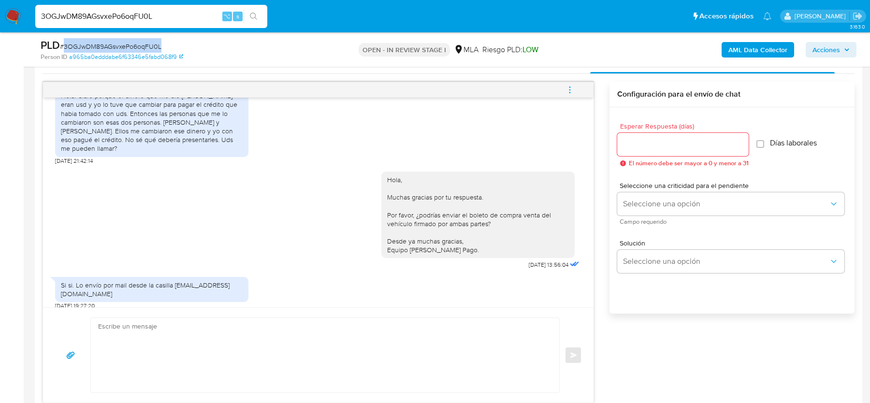
click at [17, 16] on img at bounding box center [13, 16] width 16 height 16
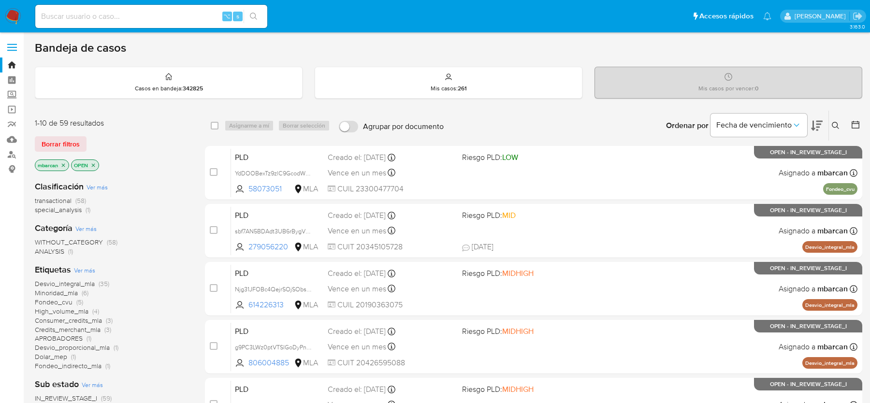
click at [90, 17] on input at bounding box center [151, 16] width 232 height 13
paste input "dQcVu4UAFqqgs9uQAE0jJUVo"
type input "dQcVu4UAFqqgs9uQAE0jJUVo"
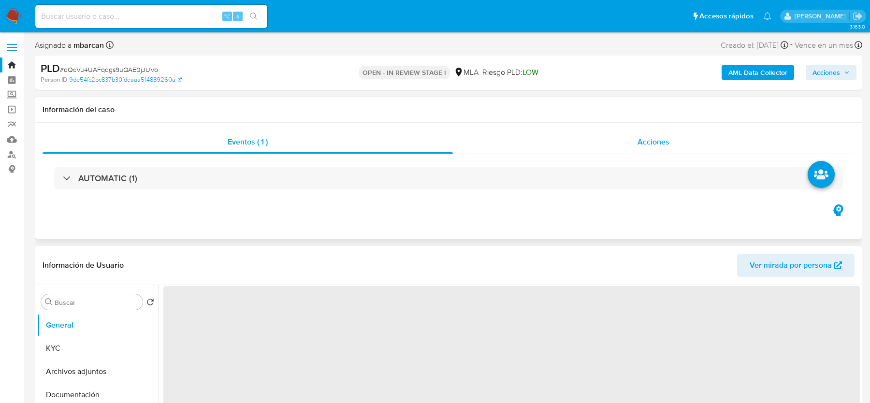
select select "10"
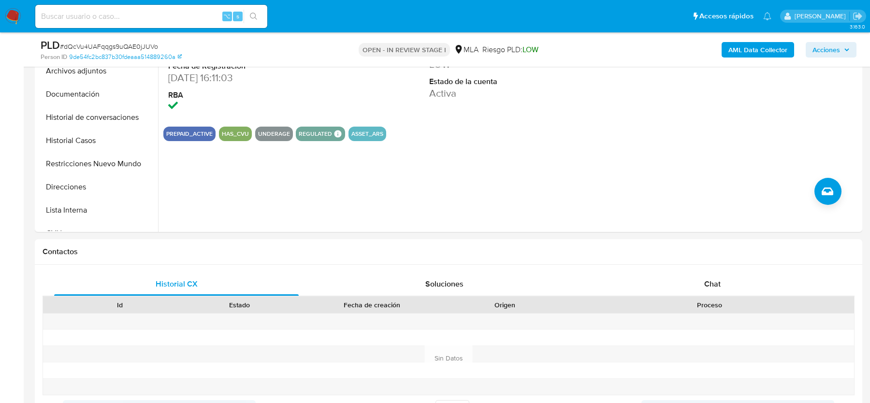
scroll to position [302, 0]
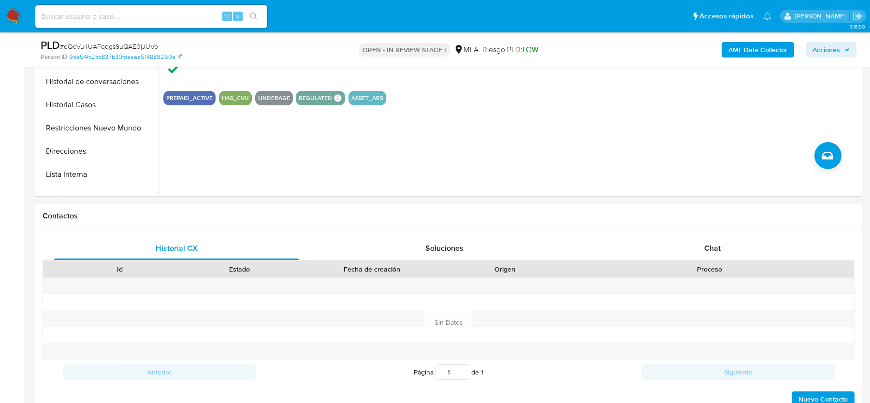
click at [651, 231] on div "Historial CX Soluciones Chat Id Estado Fecha de creación Origen Proceso Anterio…" at bounding box center [448, 322] width 827 height 186
click at [647, 238] on div "Chat" at bounding box center [712, 248] width 244 height 23
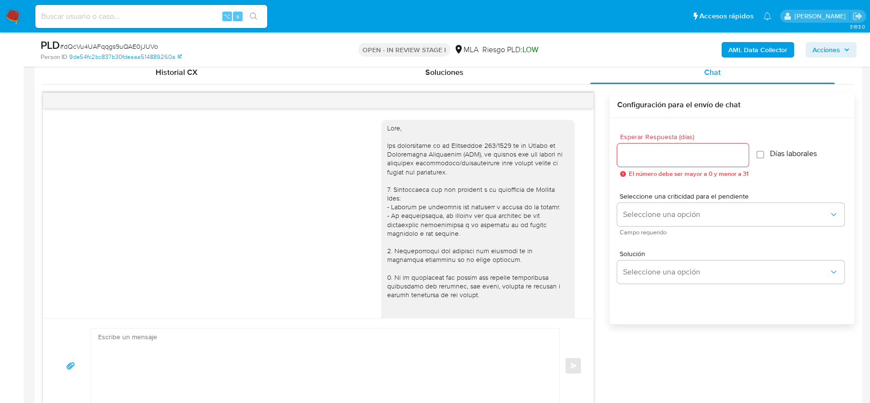
scroll to position [271, 0]
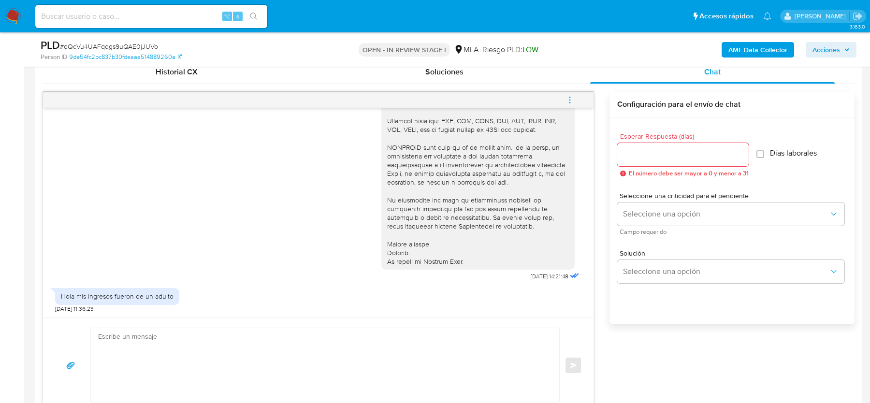
click at [75, 47] on span "# dQcVu4UAFqqgs9uQAE0jJUVo" at bounding box center [109, 47] width 98 height 10
copy span "dQcVu4UAFqqgs9uQAE0jJUVo"
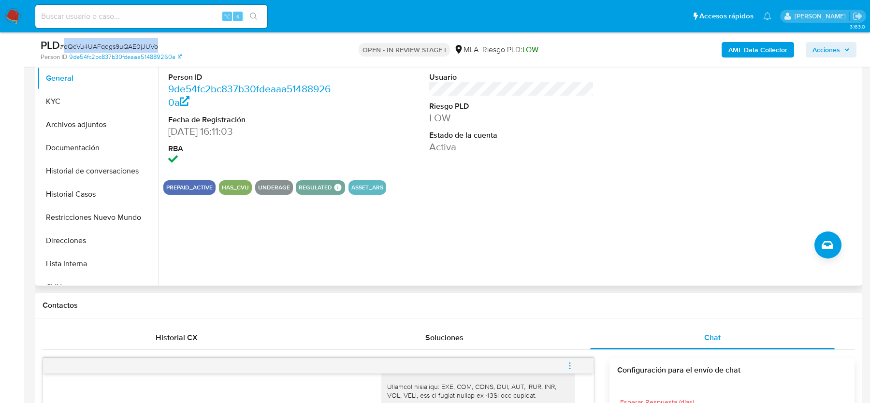
scroll to position [116, 0]
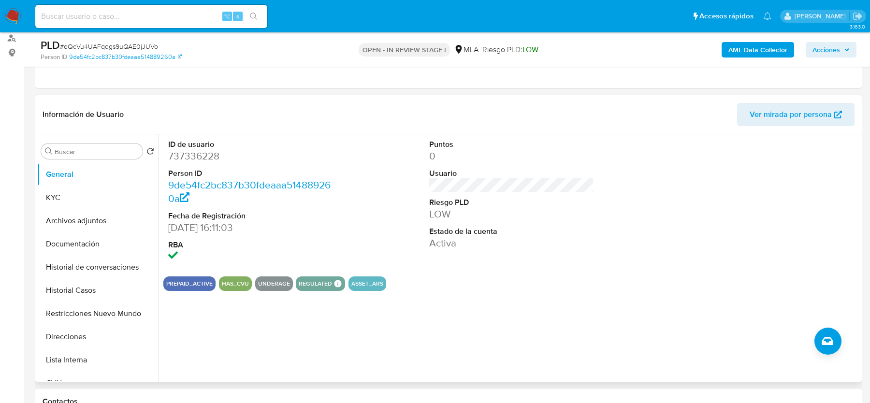
click at [192, 153] on dd "737336228" at bounding box center [250, 156] width 164 height 14
copy dd "737336228"
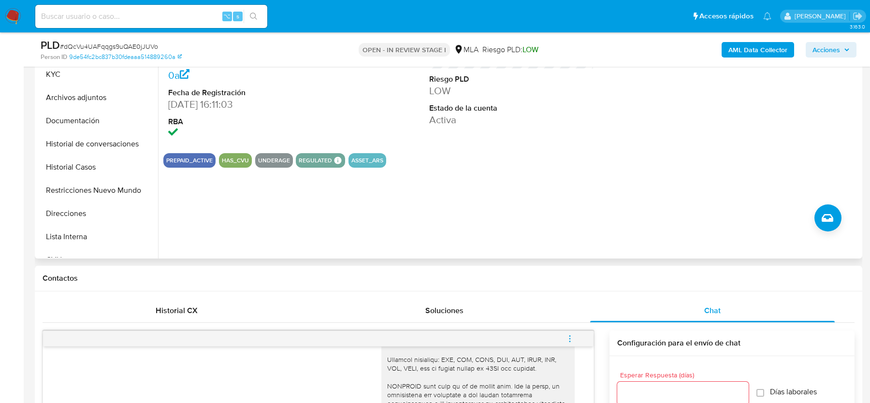
scroll to position [204, 0]
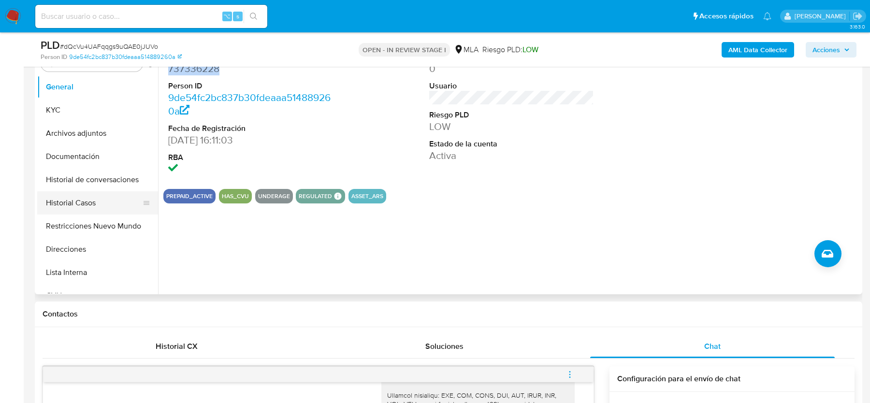
click at [83, 201] on button "Historial Casos" at bounding box center [93, 202] width 113 height 23
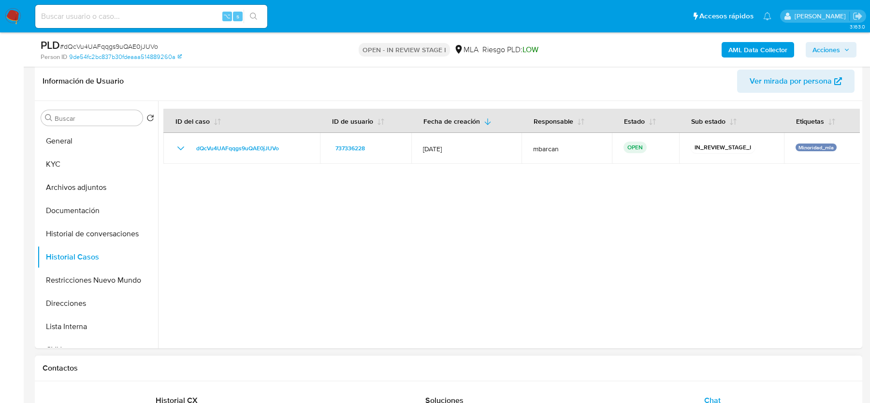
scroll to position [524, 0]
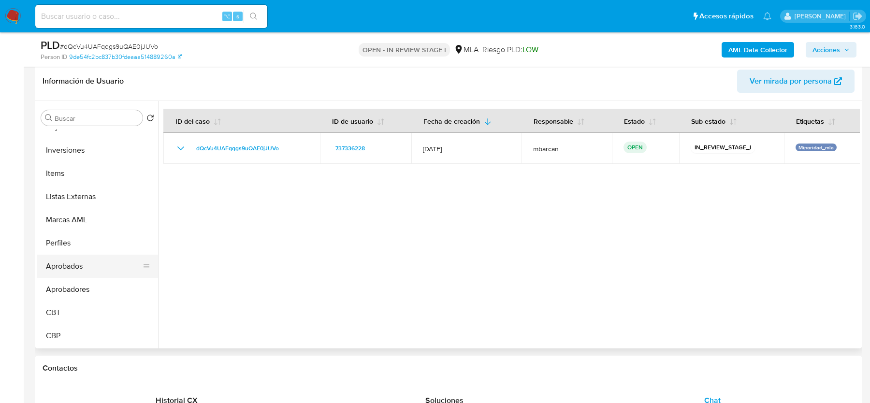
click at [80, 275] on button "Aprobados" at bounding box center [93, 266] width 113 height 23
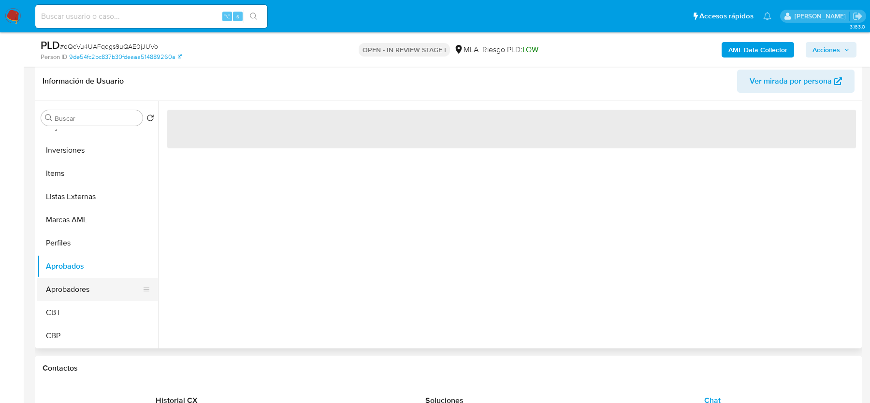
click at [75, 289] on button "Aprobadores" at bounding box center [93, 289] width 113 height 23
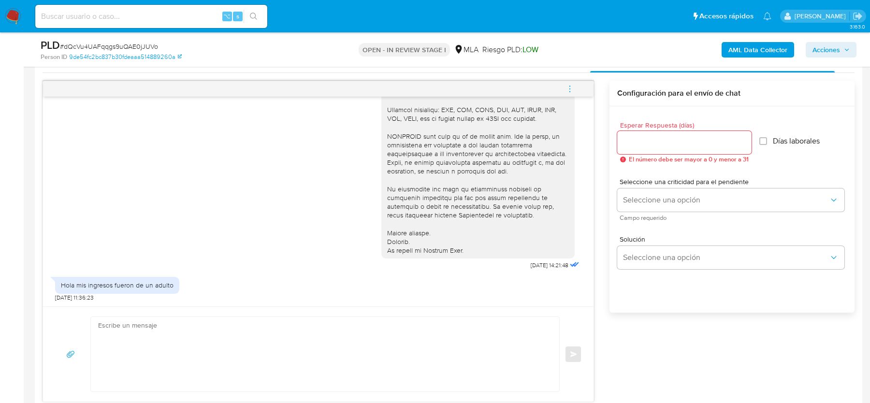
scroll to position [501, 0]
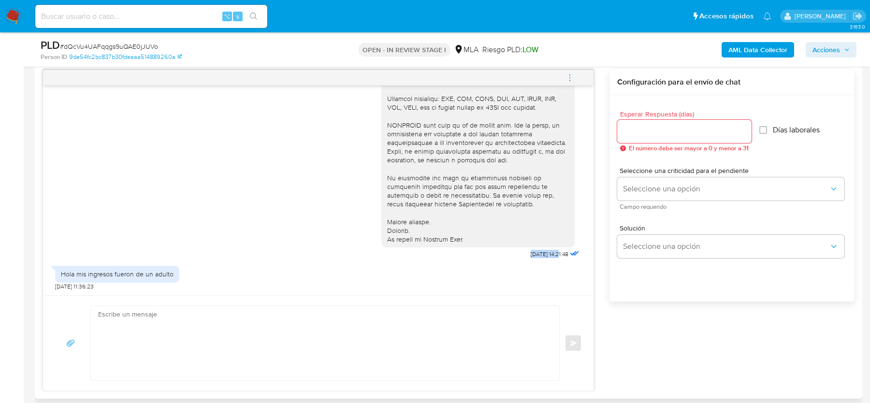
drag, startPoint x: 515, startPoint y: 251, endPoint x: 549, endPoint y: 252, distance: 34.3
click at [549, 252] on div "[DATE] 14:21:48" at bounding box center [481, 45] width 200 height 432
copy span "[DATE]"
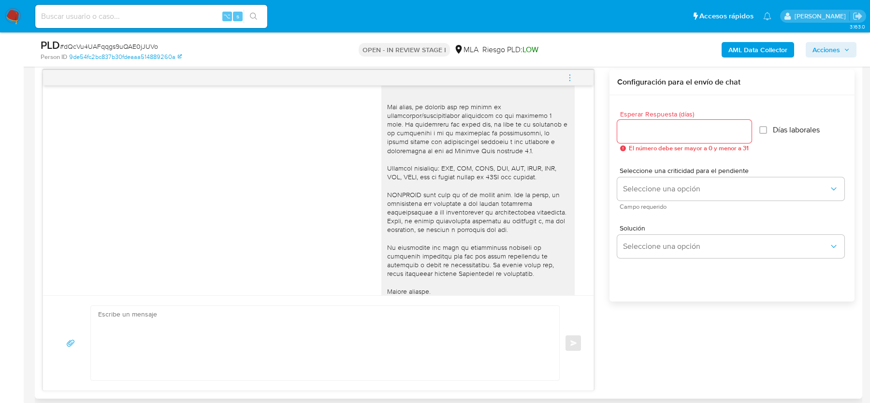
scroll to position [271, 0]
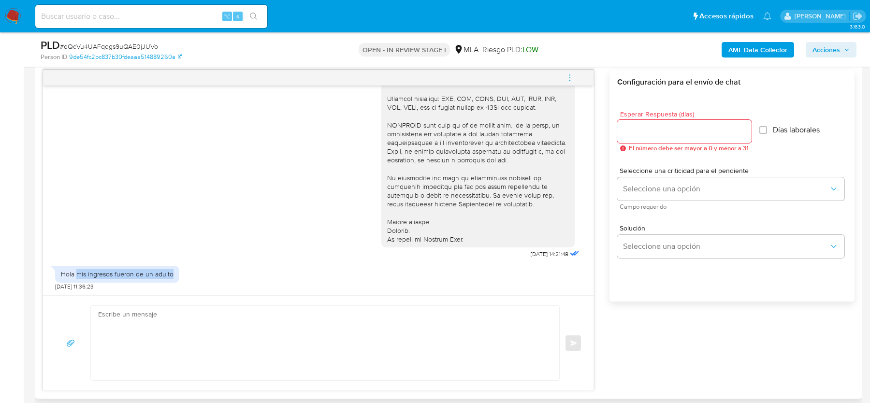
drag, startPoint x: 75, startPoint y: 273, endPoint x: 181, endPoint y: 273, distance: 105.8
click at [181, 273] on div "Hola mis ingresos fueron de un adulto [DATE] 11:36:23" at bounding box center [318, 275] width 526 height 29
copy div "mis ingresos fueron de un adulto"
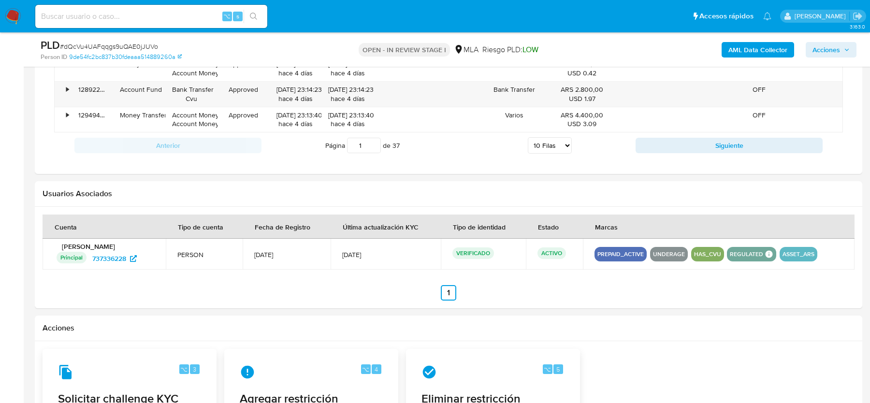
scroll to position [1473, 0]
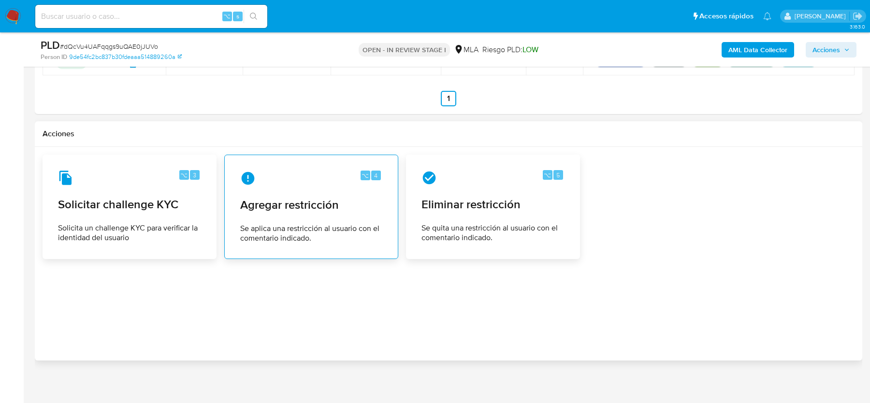
click at [335, 185] on div "⌥ 4 Agregar restricción Se aplica una restricción al usuario con el comentario …" at bounding box center [311, 207] width 158 height 88
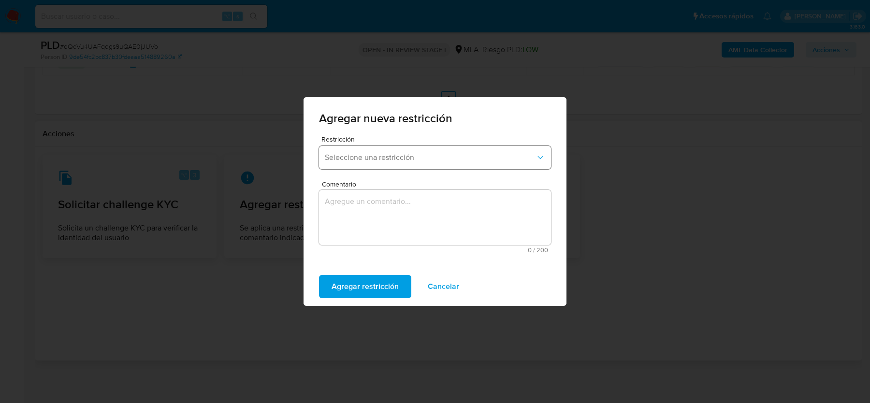
click at [353, 159] on span "Seleccione una restricción" at bounding box center [430, 158] width 211 height 10
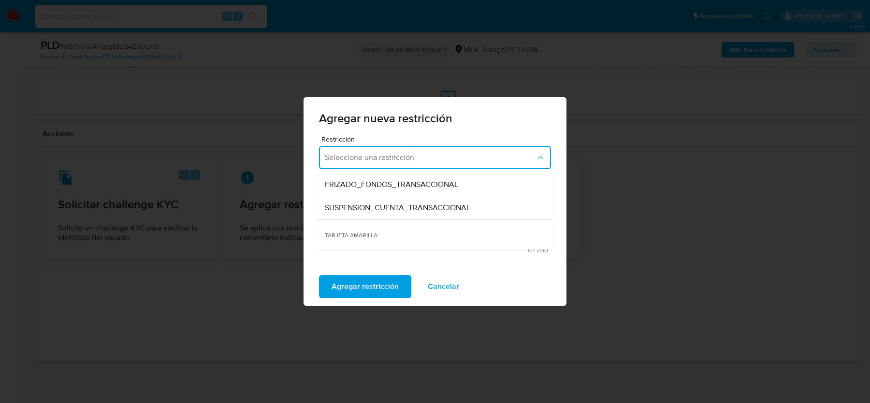
scroll to position [120, 0]
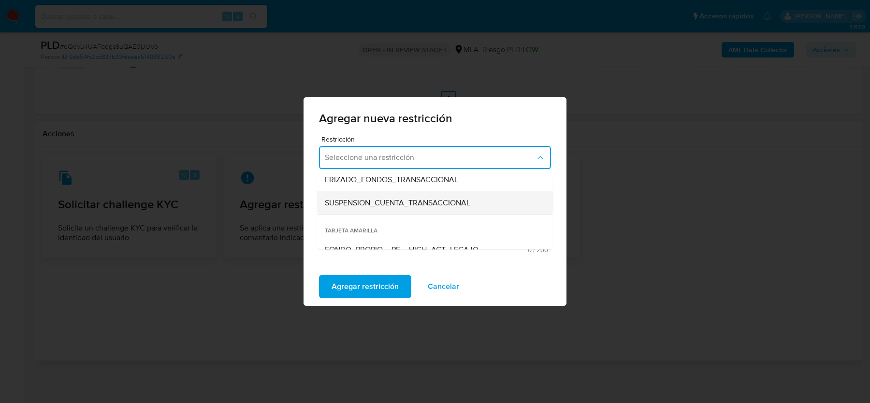
click at [361, 212] on div "SUSPENSION_CUENTA_TRANSACCIONAL" at bounding box center [432, 202] width 215 height 23
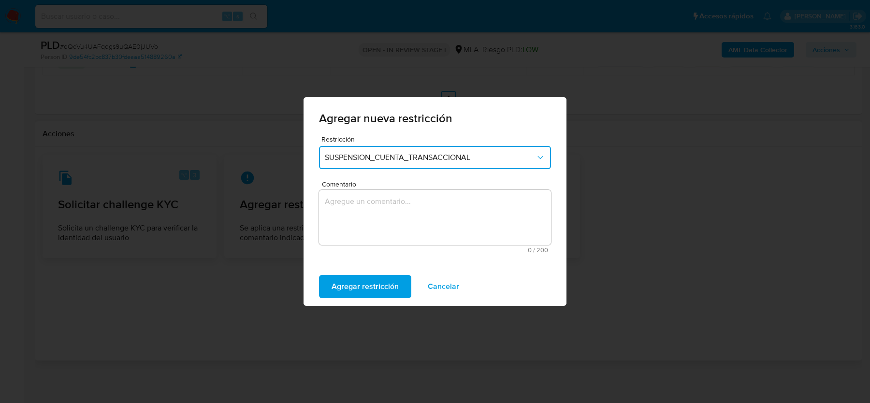
click at [361, 212] on textarea "Comentario" at bounding box center [435, 217] width 232 height 55
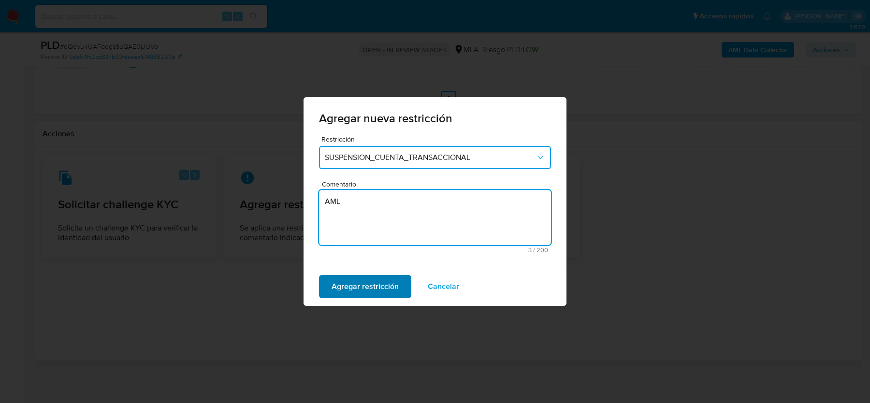
type textarea "AML"
click at [339, 284] on span "Agregar restricción" at bounding box center [364, 286] width 67 height 21
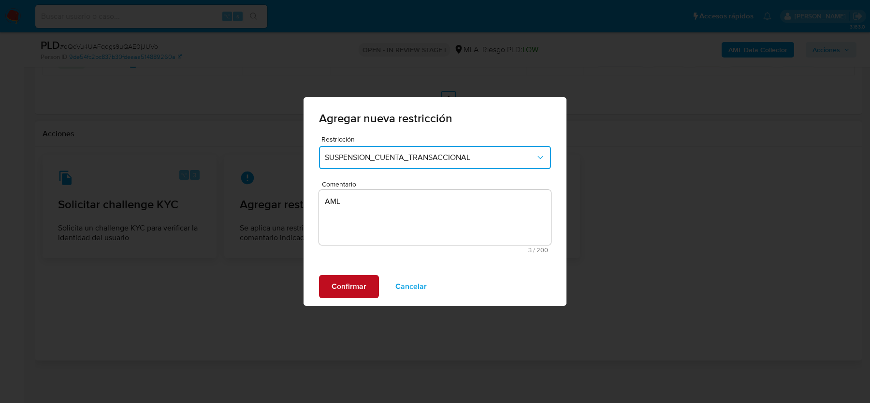
click at [339, 284] on span "Confirmar" at bounding box center [348, 286] width 35 height 21
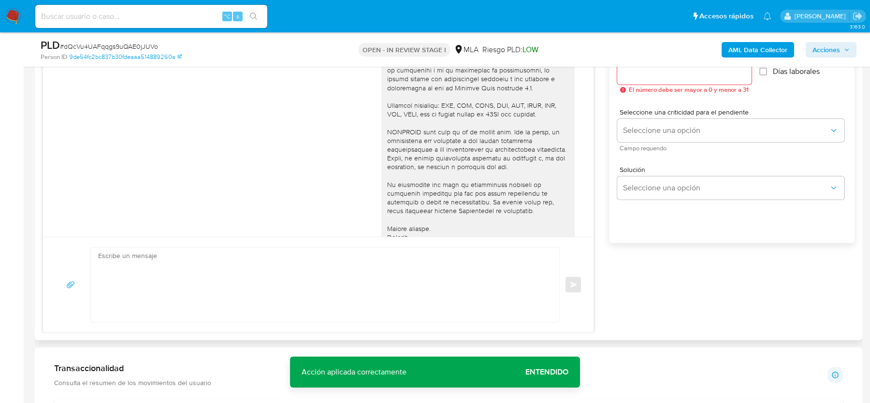
scroll to position [271, 0]
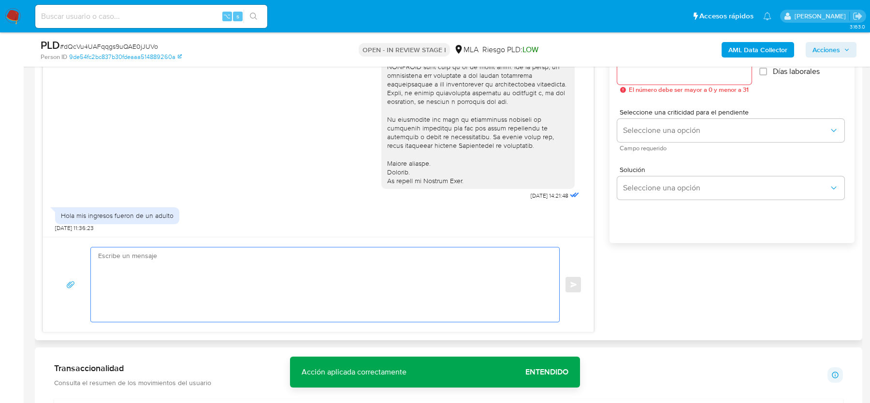
click at [167, 262] on textarea at bounding box center [322, 284] width 449 height 74
paste textarea "Hola, Muchas gracias por tu respuesta. Analizamos tu caso y verificamos que no …"
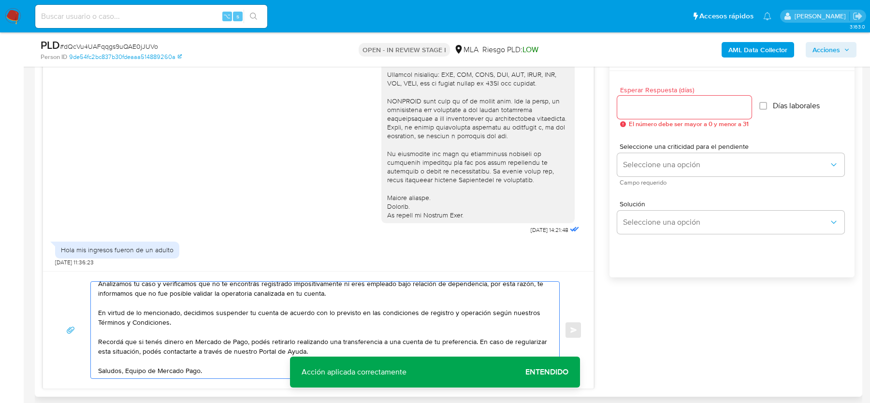
scroll to position [505, 0]
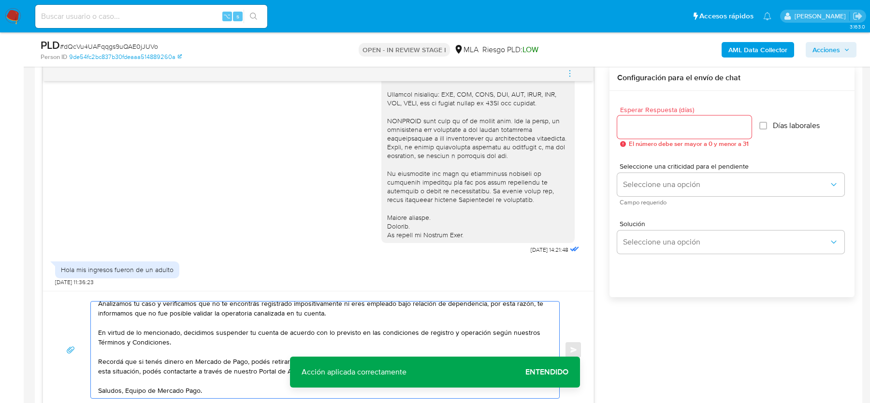
type textarea "Hola, Muchas gracias por tu respuesta. Analizamos tu caso y verificamos que no …"
click at [650, 134] on div at bounding box center [684, 126] width 134 height 23
click at [650, 129] on input "Esperar Respuesta (días)" at bounding box center [684, 127] width 134 height 13
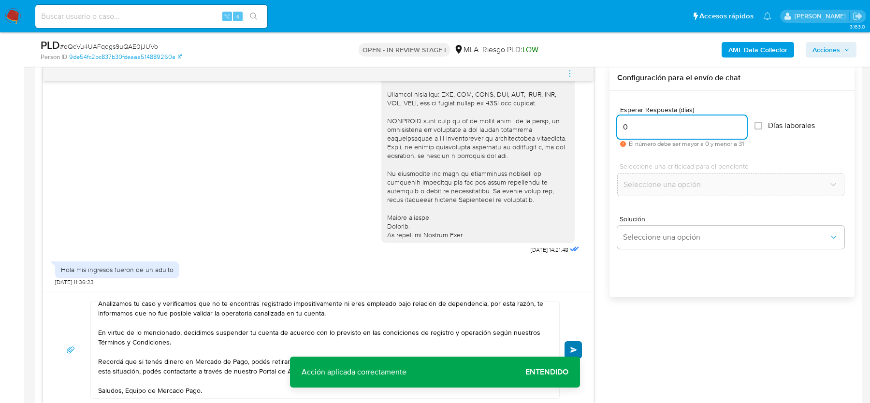
type input "0"
click at [575, 344] on button "Enviar" at bounding box center [572, 349] width 17 height 17
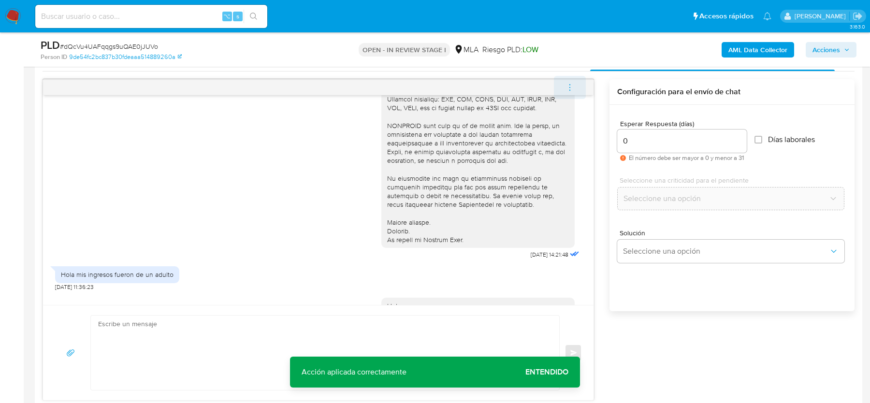
scroll to position [466, 0]
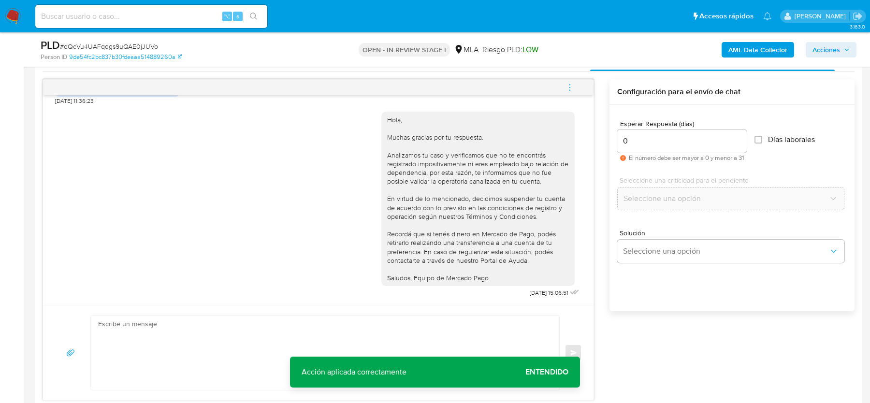
click at [566, 86] on icon "menu-action" at bounding box center [569, 87] width 9 height 9
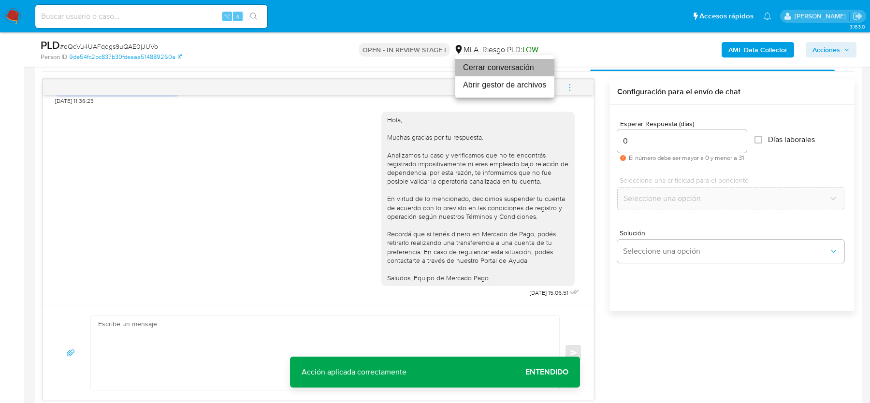
click at [469, 65] on li "Cerrar conversación" at bounding box center [504, 67] width 99 height 17
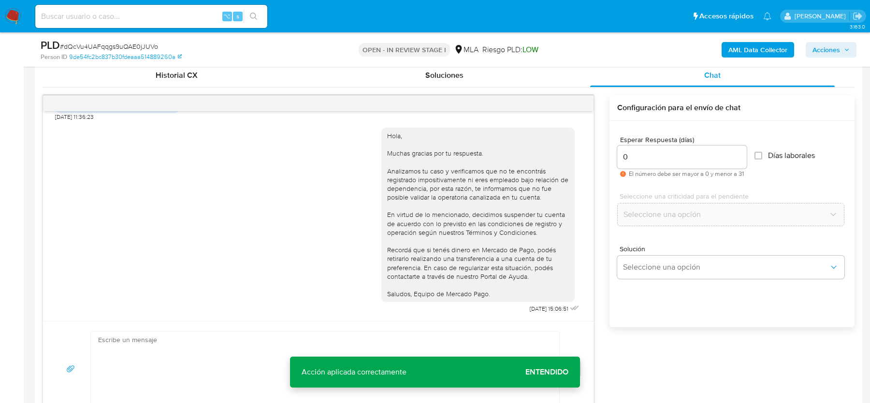
scroll to position [470, 0]
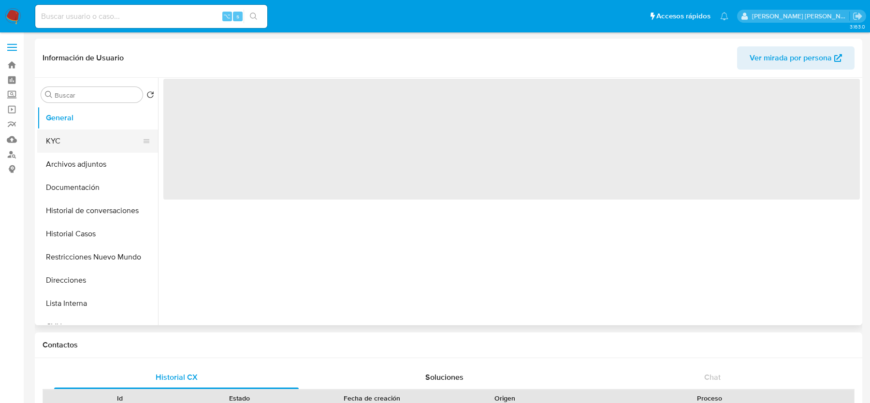
click at [99, 150] on button "KYC" at bounding box center [93, 140] width 113 height 23
select select "10"
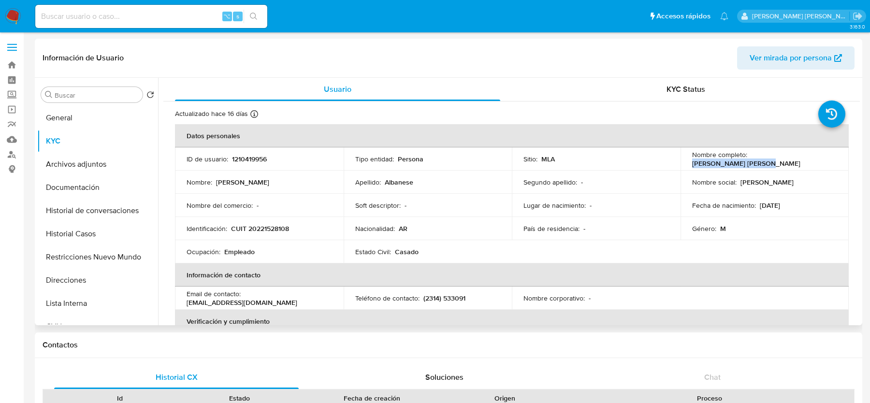
drag, startPoint x: 750, startPoint y: 158, endPoint x: 818, endPoint y: 158, distance: 68.6
click at [818, 158] on div "Nombre completo : Miguel Angel Albanese" at bounding box center [764, 158] width 145 height 17
copy p "Miguel Angel Albanese"
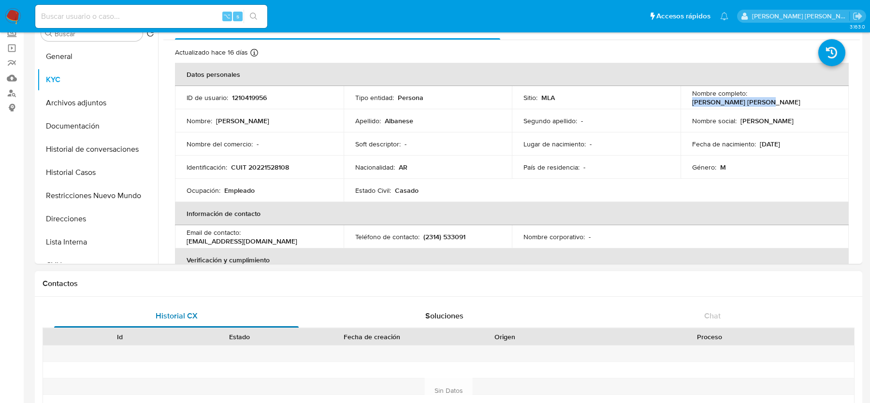
scroll to position [269, 0]
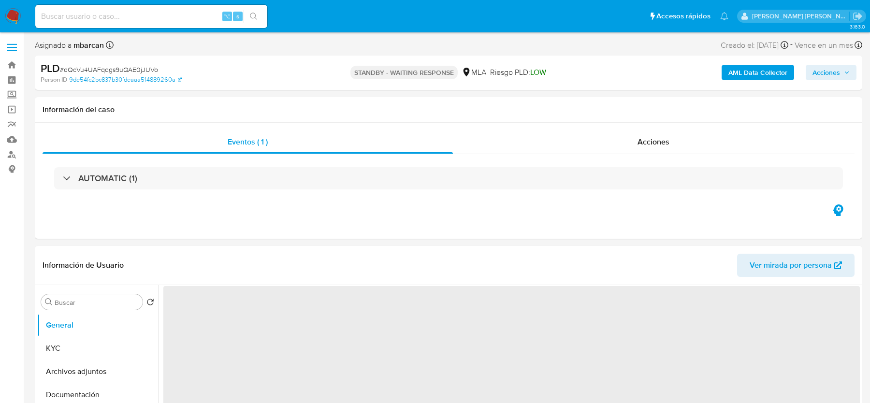
select select "10"
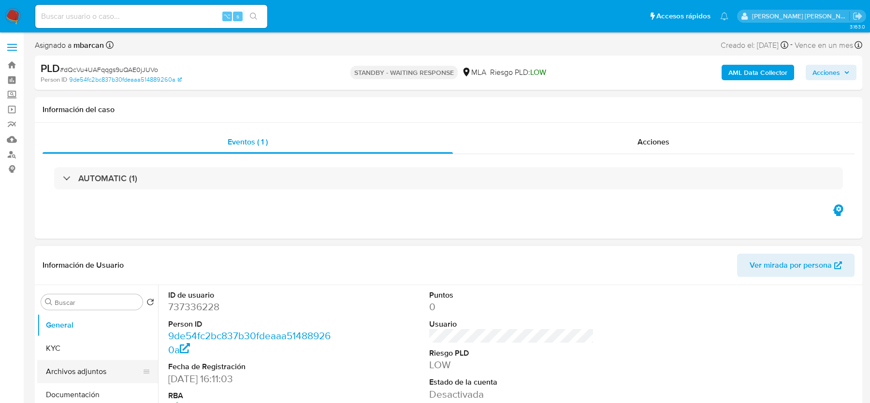
click at [78, 363] on button "Archivos adjuntos" at bounding box center [93, 371] width 113 height 23
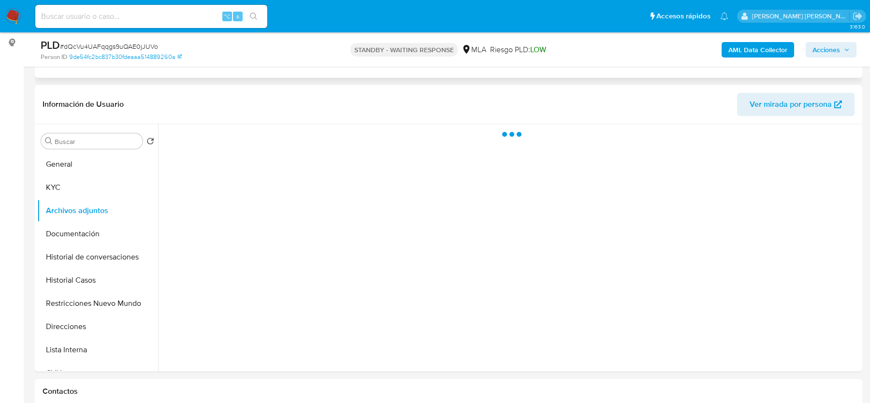
scroll to position [127, 0]
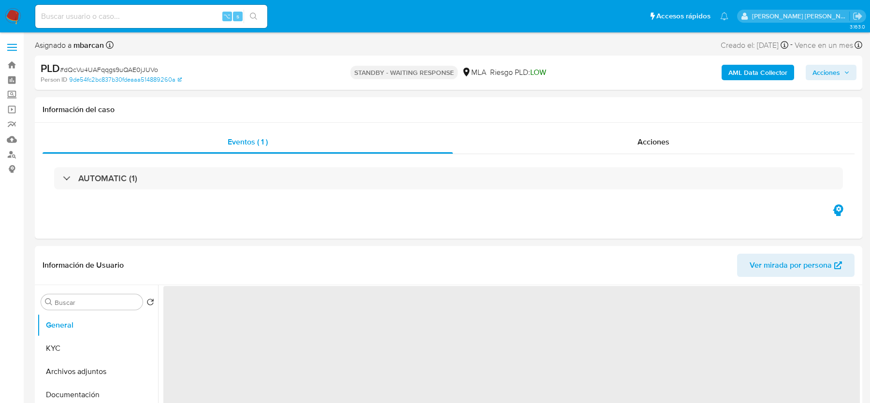
select select "10"
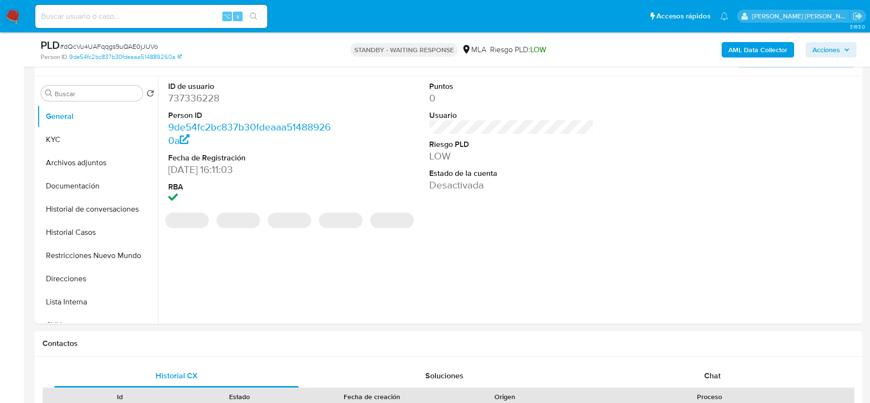
scroll to position [380, 0]
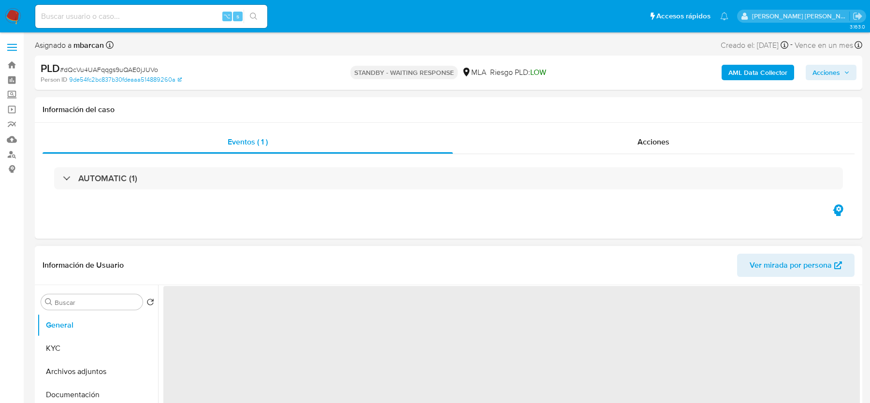
select select "10"
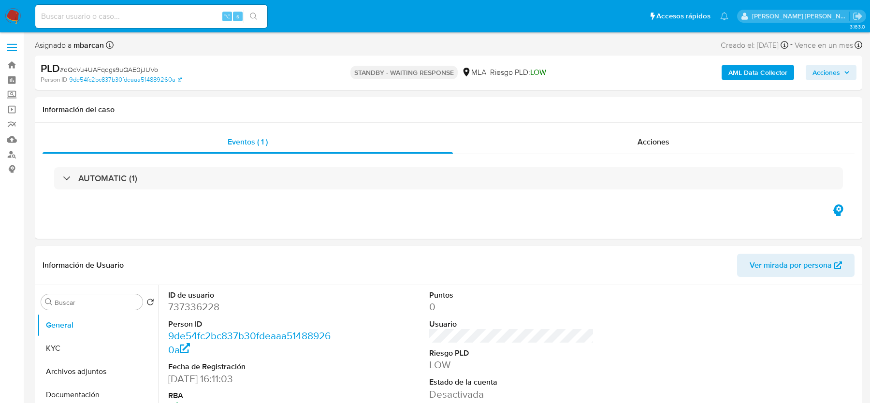
click at [88, 68] on span "# dQcVu4UAFqqgs9uQAE0jJUVo" at bounding box center [109, 70] width 98 height 10
copy span "dQcVu4UAFqqgs9uQAE0jJUVo"
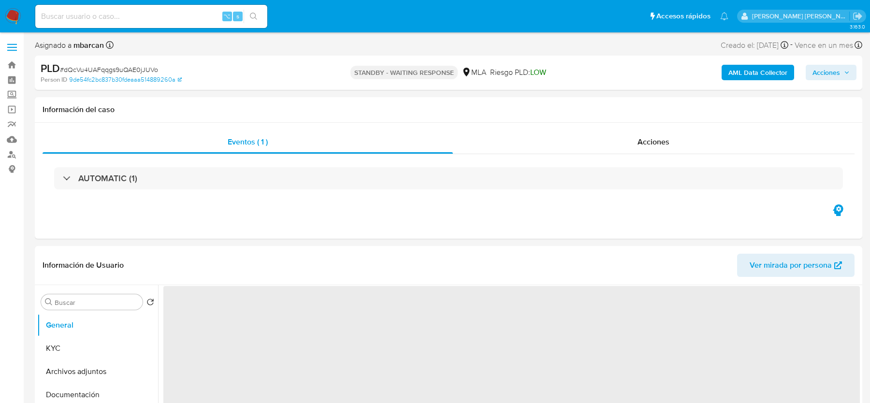
select select "10"
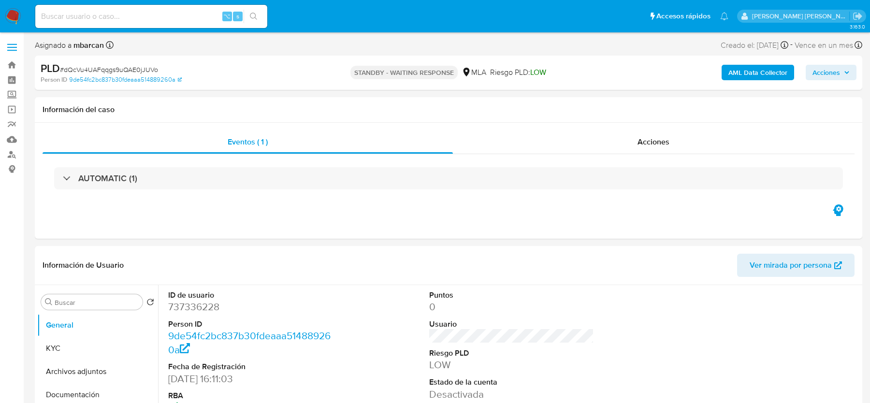
select select "10"
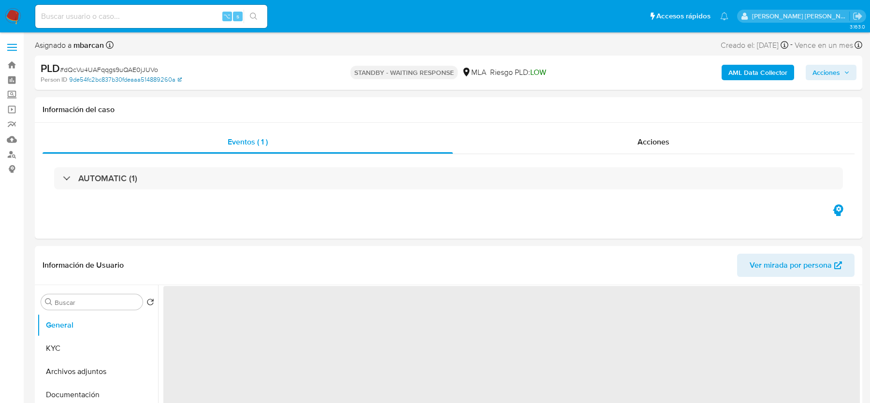
select select "10"
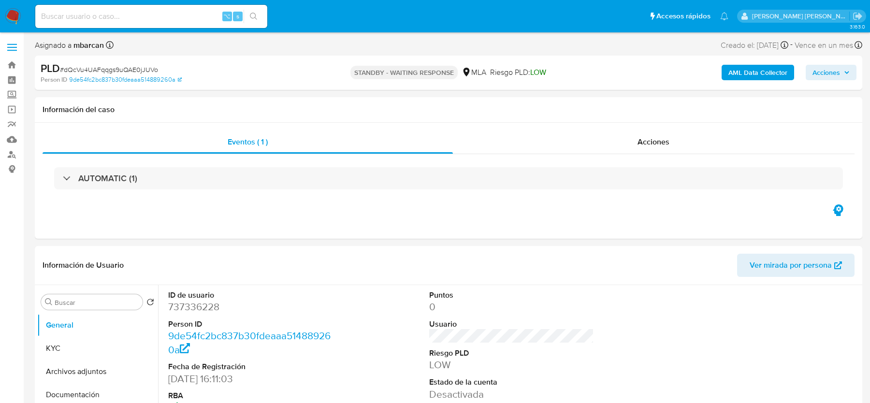
click at [100, 70] on span "# dQcVu4UAFqqgs9uQAE0jJUVo" at bounding box center [109, 70] width 98 height 10
select select "10"
click at [143, 68] on span "# dQcVu4UAFqqgs9uQAE0jJUVo" at bounding box center [109, 70] width 98 height 10
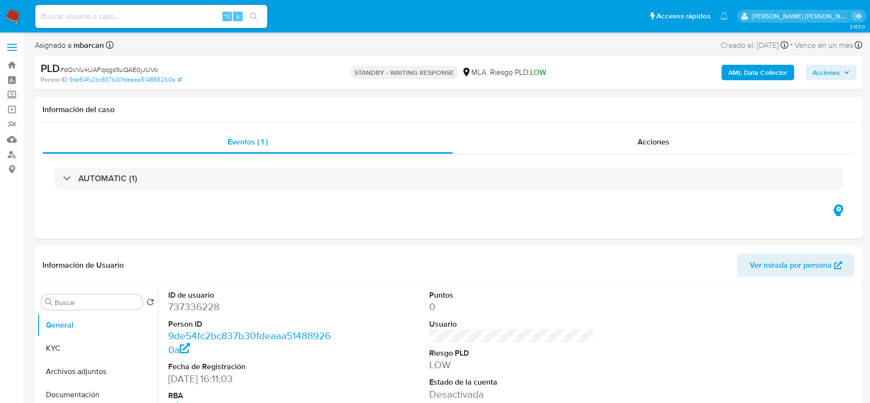
click at [143, 68] on span "# dQcVu4UAFqqgs9uQAE0jJUVo" at bounding box center [109, 70] width 98 height 10
copy span "dQcVu4UAFqqgs9uQAE0jJUVo"
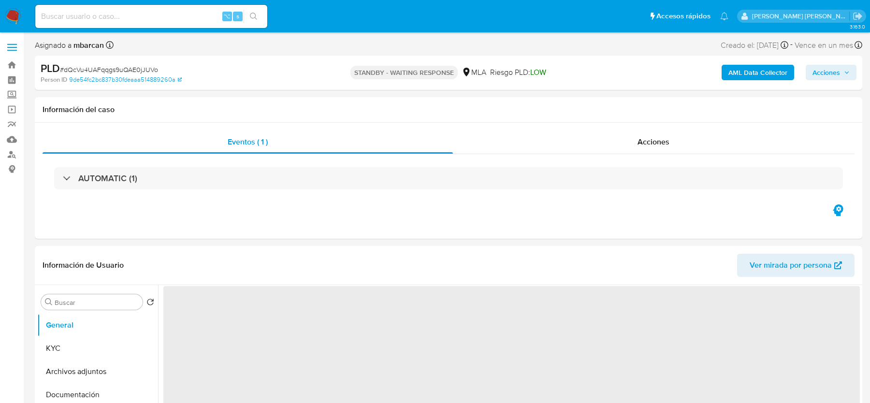
click at [95, 69] on span "# dQcVu4UAFqqgs9uQAE0jJUVo" at bounding box center [109, 70] width 98 height 10
select select "10"
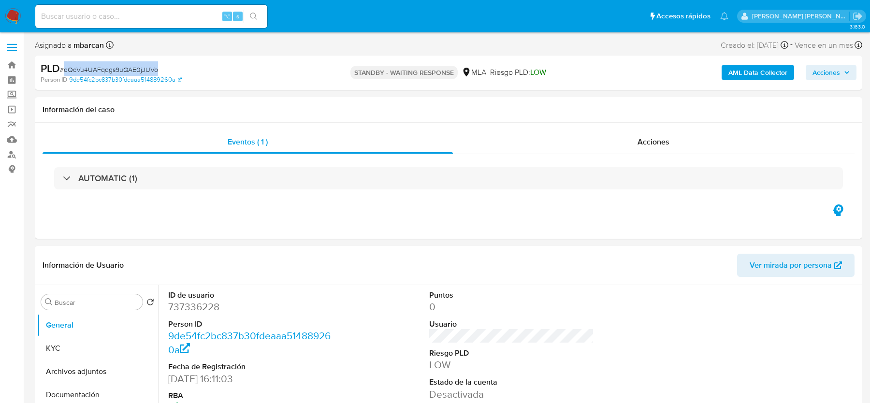
copy span "dQcVu4UAFqqgs9uQAE0jJUVo"
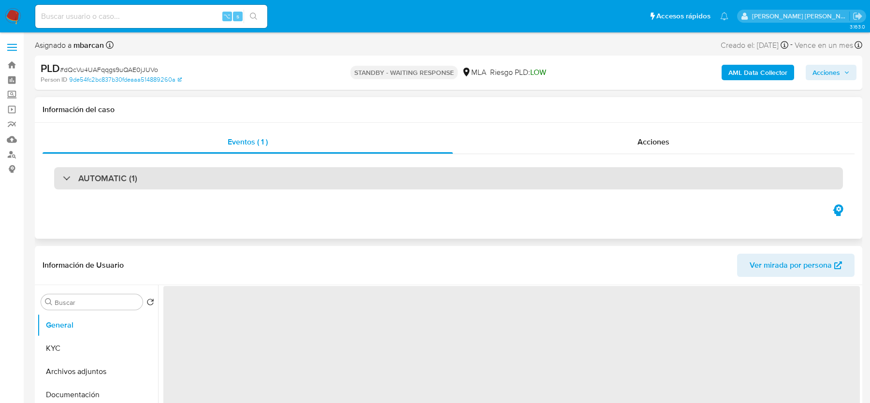
click at [591, 171] on div "AUTOMATIC (1)" at bounding box center [448, 178] width 789 height 22
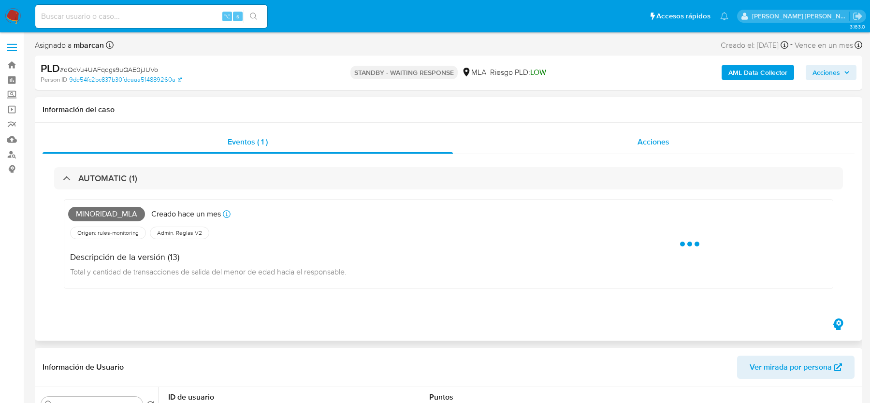
click at [588, 143] on div "Acciones" at bounding box center [654, 141] width 402 height 23
select select "10"
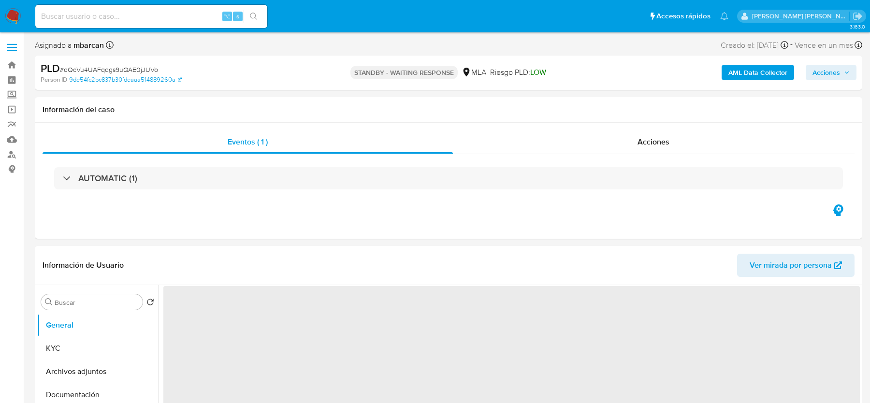
select select "10"
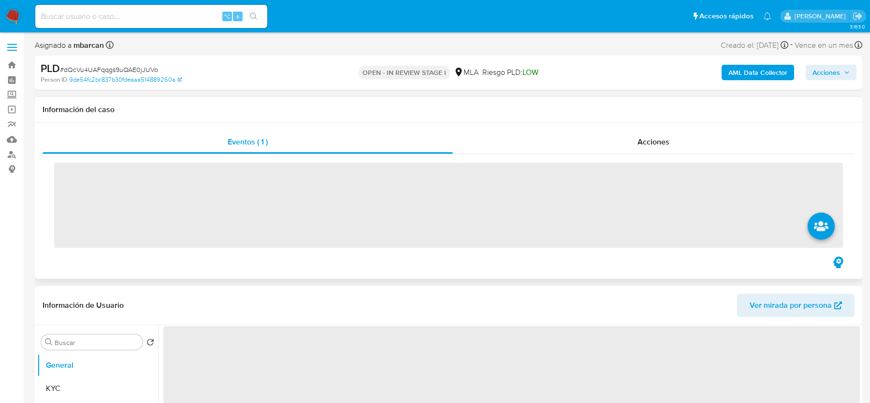
scroll to position [139, 0]
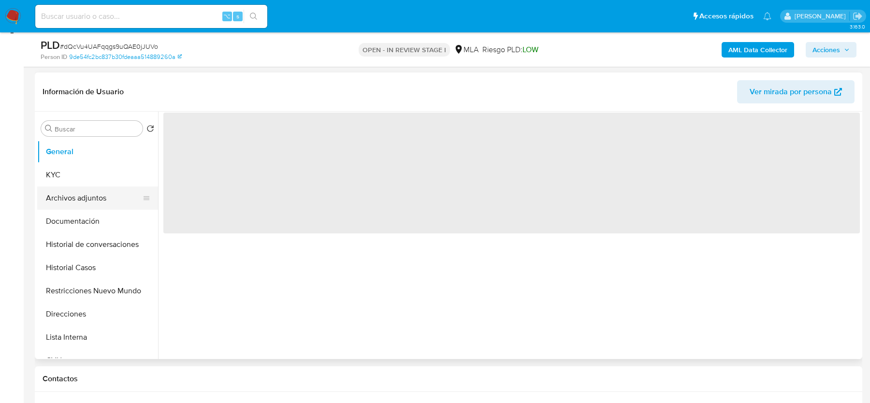
click at [80, 194] on button "Archivos adjuntos" at bounding box center [93, 197] width 113 height 23
select select "10"
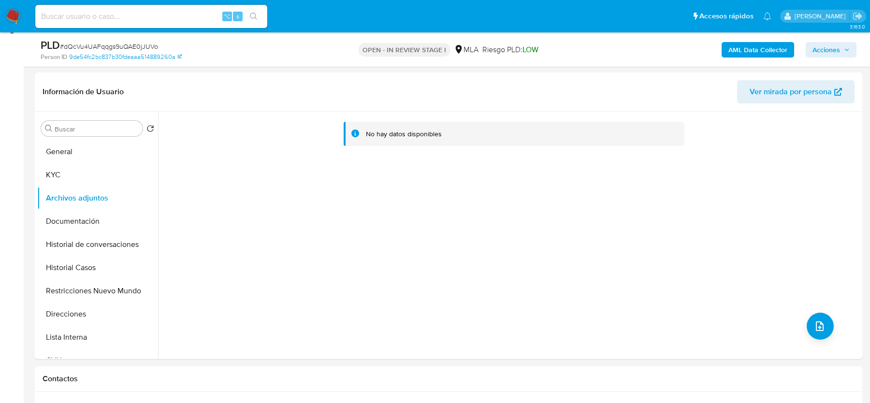
click at [745, 55] on b "AML Data Collector" at bounding box center [757, 49] width 59 height 15
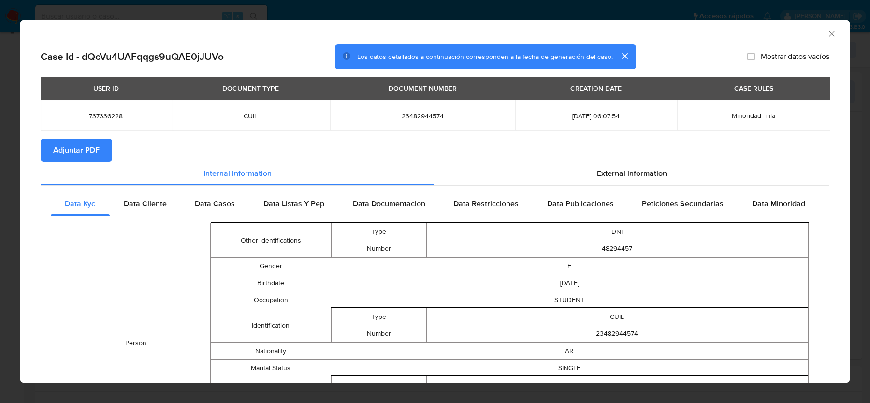
click at [88, 144] on span "Adjuntar PDF" at bounding box center [76, 150] width 46 height 21
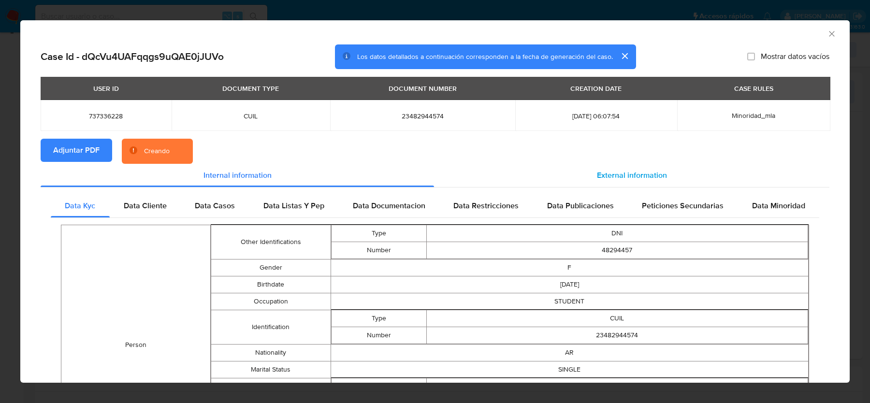
click at [572, 166] on div "External information" at bounding box center [631, 175] width 395 height 23
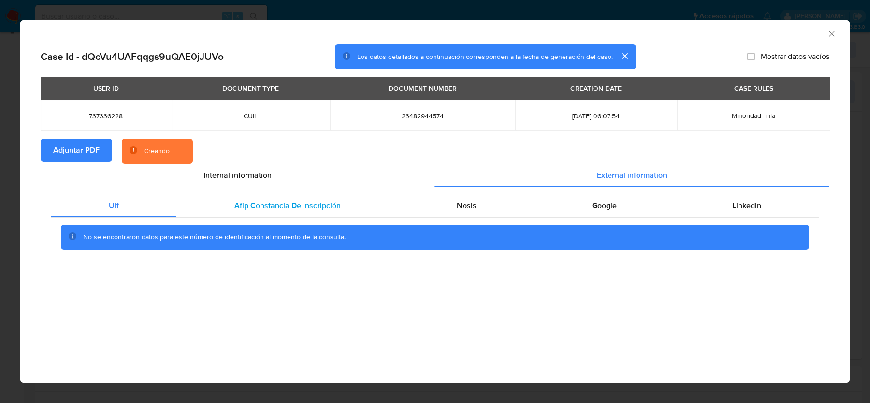
click at [292, 212] on div "Afip Constancia De Inscripción" at bounding box center [287, 205] width 222 height 23
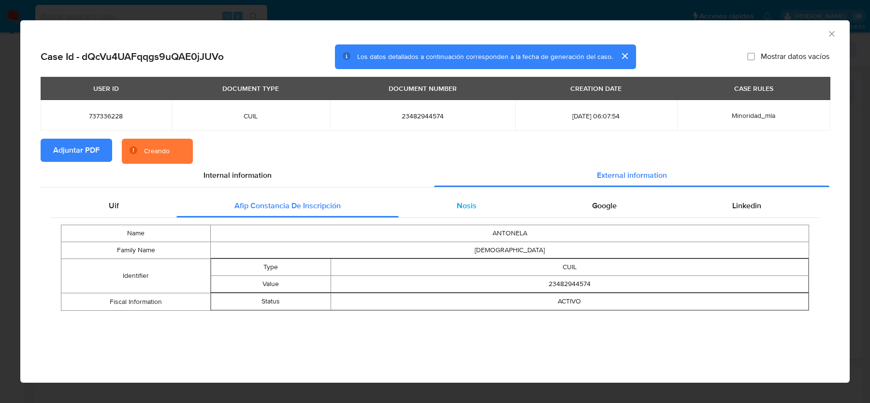
click at [470, 201] on span "Nosis" at bounding box center [467, 205] width 20 height 11
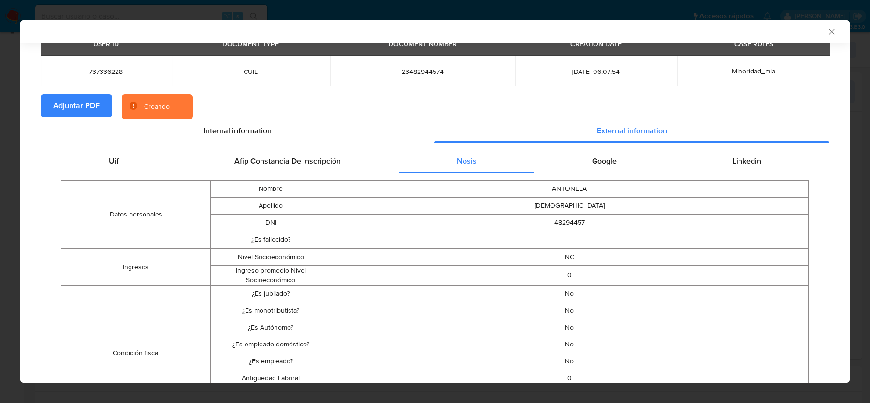
scroll to position [64, 0]
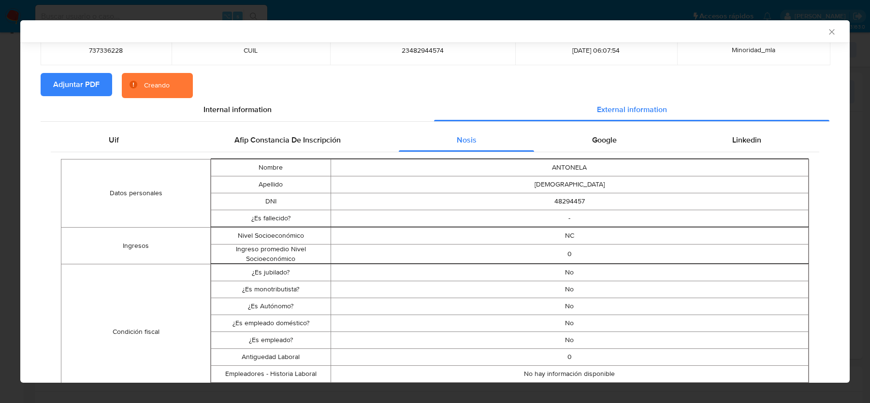
click at [607, 147] on div "Google" at bounding box center [604, 140] width 140 height 23
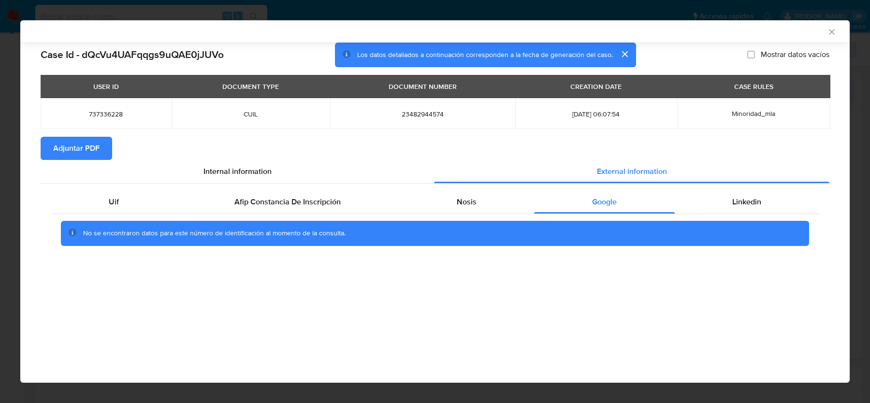
click at [829, 29] on icon "Cerrar ventana" at bounding box center [832, 32] width 10 height 10
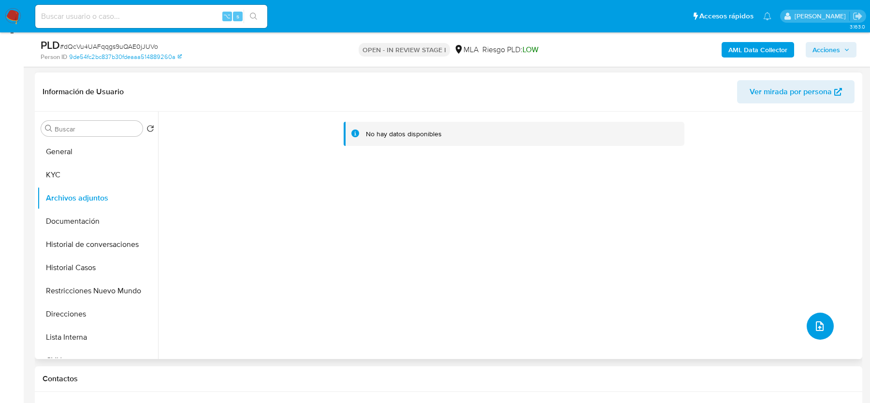
click at [816, 329] on icon "upload-file" at bounding box center [820, 326] width 8 height 10
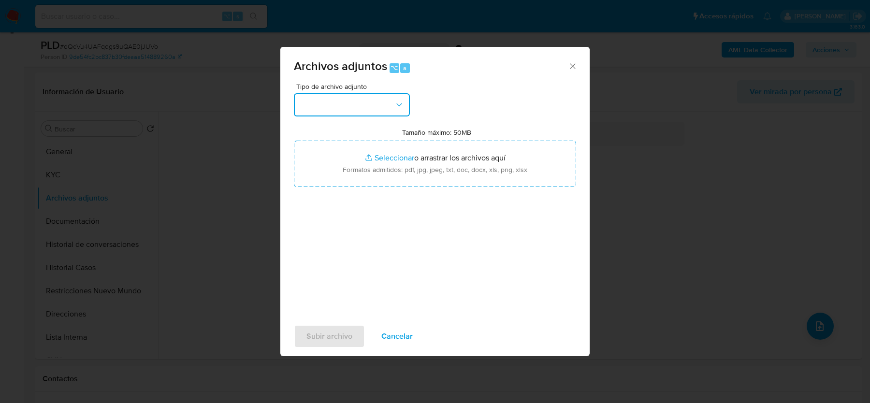
drag, startPoint x: 365, startPoint y: 98, endPoint x: 365, endPoint y: 106, distance: 8.2
click at [365, 98] on button "button" at bounding box center [352, 104] width 116 height 23
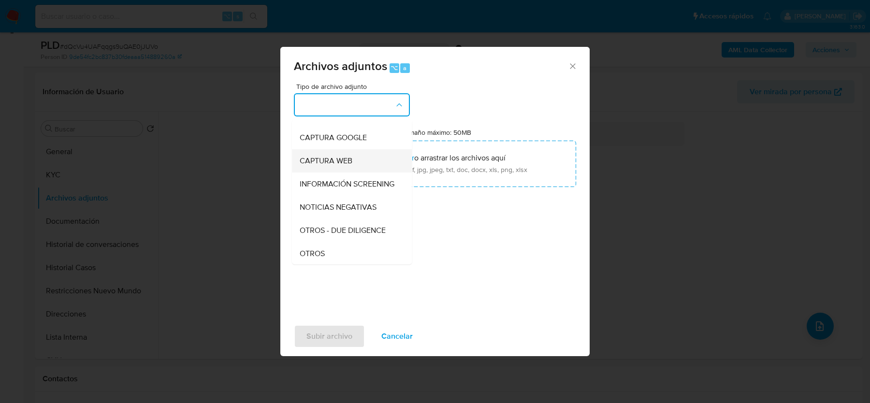
scroll to position [63, 0]
click at [327, 254] on div "OTROS" at bounding box center [349, 253] width 99 height 23
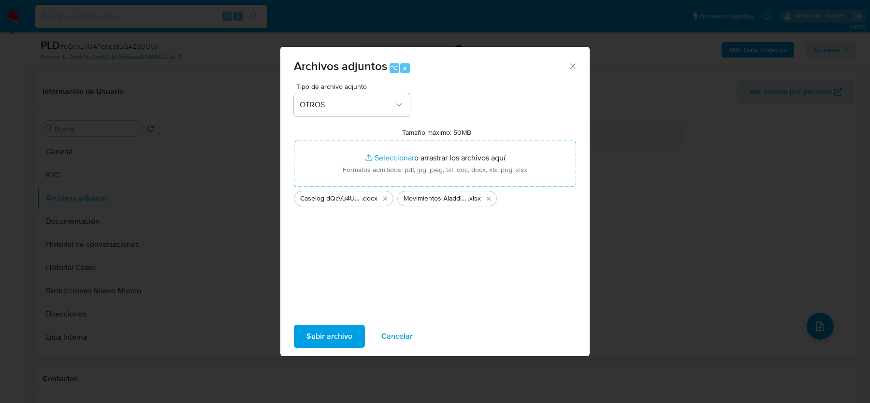
click at [334, 336] on span "Subir archivo" at bounding box center [329, 336] width 46 height 21
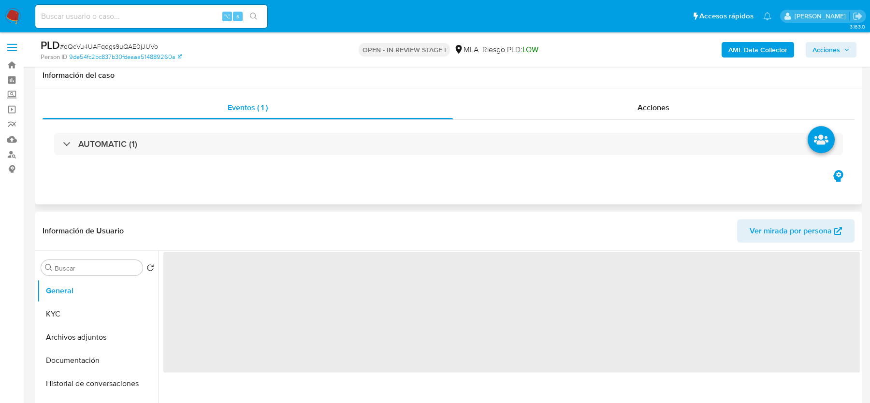
scroll to position [163, 0]
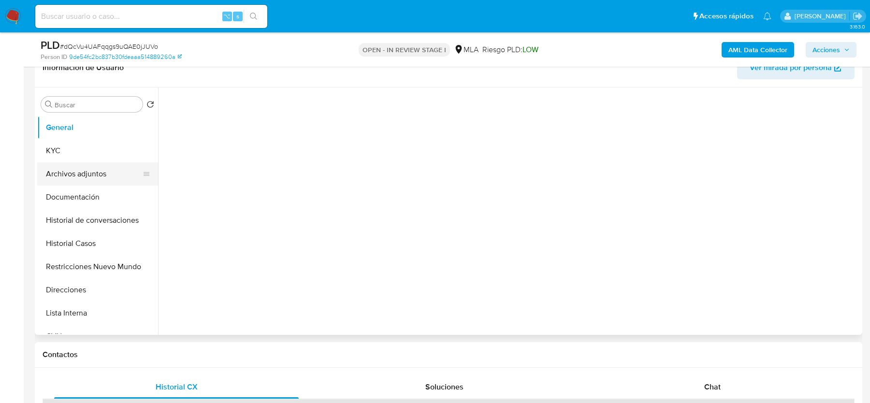
click at [81, 168] on button "Archivos adjuntos" at bounding box center [93, 173] width 113 height 23
select select "10"
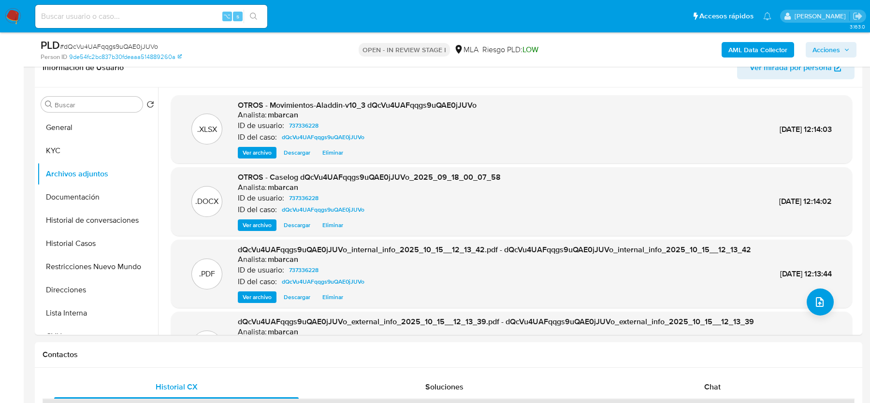
click at [829, 43] on span "Acciones" at bounding box center [826, 49] width 28 height 15
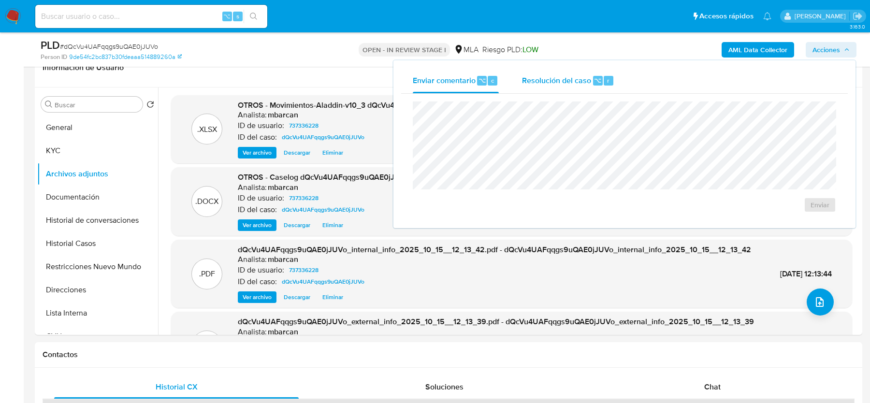
click at [562, 62] on div "Enviar comentario ⌥ c Resolución del caso ⌥ r Enviar" at bounding box center [624, 144] width 462 height 168
click at [562, 84] on span "Resolución del caso" at bounding box center [556, 79] width 69 height 11
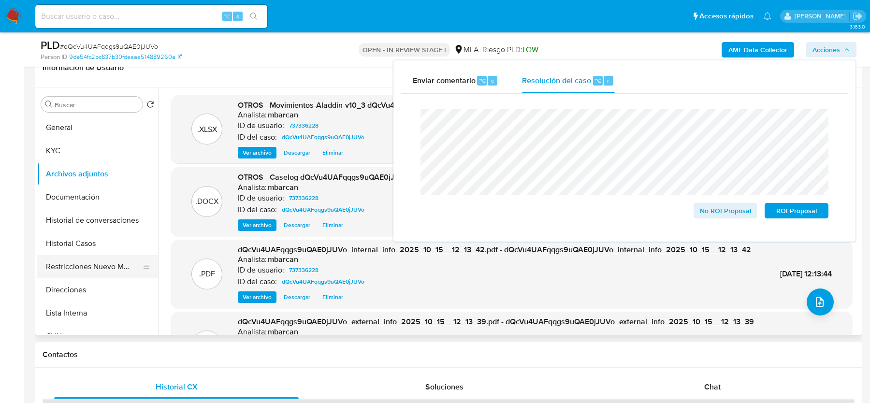
click at [79, 272] on button "Restricciones Nuevo Mundo" at bounding box center [93, 266] width 113 height 23
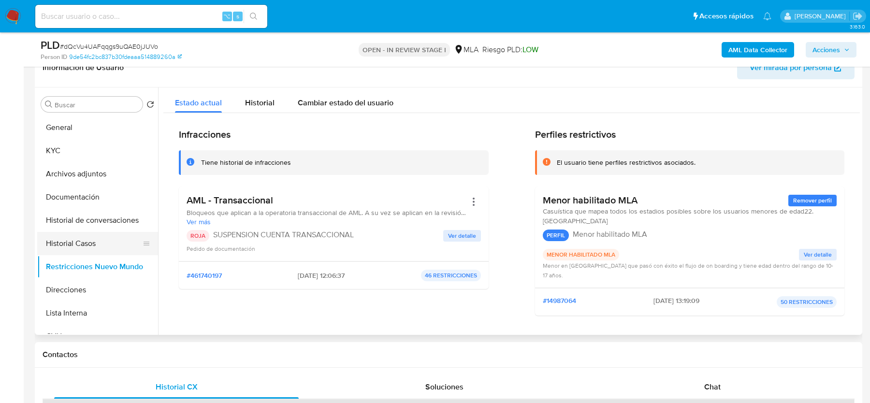
click at [74, 239] on button "Historial Casos" at bounding box center [93, 243] width 113 height 23
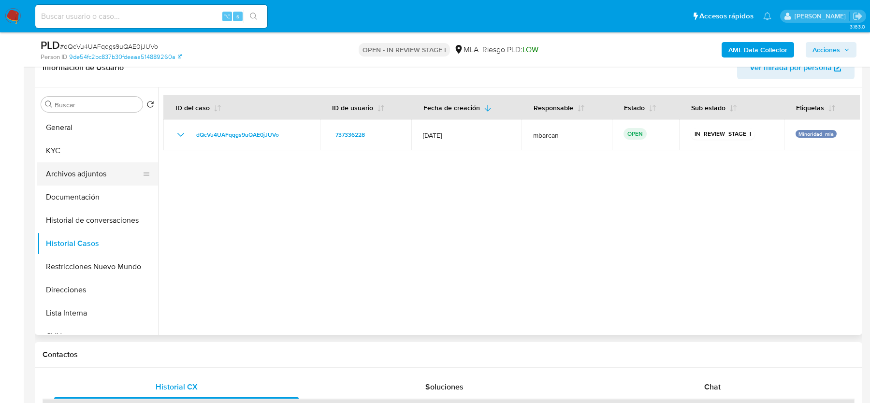
click at [76, 174] on button "Archivos adjuntos" at bounding box center [93, 173] width 113 height 23
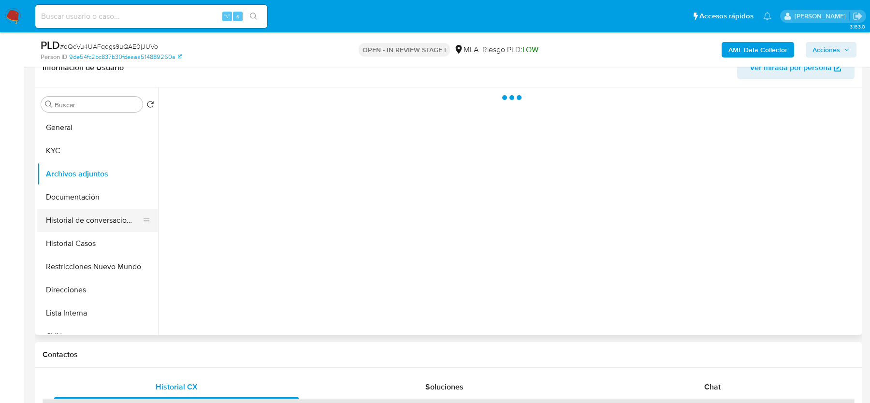
click at [78, 218] on button "Historial de conversaciones" at bounding box center [93, 220] width 113 height 23
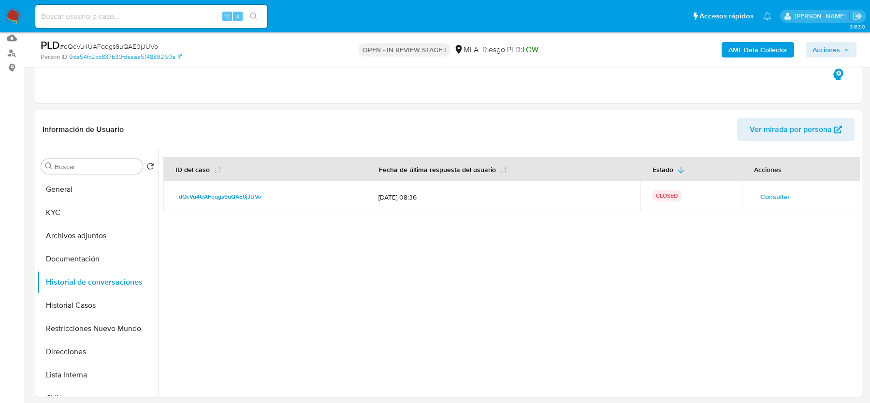
scroll to position [23, 0]
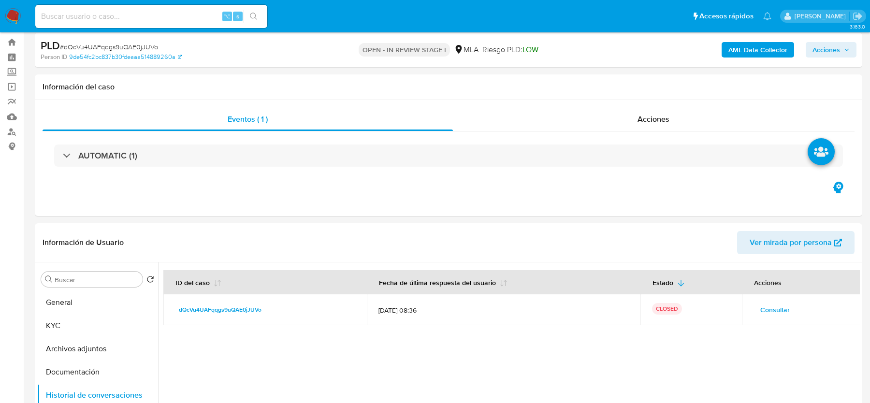
click at [820, 59] on div "AML Data Collector Acciones" at bounding box center [721, 50] width 269 height 23
click at [820, 55] on span "Acciones" at bounding box center [826, 49] width 28 height 15
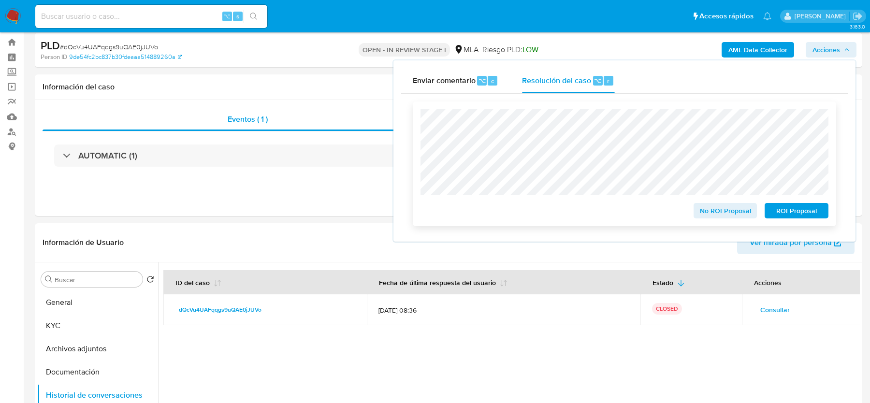
click at [792, 211] on span "ROI Proposal" at bounding box center [796, 211] width 50 height 14
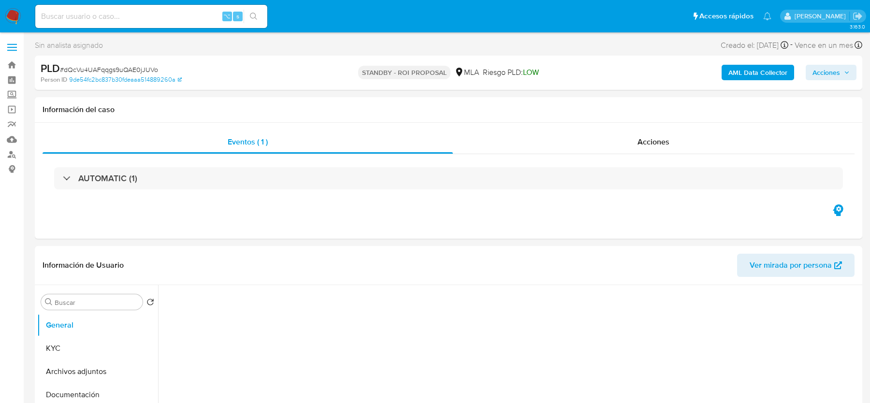
select select "10"
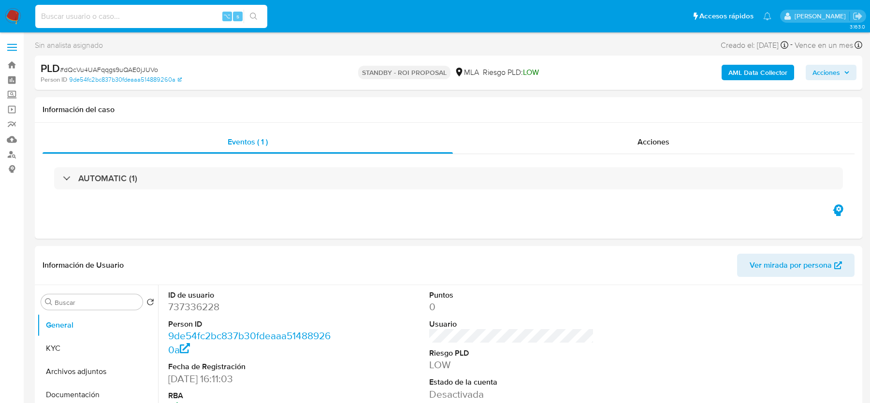
click at [150, 13] on input at bounding box center [151, 16] width 232 height 13
paste input "8CIUBnzql1dunVdtDNVDDZOu"
type input "8CIUBnzql1dunVdtDNVDDZOu"
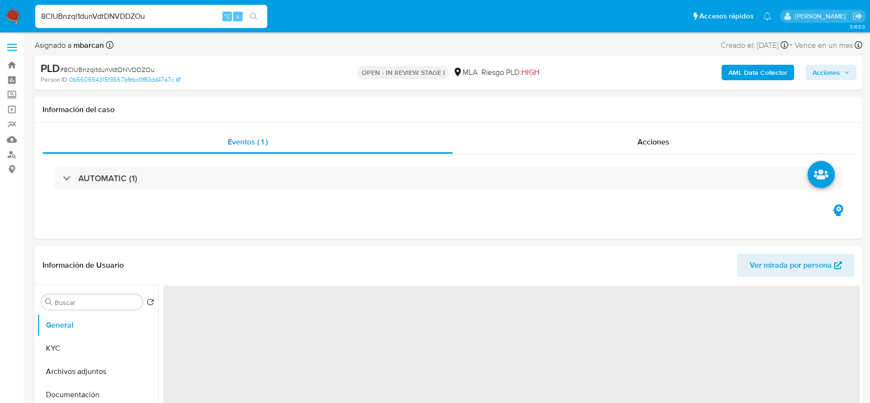
select select "10"
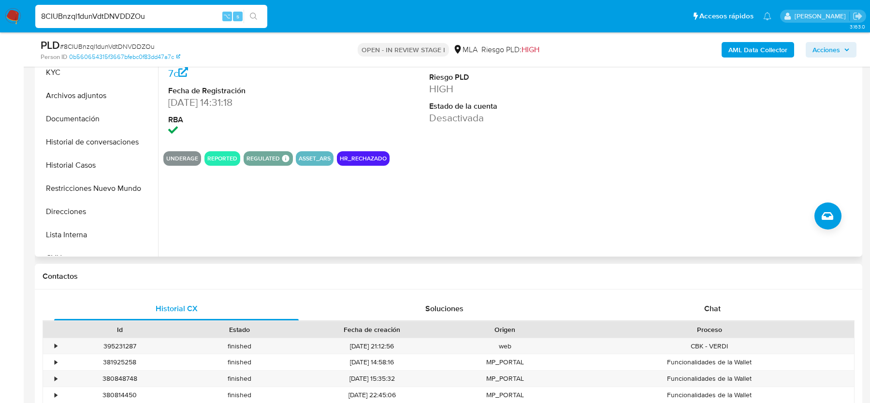
scroll to position [320, 0]
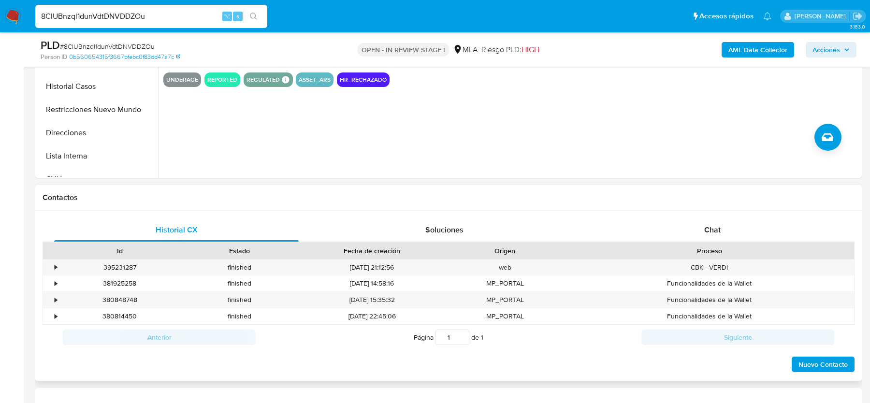
click at [682, 244] on div "Proceso" at bounding box center [708, 251] width 289 height 16
click at [691, 215] on div "Historial CX Soluciones Chat Id Estado Fecha de creación Origen Proceso • 39523…" at bounding box center [448, 296] width 827 height 171
click at [696, 230] on div "Chat" at bounding box center [712, 229] width 244 height 23
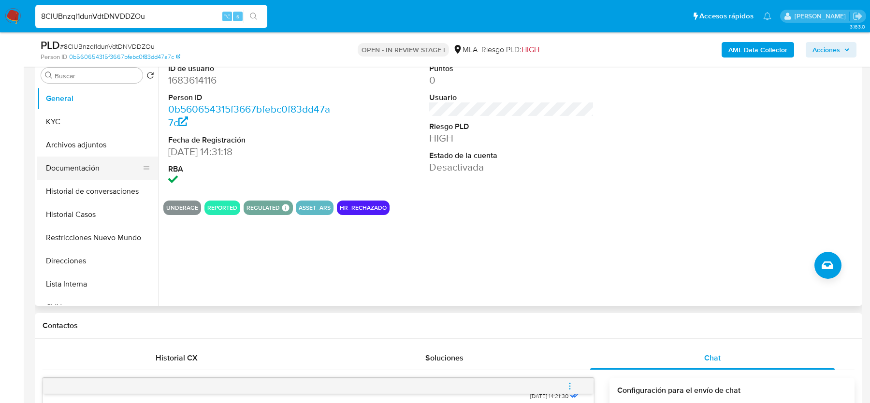
scroll to position [190, 0]
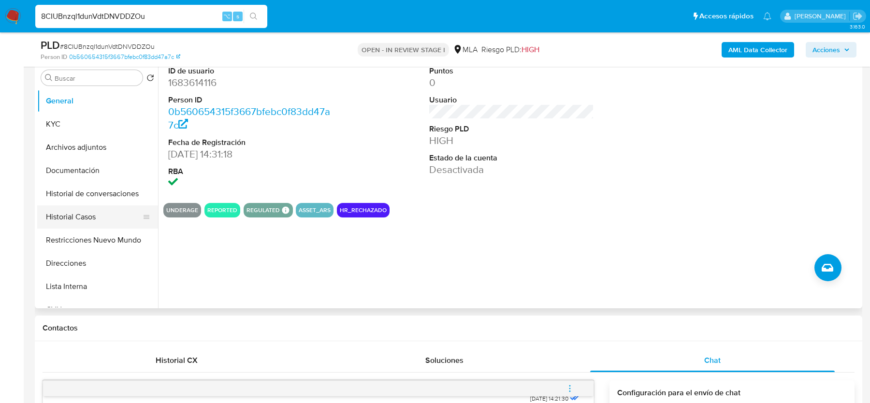
click at [70, 212] on button "Historial Casos" at bounding box center [93, 216] width 113 height 23
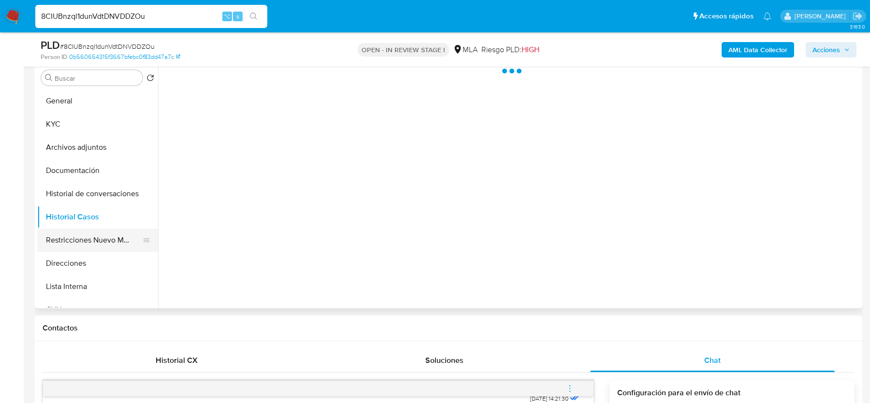
click at [70, 245] on button "Restricciones Nuevo Mundo" at bounding box center [93, 240] width 113 height 23
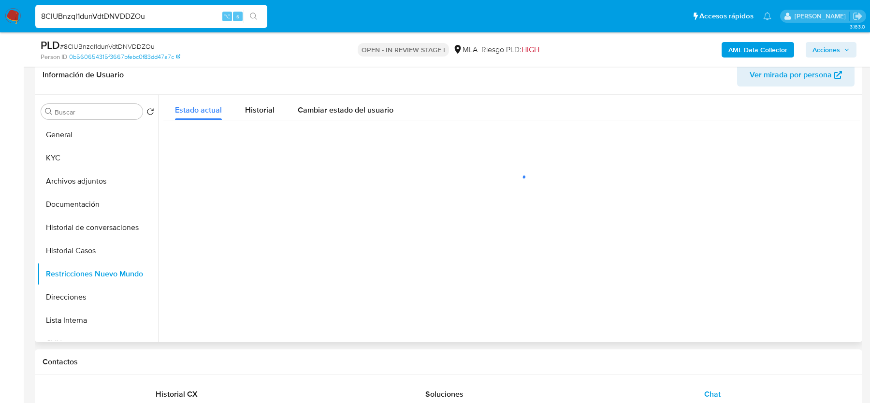
scroll to position [155, 0]
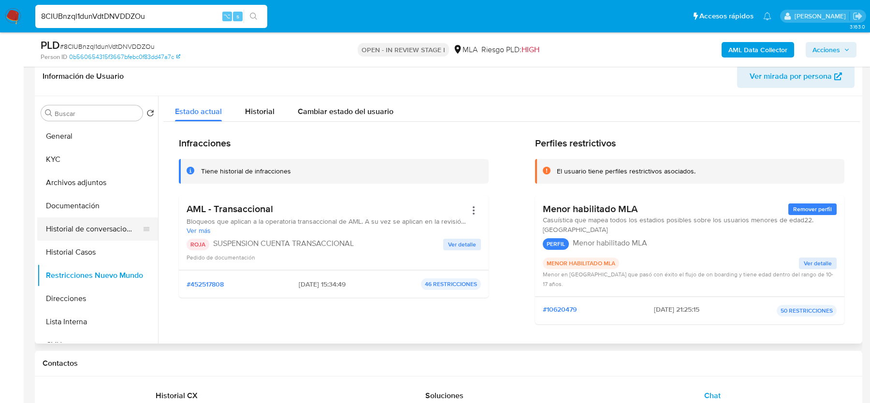
click at [77, 225] on button "Historial de conversaciones" at bounding box center [93, 228] width 113 height 23
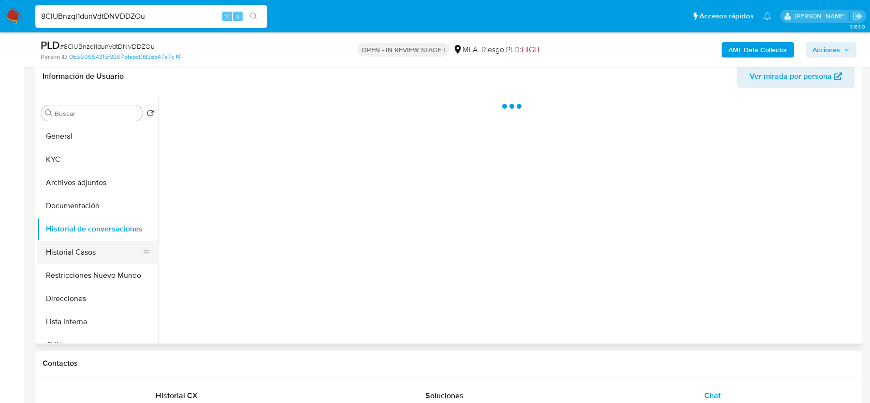
click at [77, 251] on button "Historial Casos" at bounding box center [93, 252] width 113 height 23
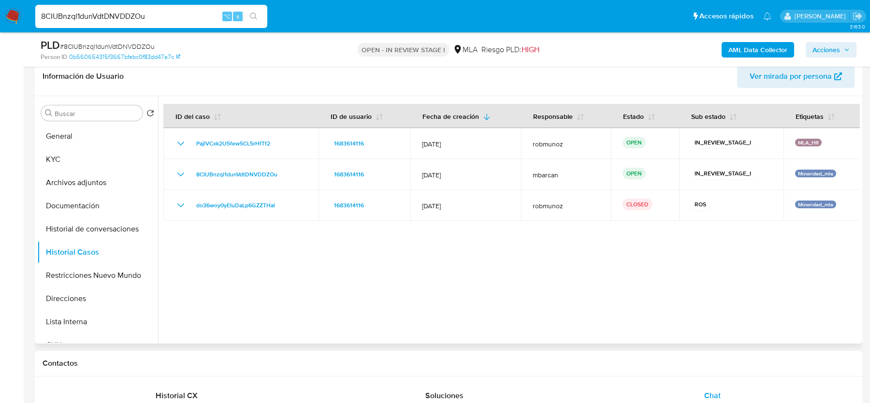
click at [395, 312] on div at bounding box center [509, 219] width 702 height 247
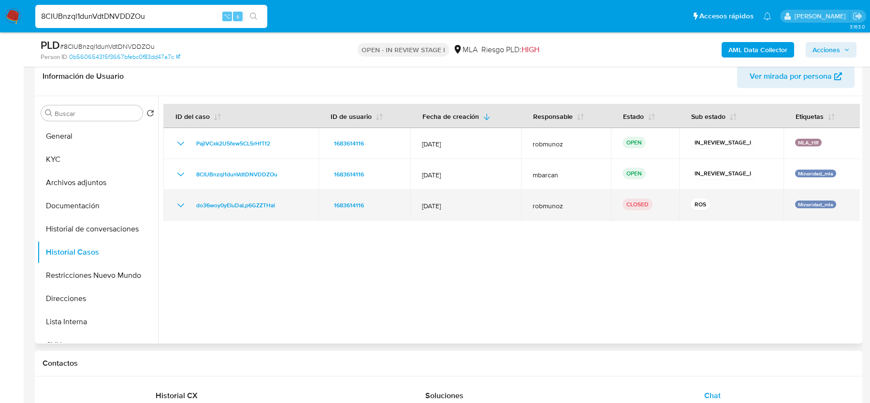
click at [179, 203] on icon "Mostrar/Ocultar" at bounding box center [181, 206] width 12 height 12
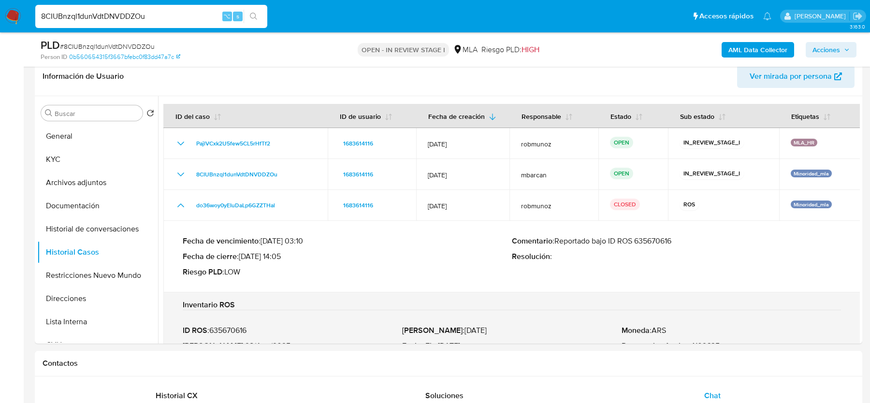
click at [112, 45] on span "# 8CIUBnzql1dunVdtDNVDDZOu" at bounding box center [107, 47] width 95 height 10
copy span "8CIUBnzql1dunVdtDNVDDZOu"
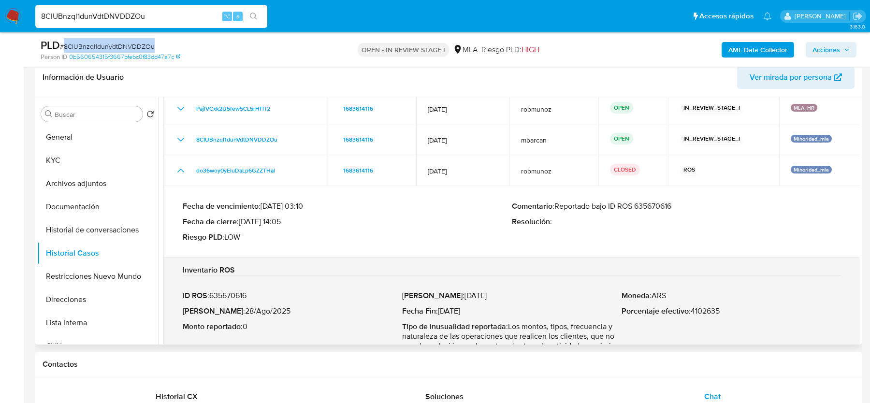
scroll to position [35, 0]
click at [60, 163] on button "KYC" at bounding box center [93, 160] width 113 height 23
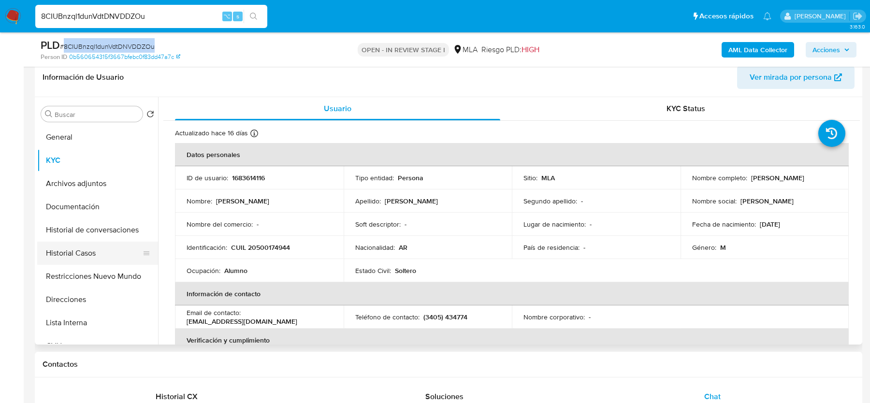
click at [87, 246] on button "Historial Casos" at bounding box center [93, 253] width 113 height 23
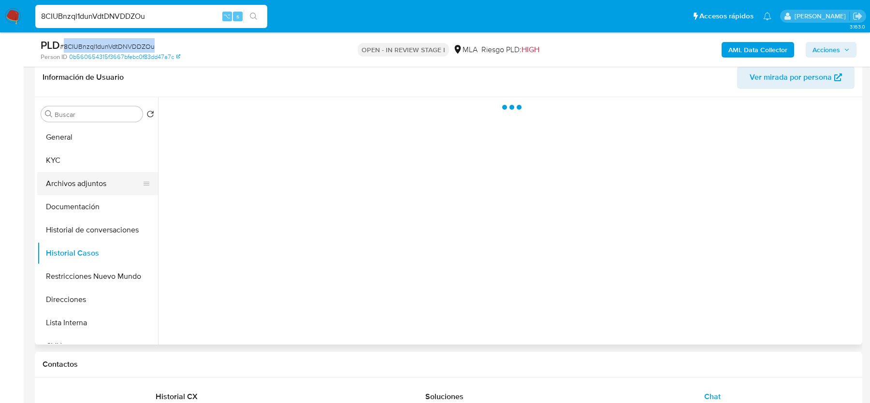
click at [80, 181] on button "Archivos adjuntos" at bounding box center [93, 183] width 113 height 23
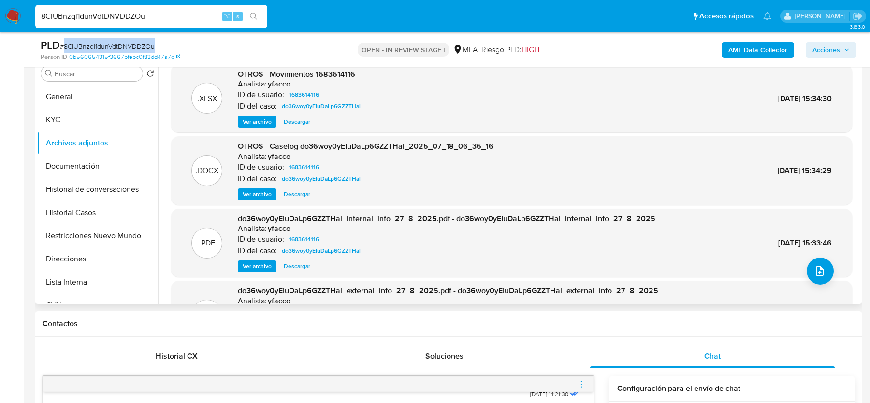
click at [262, 189] on span "Ver archivo" at bounding box center [257, 194] width 29 height 10
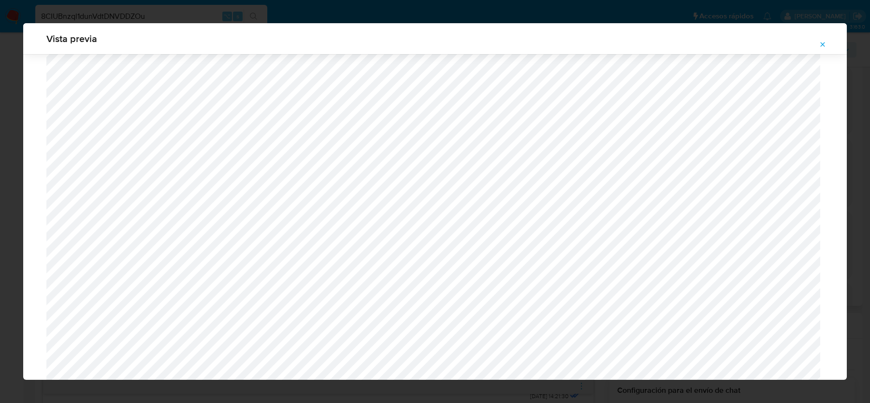
scroll to position [287, 0]
click at [820, 43] on icon "Attachment preview" at bounding box center [822, 45] width 8 height 8
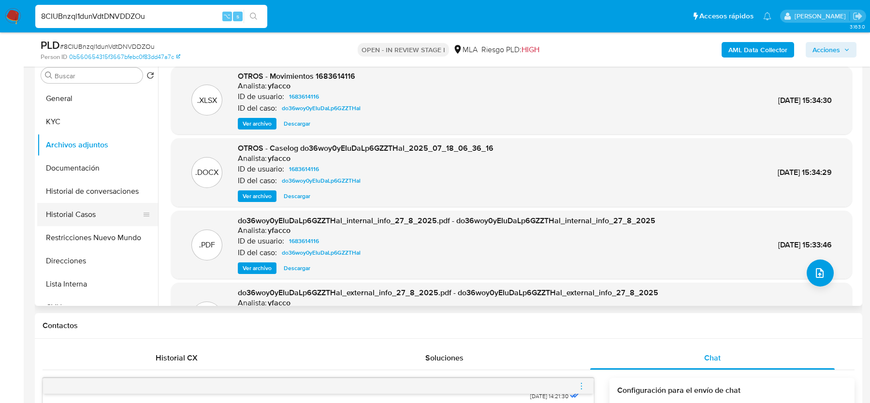
click at [72, 206] on button "Historial Casos" at bounding box center [93, 214] width 113 height 23
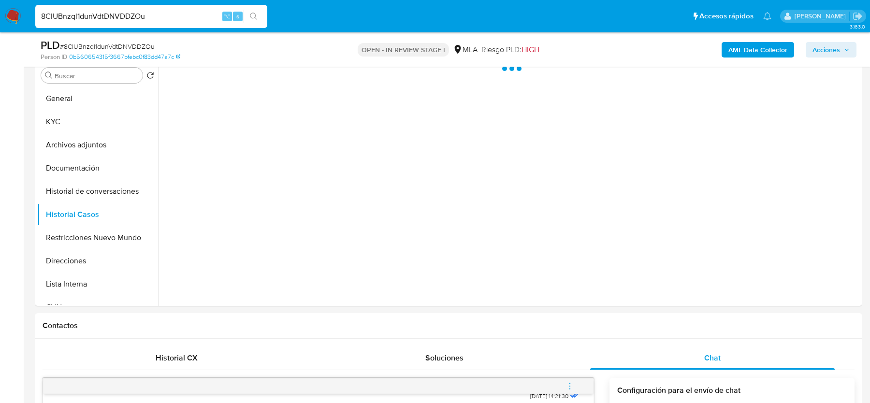
scroll to position [148, 0]
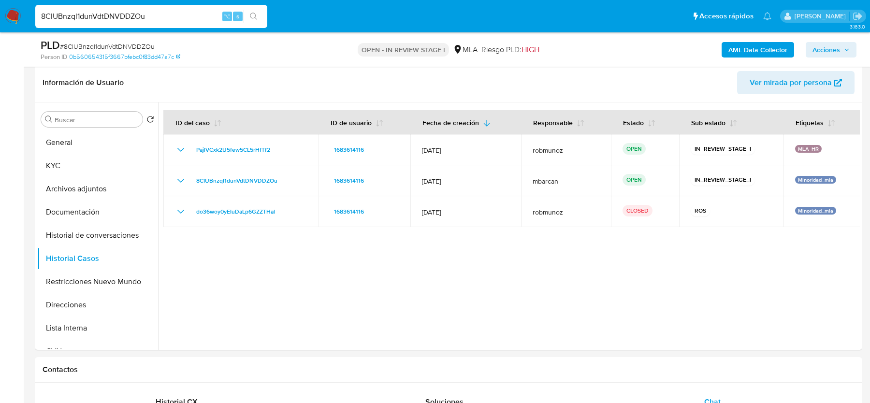
click at [271, 262] on div at bounding box center [509, 225] width 702 height 247
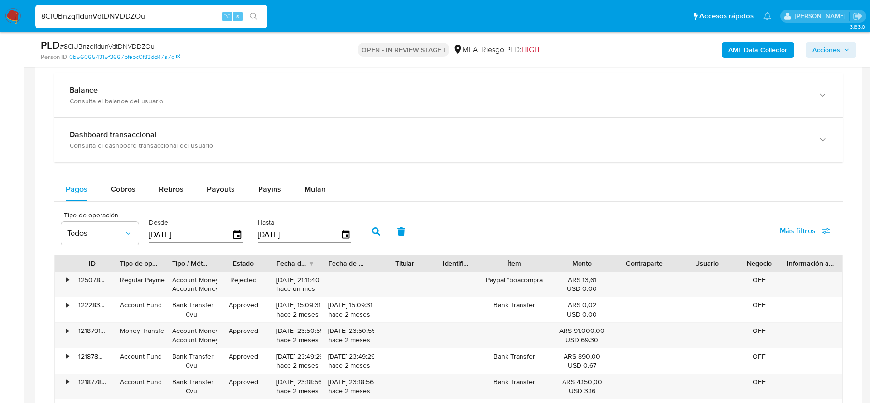
scroll to position [882, 0]
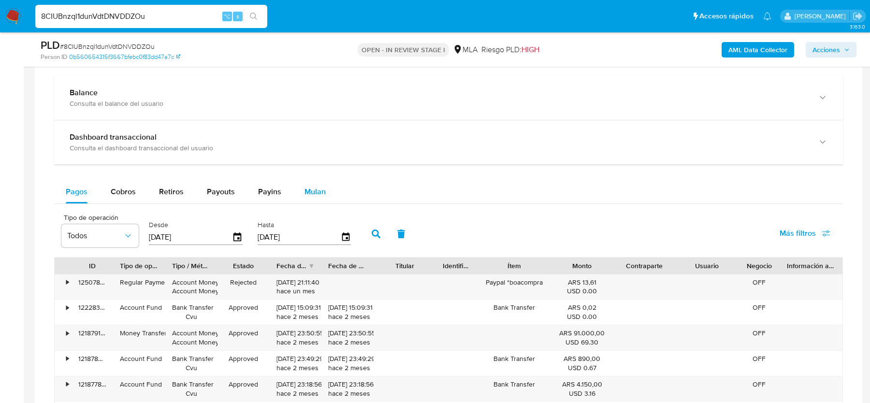
click at [320, 180] on div "Mulan" at bounding box center [314, 191] width 21 height 23
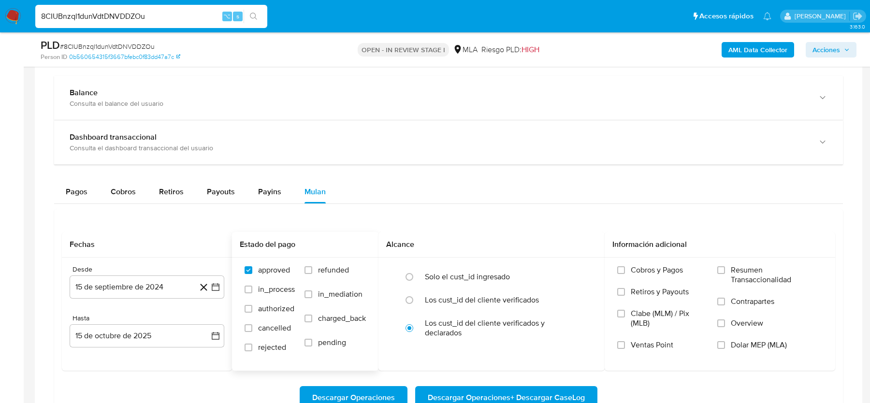
scroll to position [939, 0]
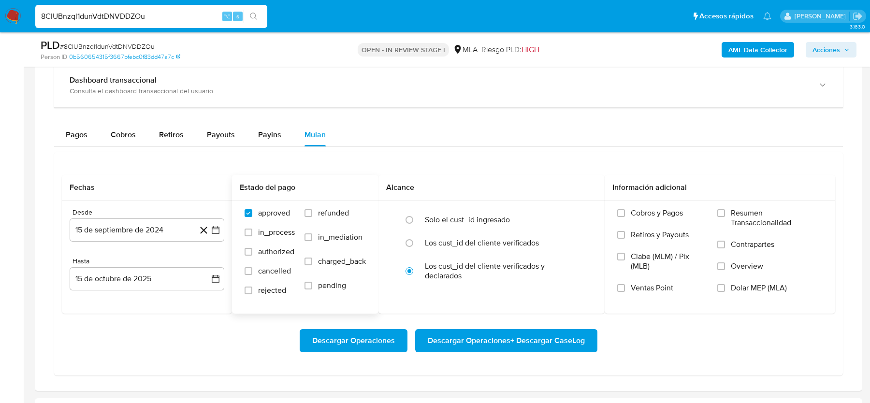
click at [316, 210] on label "refunded" at bounding box center [334, 220] width 61 height 24
click at [312, 210] on input "refunded" at bounding box center [308, 213] width 8 height 8
checkbox input "true"
click at [744, 283] on span "Dolar MEP (MLA)" at bounding box center [759, 288] width 56 height 10
click at [725, 284] on input "Dolar MEP (MLA)" at bounding box center [721, 288] width 8 height 8
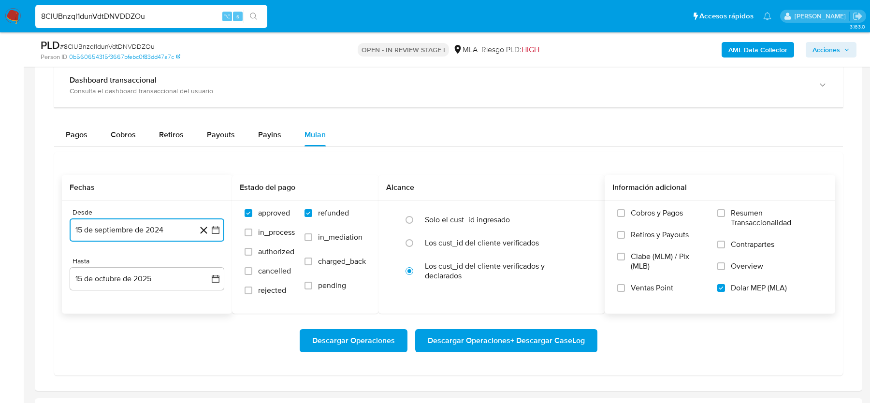
click at [154, 230] on button "15 de septiembre de 2024" at bounding box center [147, 229] width 155 height 23
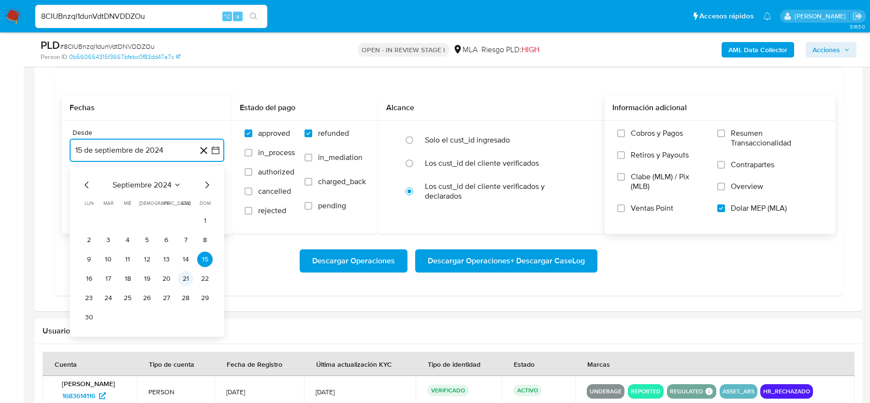
scroll to position [1034, 0]
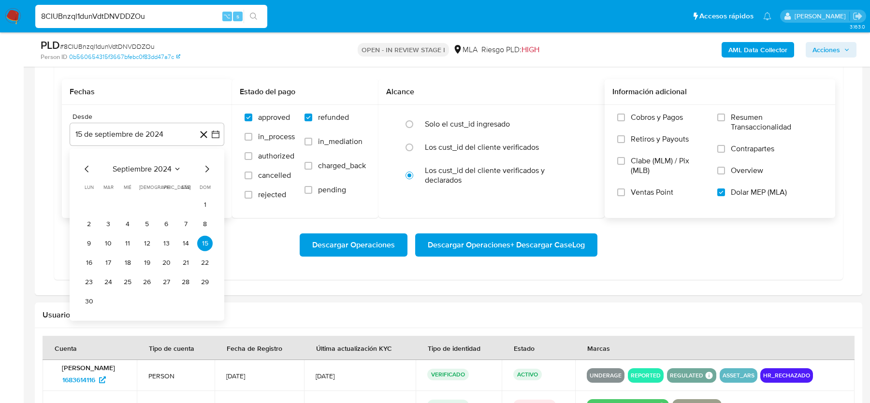
click at [201, 168] on div "septiembre 2024" at bounding box center [146, 169] width 131 height 12
click at [211, 167] on icon "Mes siguiente" at bounding box center [207, 169] width 12 height 12
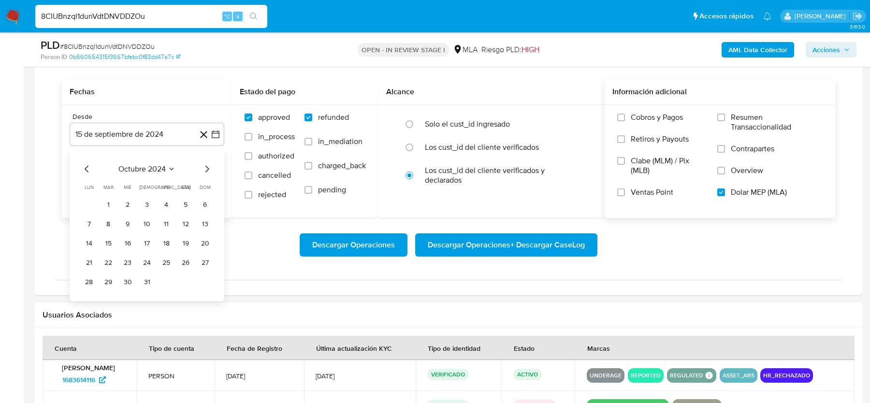
click at [206, 167] on icon "Mes siguiente" at bounding box center [207, 169] width 12 height 12
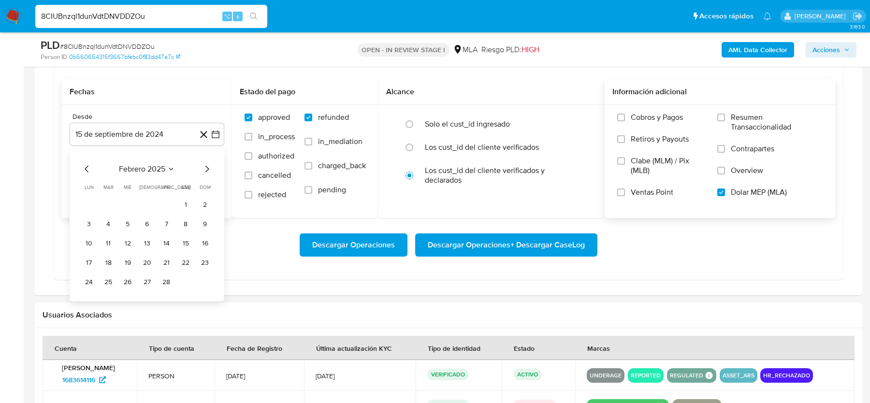
click at [206, 167] on icon "Mes siguiente" at bounding box center [207, 169] width 12 height 12
click at [109, 200] on button "1" at bounding box center [107, 204] width 15 height 15
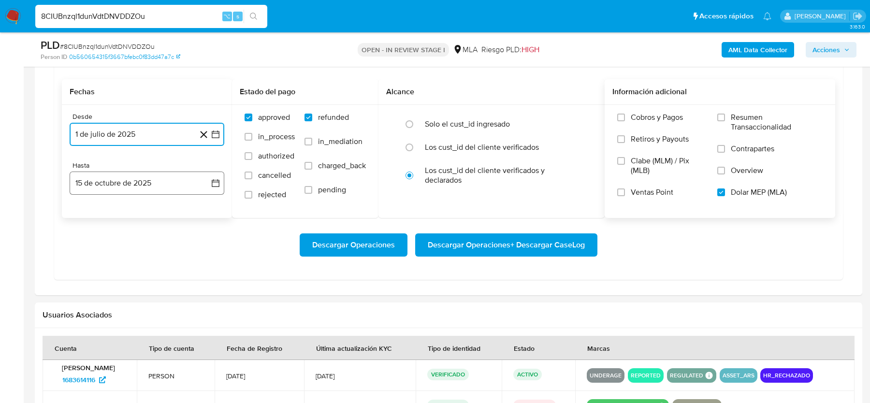
click at [115, 178] on button "15 de octubre de 2025" at bounding box center [147, 183] width 155 height 23
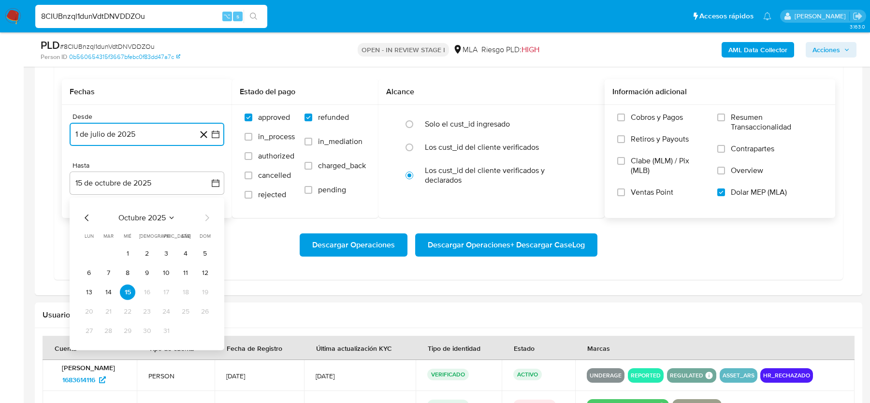
click at [86, 214] on icon "Mes anterior" at bounding box center [87, 218] width 12 height 12
click at [200, 326] on button "31" at bounding box center [204, 330] width 15 height 15
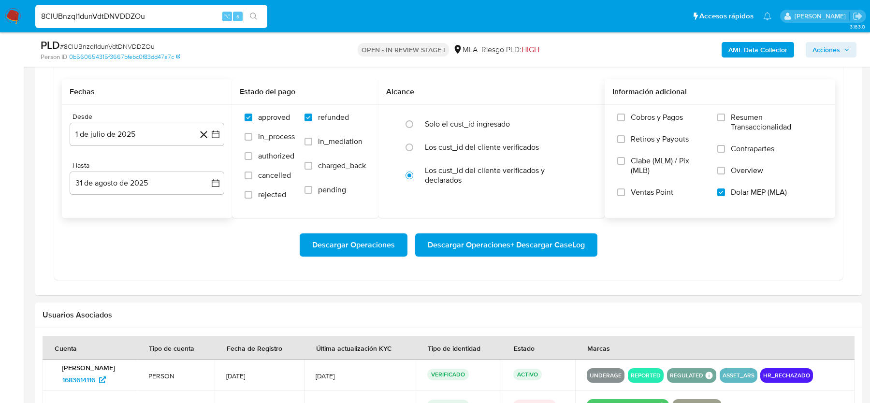
click at [226, 235] on div "Descargar Operaciones Descargar Operaciones + Descargar CaseLog" at bounding box center [448, 244] width 773 height 23
click at [493, 246] on span "Descargar Operaciones + Descargar CaseLog" at bounding box center [506, 244] width 157 height 21
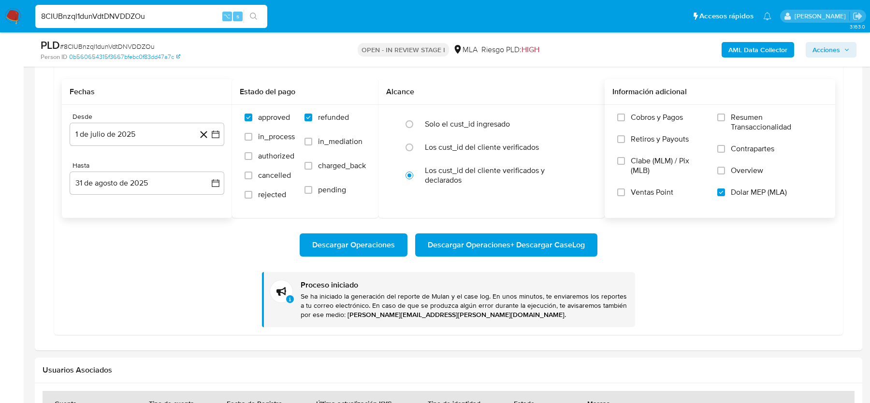
click at [126, 18] on input "8CIUBnzql1dunVdtDNVDDZOu" at bounding box center [151, 16] width 232 height 13
paste input "LGeNyzK7lMVw4wby2ishebVa"
type input "LGeNyzK7lMVw4wby2ishebVa"
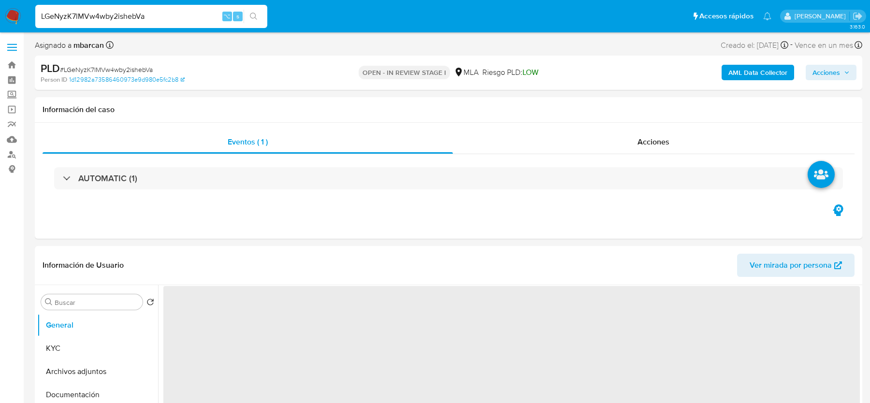
select select "10"
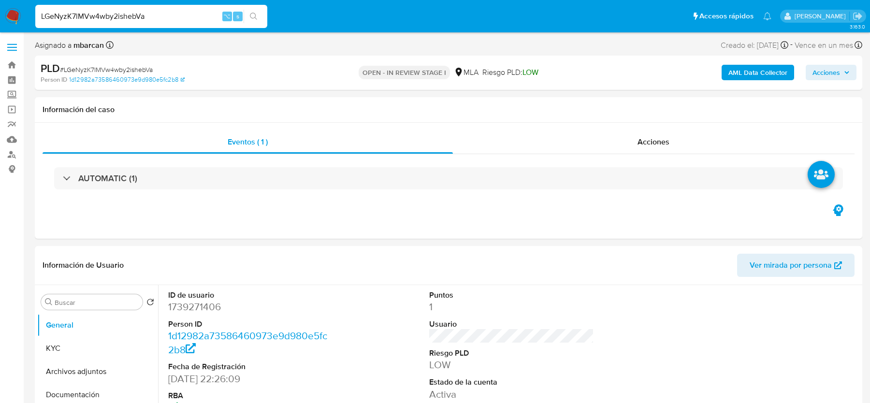
click at [119, 71] on span "# LGeNyzK7lMVw4wby2ishebVa" at bounding box center [106, 70] width 93 height 10
copy span "LGeNyzK7lMVw4wby2ishebVa"
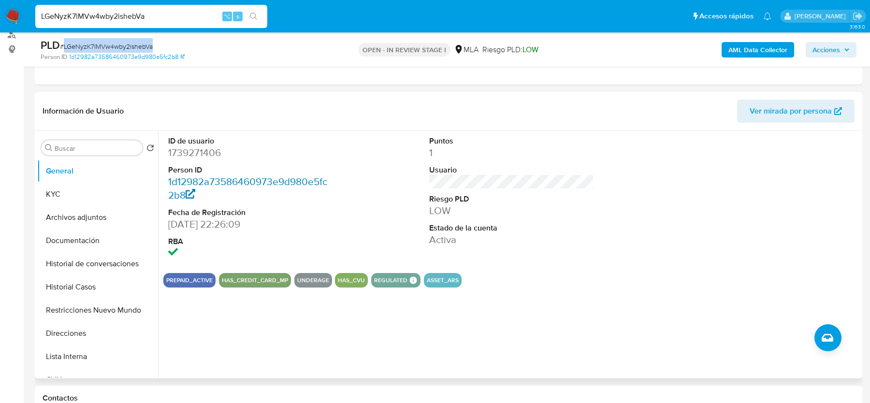
scroll to position [122, 0]
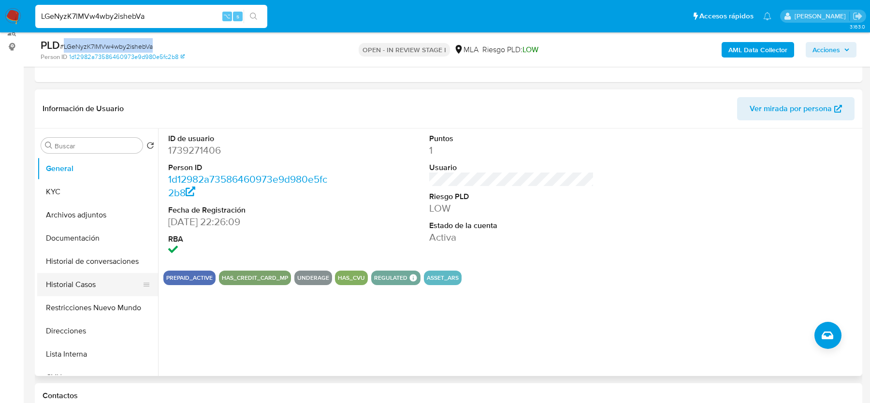
click at [75, 285] on button "Historial Casos" at bounding box center [93, 284] width 113 height 23
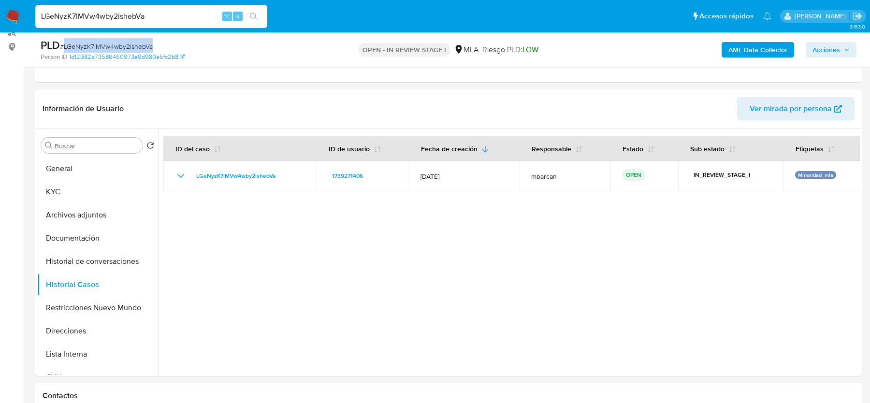
click at [80, 46] on span "# LGeNyzK7lMVw4wby2ishebVa" at bounding box center [106, 47] width 93 height 10
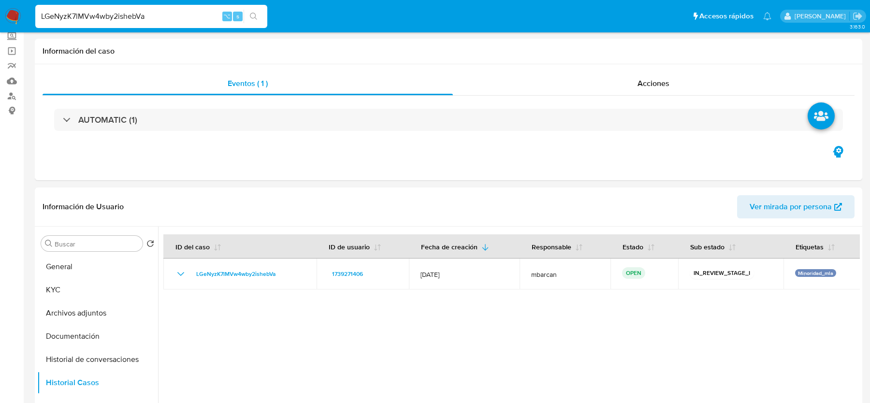
scroll to position [11, 0]
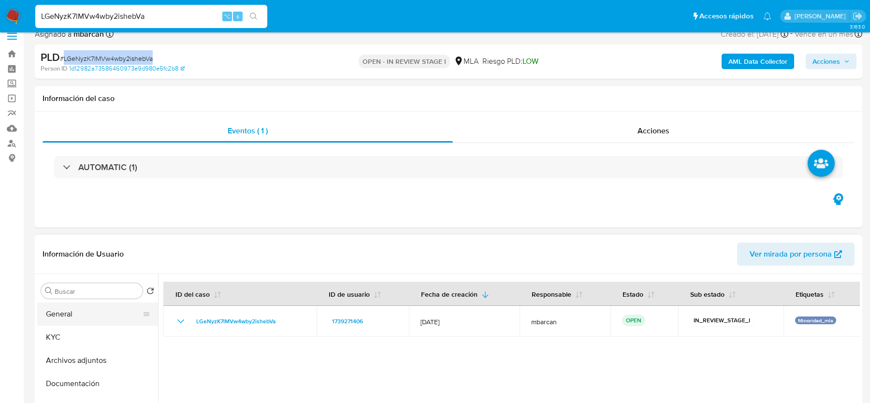
click at [56, 306] on button "General" at bounding box center [93, 313] width 113 height 23
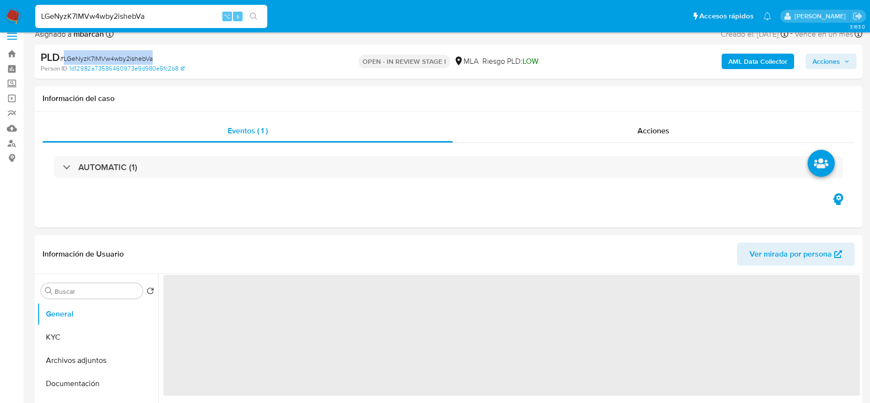
scroll to position [0, 0]
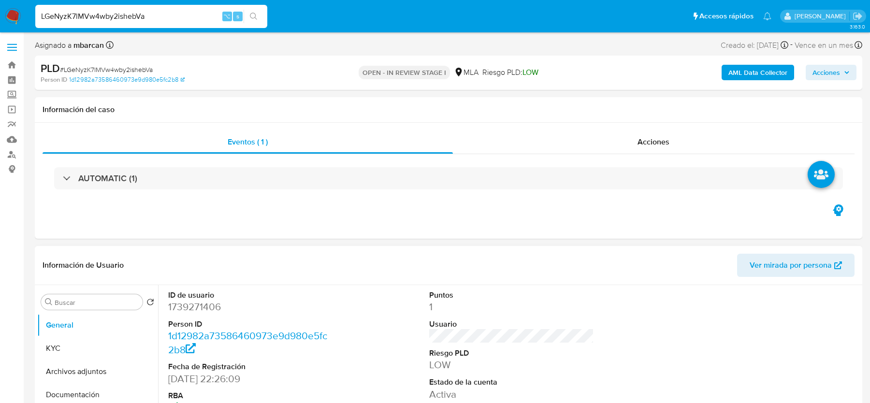
click at [203, 309] on dd "1739271406" at bounding box center [250, 307] width 164 height 14
copy dd "1739271406"
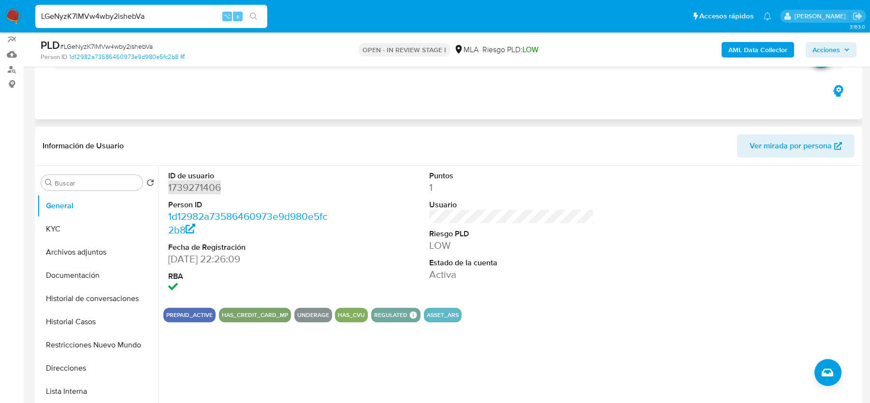
scroll to position [150, 0]
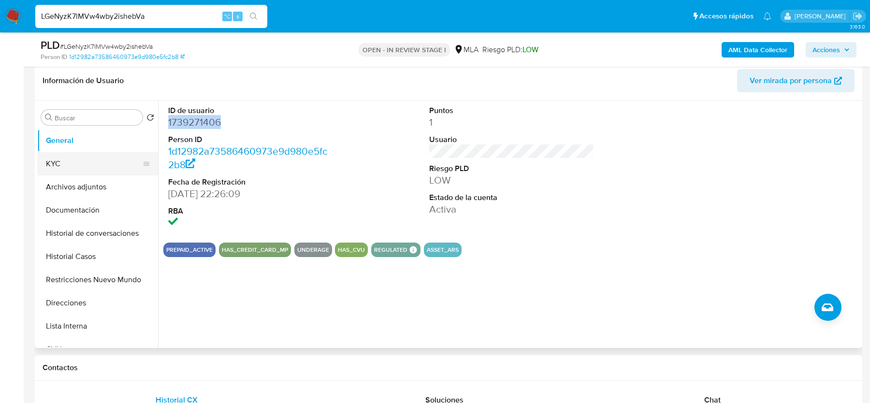
click at [95, 162] on button "KYC" at bounding box center [93, 163] width 113 height 23
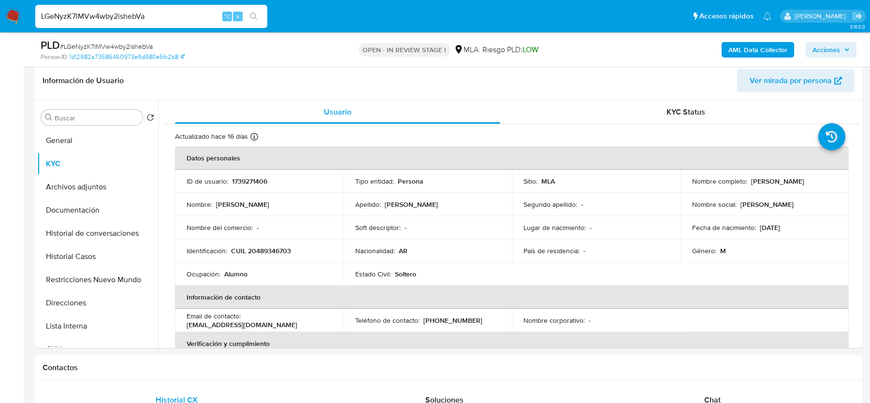
scroll to position [524, 0]
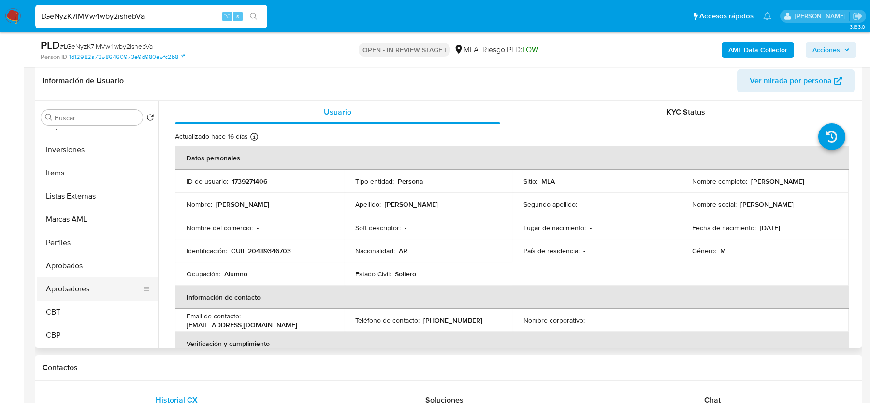
click at [60, 288] on button "Aprobadores" at bounding box center [93, 288] width 113 height 23
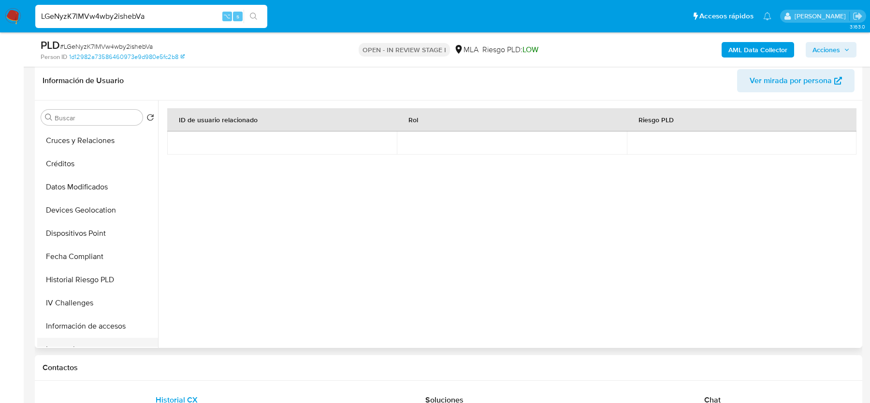
scroll to position [0, 0]
click at [63, 256] on button "Historial Casos" at bounding box center [93, 256] width 113 height 23
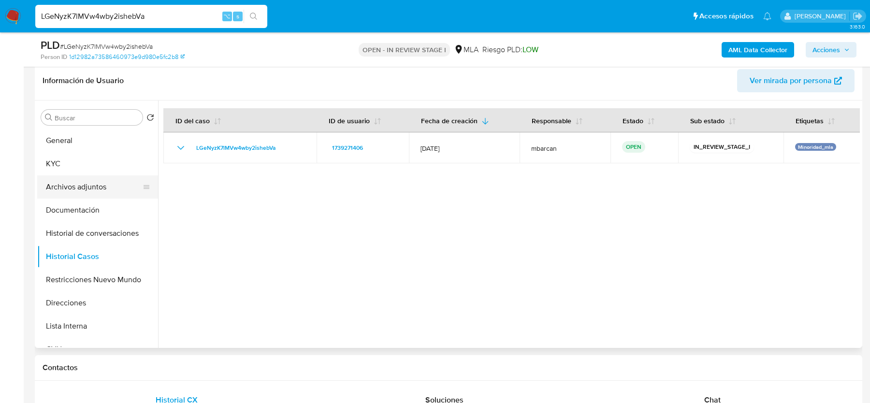
click at [80, 185] on button "Archivos adjuntos" at bounding box center [93, 186] width 113 height 23
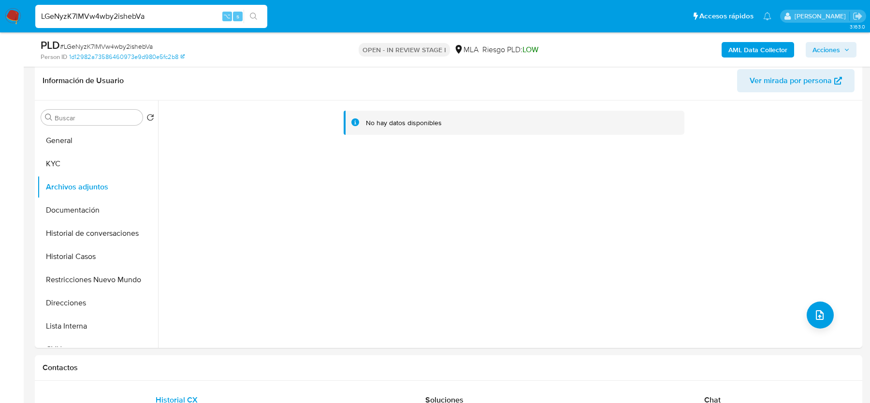
click at [738, 54] on b "AML Data Collector" at bounding box center [757, 49] width 59 height 15
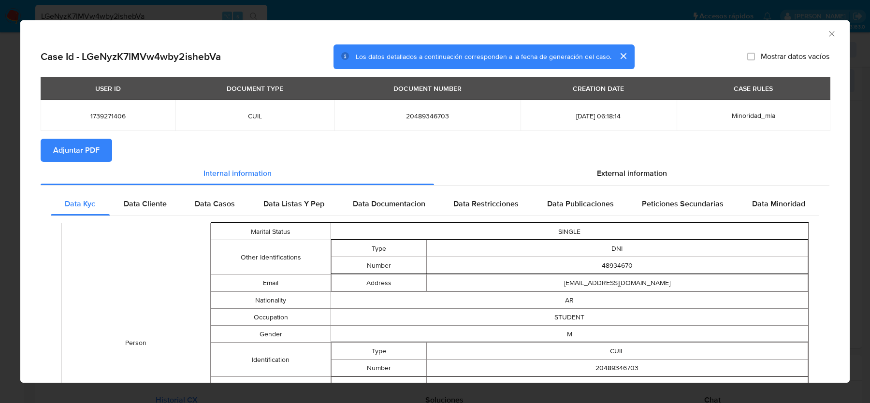
click at [40, 146] on div "Case Id - LGeNyzK7lMVw4wby2ishebVa Los datos detallados a continuación correspo…" at bounding box center [434, 347] width 829 height 606
click at [77, 144] on span "Adjuntar PDF" at bounding box center [76, 150] width 46 height 21
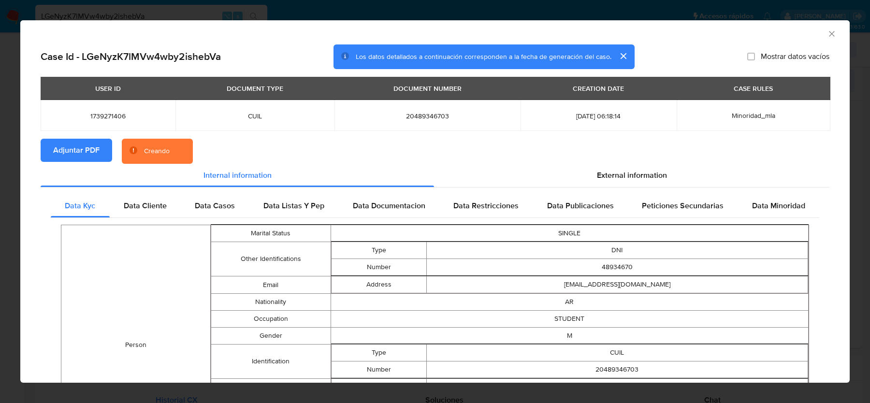
click at [618, 155] on section "Adjuntar PDF Creando" at bounding box center [435, 151] width 789 height 25
click at [615, 170] on span "External information" at bounding box center [632, 175] width 70 height 11
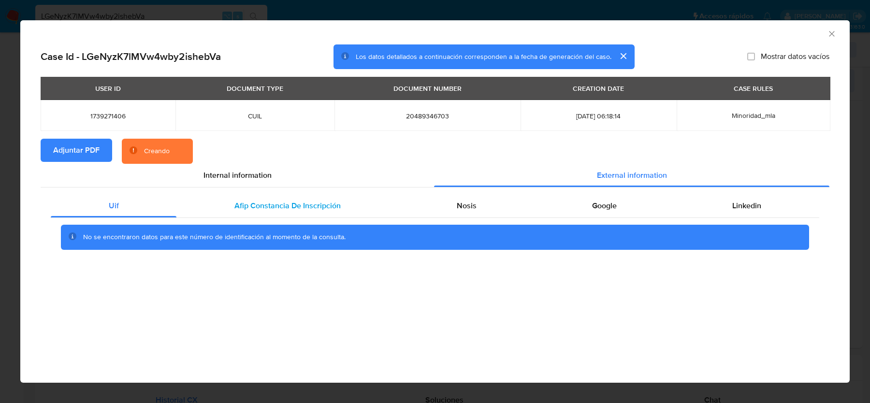
click at [278, 201] on span "Afip Constancia De Inscripción" at bounding box center [287, 205] width 106 height 11
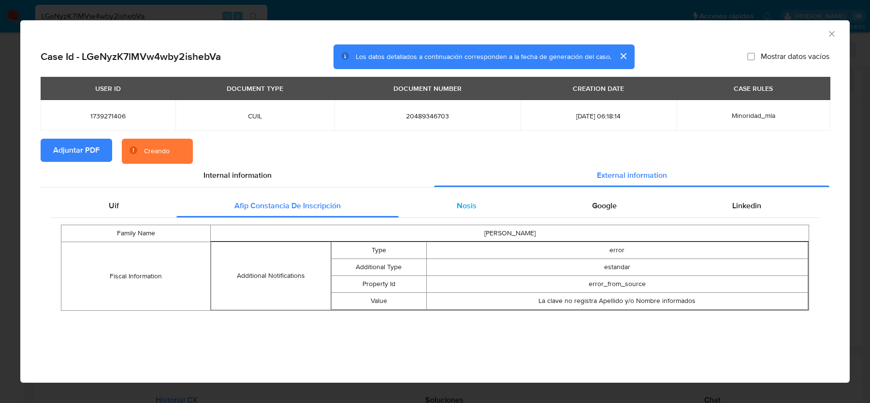
click at [525, 206] on div "Nosis" at bounding box center [466, 205] width 135 height 23
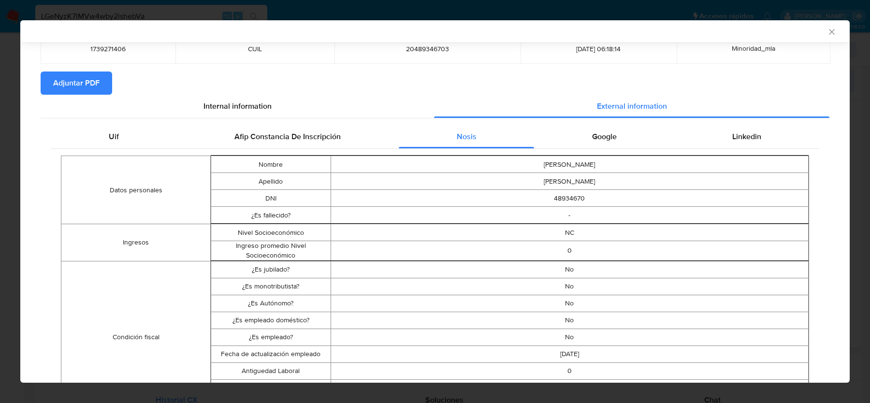
scroll to position [82, 0]
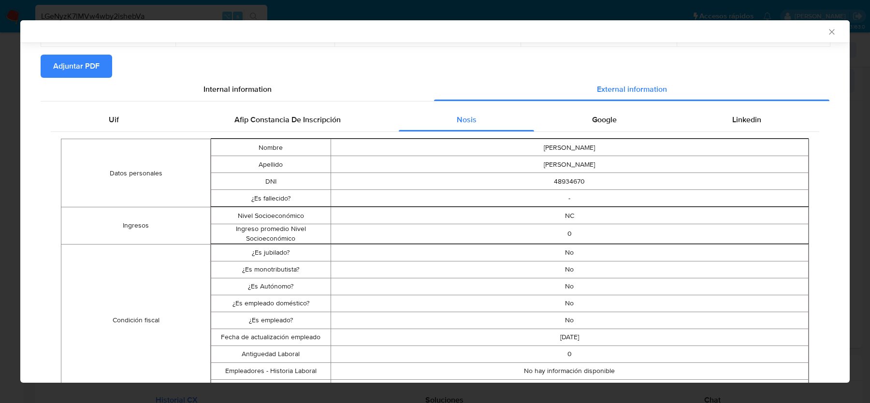
click at [604, 131] on div "Google" at bounding box center [604, 119] width 140 height 23
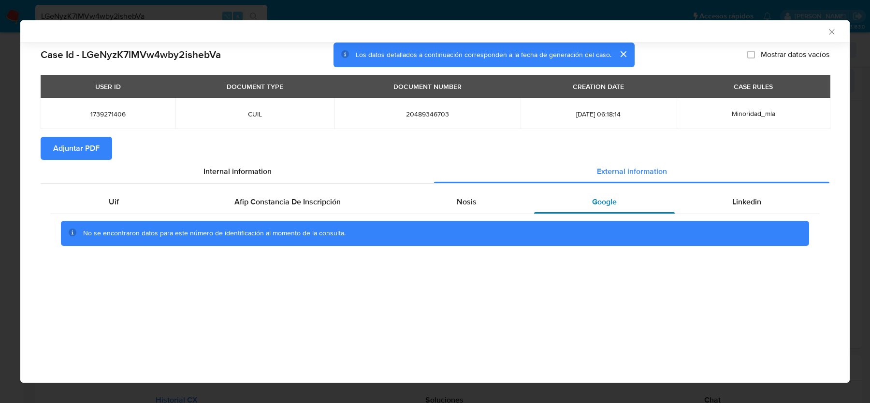
scroll to position [0, 0]
click at [760, 194] on div "Linkedin" at bounding box center [746, 201] width 144 height 23
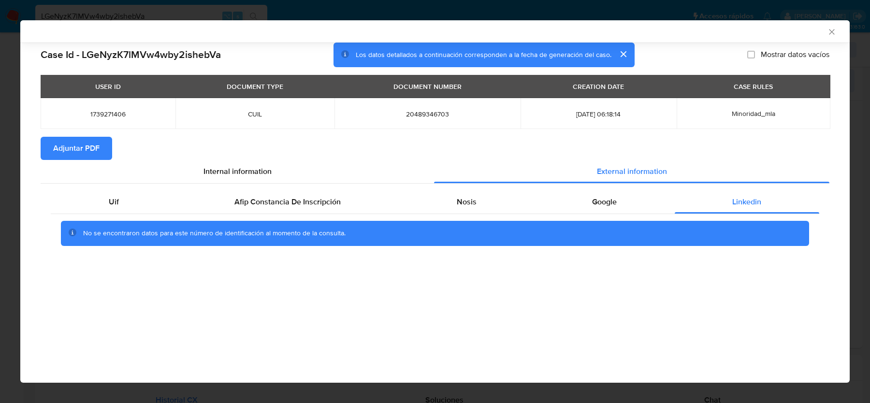
click at [827, 35] on icon "Cerrar ventana" at bounding box center [832, 32] width 10 height 10
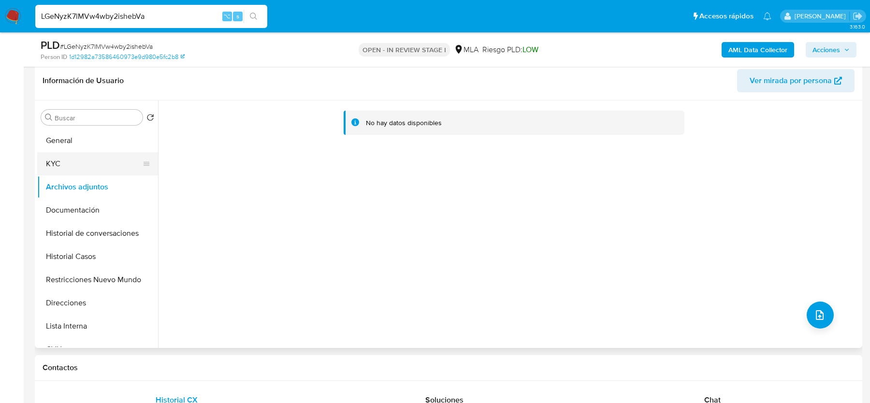
click at [72, 158] on button "KYC" at bounding box center [93, 163] width 113 height 23
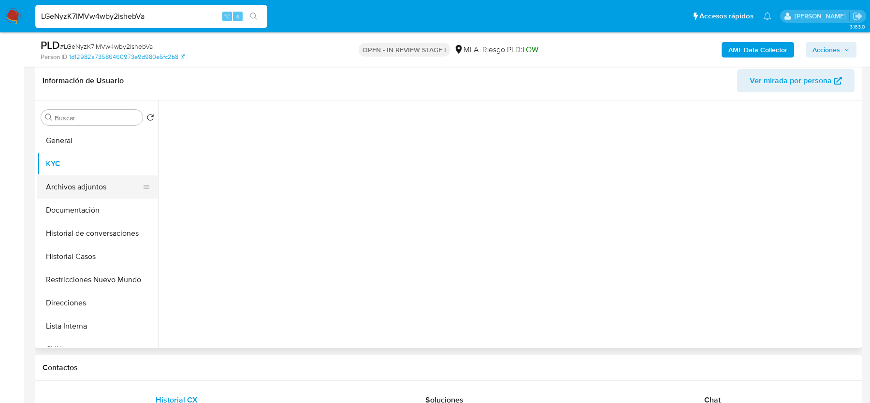
click at [67, 194] on button "Archivos adjuntos" at bounding box center [93, 186] width 113 height 23
click at [67, 187] on button "Archivos adjuntos" at bounding box center [93, 186] width 113 height 23
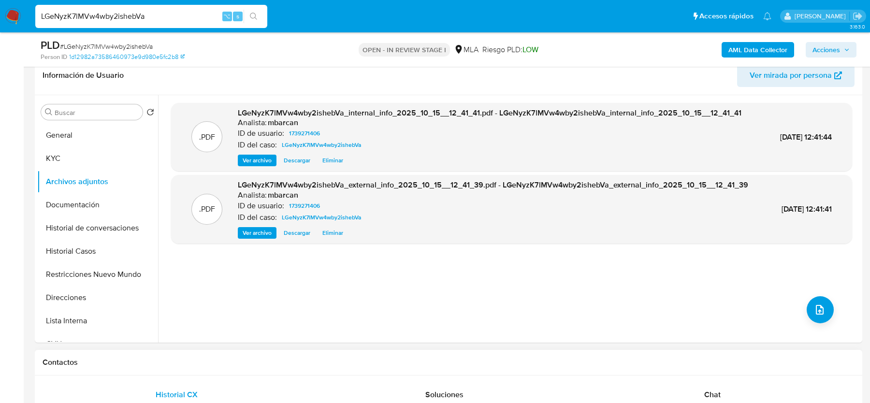
scroll to position [156, 0]
click at [279, 335] on div ".PDF LGeNyzK7lMVw4wby2ishebVa_internal_info_2025_10_15__12_41_41.pdf - LGeNyzK7…" at bounding box center [509, 218] width 702 height 247
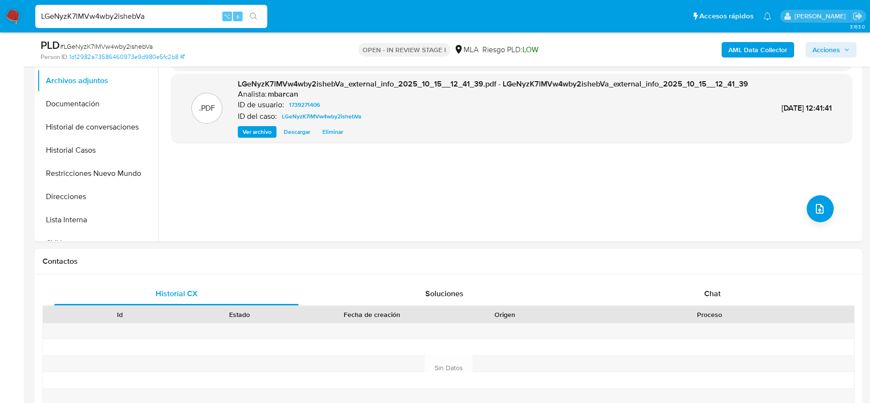
scroll to position [440, 0]
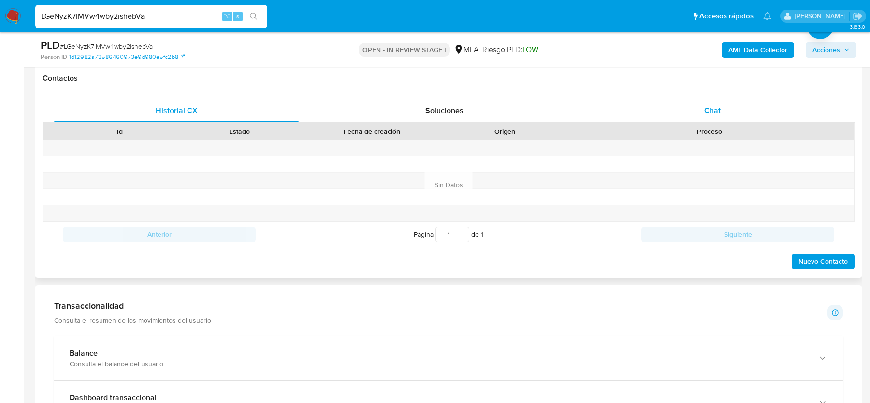
click at [707, 113] on span "Chat" at bounding box center [712, 110] width 16 height 11
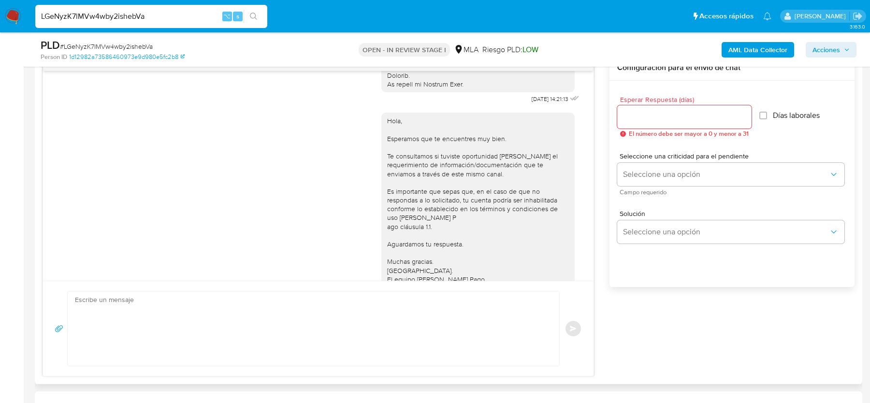
scroll to position [506, 0]
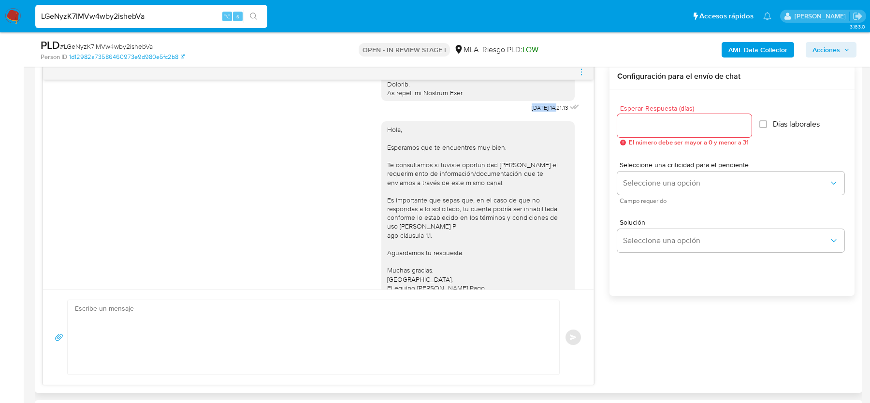
drag, startPoint x: 518, startPoint y: 115, endPoint x: 550, endPoint y: 116, distance: 31.4
copy span "17/09/2025"
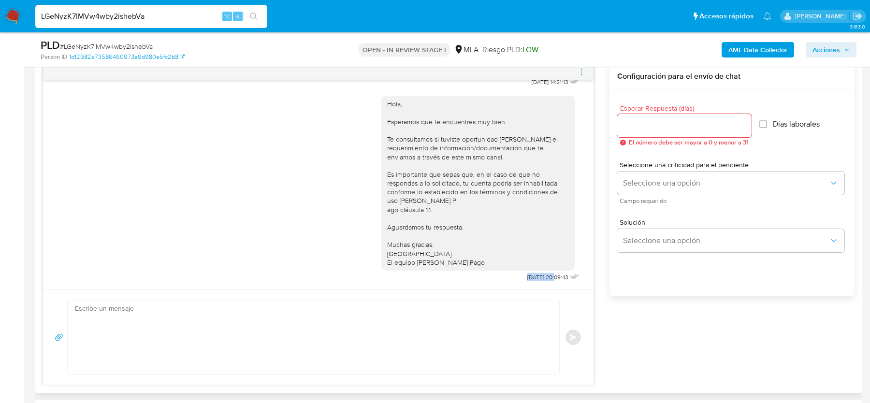
drag, startPoint x: 513, startPoint y: 276, endPoint x: 543, endPoint y: 277, distance: 30.0
click at [543, 277] on div "Hola, Esperamos que te encuentres muy bien. Te consultamos si tuviste oportunid…" at bounding box center [481, 186] width 200 height 195
copy span "22/09/2025"
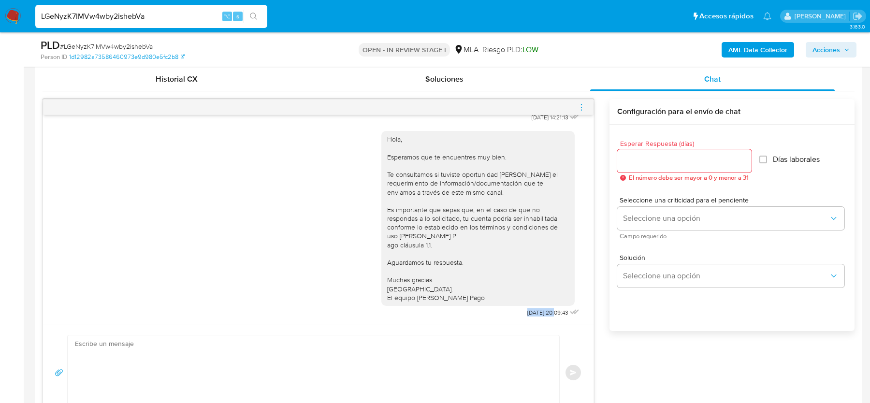
scroll to position [470, 0]
click at [579, 109] on icon "menu-action" at bounding box center [581, 108] width 9 height 9
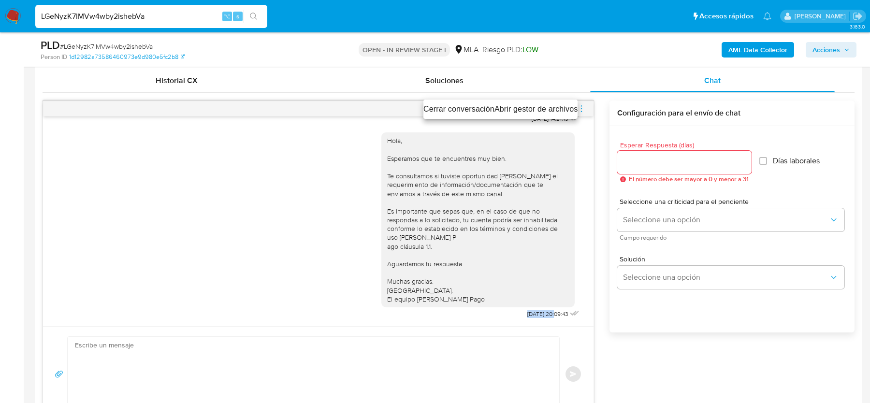
click at [457, 112] on li "Cerrar conversación" at bounding box center [458, 109] width 71 height 12
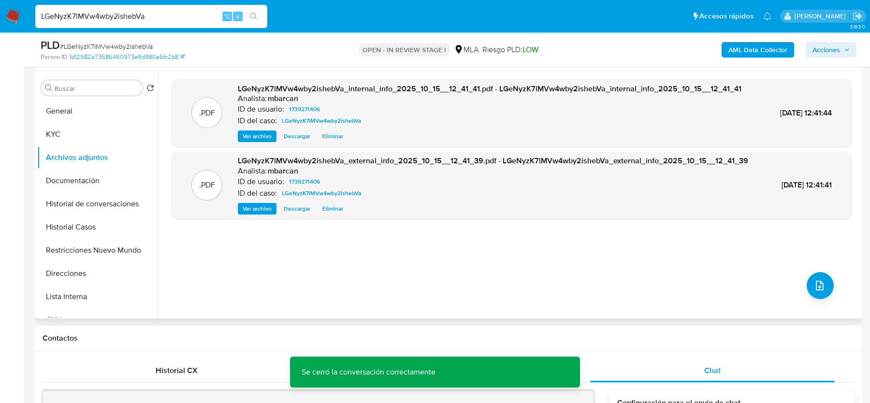
scroll to position [127, 0]
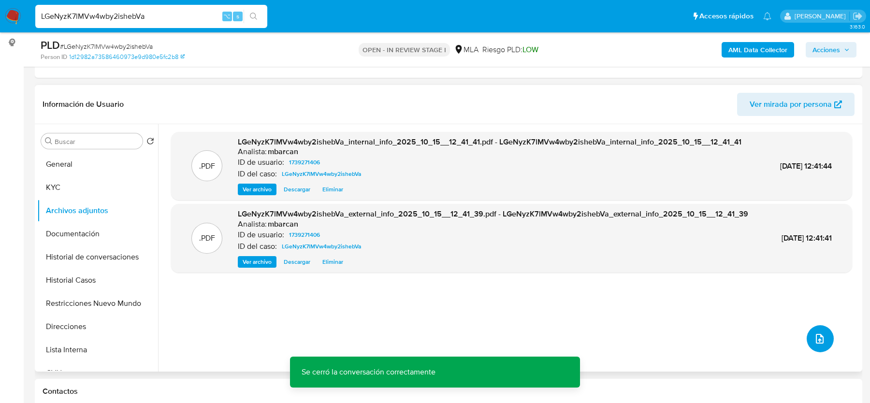
click at [818, 339] on icon "upload-file" at bounding box center [820, 339] width 12 height 12
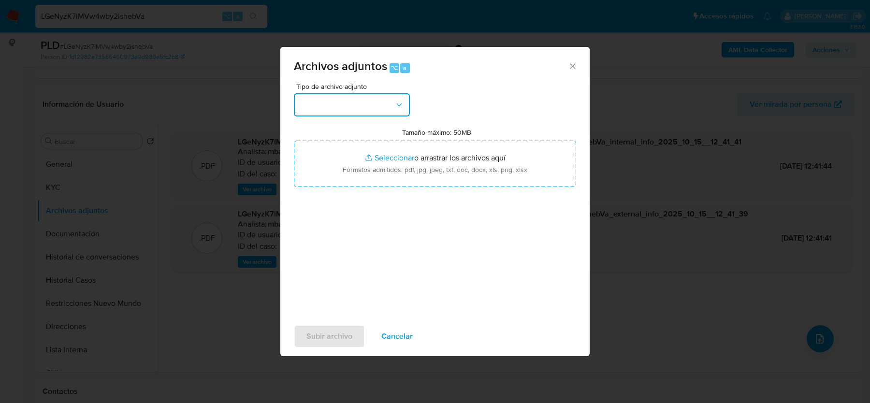
click at [315, 105] on button "button" at bounding box center [352, 104] width 116 height 23
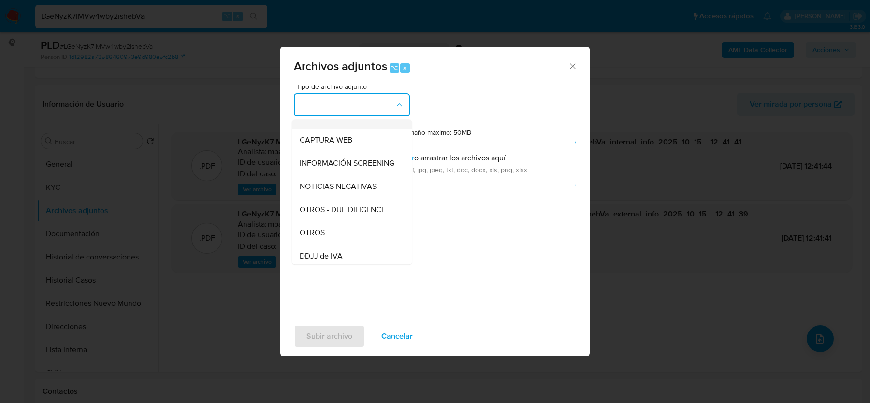
scroll to position [88, 0]
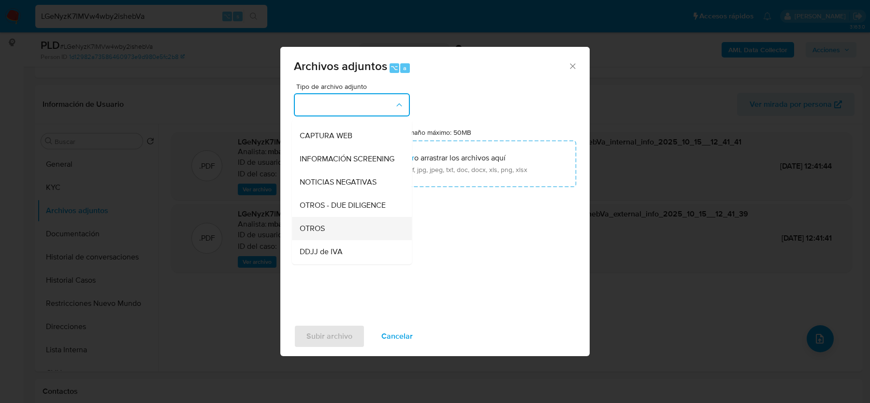
click at [314, 233] on div "OTROS" at bounding box center [349, 228] width 99 height 23
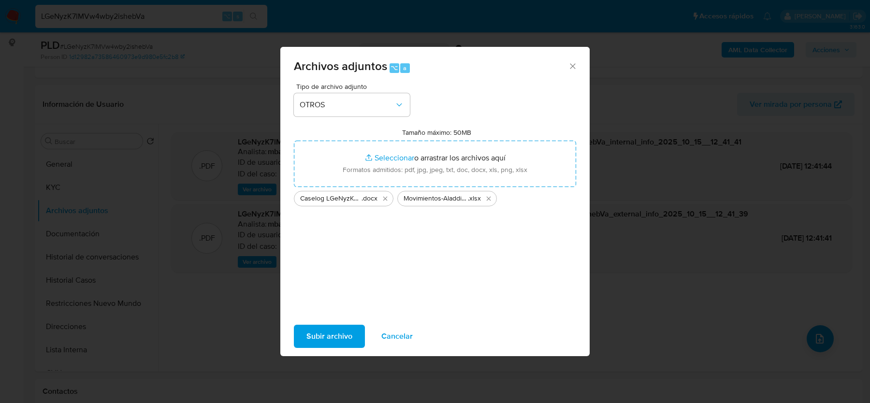
click at [307, 333] on span "Subir archivo" at bounding box center [329, 336] width 46 height 21
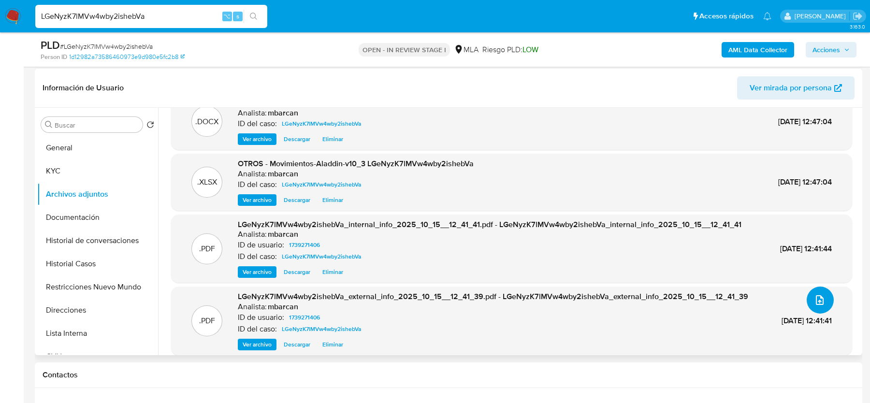
scroll to position [0, 0]
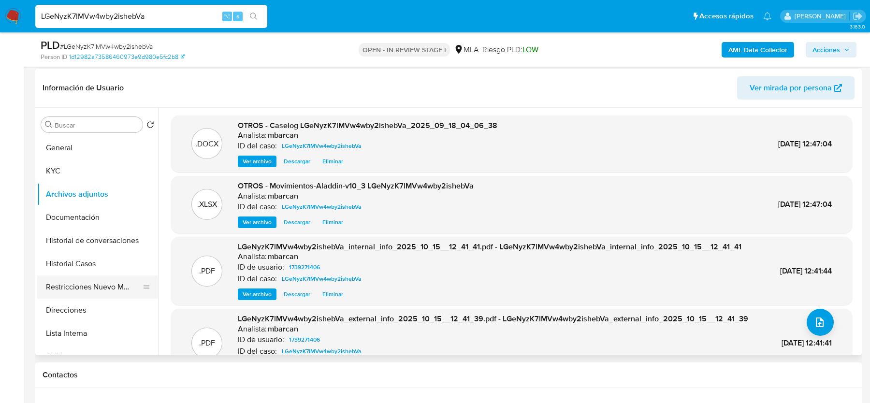
click at [96, 289] on button "Restricciones Nuevo Mundo" at bounding box center [93, 286] width 113 height 23
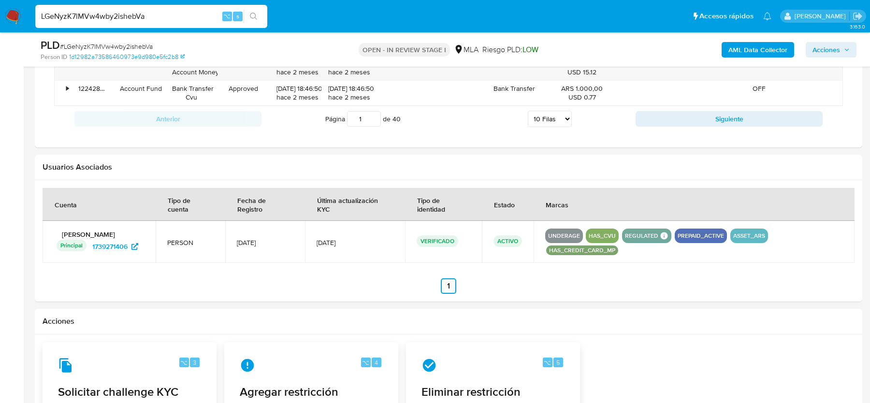
scroll to position [1473, 0]
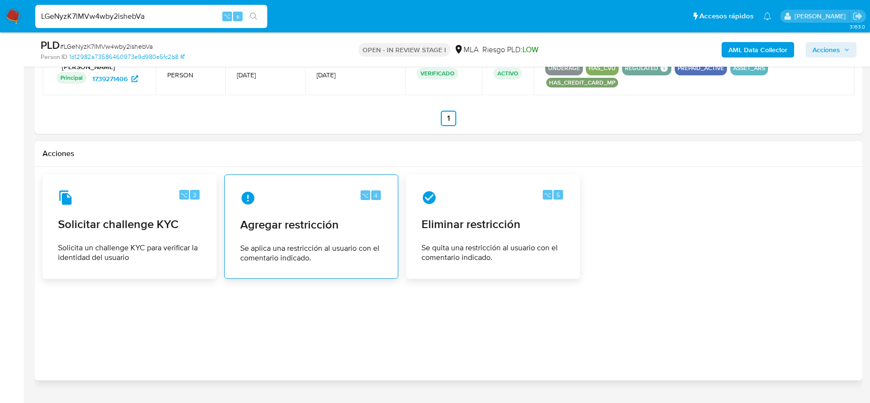
click at [303, 217] on span "Agregar restricción" at bounding box center [311, 224] width 142 height 14
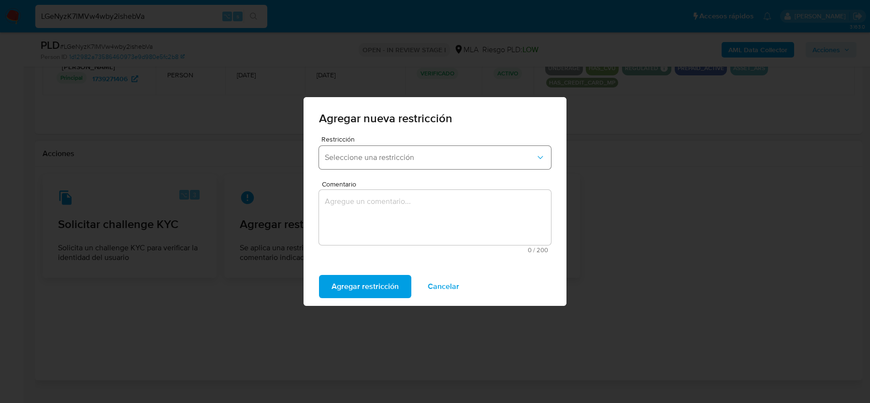
click at [368, 155] on span "Seleccione una restricción" at bounding box center [430, 158] width 211 height 10
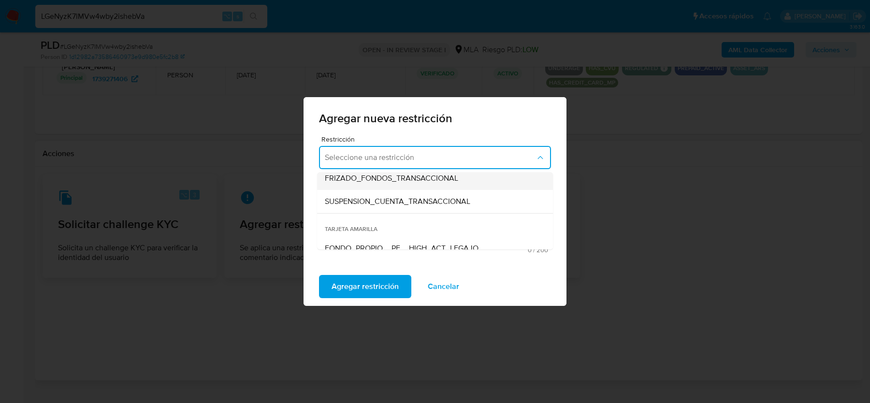
scroll to position [121, 0]
click at [359, 203] on span "SUSPENSION_CUENTA_TRANSACCIONAL" at bounding box center [397, 202] width 145 height 10
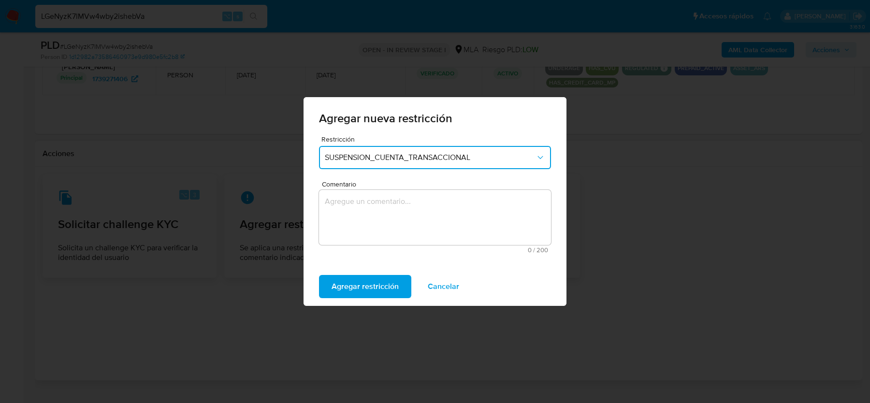
click at [359, 203] on textarea "Comentario" at bounding box center [435, 217] width 232 height 55
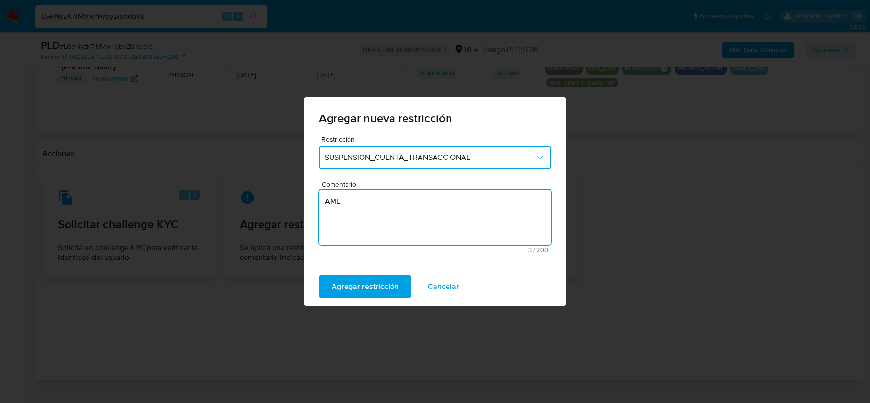
type textarea "AML"
click at [343, 272] on div "Agregar restricción Cancelar" at bounding box center [434, 286] width 263 height 39
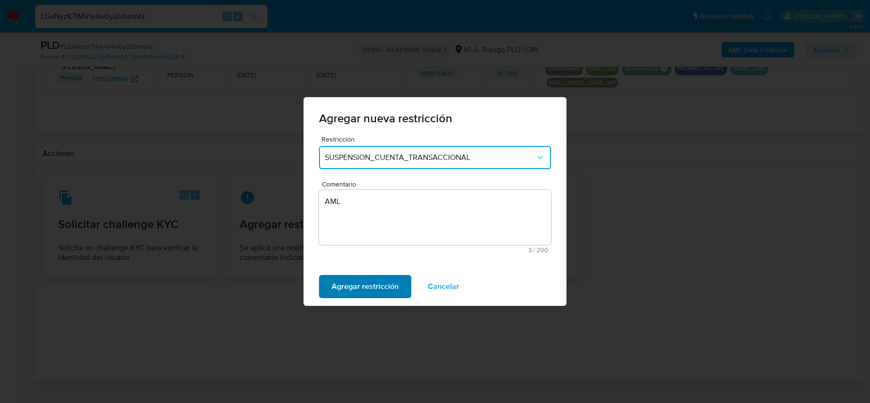
click at [343, 284] on span "Agregar restricción" at bounding box center [364, 286] width 67 height 21
click at [342, 291] on span "Confirmar" at bounding box center [348, 286] width 35 height 21
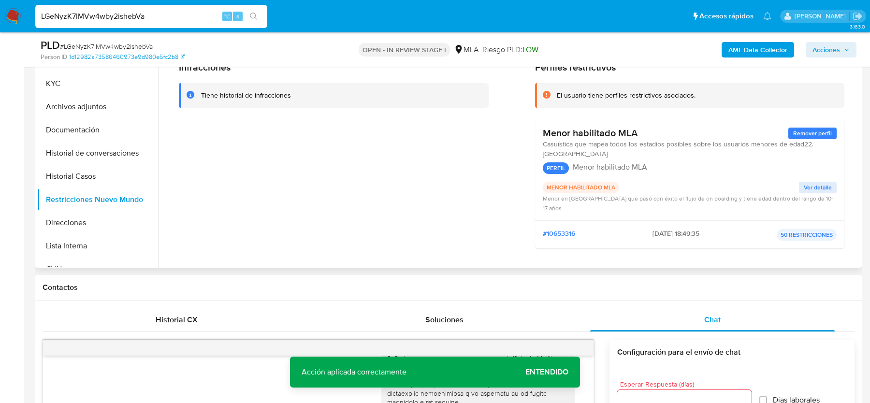
scroll to position [155, 0]
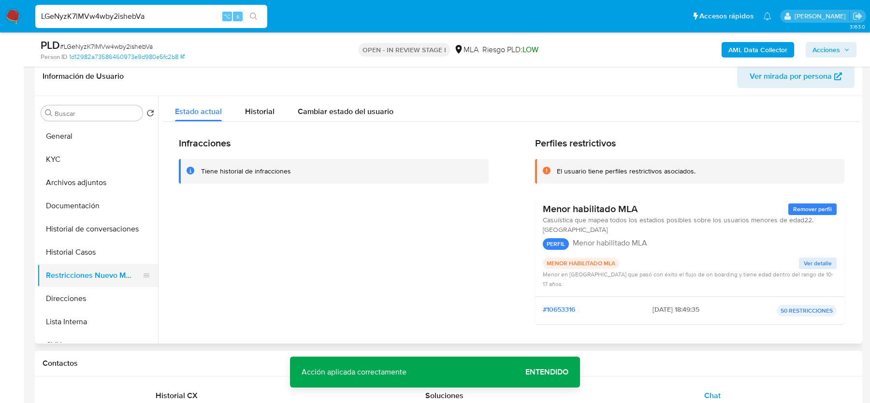
drag, startPoint x: 71, startPoint y: 238, endPoint x: 71, endPoint y: 267, distance: 29.5
click at [71, 240] on button "Historial de conversaciones" at bounding box center [97, 228] width 121 height 23
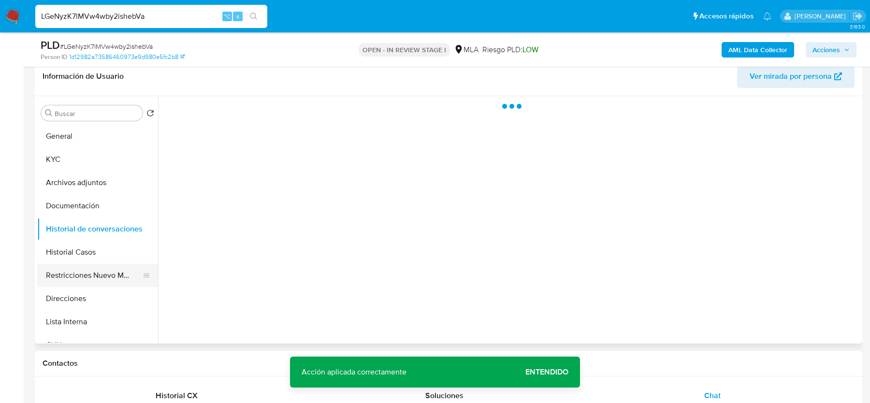
click at [71, 270] on button "Restricciones Nuevo Mundo" at bounding box center [93, 275] width 113 height 23
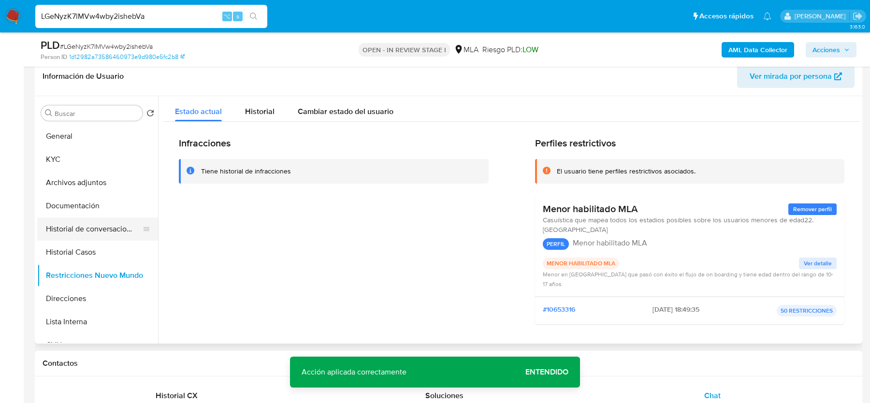
click at [82, 215] on button "Documentación" at bounding box center [97, 205] width 121 height 23
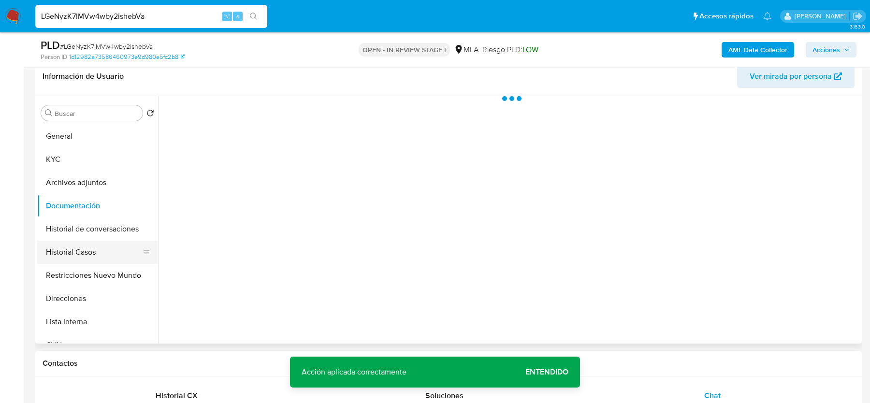
click at [82, 261] on button "Historial Casos" at bounding box center [93, 252] width 113 height 23
click at [82, 267] on button "Restricciones Nuevo Mundo" at bounding box center [93, 275] width 113 height 23
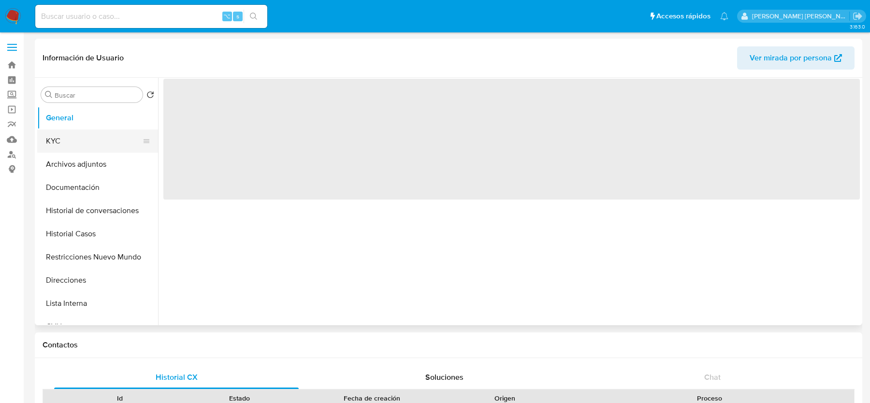
select select "10"
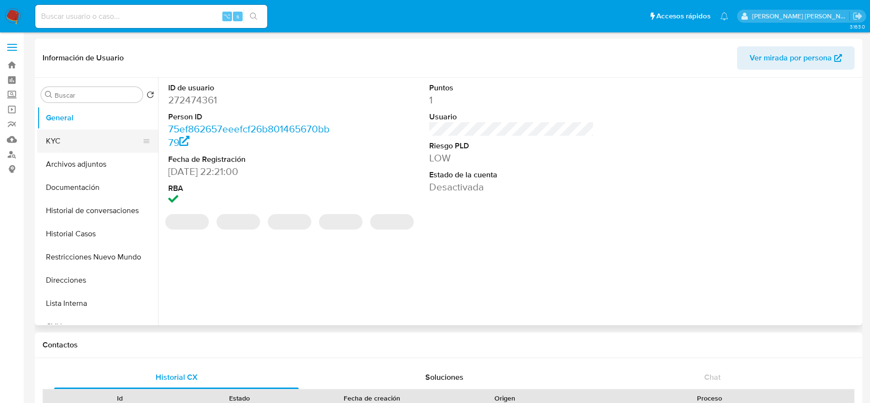
click at [105, 150] on button "KYC" at bounding box center [93, 140] width 113 height 23
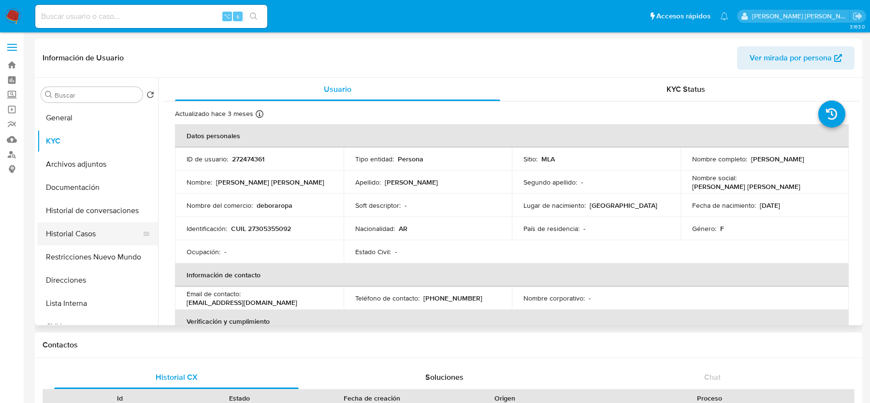
click at [110, 235] on button "Historial Casos" at bounding box center [93, 233] width 113 height 23
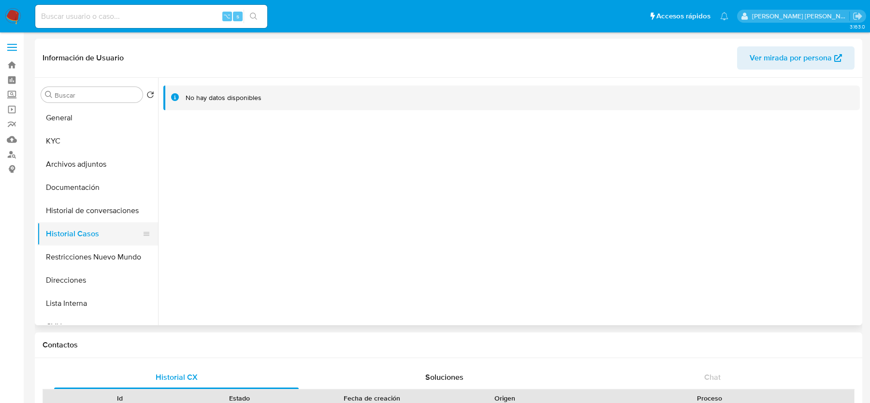
drag, startPoint x: 99, startPoint y: 205, endPoint x: 99, endPoint y: 225, distance: 20.3
click at [99, 205] on button "Historial de conversaciones" at bounding box center [97, 210] width 121 height 23
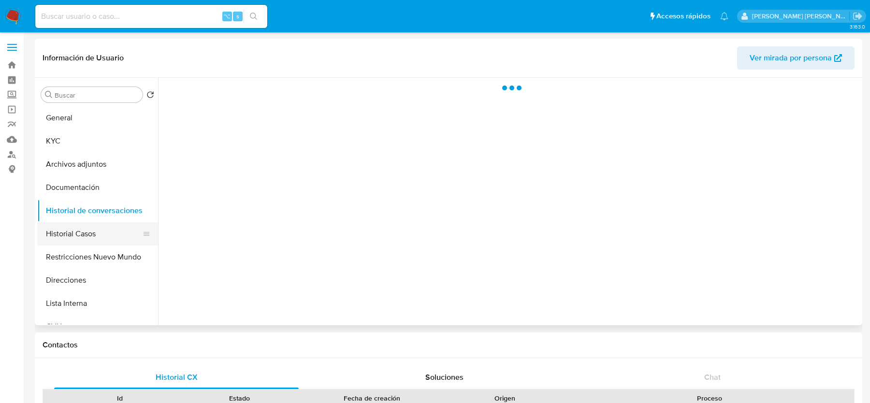
click at [99, 229] on button "Historial Casos" at bounding box center [93, 233] width 113 height 23
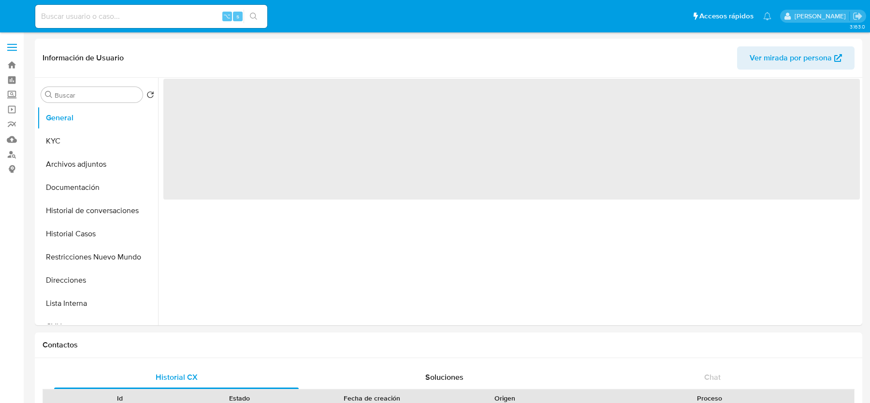
select select "10"
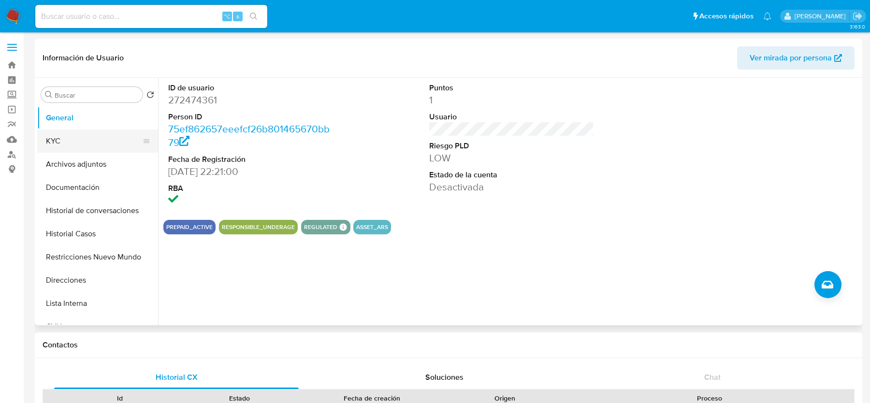
click at [95, 148] on button "KYC" at bounding box center [93, 140] width 113 height 23
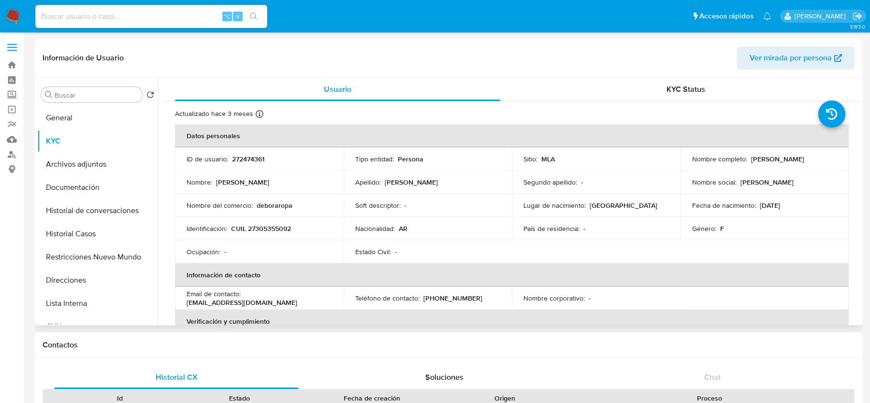
drag, startPoint x: 746, startPoint y: 160, endPoint x: 821, endPoint y: 162, distance: 75.4
click at [821, 162] on div "Nombre completo : Debora Daniela Smarra" at bounding box center [764, 159] width 145 height 9
copy div "Debora Daniela Smarra"
click at [267, 224] on p "CUIL 27305355092" at bounding box center [261, 228] width 60 height 9
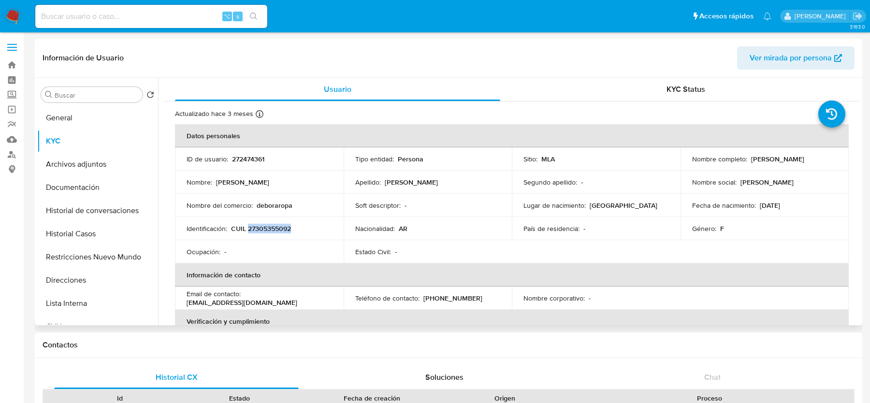
copy p "27305355092"
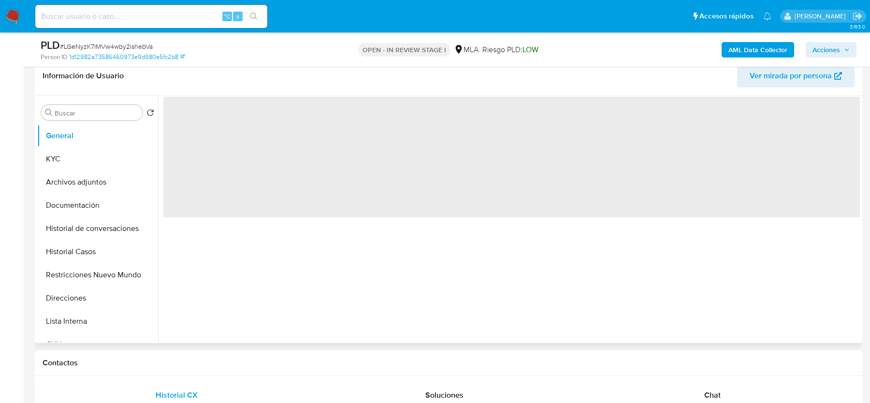
scroll to position [203, 0]
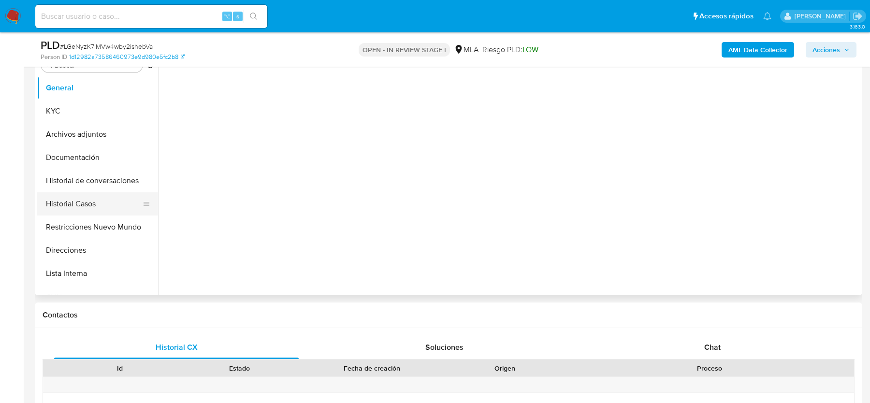
select select "10"
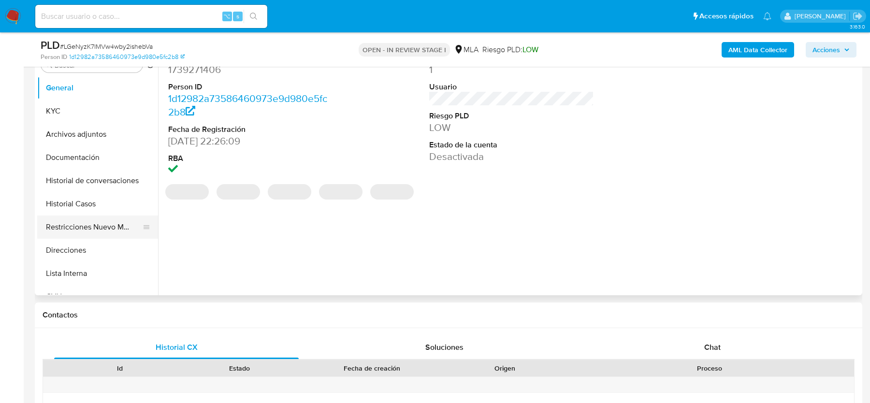
click at [70, 235] on button "Restricciones Nuevo Mundo" at bounding box center [93, 226] width 113 height 23
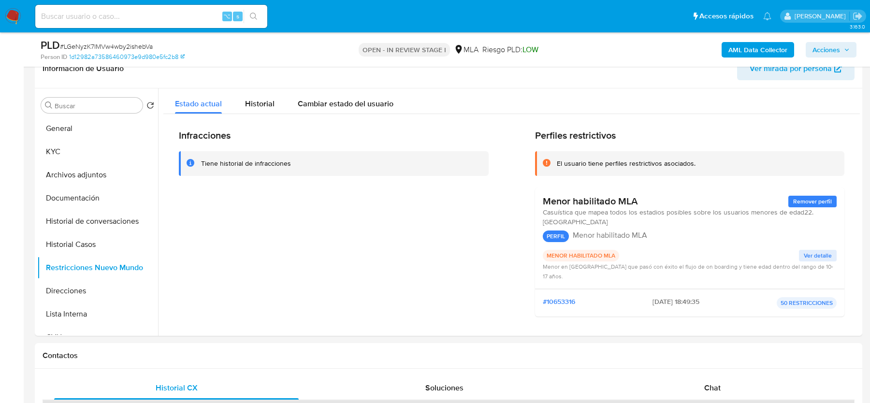
scroll to position [153, 0]
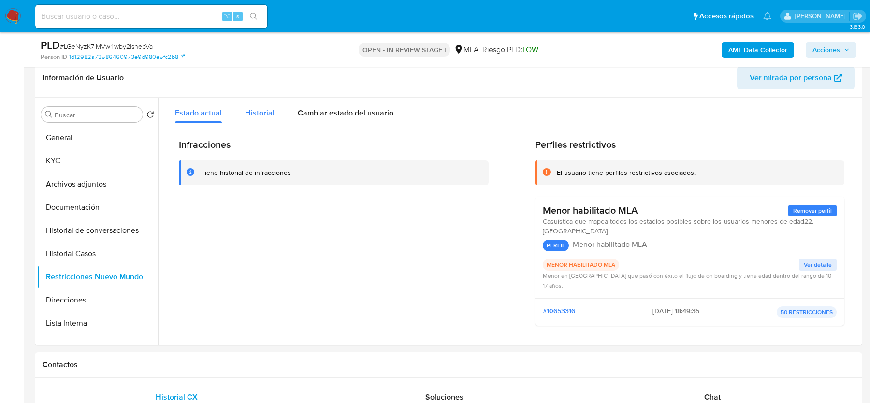
click at [246, 105] on div "Historial" at bounding box center [259, 111] width 29 height 26
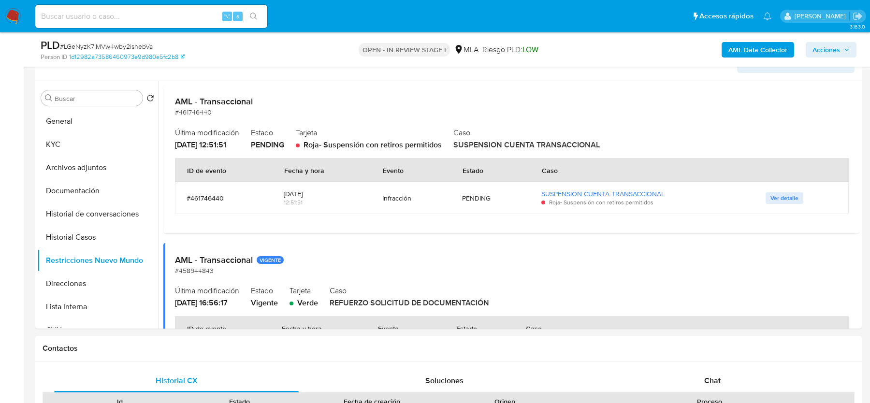
scroll to position [51, 0]
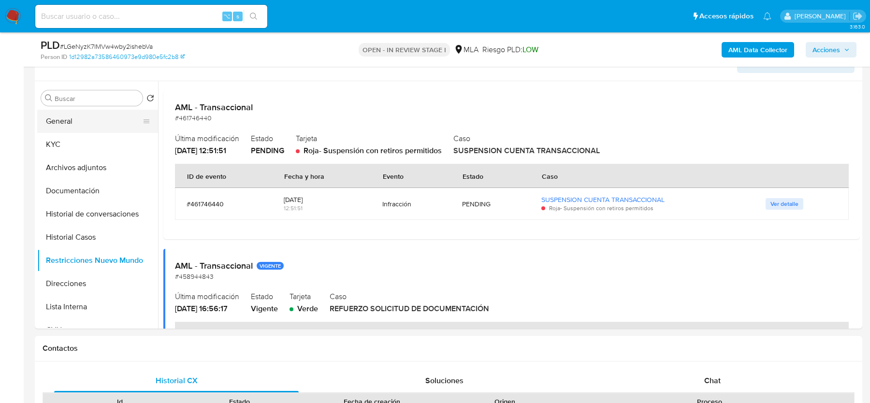
click at [85, 117] on button "General" at bounding box center [93, 121] width 113 height 23
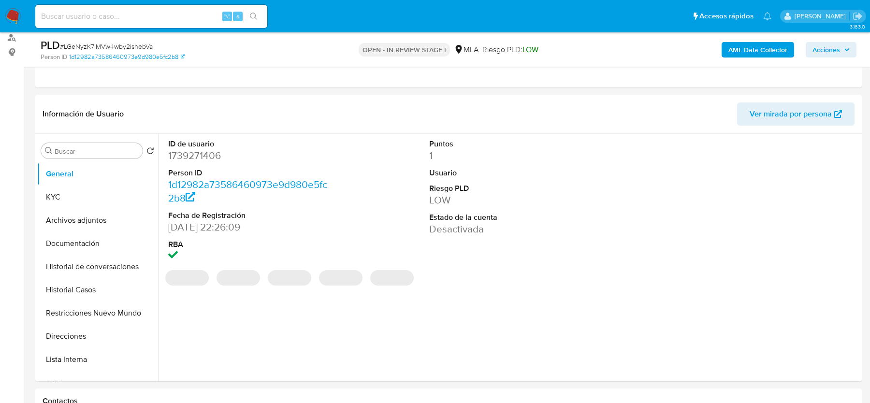
scroll to position [112, 0]
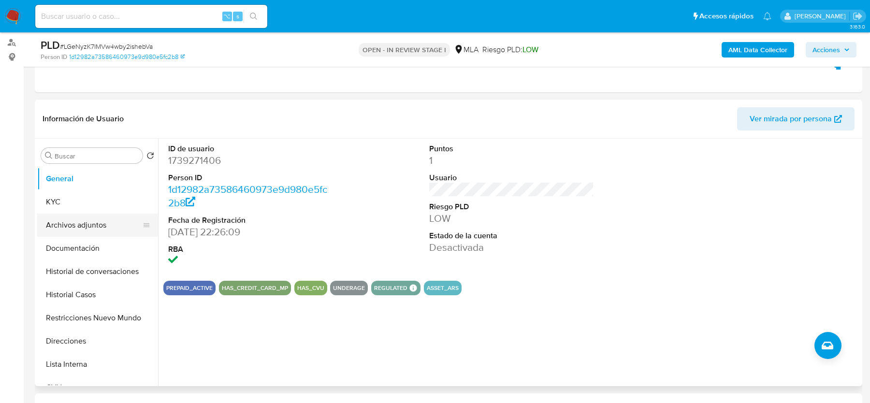
click at [89, 221] on button "Archivos adjuntos" at bounding box center [93, 225] width 113 height 23
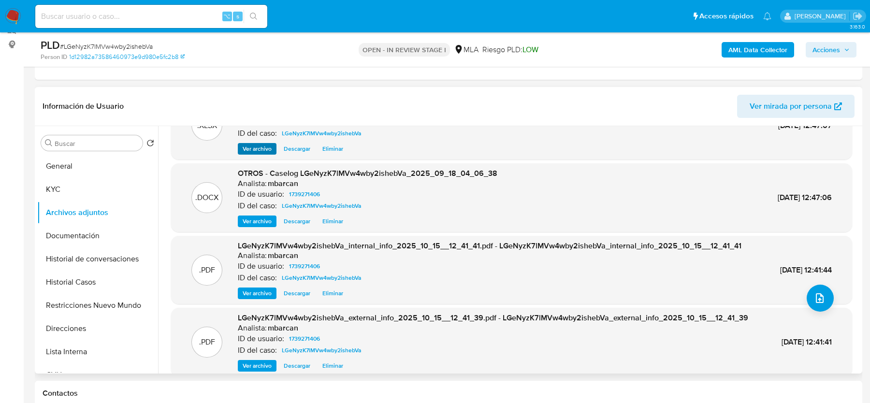
scroll to position [57, 0]
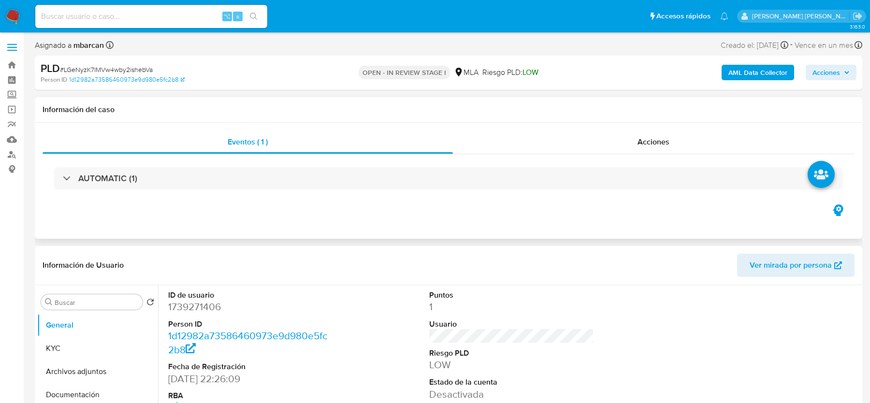
select select "10"
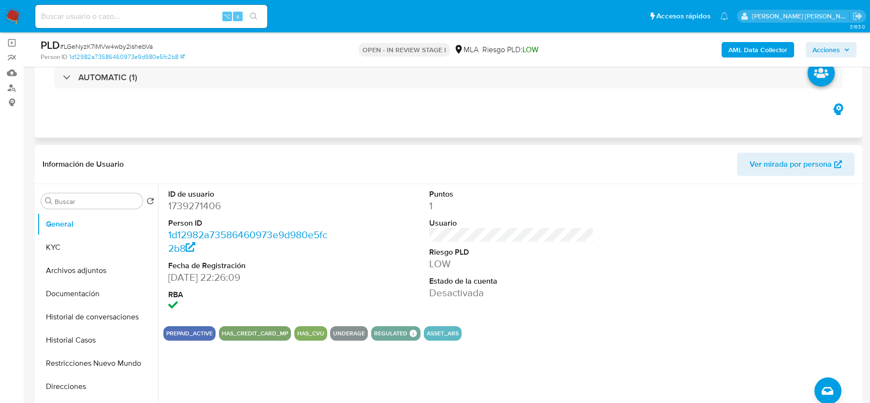
scroll to position [76, 0]
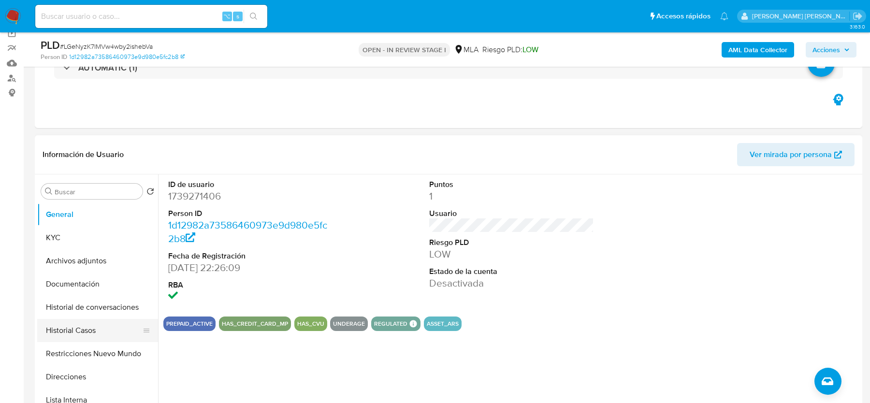
click at [89, 329] on button "Historial Casos" at bounding box center [93, 330] width 113 height 23
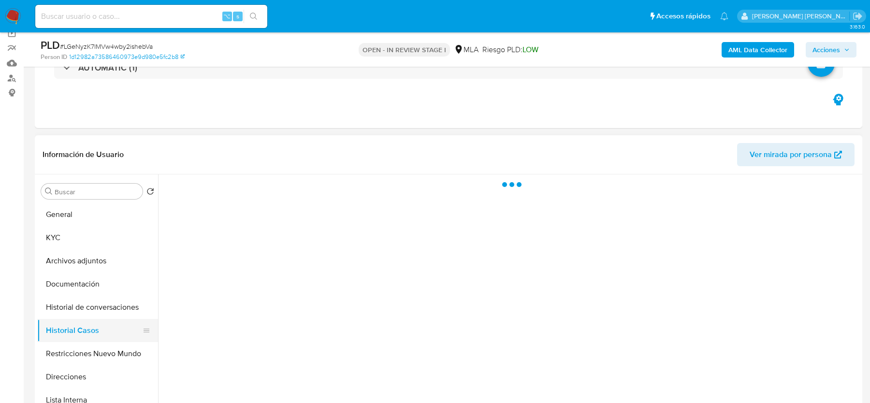
click at [89, 329] on button "Historial Casos" at bounding box center [93, 330] width 113 height 23
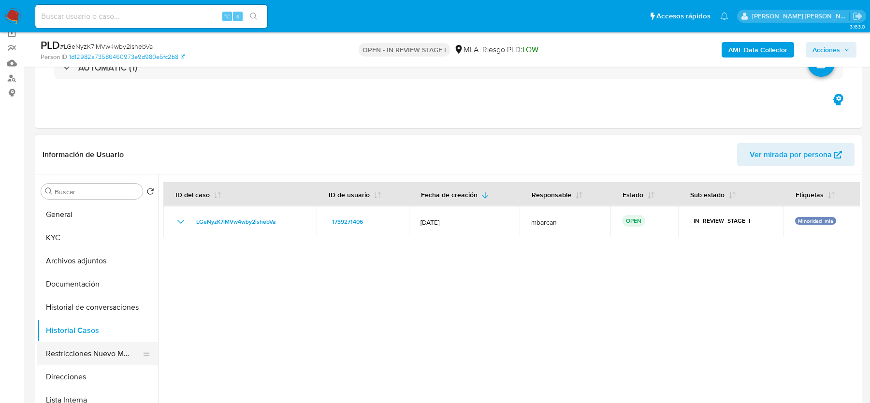
click at [76, 346] on button "Restricciones Nuevo Mundo" at bounding box center [93, 353] width 113 height 23
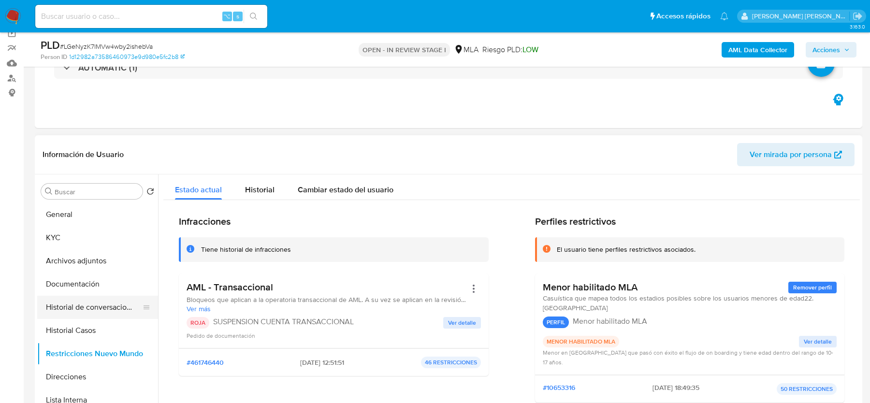
click at [85, 303] on button "Historial de conversaciones" at bounding box center [93, 307] width 113 height 23
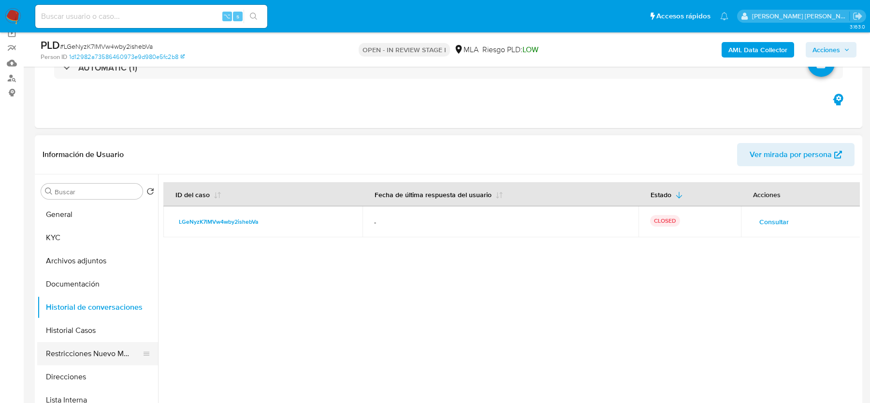
click at [76, 352] on button "Restricciones Nuevo Mundo" at bounding box center [93, 353] width 113 height 23
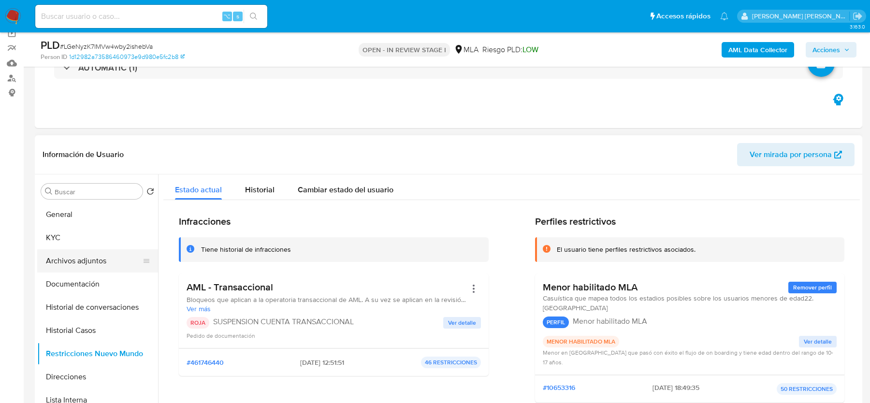
click at [75, 258] on button "Archivos adjuntos" at bounding box center [93, 260] width 113 height 23
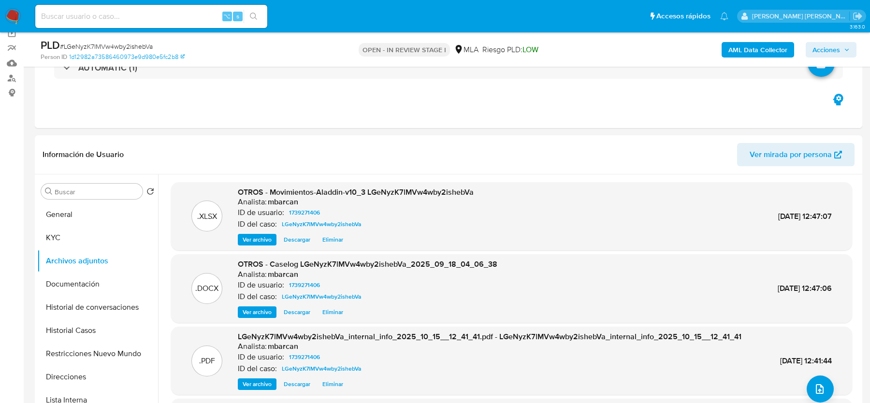
click at [827, 45] on span "Acciones" at bounding box center [826, 49] width 28 height 15
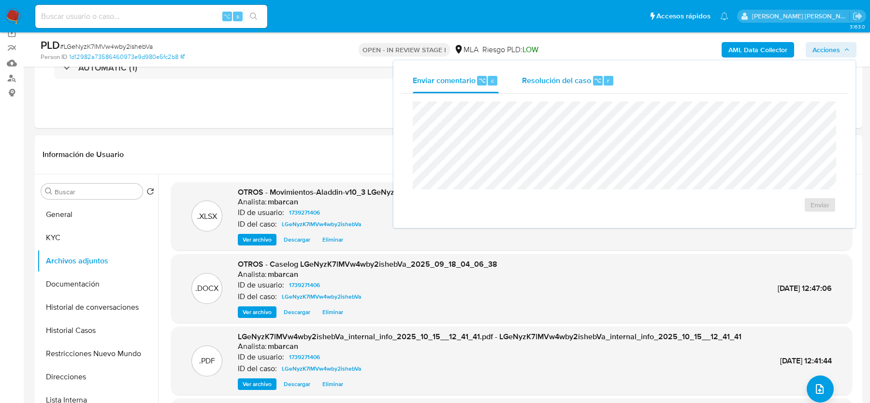
click at [549, 75] on span "Resolución del caso" at bounding box center [556, 79] width 69 height 11
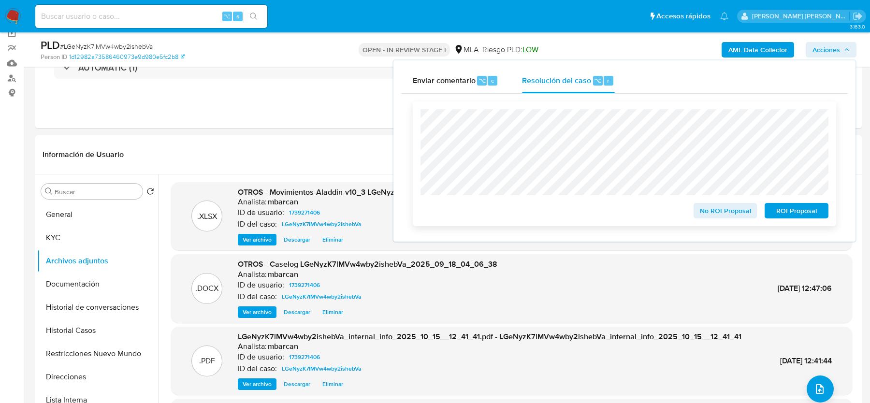
click at [813, 211] on span "ROI Proposal" at bounding box center [796, 211] width 50 height 14
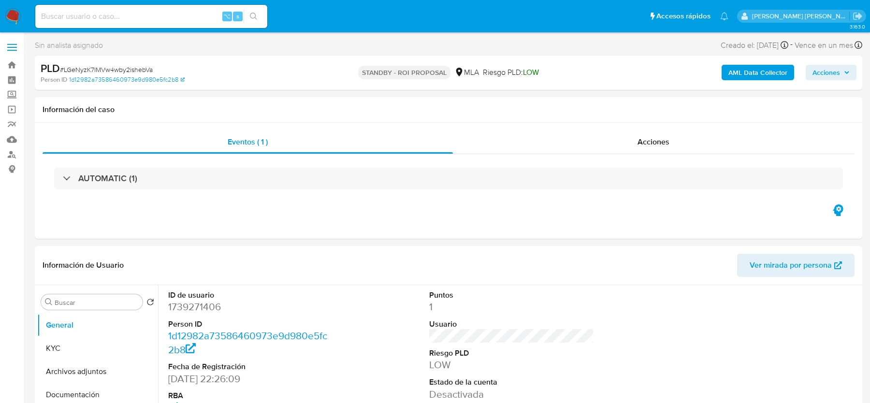
select select "10"
click at [79, 69] on span "# LGeNyzK7lMVw4wby2ishebVa" at bounding box center [106, 70] width 93 height 10
copy span "LGeNyzK7lMVw4wby2ishebVa"
